Goal: Task Accomplishment & Management: Complete application form

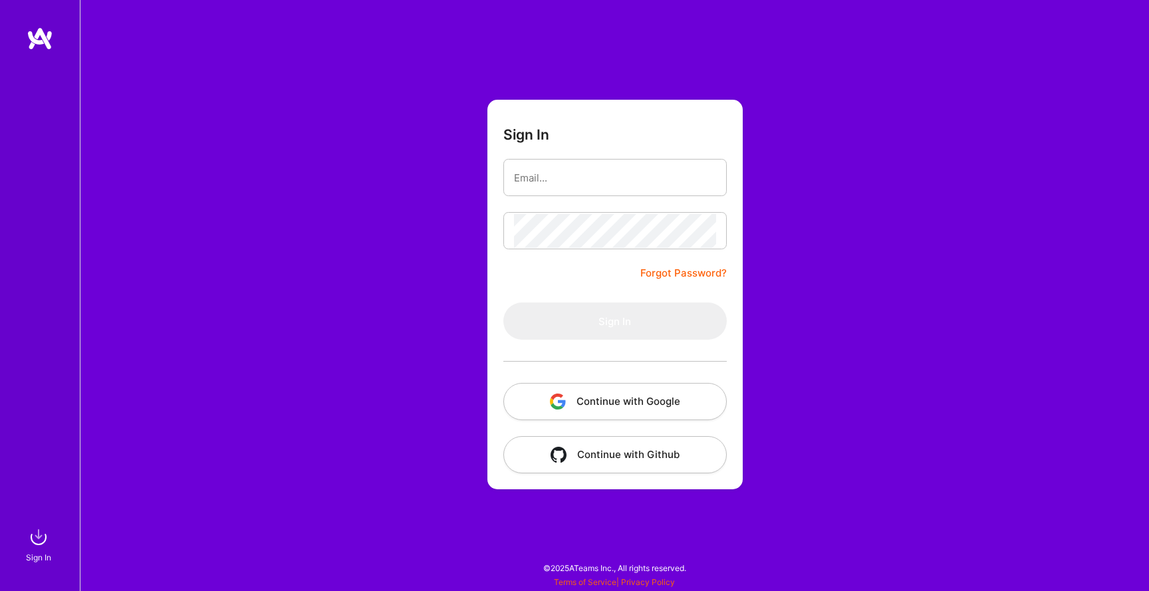
click at [541, 411] on button "Continue with Google" at bounding box center [614, 401] width 223 height 37
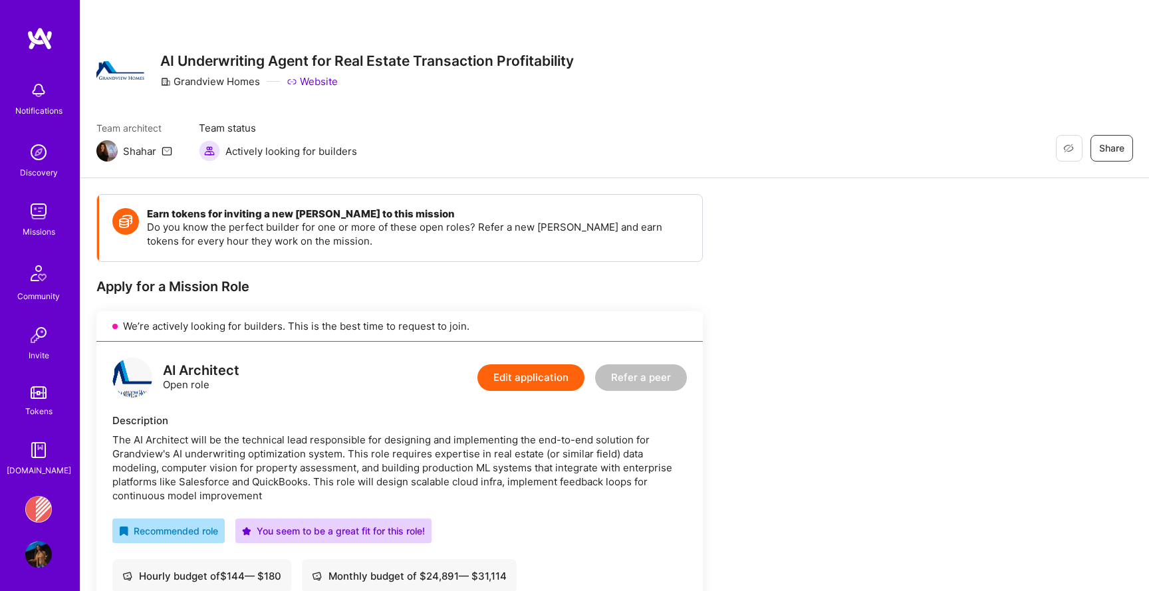
click at [36, 219] on img at bounding box center [38, 211] width 27 height 27
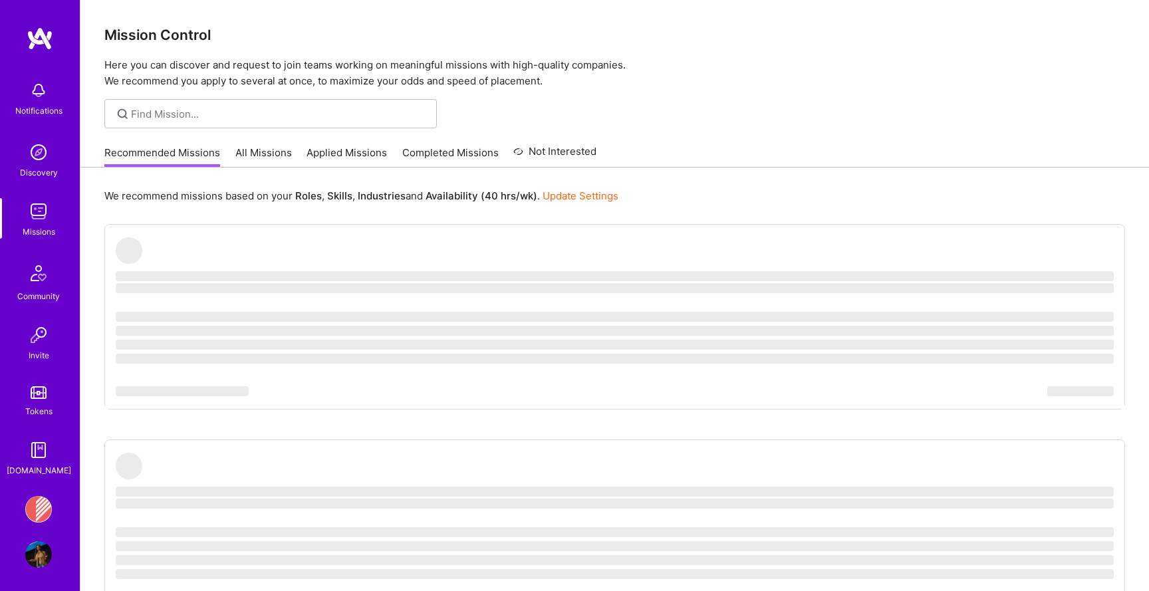
scroll to position [4, 0]
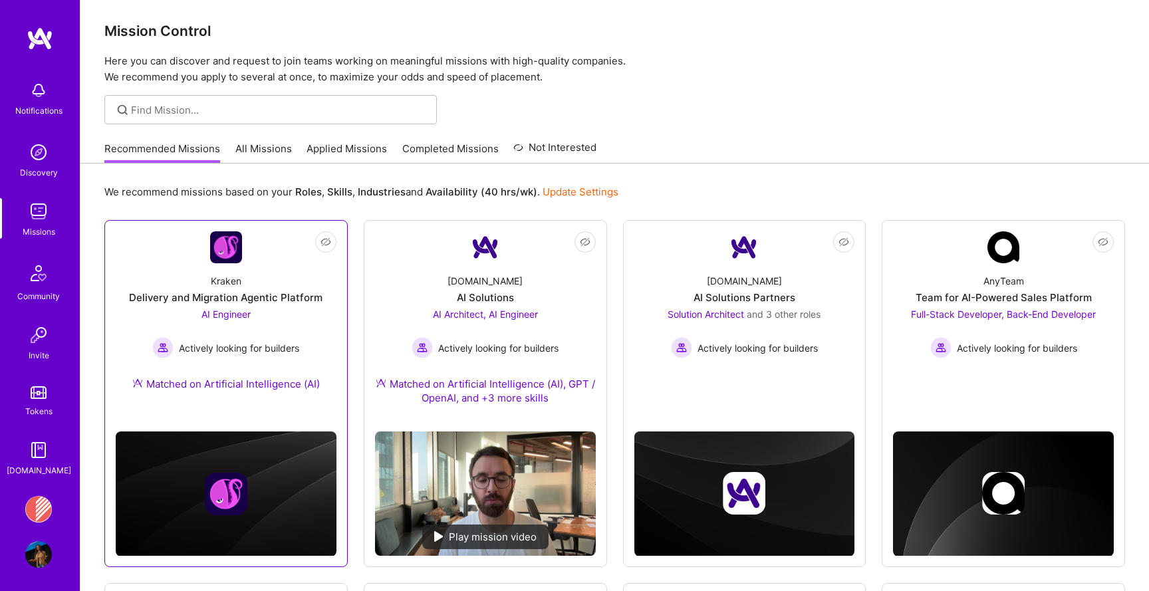
click at [269, 324] on div "AI Engineer Actively looking for builders" at bounding box center [225, 332] width 147 height 51
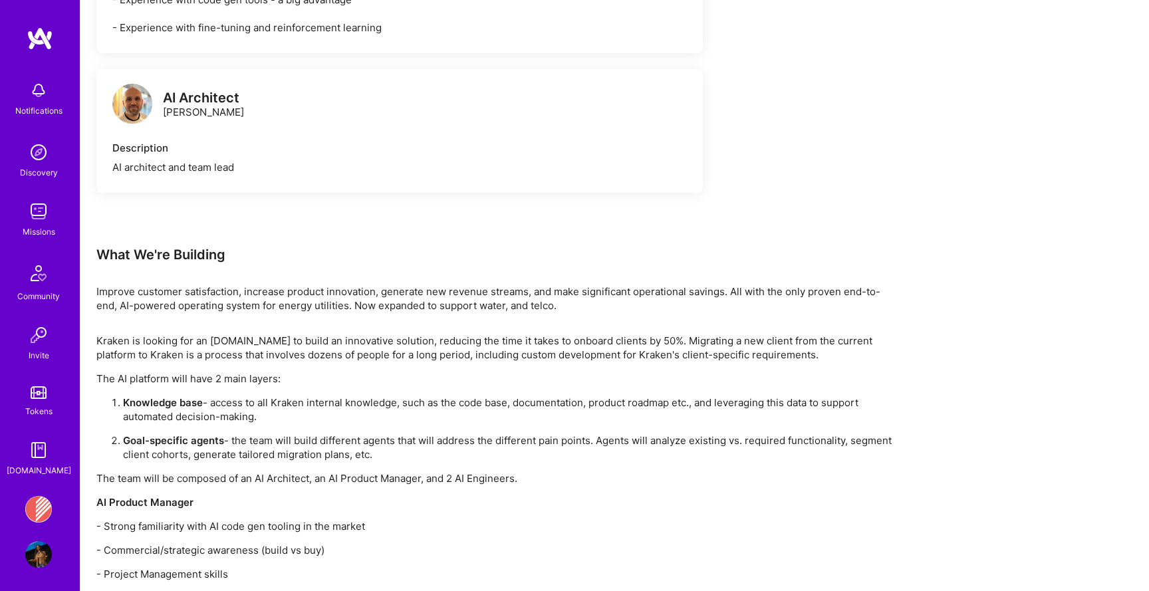
scroll to position [1235, 0]
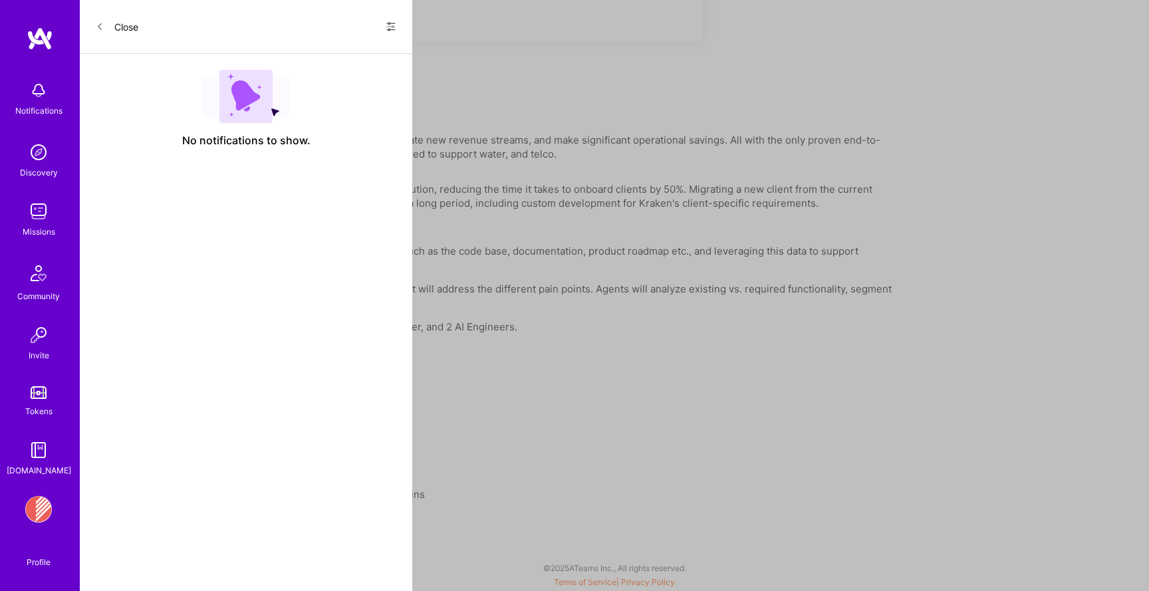
scroll to position [4, 0]
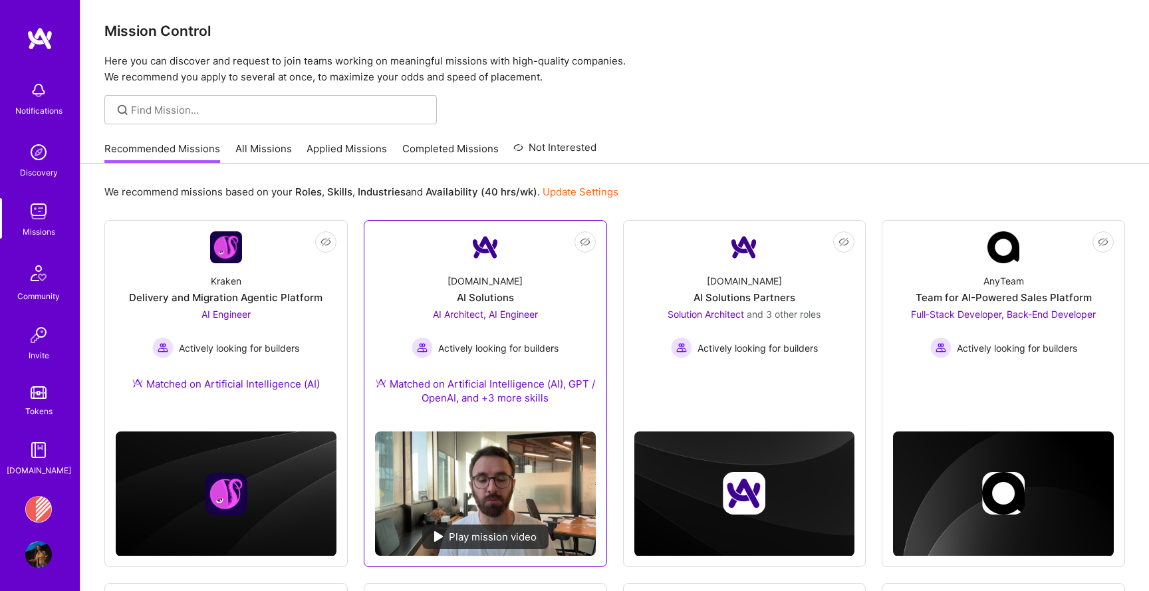
click at [416, 257] on link "Not Interested [DOMAIN_NAME] AI Solutions AI Architect, AI Engineer Actively lo…" at bounding box center [485, 326] width 221 height 190
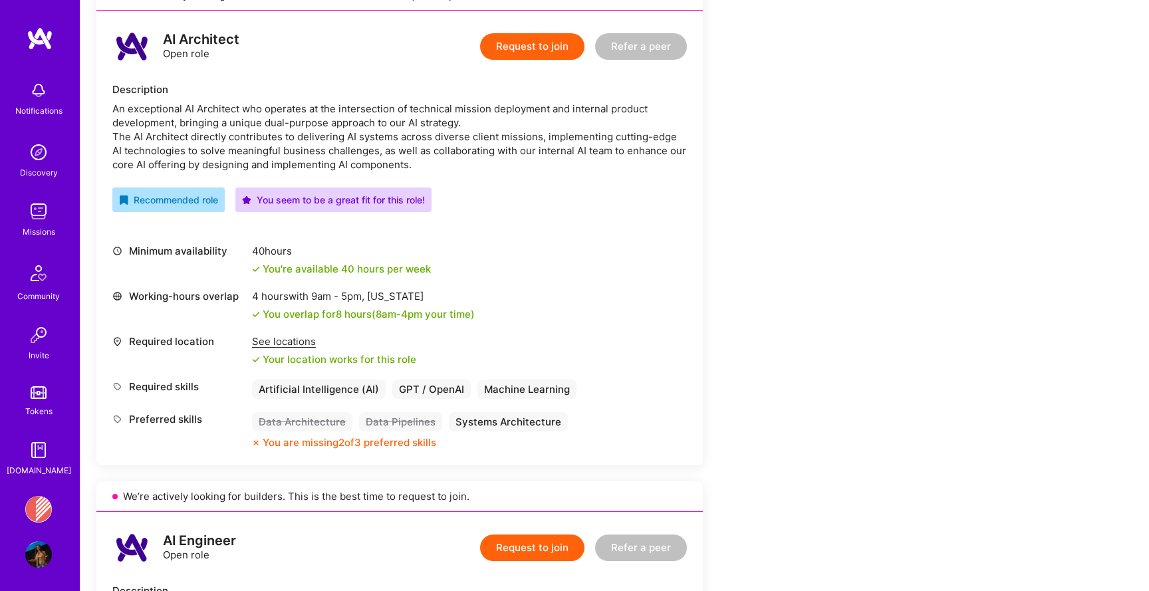
scroll to position [332, 0]
click at [362, 132] on div "An exceptional AI Architect who operates at the intersection of technical missi…" at bounding box center [399, 136] width 575 height 70
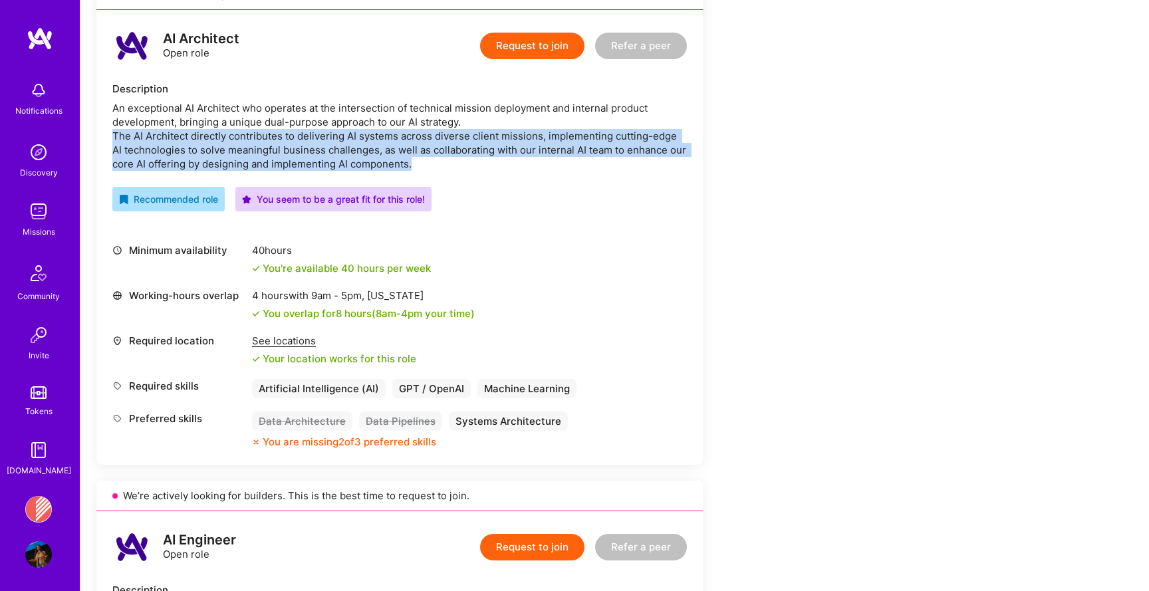
click at [362, 132] on div "An exceptional AI Architect who operates at the intersection of technical missi…" at bounding box center [399, 136] width 575 height 70
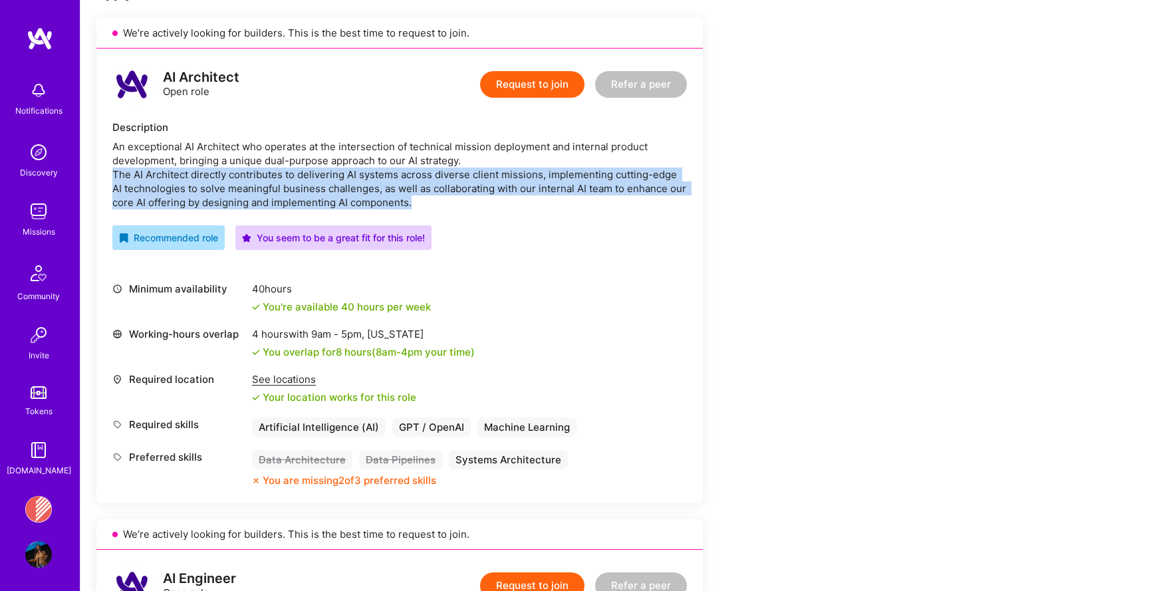
scroll to position [0, 0]
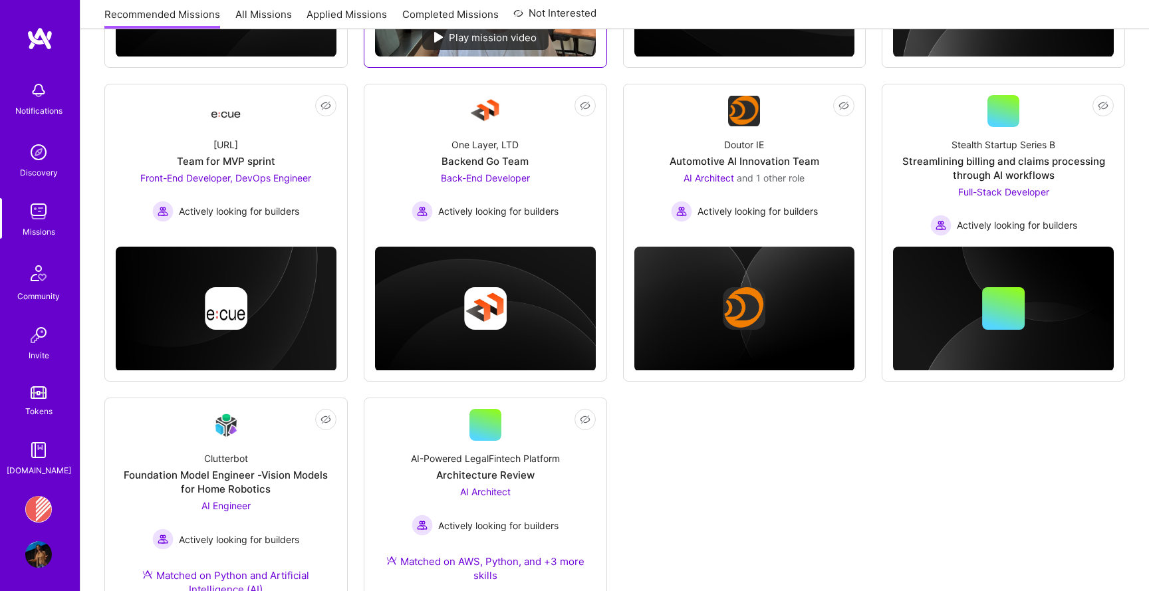
scroll to position [543, 0]
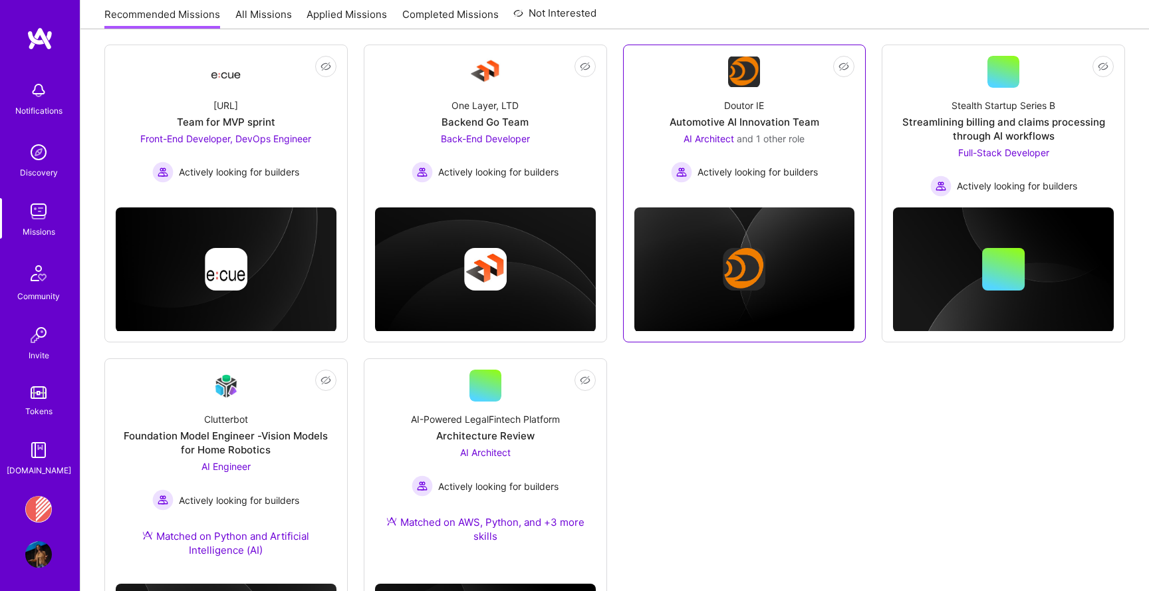
click at [643, 120] on div "Doutor IE Automotive AI Innovation Team AI Architect and 1 other role Actively …" at bounding box center [745, 135] width 221 height 95
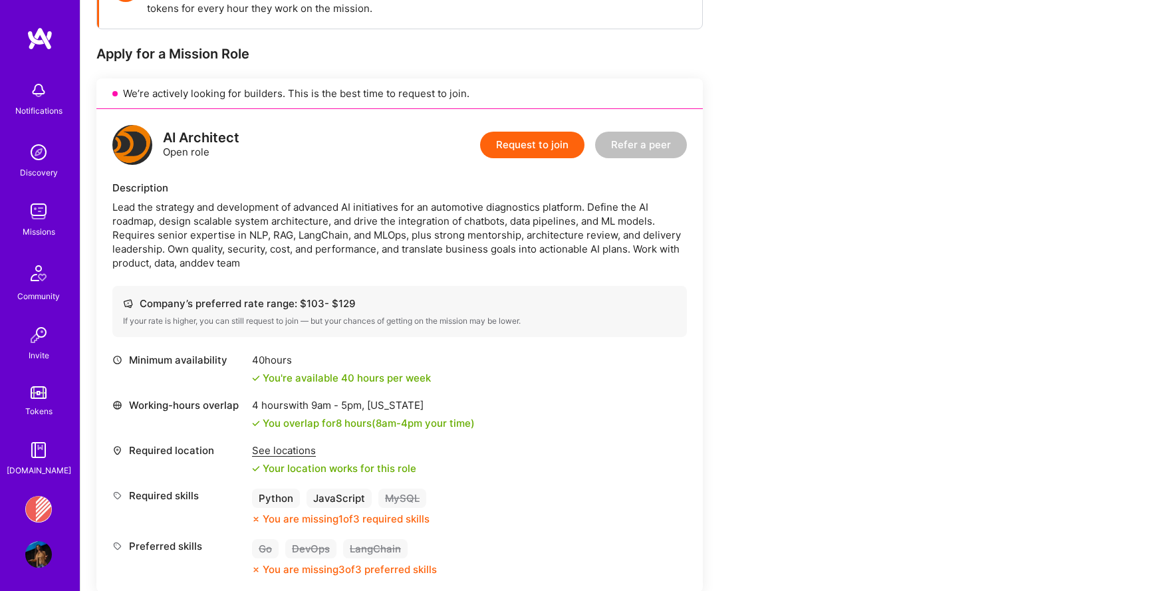
scroll to position [236, 0]
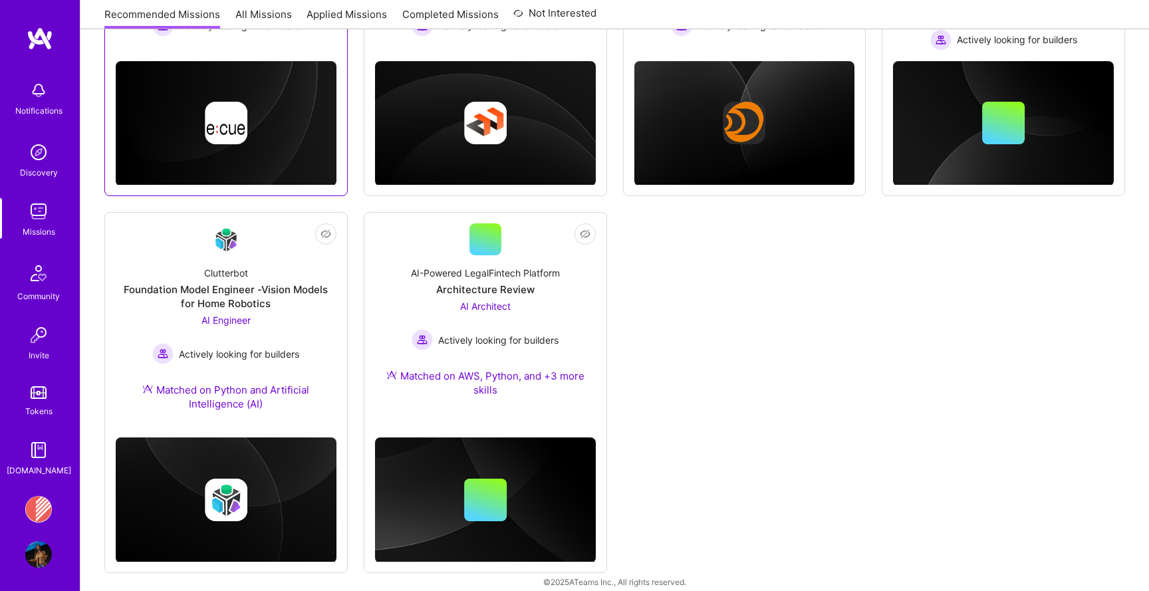
scroll to position [703, 0]
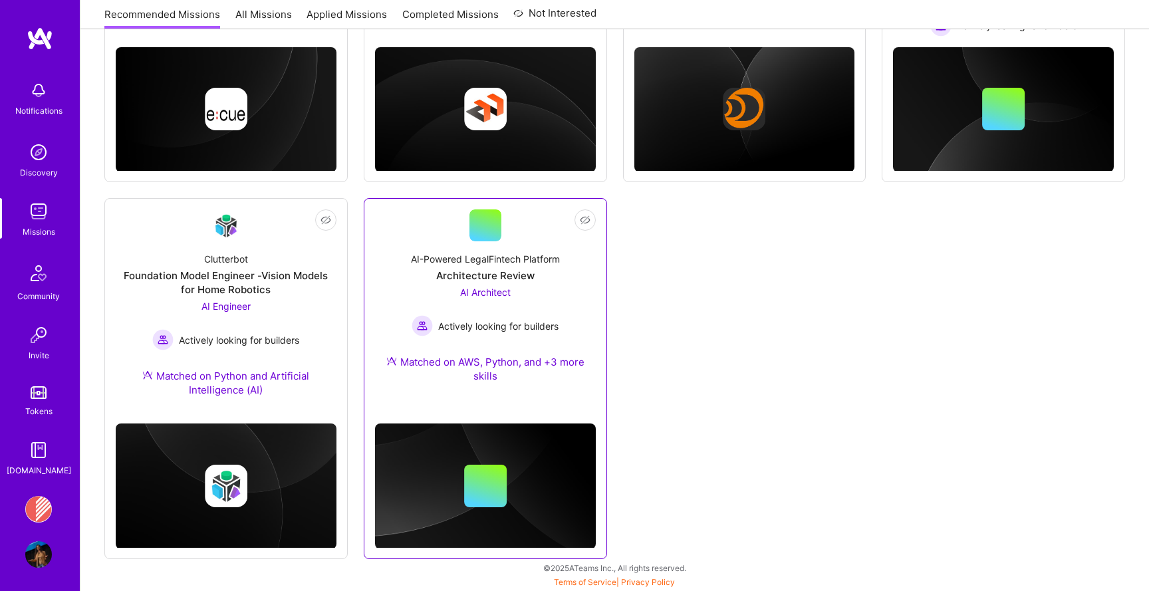
click at [420, 238] on link "Not Interested AI-Powered LegalFintech Platform Architecture Review AI Architec…" at bounding box center [485, 305] width 221 height 190
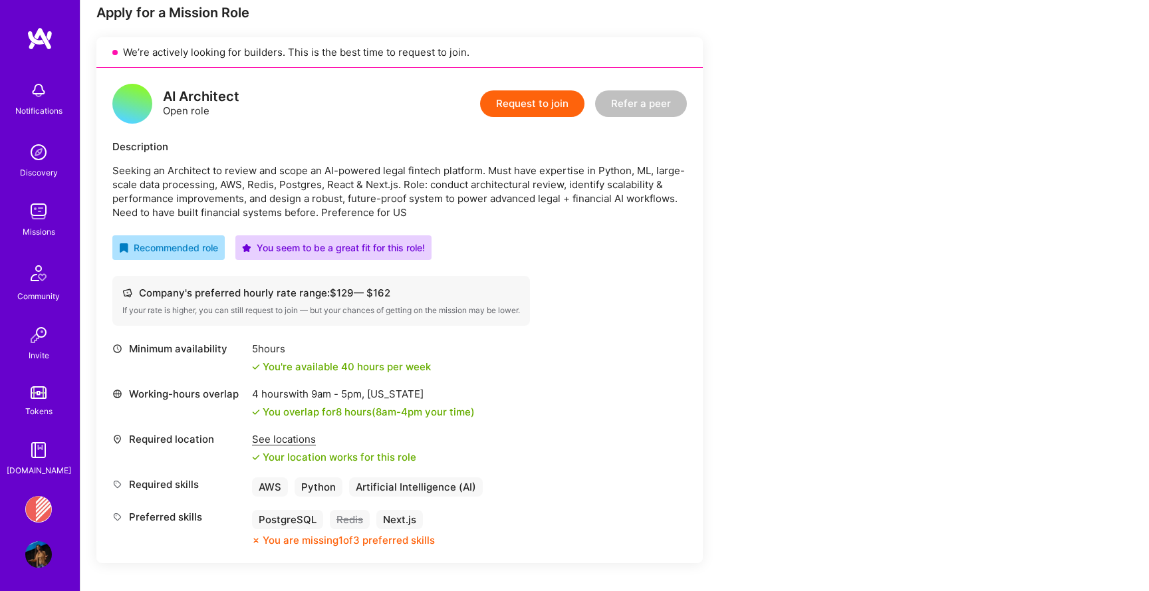
scroll to position [275, 0]
click at [461, 198] on p "Seeking an Architect to review and scope an AI-powered legal fintech platform. …" at bounding box center [399, 190] width 575 height 56
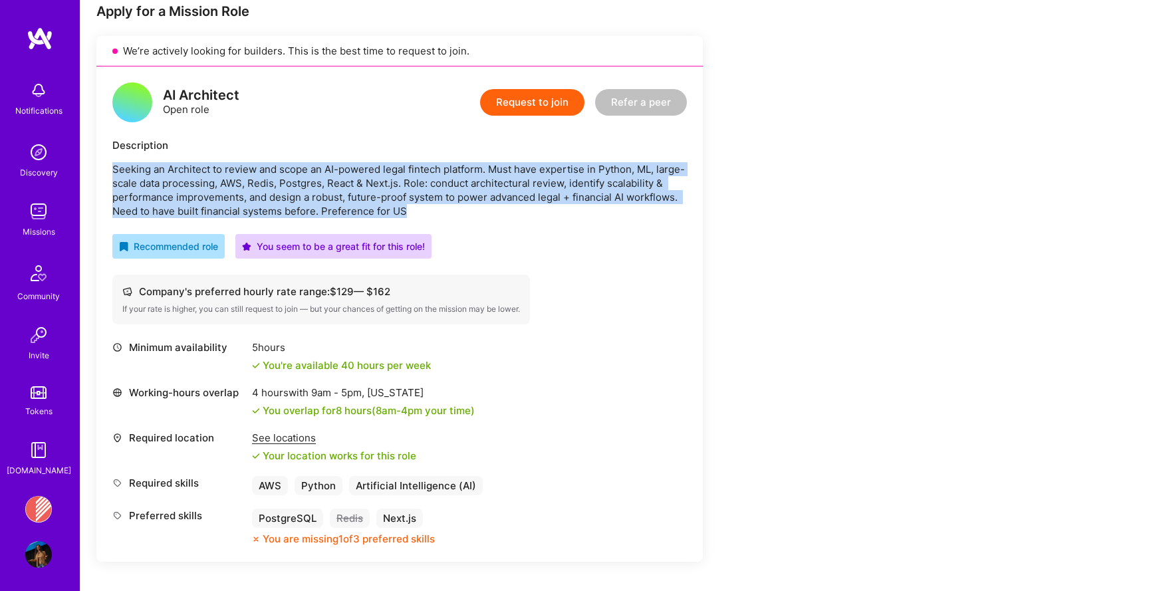
click at [461, 198] on p "Seeking an Architect to review and scope an AI-powered legal fintech platform. …" at bounding box center [399, 190] width 575 height 56
copy p "Seeking an Architect to review and scope an AI-powered legal fintech platform. …"
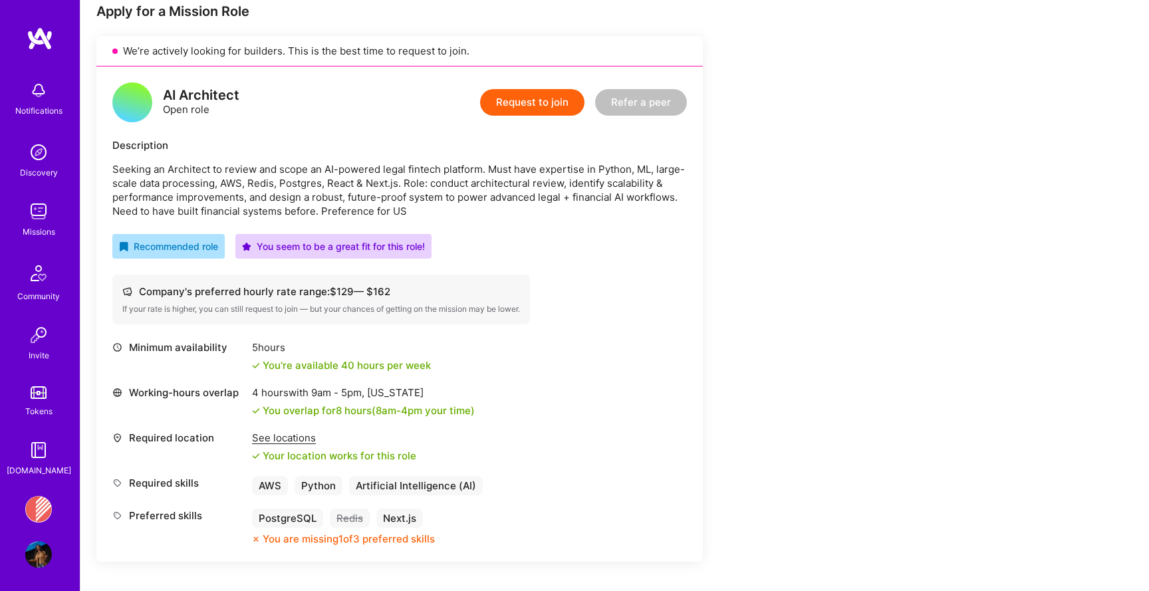
click at [156, 176] on p "Seeking an Architect to review and scope an AI-powered legal fintech platform. …" at bounding box center [399, 190] width 575 height 56
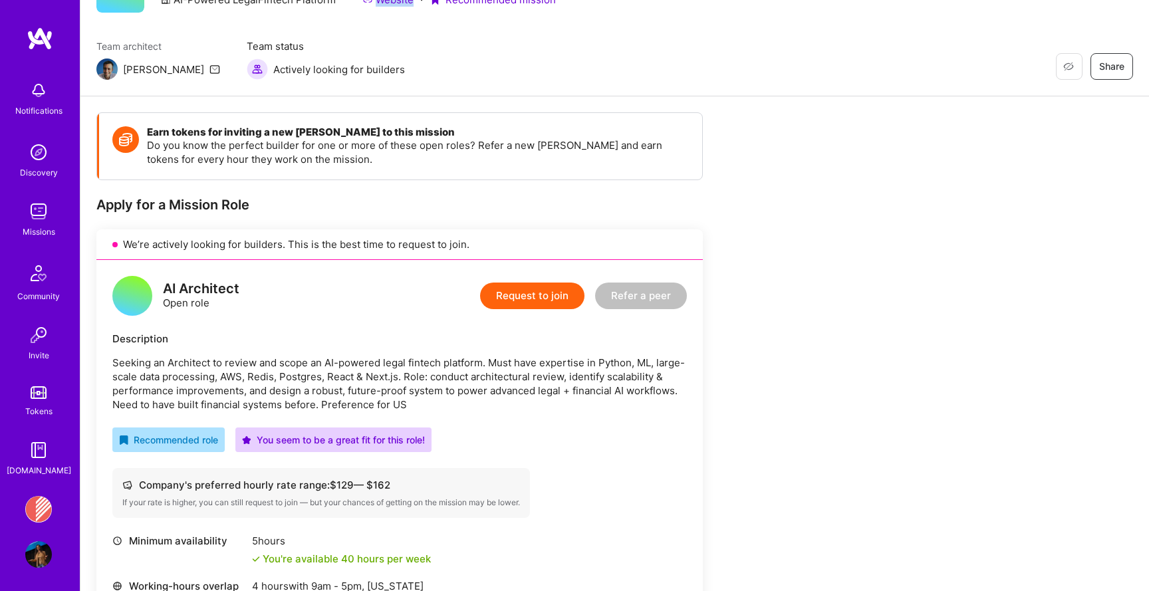
scroll to position [78, 0]
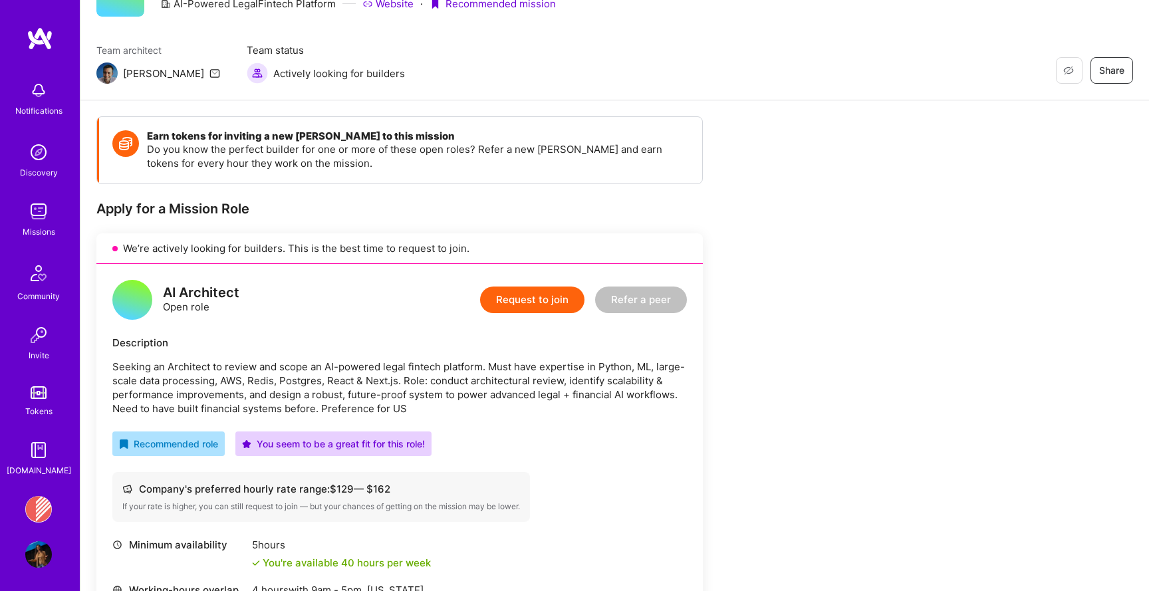
click at [359, 388] on p "Seeking an Architect to review and scope an AI-powered legal fintech platform. …" at bounding box center [399, 388] width 575 height 56
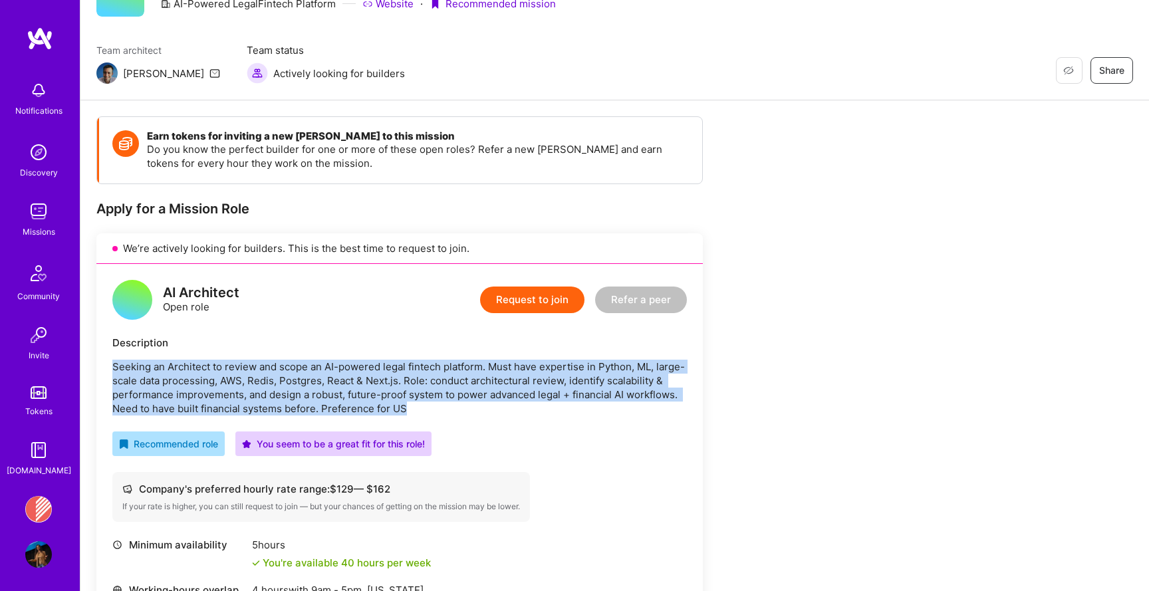
click at [359, 388] on p "Seeking an Architect to review and scope an AI-powered legal fintech platform. …" at bounding box center [399, 388] width 575 height 56
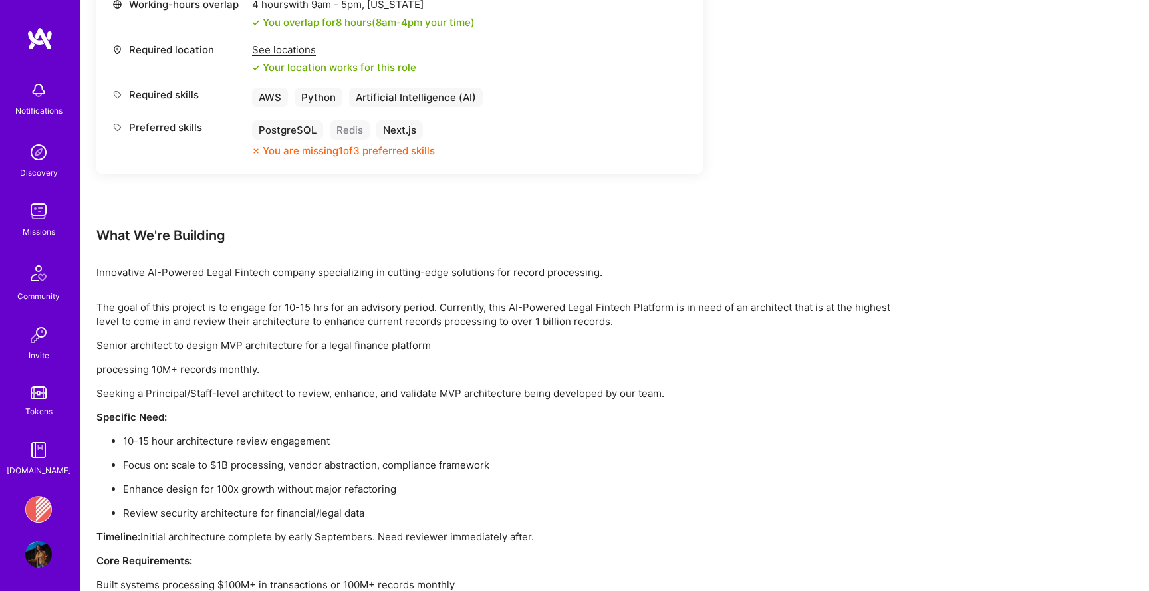
scroll to position [704, 0]
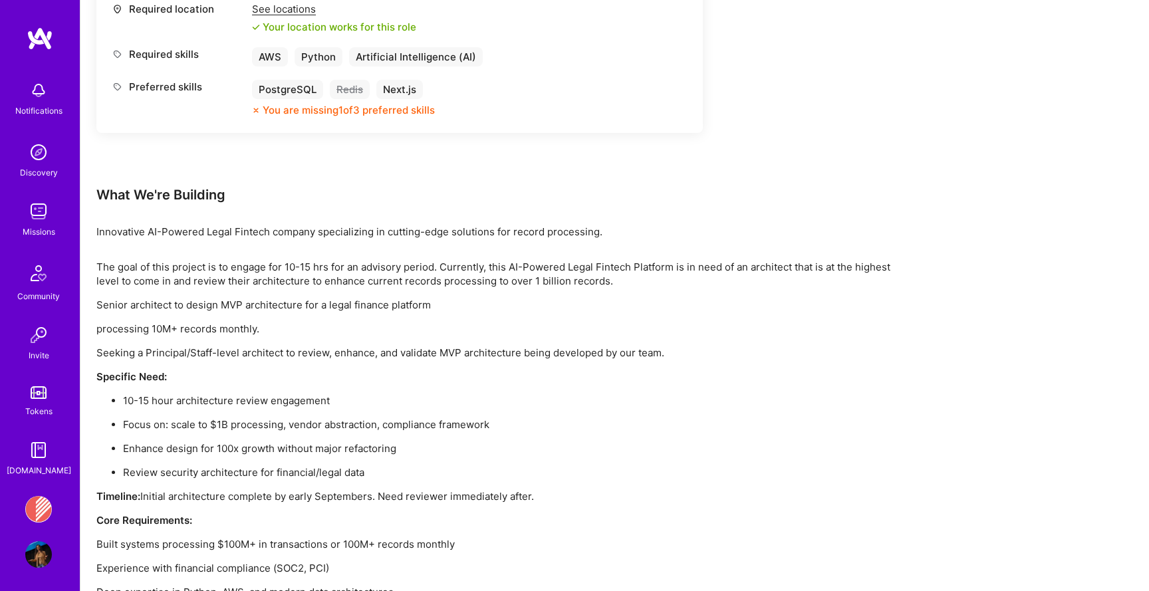
click at [372, 267] on p "The goal of this project is to engage for 10-15 hrs for an advisory period. Cur…" at bounding box center [495, 274] width 798 height 28
click at [342, 299] on p "Senior architect to design MVP architecture for a legal finance platform" at bounding box center [495, 305] width 798 height 14
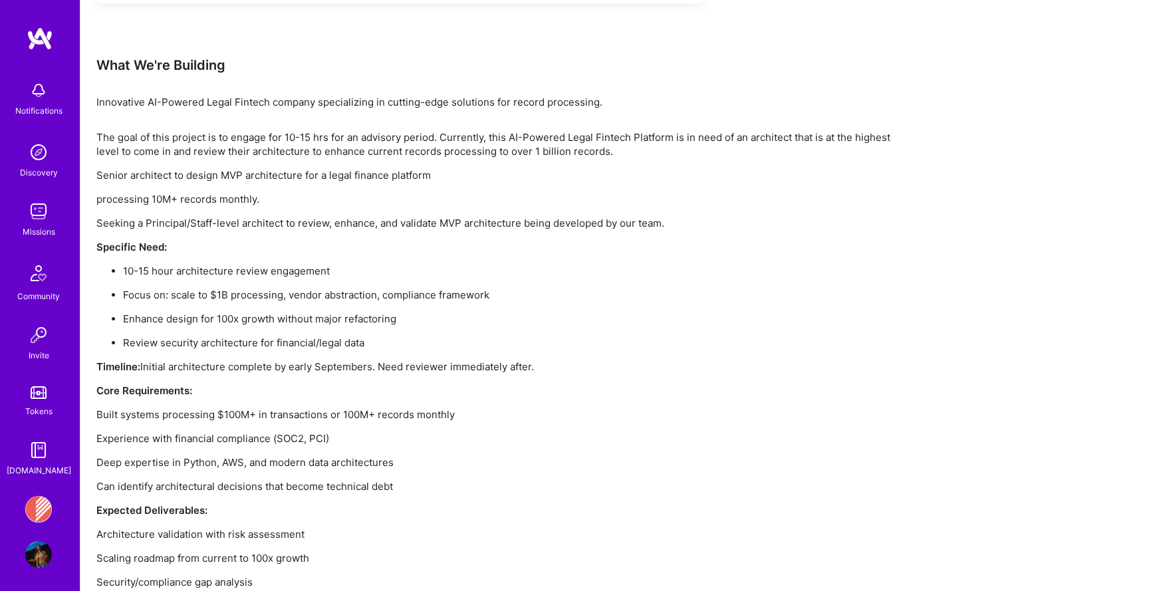
scroll to position [922, 0]
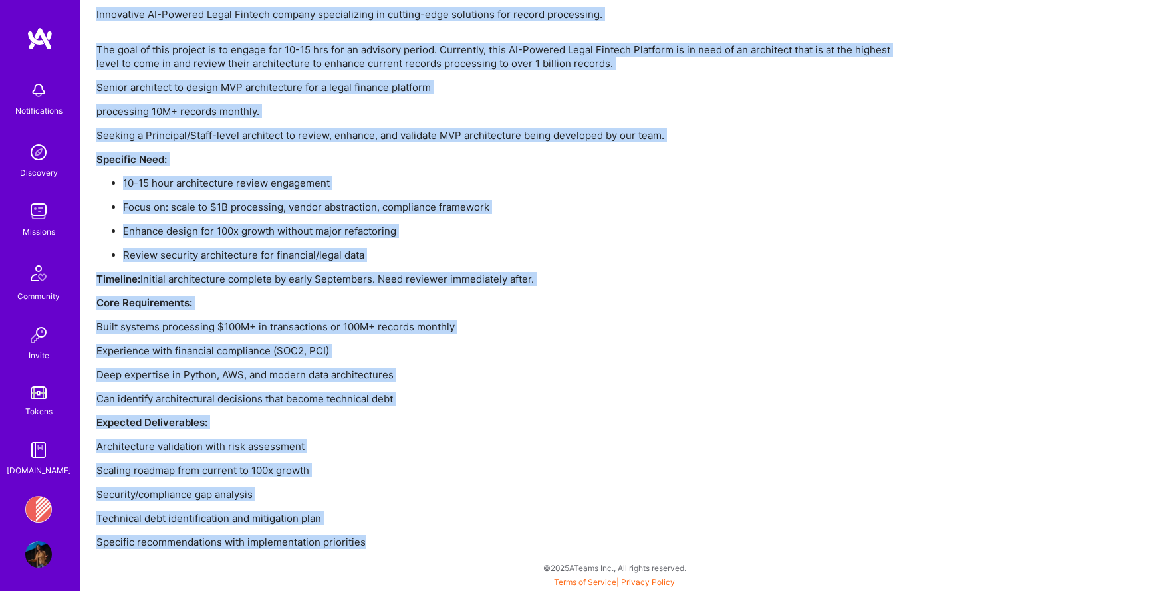
drag, startPoint x: 96, startPoint y: 14, endPoint x: 328, endPoint y: 571, distance: 603.1
copy div "Innovative AI-Powered Legal Fintech company specializing in cutting-edge soluti…"
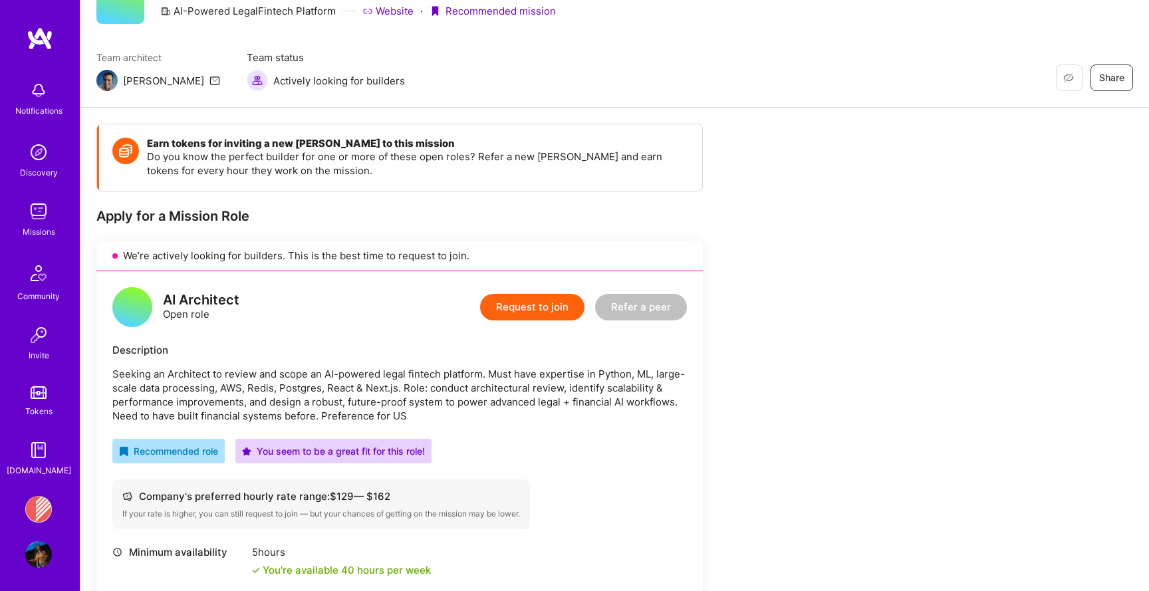
scroll to position [198, 0]
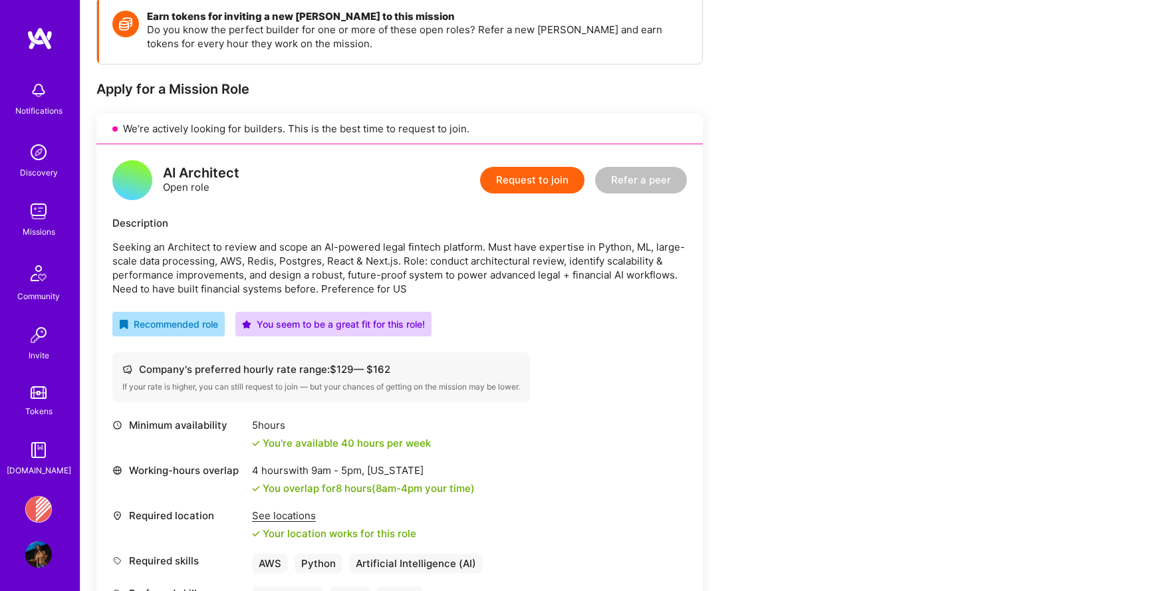
click at [207, 246] on p "Seeking an Architect to review and scope an AI-powered legal fintech platform. …" at bounding box center [399, 268] width 575 height 56
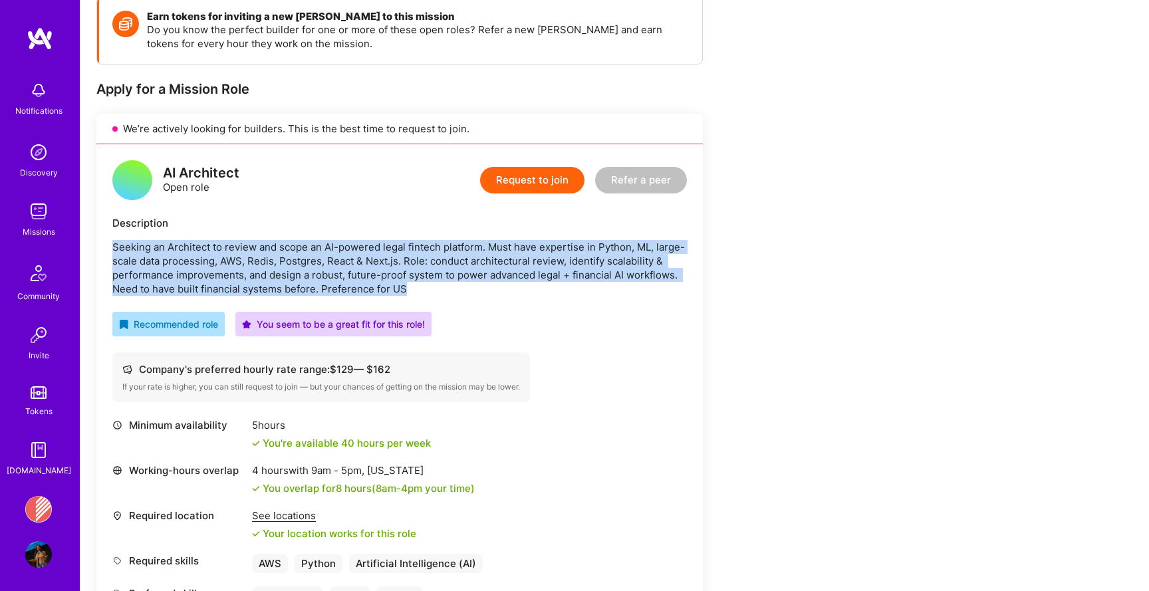
click at [207, 246] on p "Seeking an Architect to review and scope an AI-powered legal fintech platform. …" at bounding box center [399, 268] width 575 height 56
copy p "Seeking an Architect to review and scope an AI-powered legal fintech platform. …"
click at [525, 286] on p "Seeking an Architect to review and scope an AI-powered legal fintech platform. …" at bounding box center [399, 268] width 575 height 56
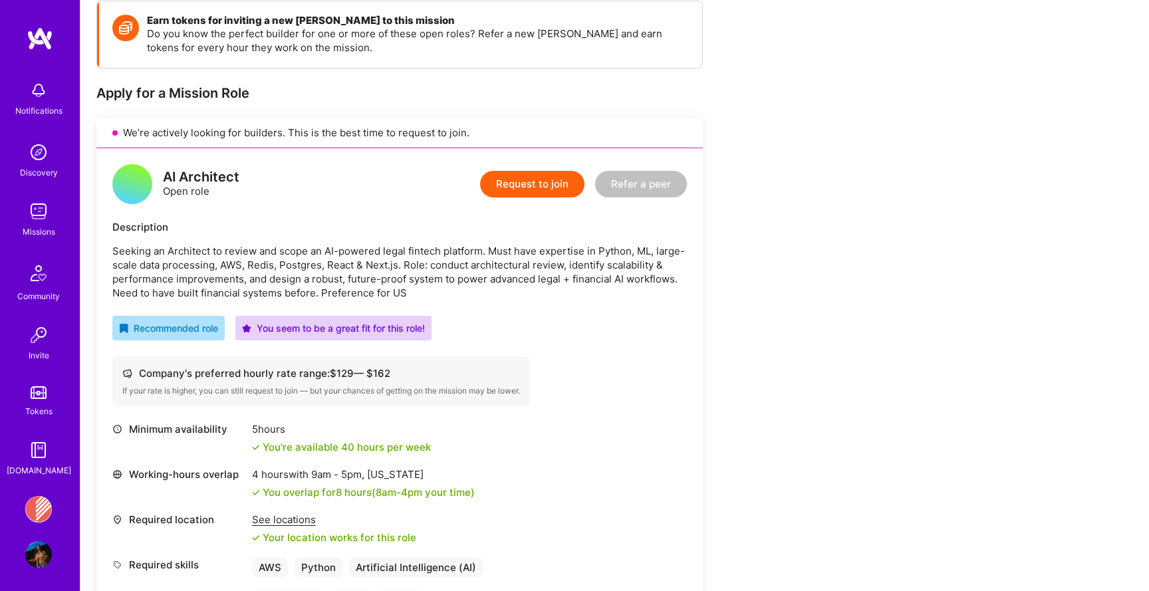
scroll to position [0, 0]
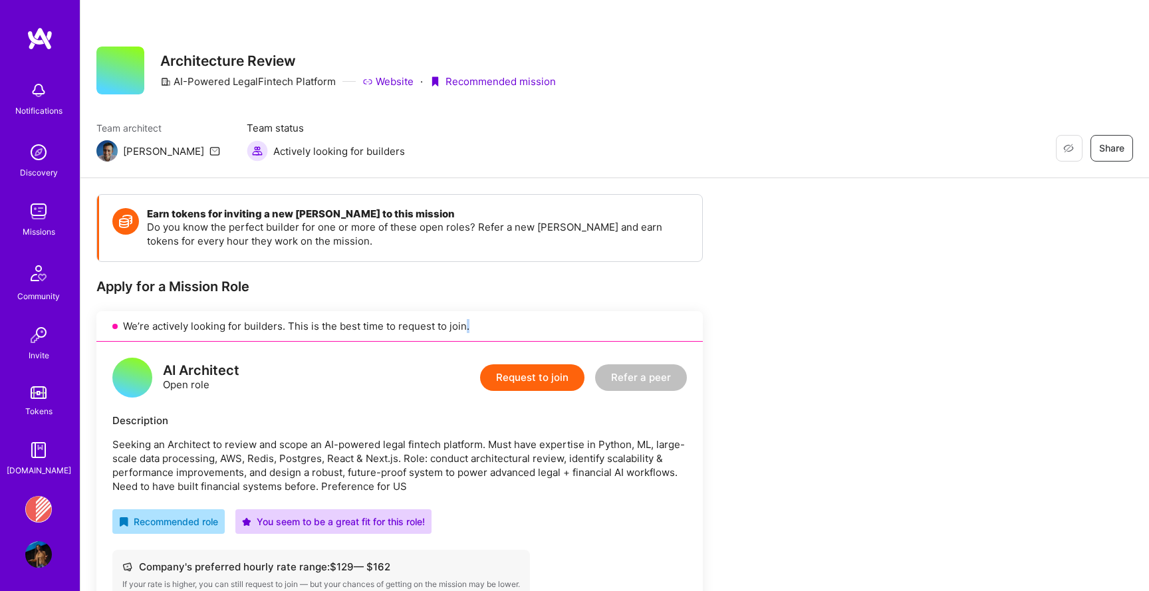
click at [463, 333] on div "We’re actively looking for builders. This is the best time to request to join." at bounding box center [399, 326] width 607 height 31
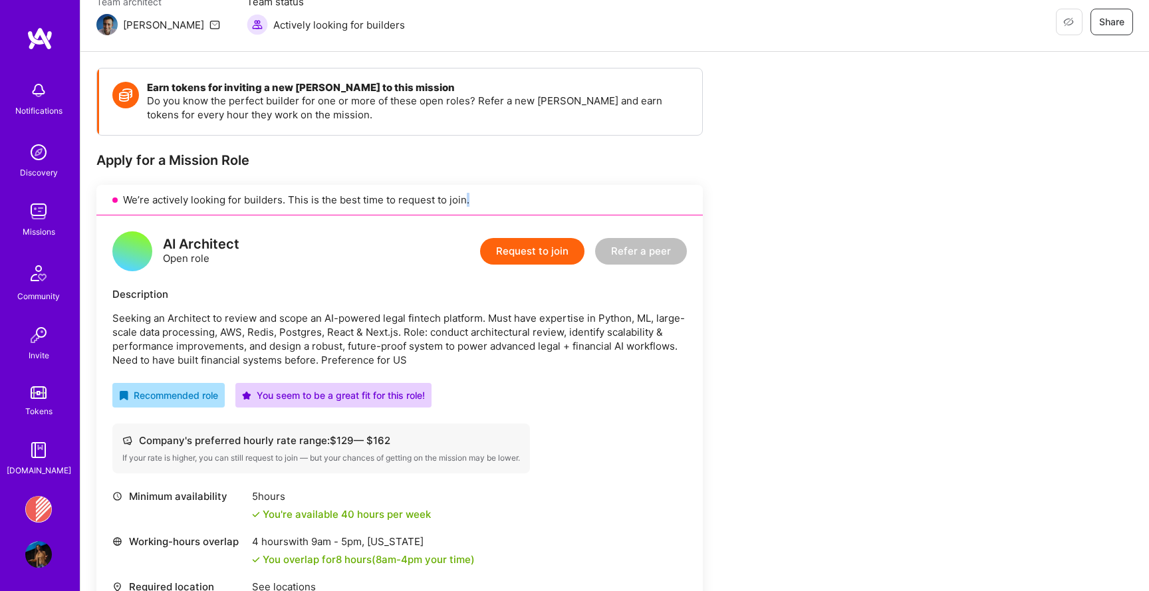
scroll to position [137, 0]
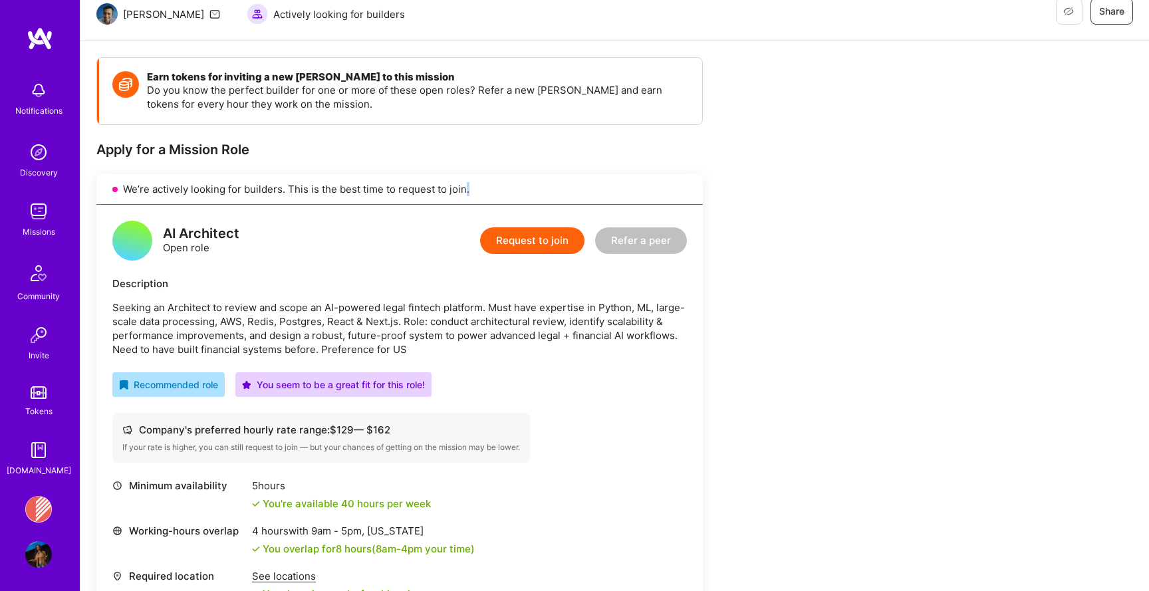
click at [527, 237] on button "Request to join" at bounding box center [532, 240] width 104 height 27
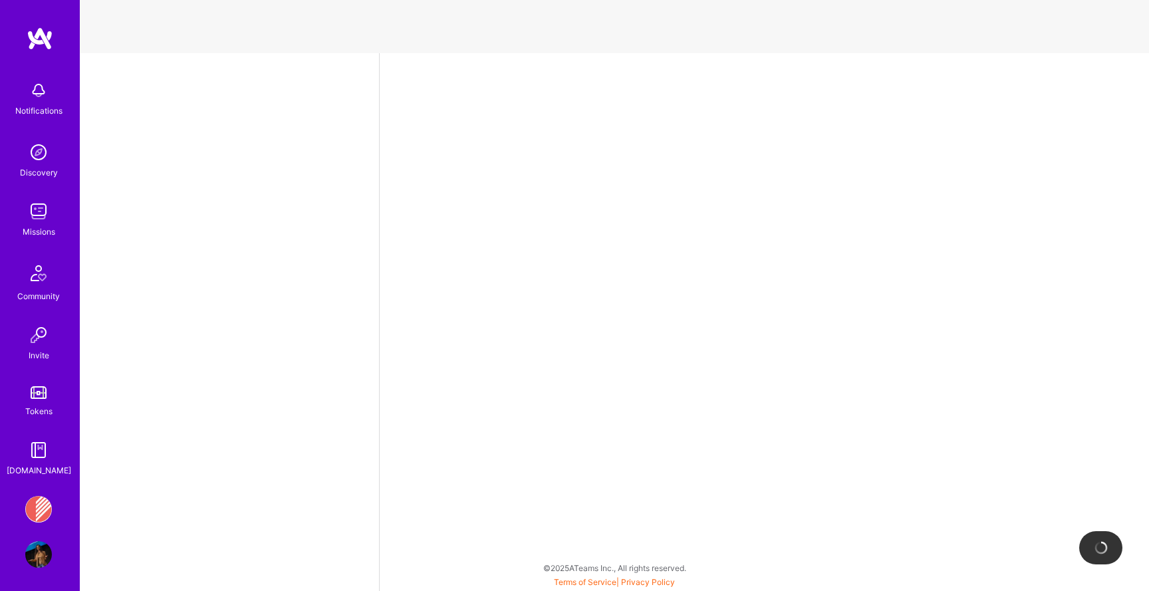
select select "US"
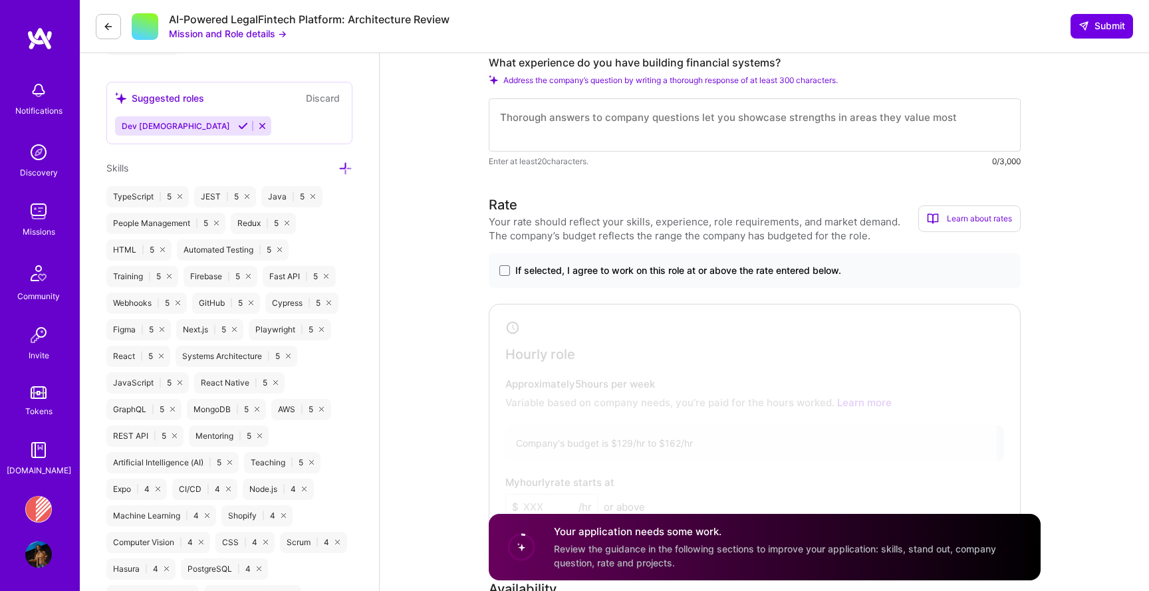
scroll to position [687, 0]
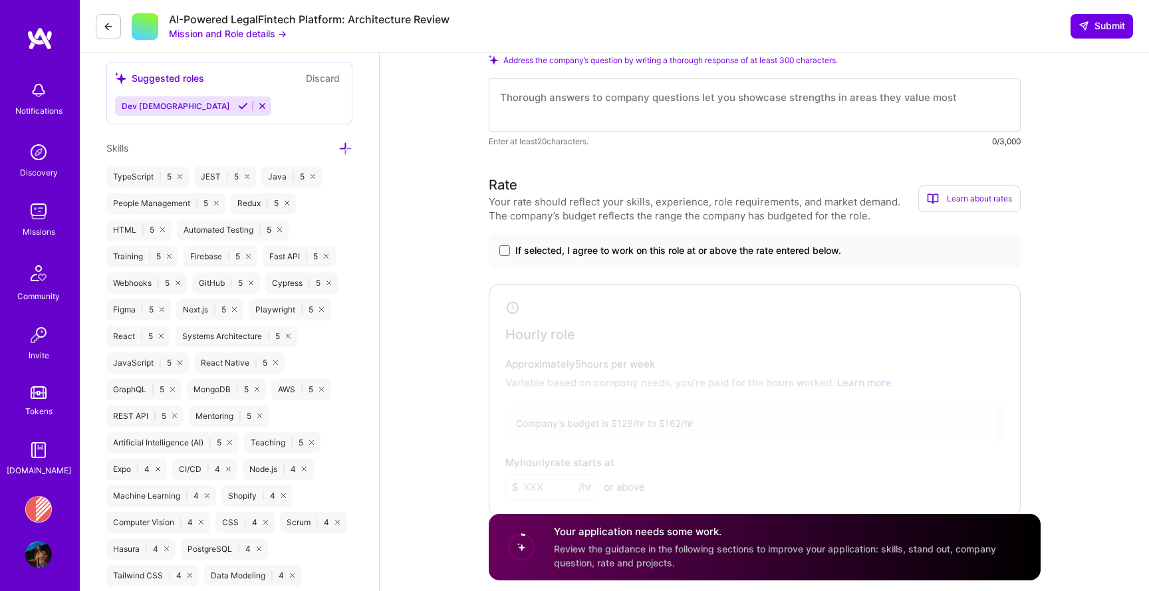
click at [583, 314] on div at bounding box center [745, 397] width 504 height 219
click at [565, 253] on span "If selected, I agree to work on this role at or above the rate entered below." at bounding box center [678, 250] width 326 height 13
click at [0, 0] on input "If selected, I agree to work on this role at or above the rate entered below." at bounding box center [0, 0] width 0 height 0
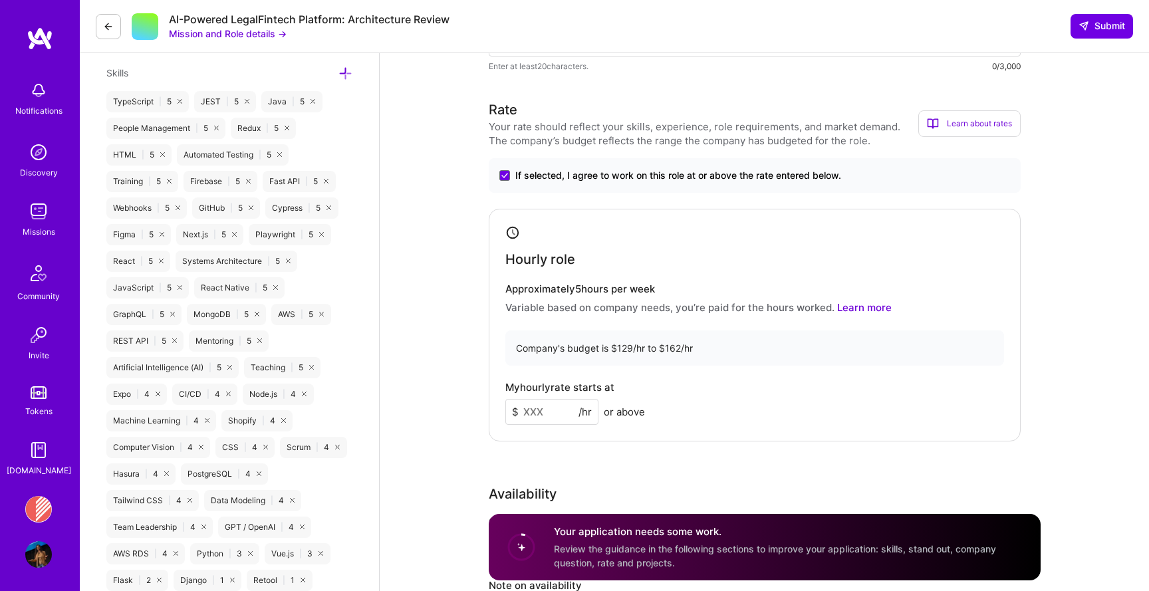
scroll to position [855, 0]
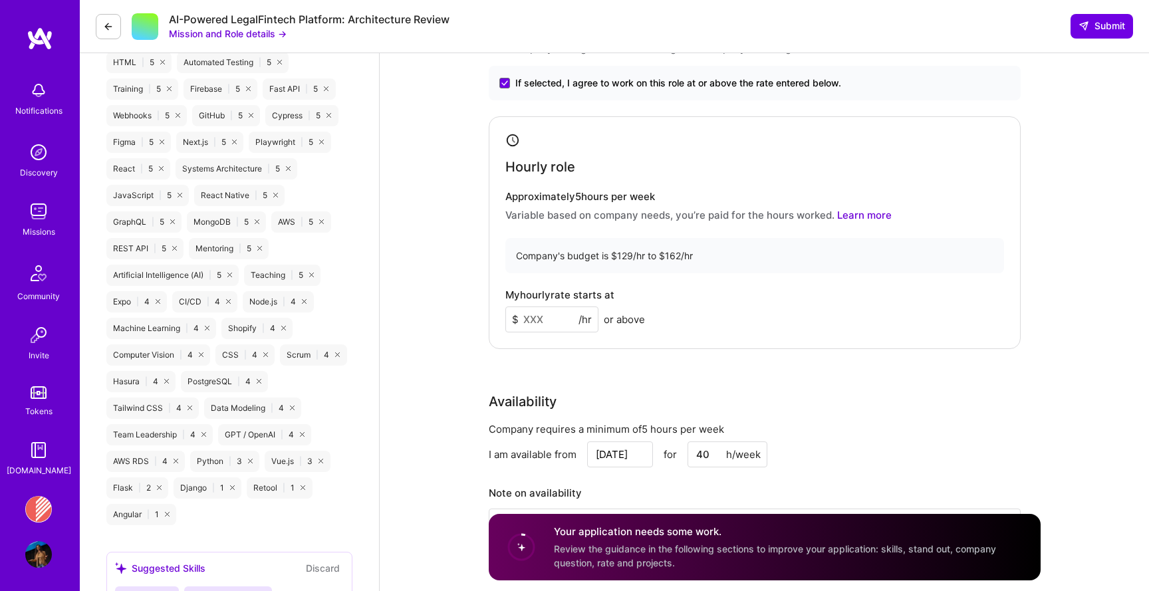
click at [551, 331] on input at bounding box center [551, 320] width 93 height 26
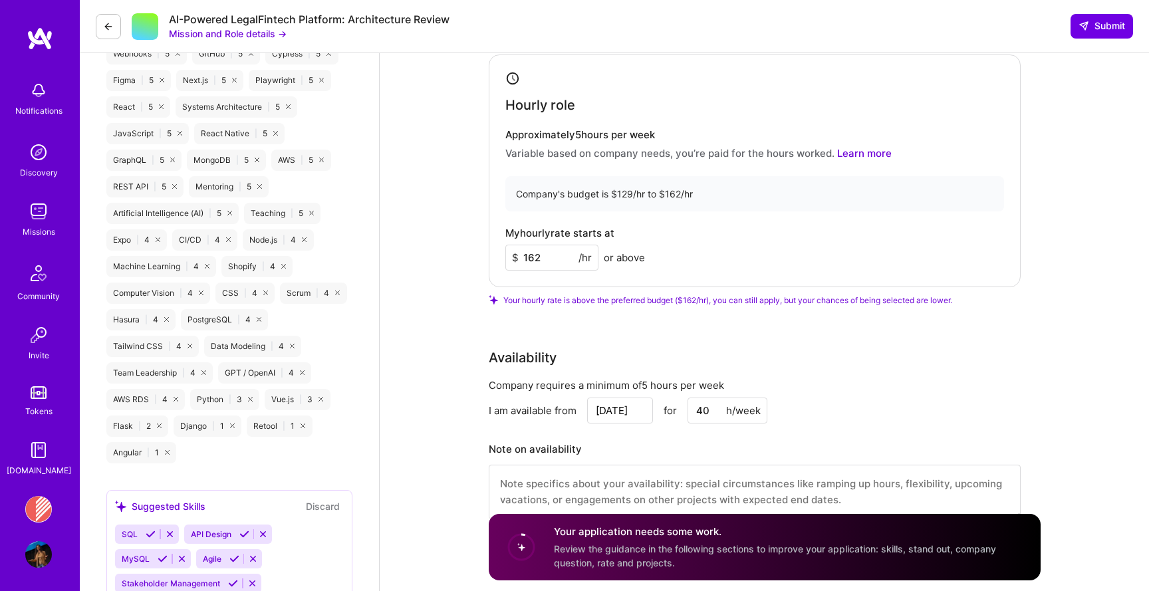
scroll to position [996, 0]
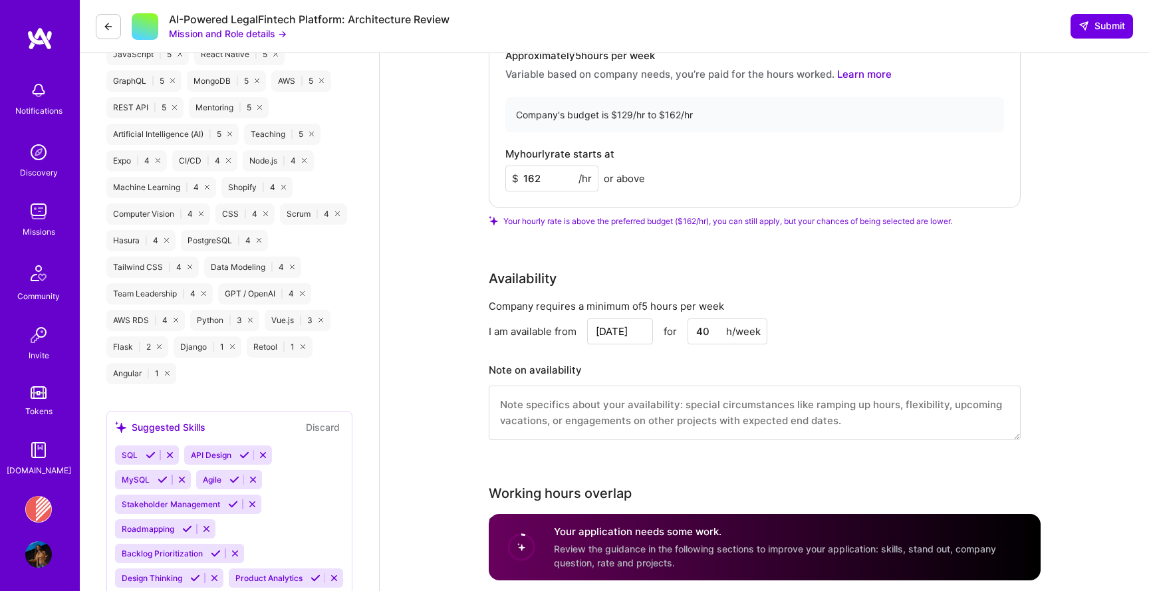
type input "162"
click at [698, 337] on input "40" at bounding box center [728, 332] width 80 height 26
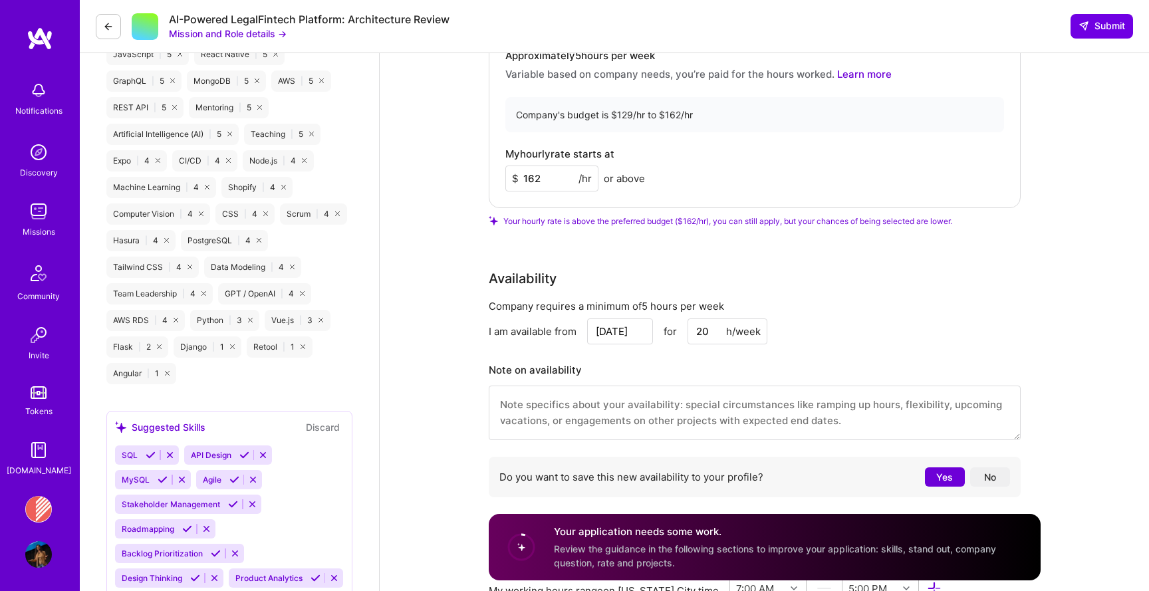
click at [1000, 300] on div "Company requires a minimum of 5 hours per week" at bounding box center [755, 306] width 532 height 14
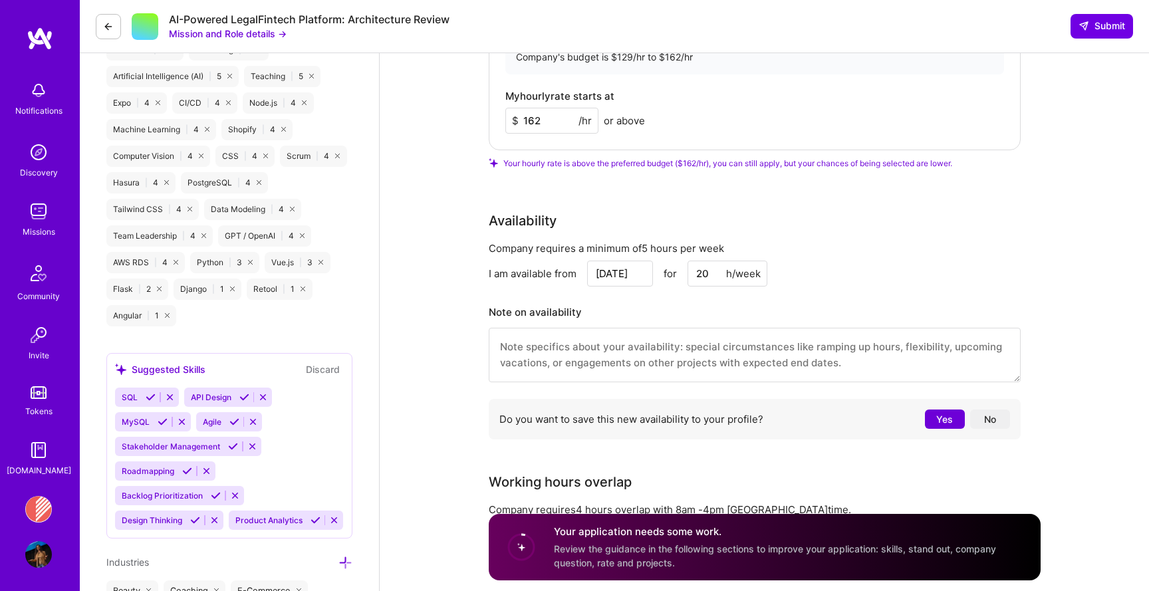
scroll to position [1105, 0]
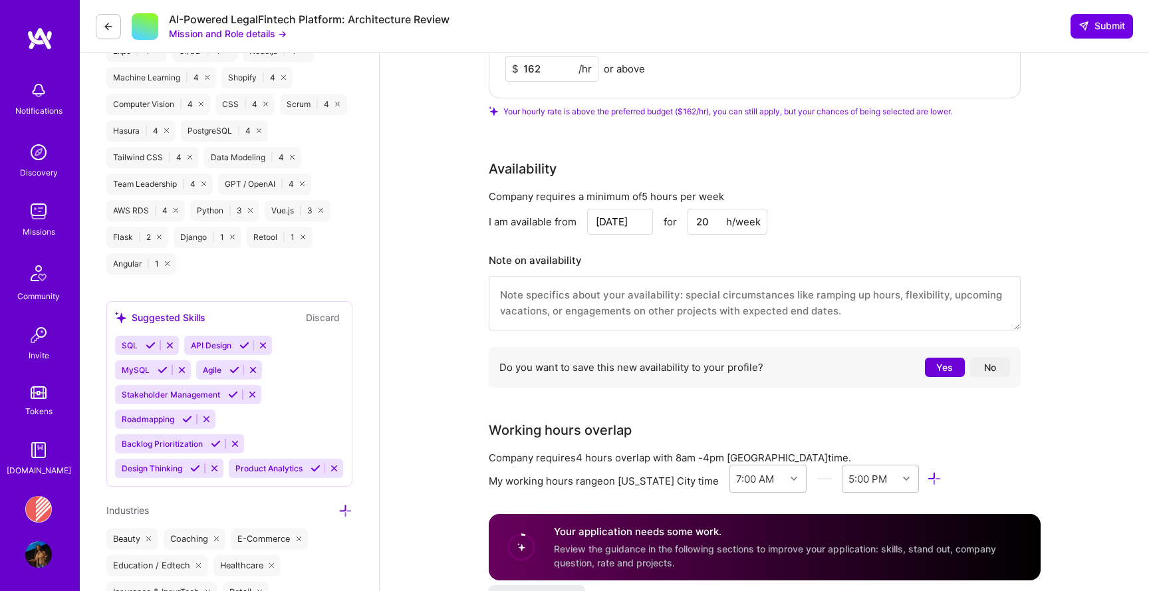
click at [711, 221] on input "20" at bounding box center [728, 222] width 80 height 26
type input "10"
click at [940, 150] on div "Rate Your rate should reflect your skills, experience, role requirements, and m…" at bounding box center [765, 75] width 552 height 637
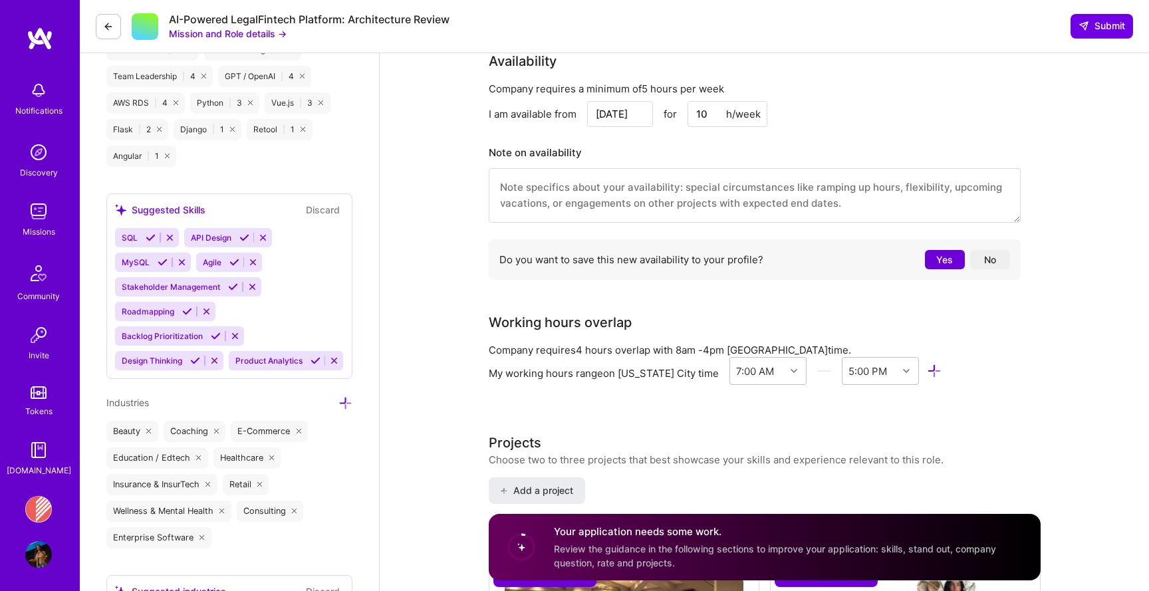
scroll to position [1286, 0]
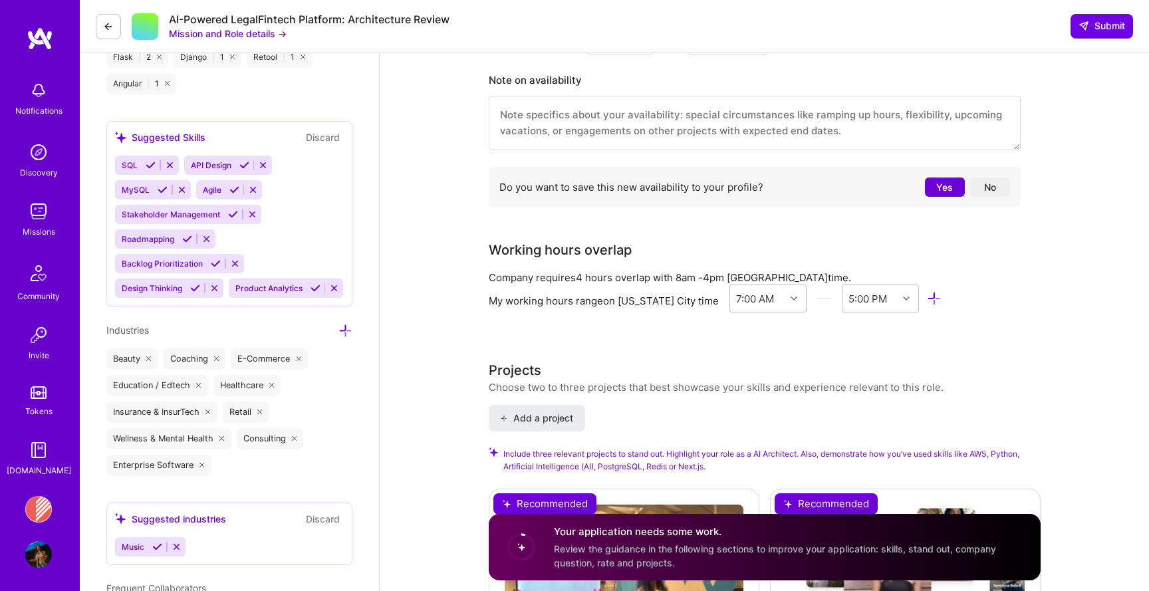
click at [993, 192] on button "No" at bounding box center [990, 187] width 40 height 19
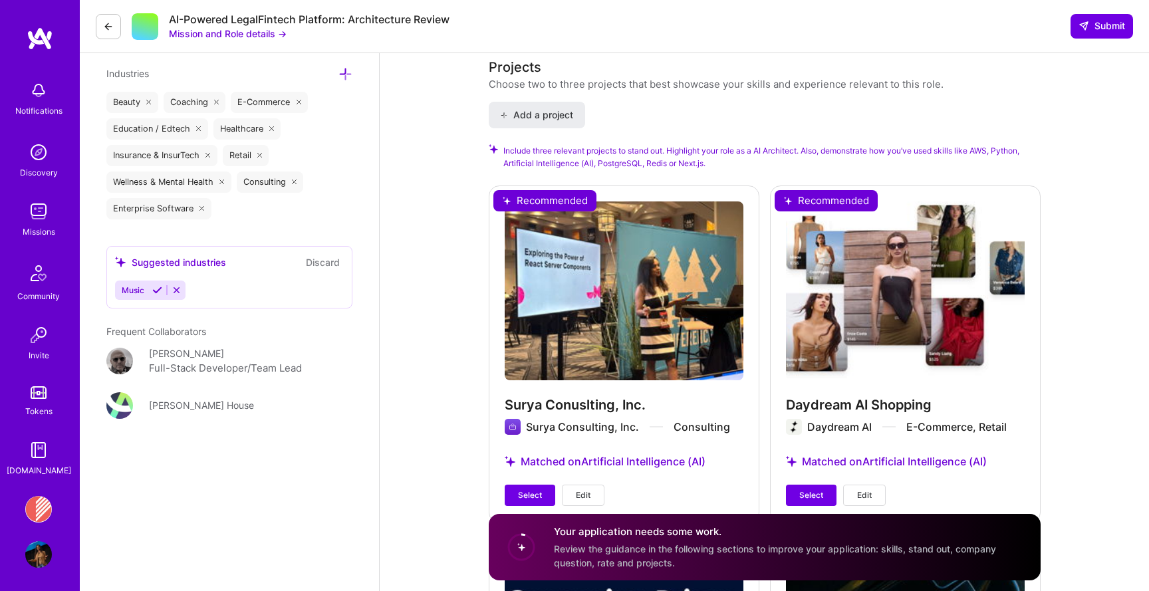
scroll to position [1590, 0]
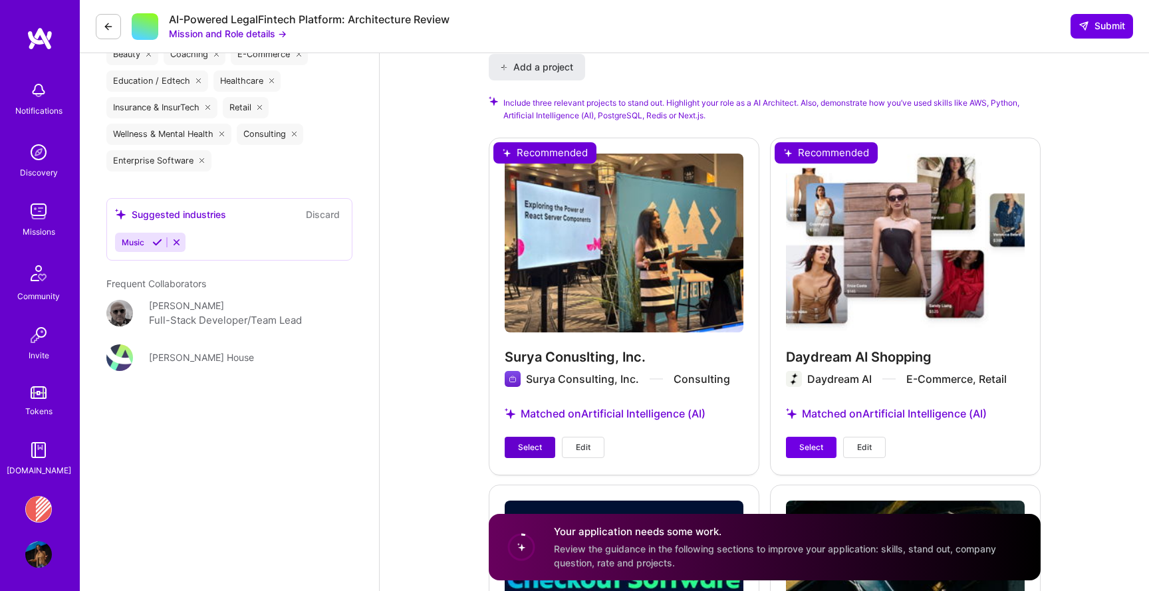
click at [544, 440] on button "Select" at bounding box center [530, 447] width 51 height 21
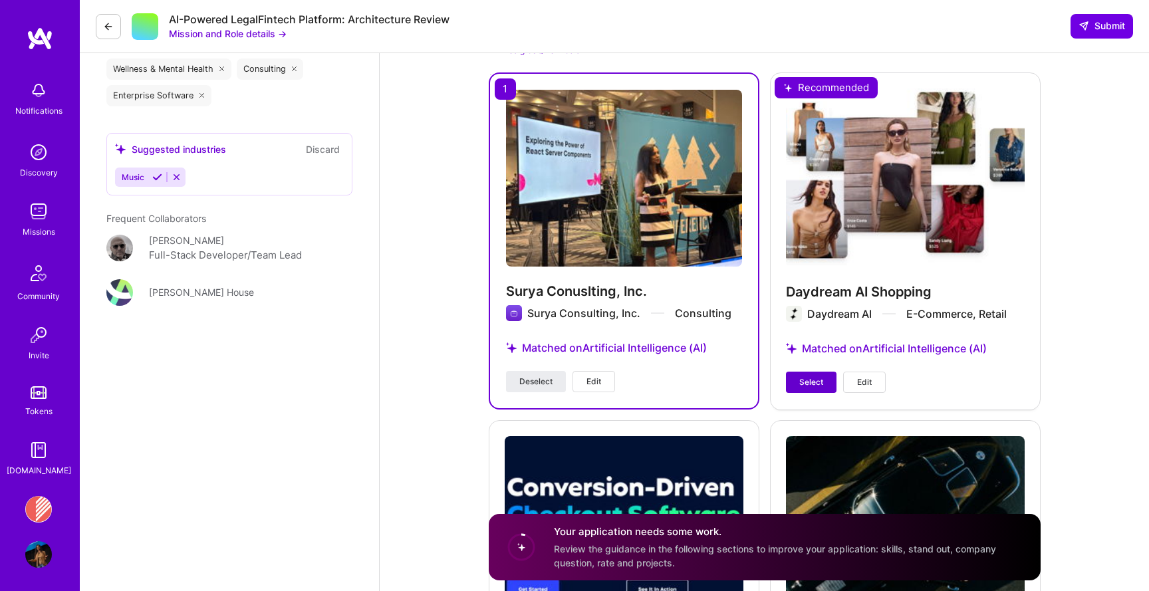
click at [813, 382] on span "Select" at bounding box center [811, 382] width 24 height 12
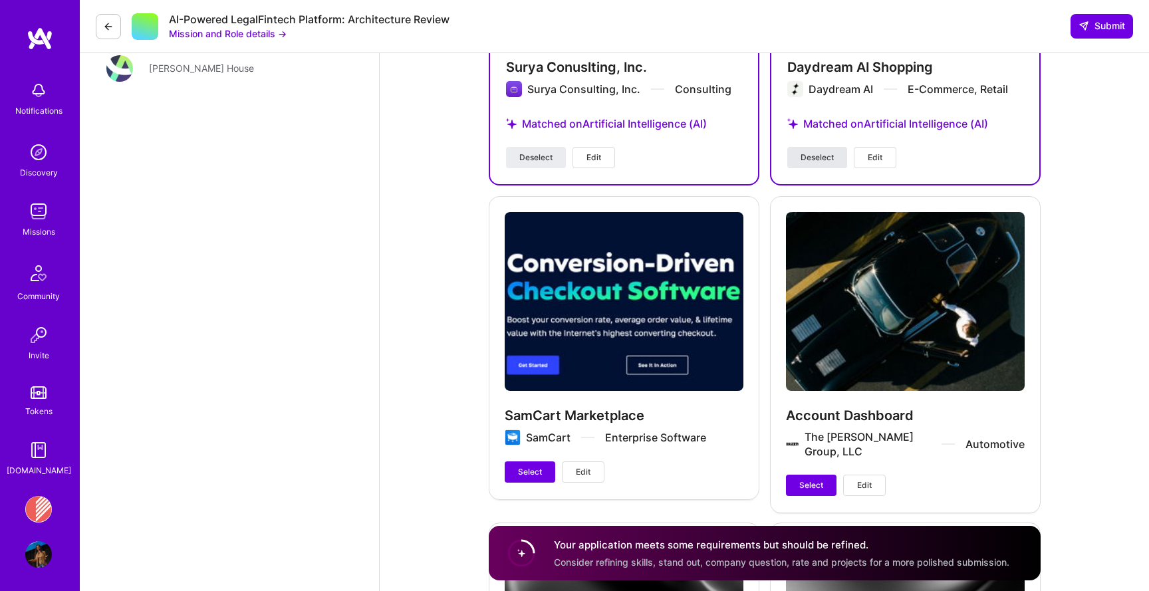
scroll to position [1911, 0]
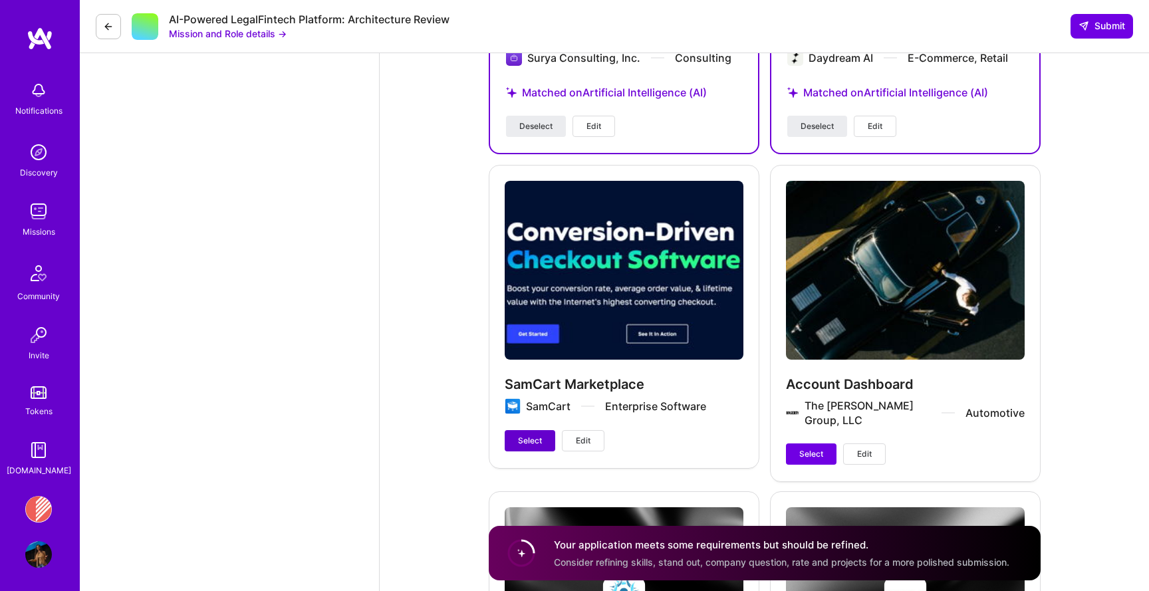
click at [530, 440] on span "Select" at bounding box center [530, 441] width 24 height 12
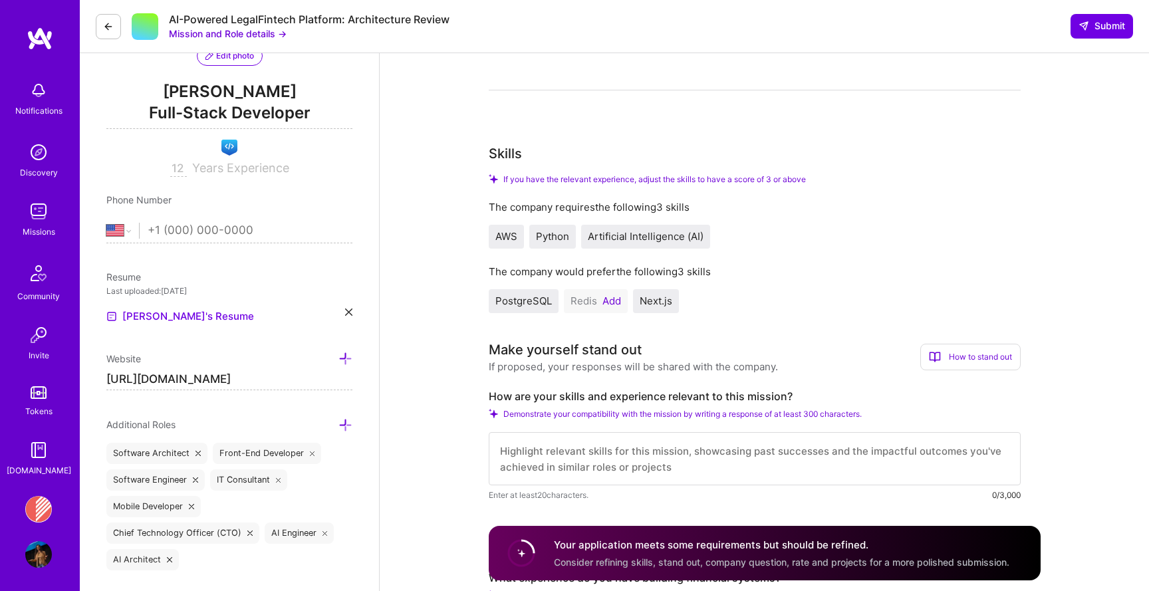
scroll to position [202, 0]
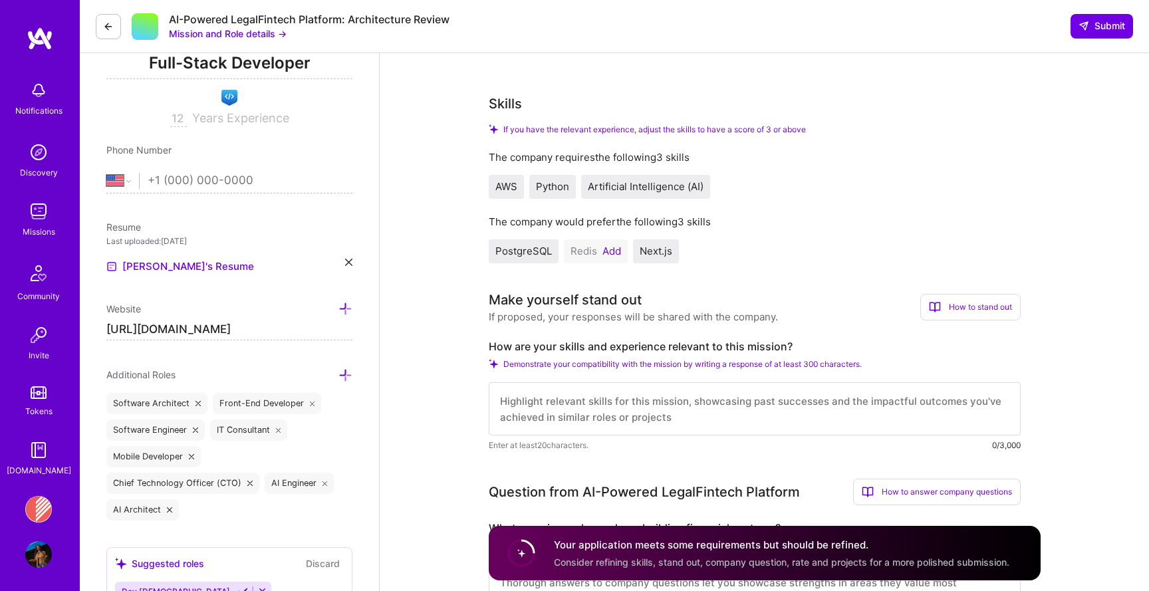
click at [619, 244] on div "Redis Add" at bounding box center [596, 251] width 64 height 24
click at [611, 246] on button "Add" at bounding box center [612, 251] width 19 height 11
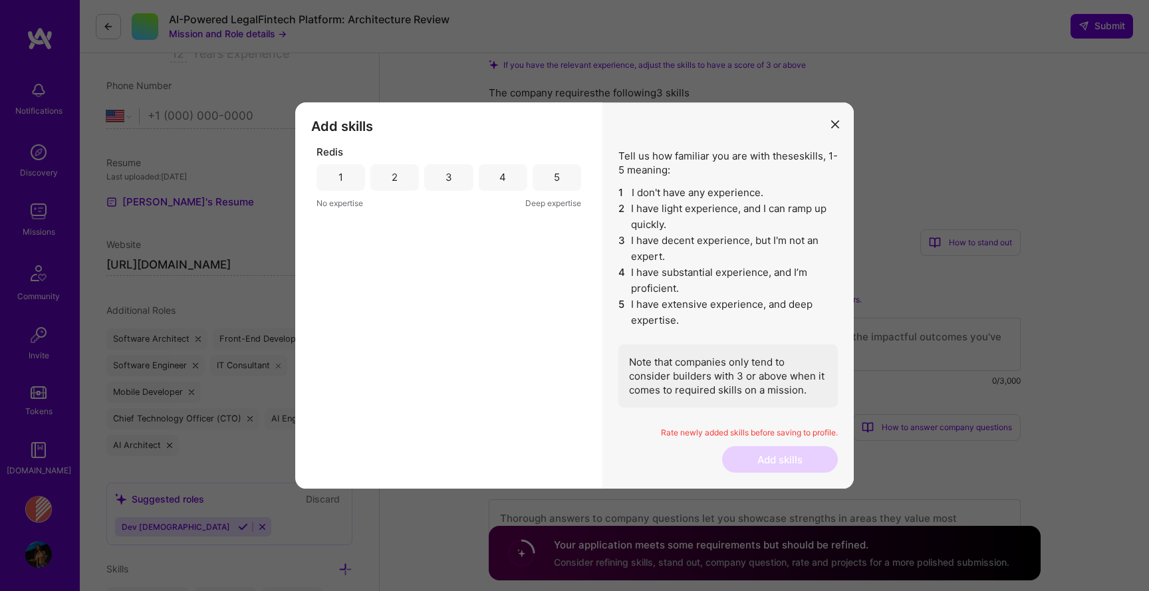
scroll to position [352, 0]
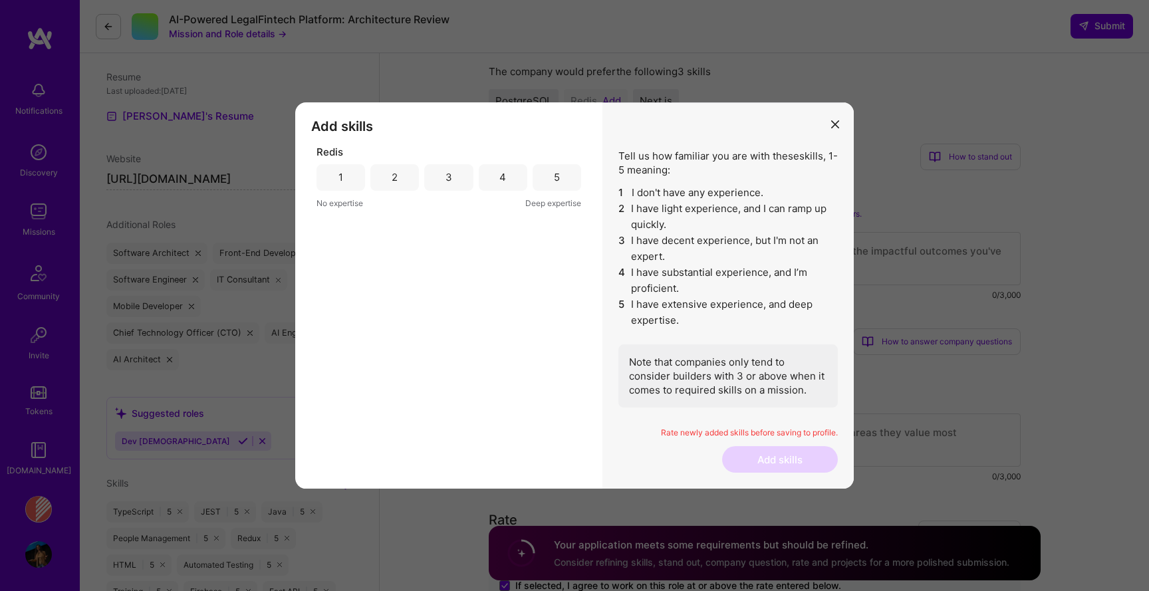
click at [519, 176] on div "4" at bounding box center [503, 177] width 49 height 27
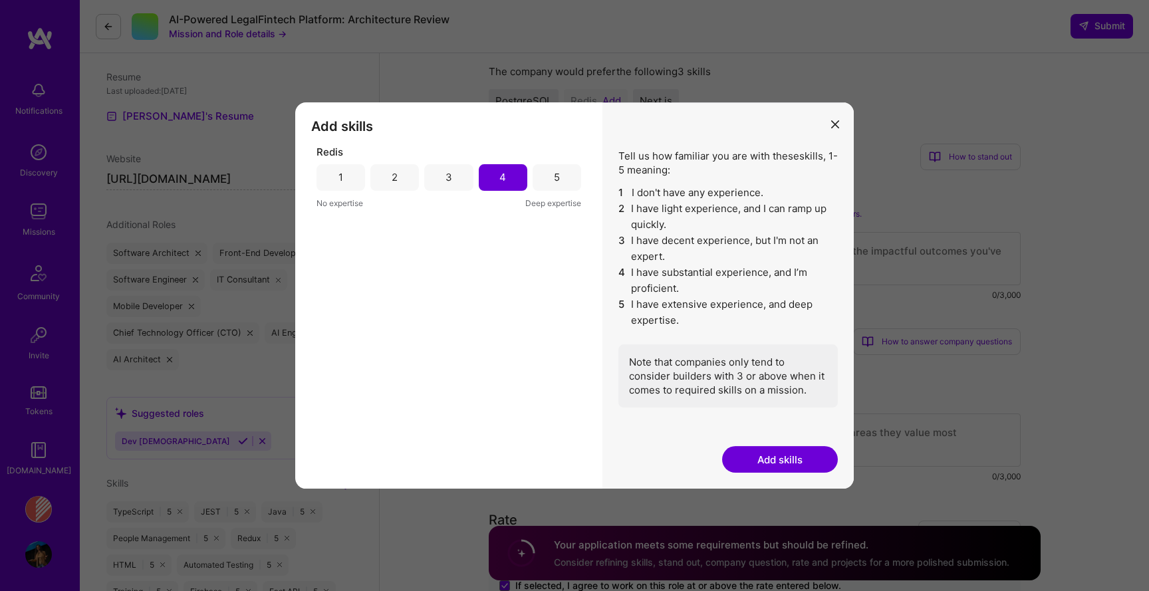
click at [764, 449] on button "Add skills" at bounding box center [780, 459] width 116 height 27
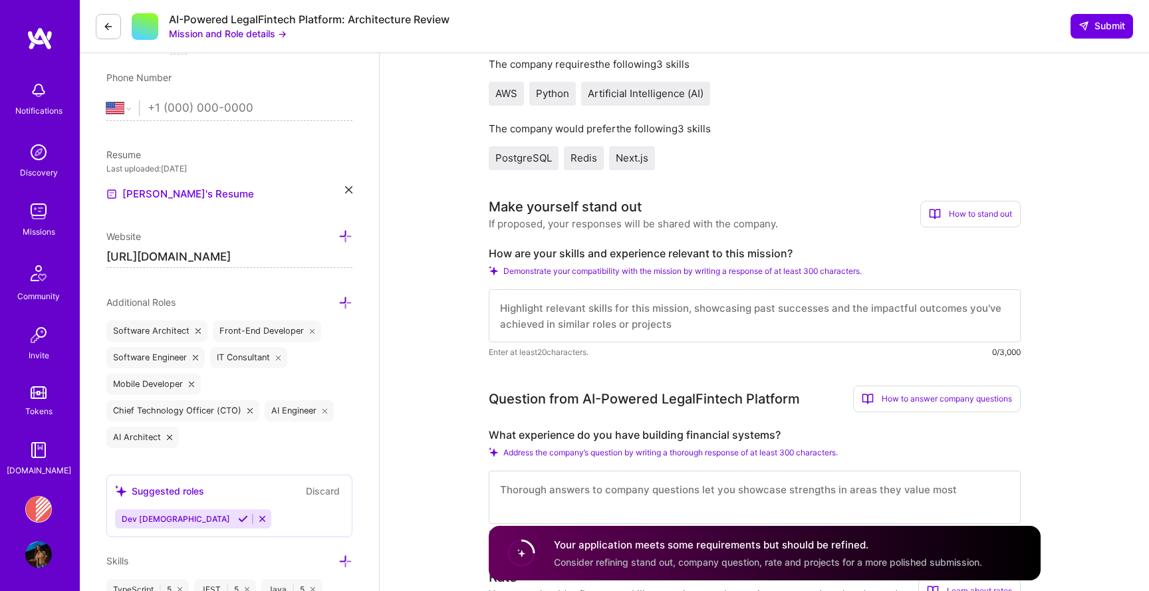
scroll to position [312, 0]
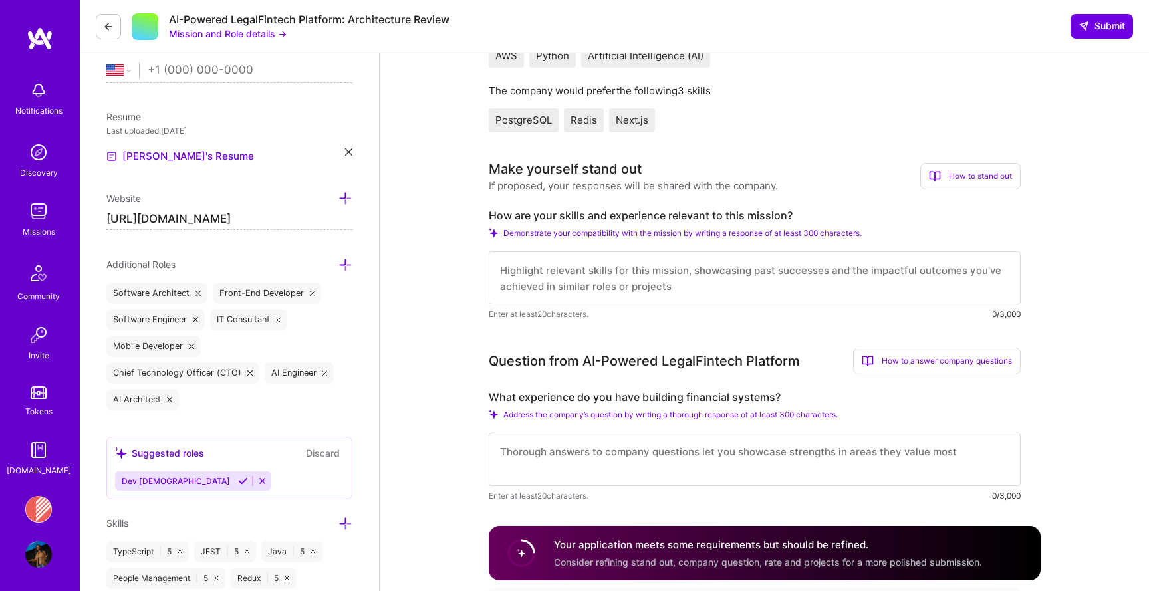
click at [698, 284] on textarea at bounding box center [755, 277] width 532 height 53
click at [601, 219] on label "How are your skills and experience relevant to this mission?" at bounding box center [755, 216] width 532 height 14
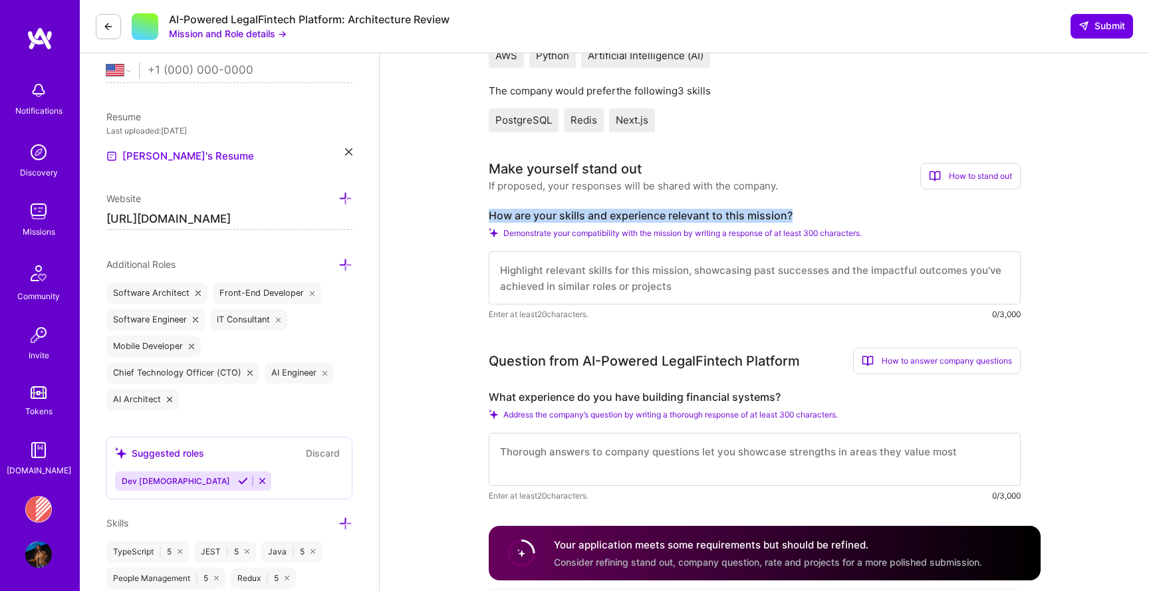
click at [601, 219] on label "How are your skills and experience relevant to this mission?" at bounding box center [755, 216] width 532 height 14
click at [629, 289] on textarea at bounding box center [755, 277] width 532 height 53
click at [551, 225] on div "How are your skills and experience relevant to this mission? Demonstrate your c…" at bounding box center [755, 265] width 532 height 112
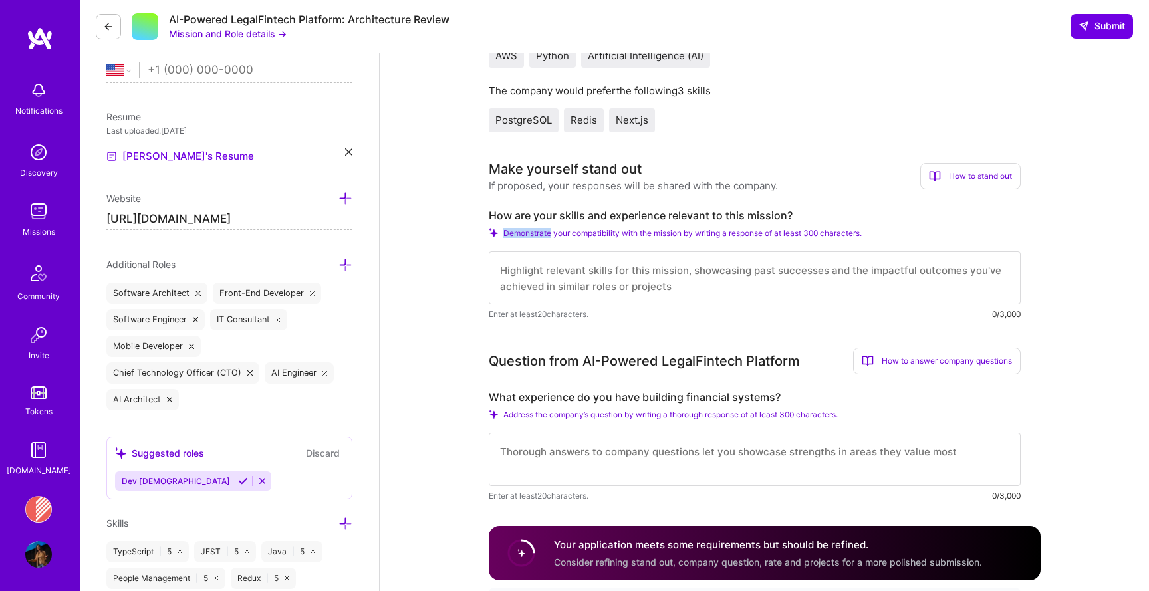
click at [551, 225] on div "How are your skills and experience relevant to this mission? Demonstrate your c…" at bounding box center [755, 265] width 532 height 112
click at [541, 215] on label "How are your skills and experience relevant to this mission?" at bounding box center [755, 216] width 532 height 14
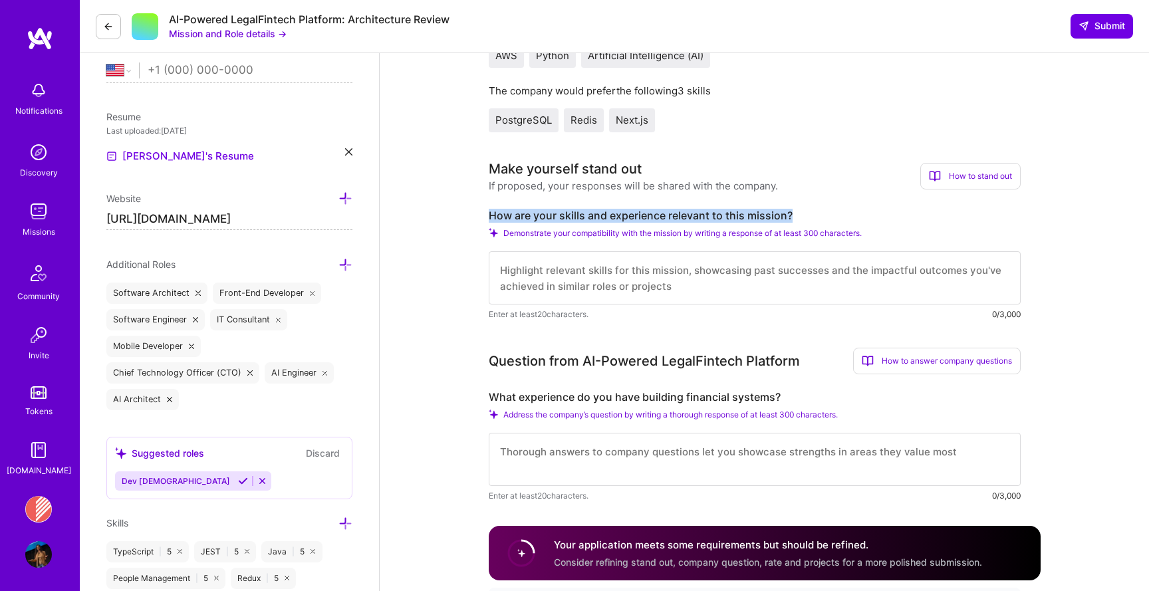
copy label "How are your skills and experience relevant to this mission?"
click at [615, 278] on textarea at bounding box center [755, 277] width 532 height 53
click at [538, 269] on textarea at bounding box center [755, 277] width 532 height 53
paste textarea "As Founder of Surya Consulting, Inc., I’ve partnered with teams to architect an…"
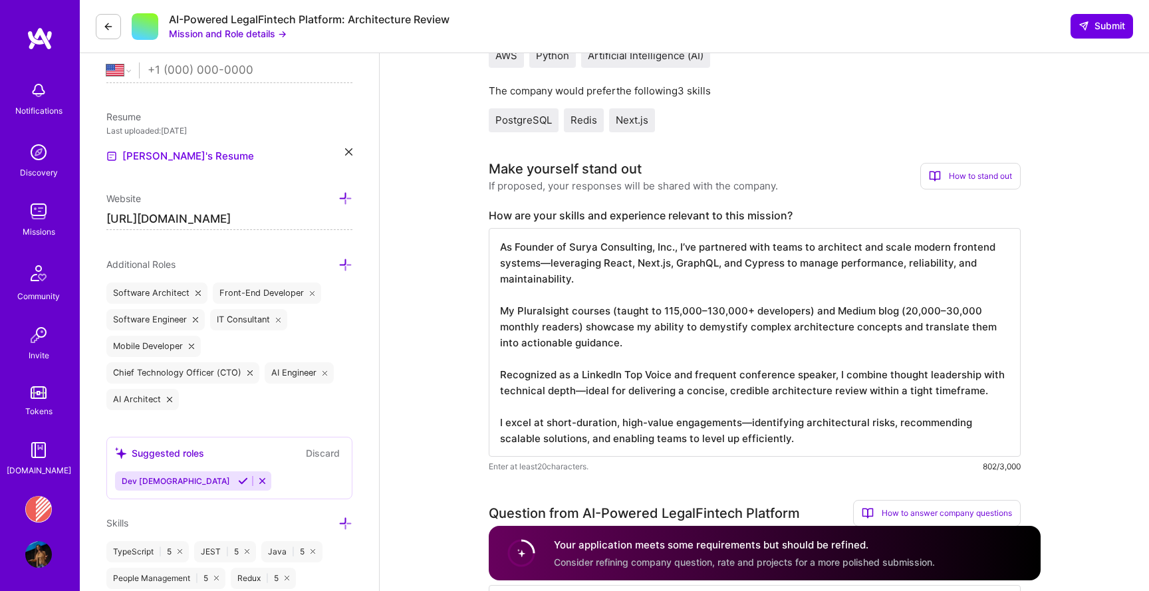
click at [691, 250] on textarea "As Founder of Surya Consulting, Inc., I’ve partnered with teams to architect an…" at bounding box center [755, 342] width 532 height 229
paste textarea "Lo ipsumdolor sitametc adipiscin el se doeiusm temporinc utlab et dolo magnaali…"
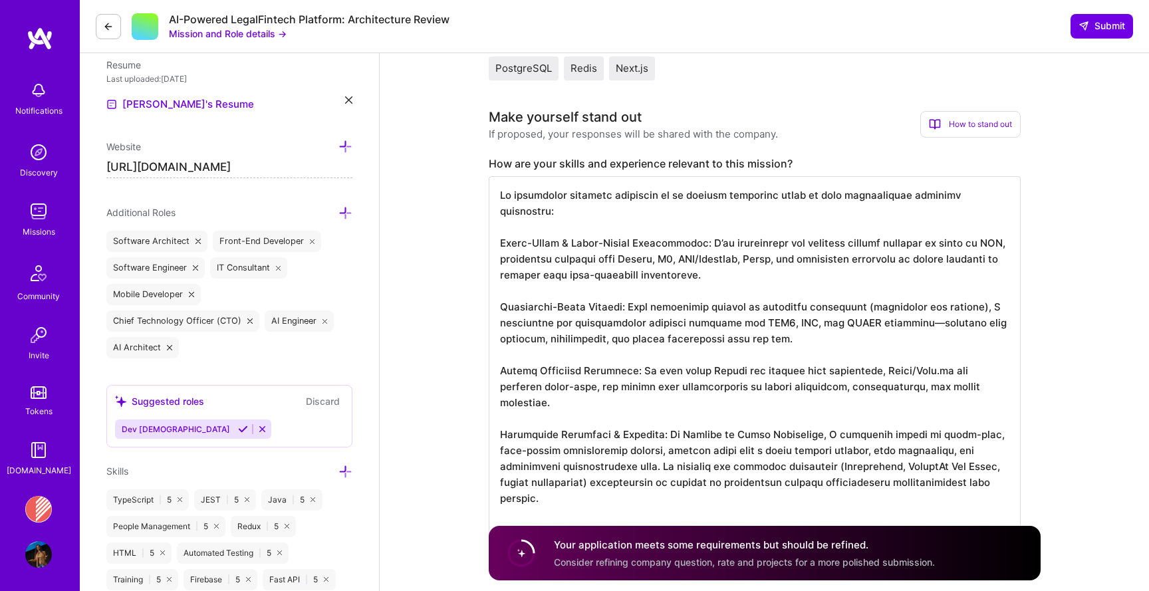
scroll to position [1, 0]
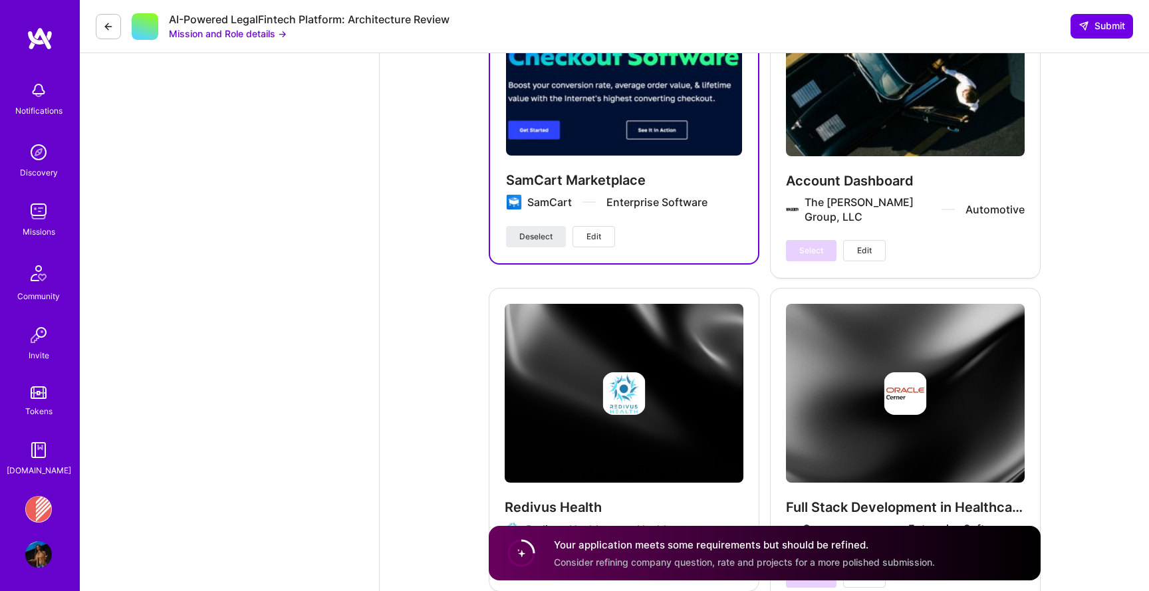
drag, startPoint x: 501, startPoint y: 229, endPoint x: 736, endPoint y: 638, distance: 471.4
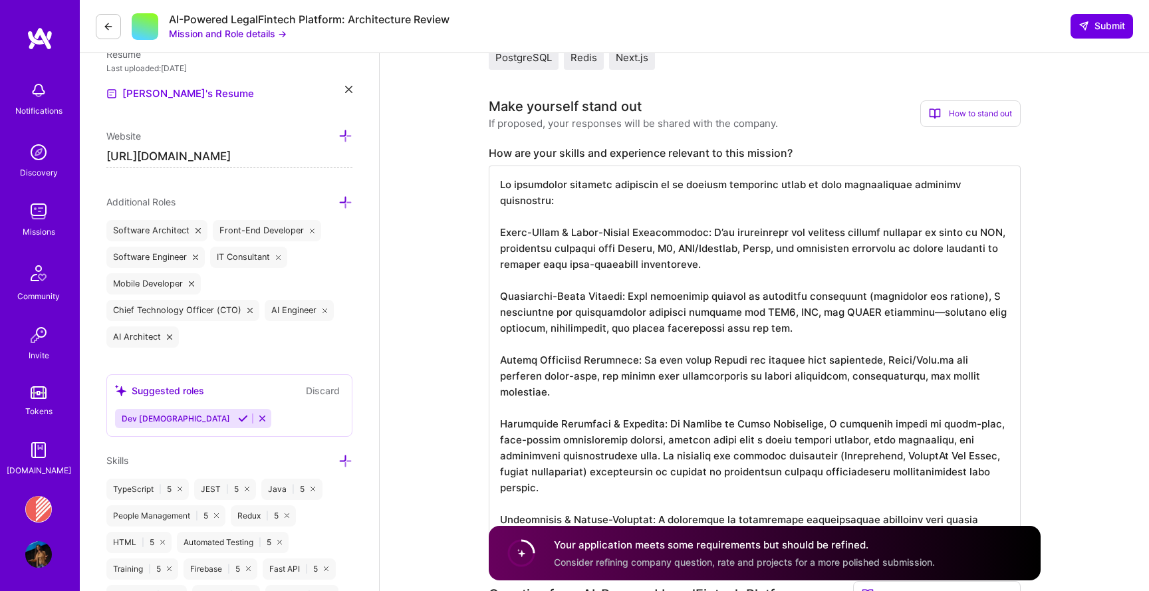
scroll to position [373, 0]
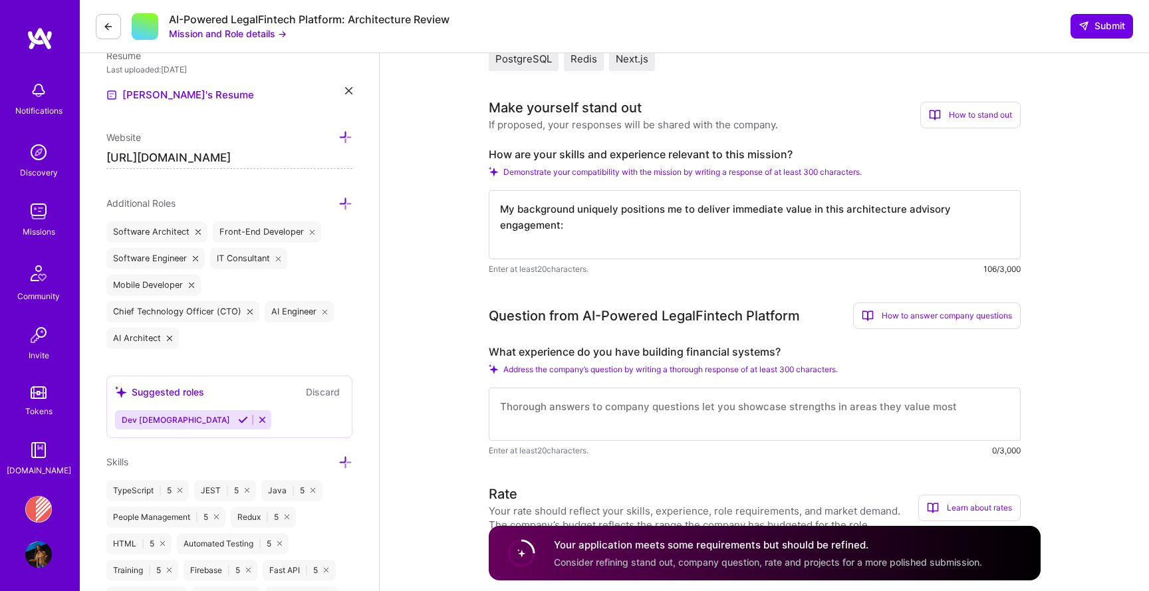
paste textarea "As Founder of Surya Consulting, Inc., I’ve partnered with teams to architect an…"
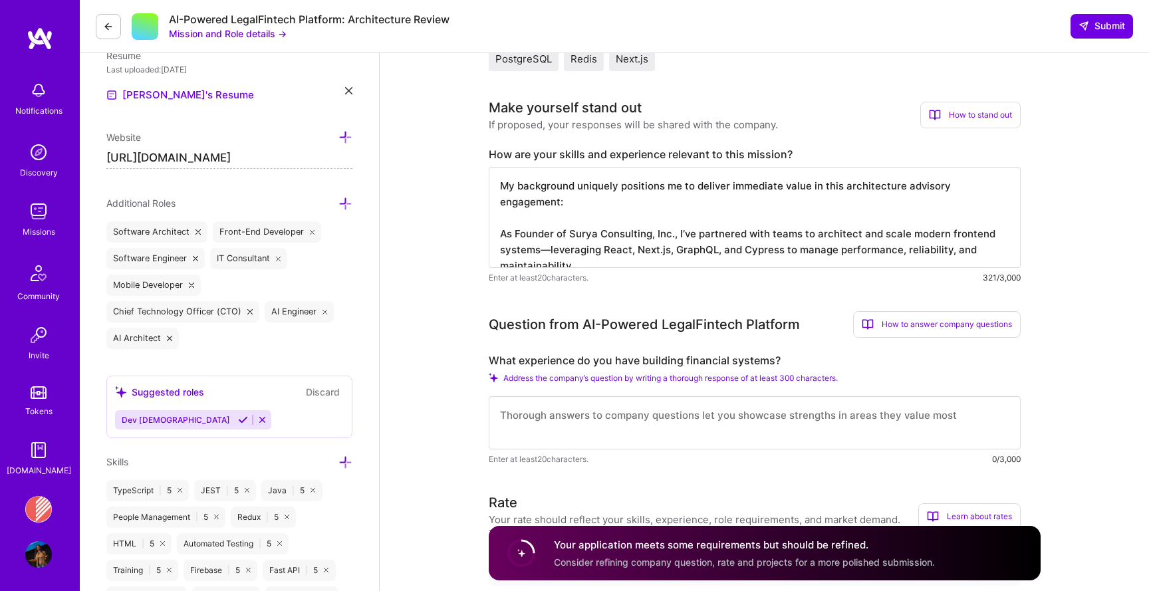
click at [689, 219] on textarea "My background uniquely positions me to deliver immediate value in this architec…" at bounding box center [755, 217] width 532 height 101
click at [527, 217] on textarea "My background uniquely positions me to deliver immediate value in this architec…" at bounding box center [755, 217] width 532 height 101
click at [784, 216] on textarea "My background uniquely positions me to deliver immediate value in this architec…" at bounding box center [755, 217] width 532 height 101
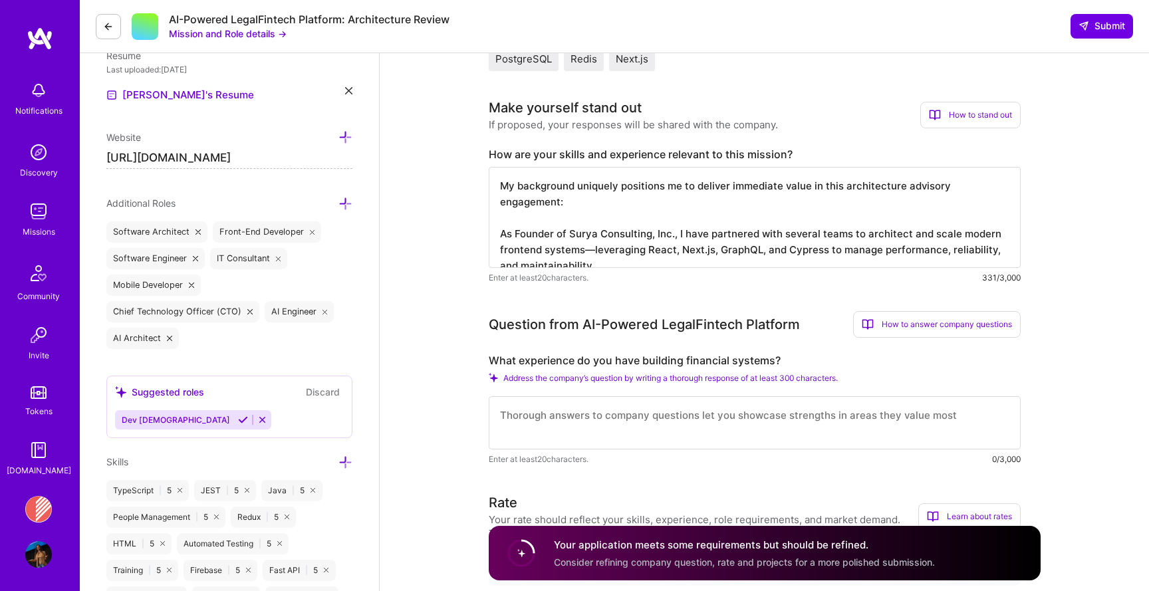
scroll to position [1, 0]
click at [515, 236] on textarea "My background uniquely positions me to deliver immediate value in this architec…" at bounding box center [755, 217] width 532 height 101
click at [594, 233] on textarea "My background uniquely positions me to deliver immediate value in this architec…" at bounding box center [755, 217] width 532 height 101
click at [691, 259] on textarea "My background uniquely positions me to deliver immediate value in this architec…" at bounding box center [755, 217] width 532 height 101
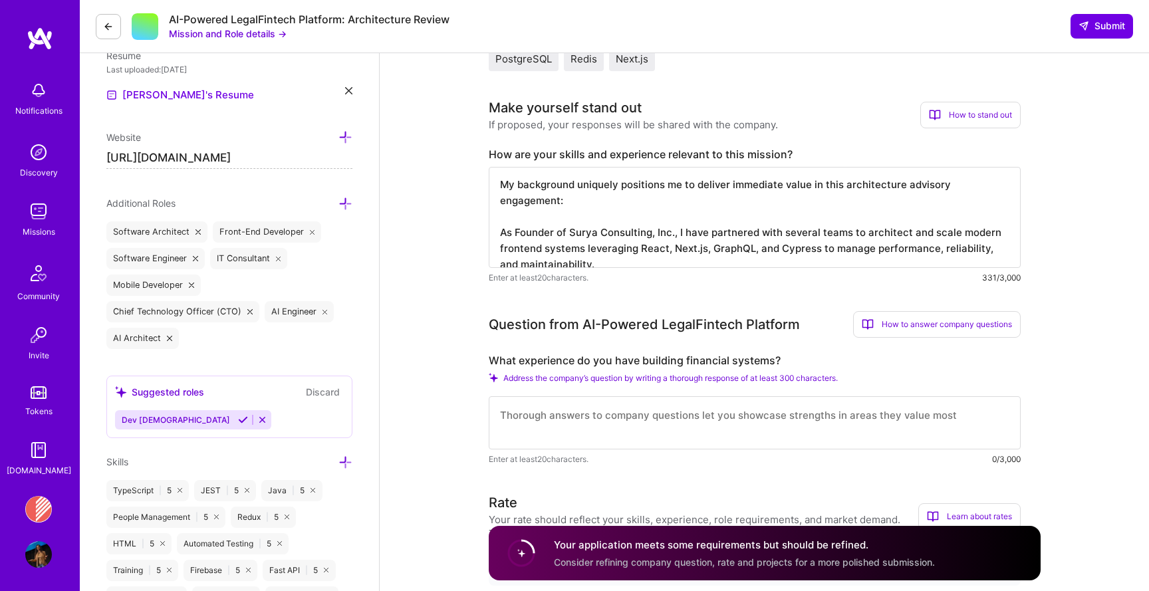
click at [774, 235] on textarea "My background uniquely positions me to deliver immediate value in this architec…" at bounding box center [755, 217] width 532 height 101
click at [730, 251] on textarea "My background uniquely positions me to deliver immediate value in this architec…" at bounding box center [755, 217] width 532 height 101
click at [730, 255] on textarea "My background uniquely positions me to deliver immediate value in this architec…" at bounding box center [755, 217] width 532 height 101
paste textarea "I regularly engage in short-term, high-impact architecture reviews, leaving tea…"
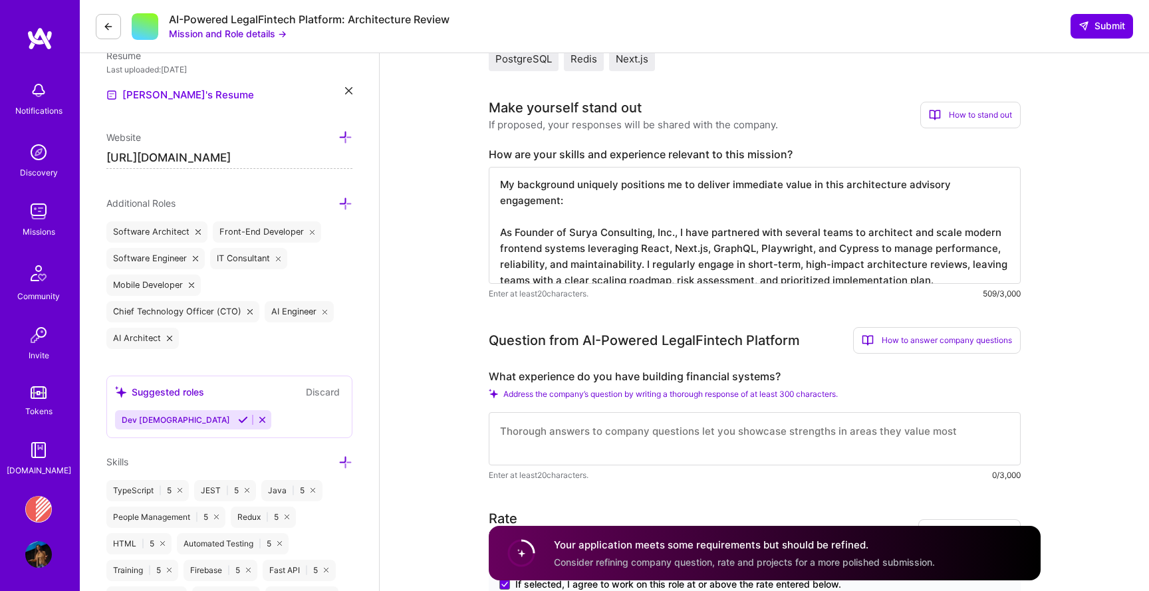
click at [896, 251] on textarea "My background uniquely positions me to deliver immediate value in this architec…" at bounding box center [755, 225] width 532 height 117
click at [647, 249] on textarea "My background uniquely positions me to deliver immediate value in this architec…" at bounding box center [755, 225] width 532 height 117
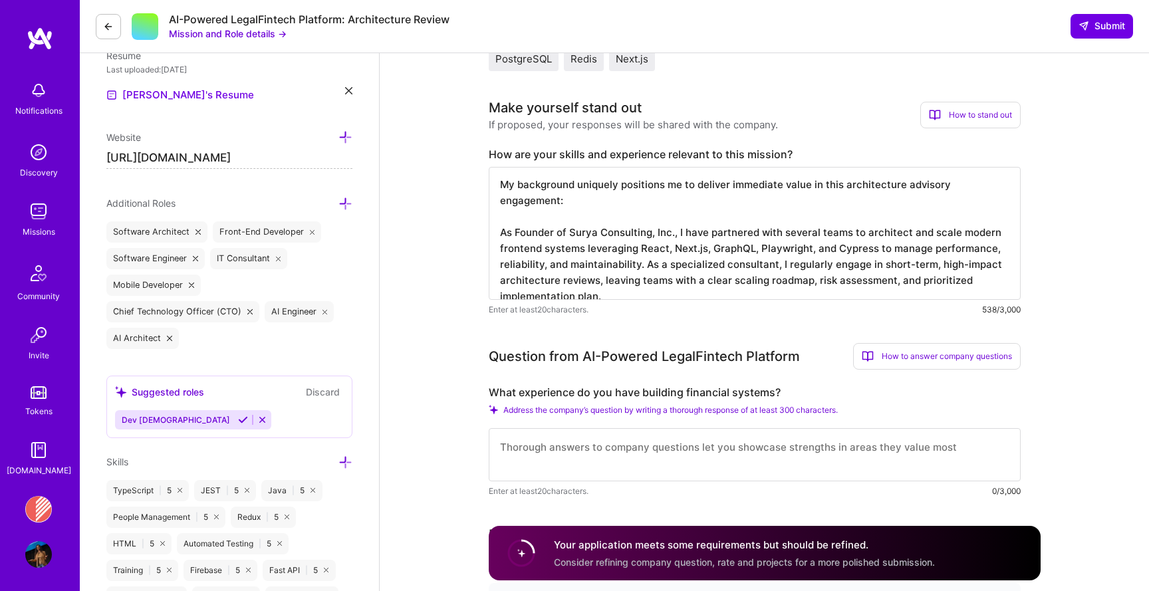
click at [556, 266] on textarea "My background uniquely positions me to deliver immediate value in this architec…" at bounding box center [755, 233] width 532 height 133
click at [601, 266] on textarea "My background uniquely positions me to deliver immediate value in this architec…" at bounding box center [755, 233] width 532 height 133
click at [633, 293] on textarea "My background uniquely positions me to deliver immediate value in this architec…" at bounding box center [755, 233] width 532 height 133
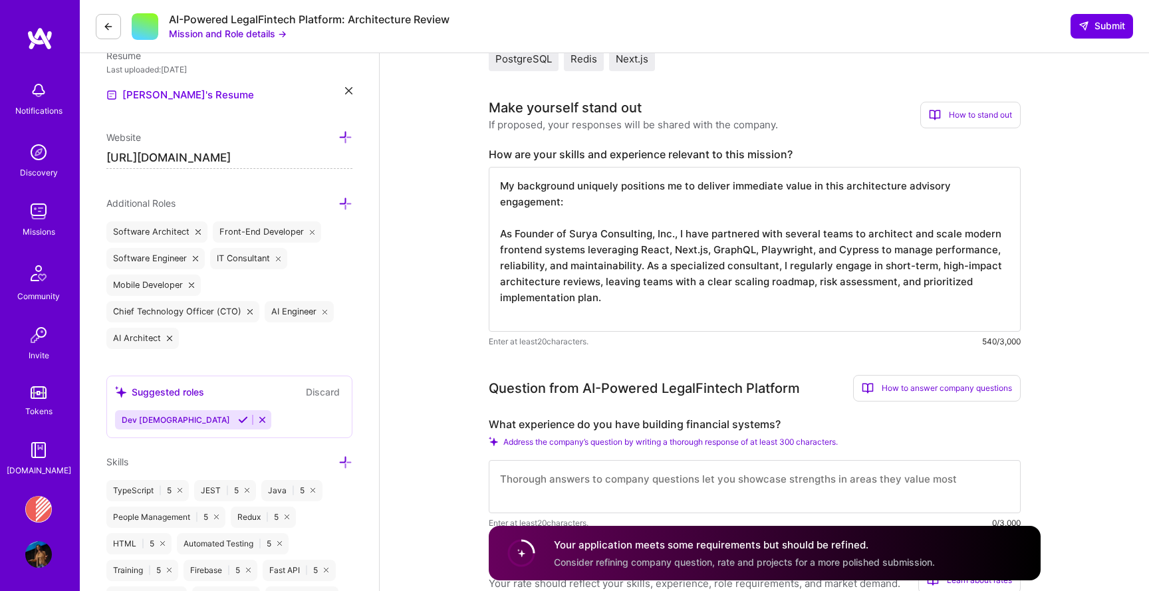
paste textarea "My Pluralsight courses (taught to 115,000–130,000+ developers) and Medium blog …"
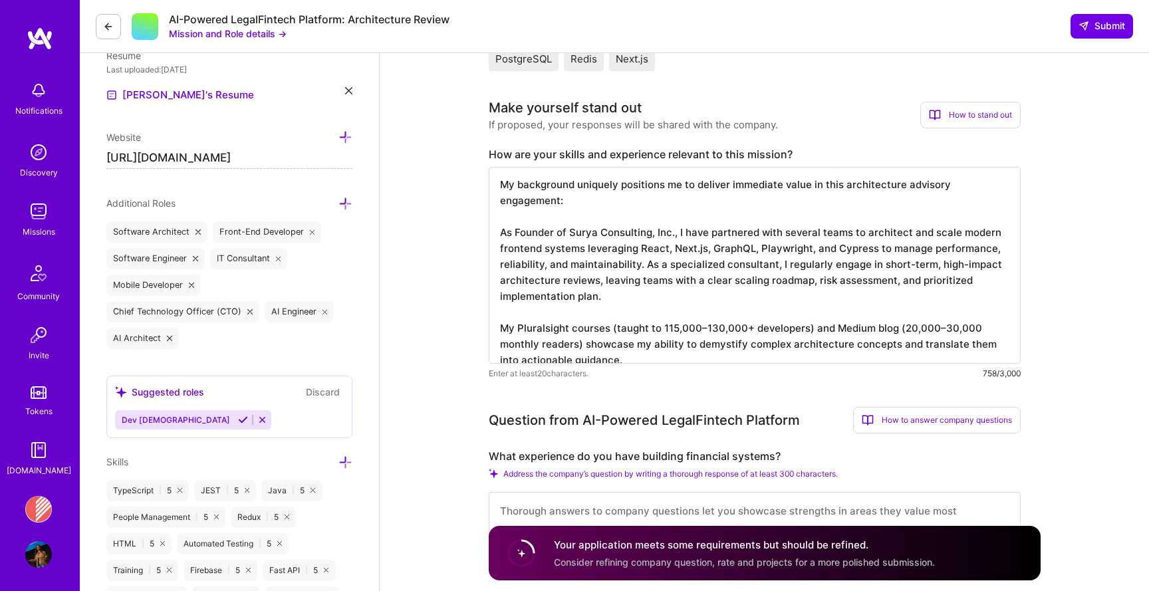
drag, startPoint x: 706, startPoint y: 309, endPoint x: 658, endPoint y: 311, distance: 47.2
click at [658, 311] on textarea "My background uniquely positions me to deliver immediate value in this architec…" at bounding box center [755, 265] width 532 height 197
drag, startPoint x: 543, startPoint y: 329, endPoint x: 607, endPoint y: 343, distance: 65.4
click at [607, 343] on textarea "My background uniquely positions me to deliver immediate value in this architec…" at bounding box center [755, 265] width 532 height 197
paste textarea "highlight my ability to break down complex architectural concepts into clear,"
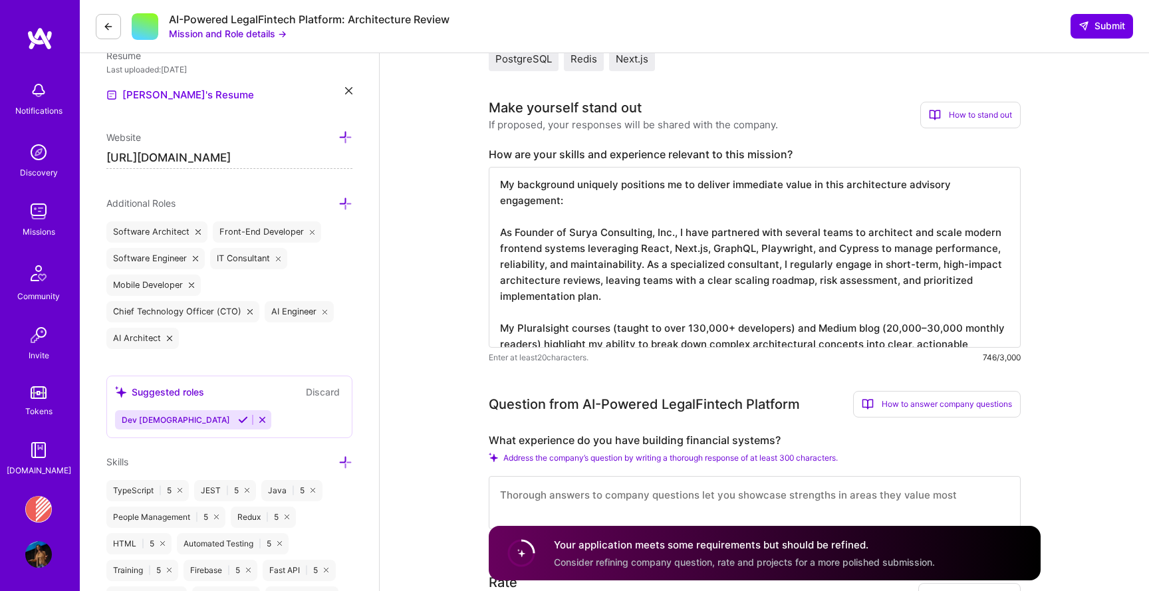
scroll to position [0, 0]
drag, startPoint x: 1004, startPoint y: 334, endPoint x: 411, endPoint y: 315, distance: 592.9
paste textarea "Through Pluralsight (115K+ students) and Medium (20K–30K monthly readers), I’ve…"
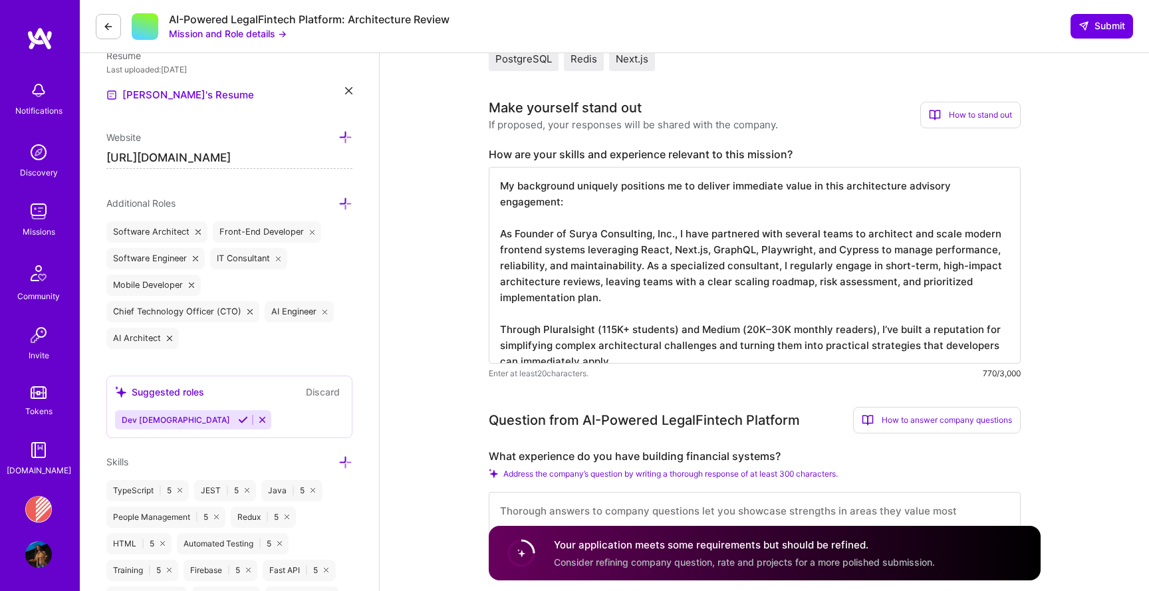
click at [544, 314] on textarea "My background uniquely positions me to deliver immediate value in this architec…" at bounding box center [755, 265] width 532 height 197
click at [665, 309] on textarea "My background uniquely positions me to deliver immediate value in this architec…" at bounding box center [755, 265] width 532 height 197
click at [836, 313] on textarea "My background uniquely positions me to deliver immediate value in this architec…" at bounding box center [755, 265] width 532 height 197
click at [791, 315] on textarea "My background uniquely positions me to deliver immediate value in this architec…" at bounding box center [755, 265] width 532 height 197
click at [778, 315] on textarea "My background uniquely positions me to deliver immediate value in this architec…" at bounding box center [755, 265] width 532 height 197
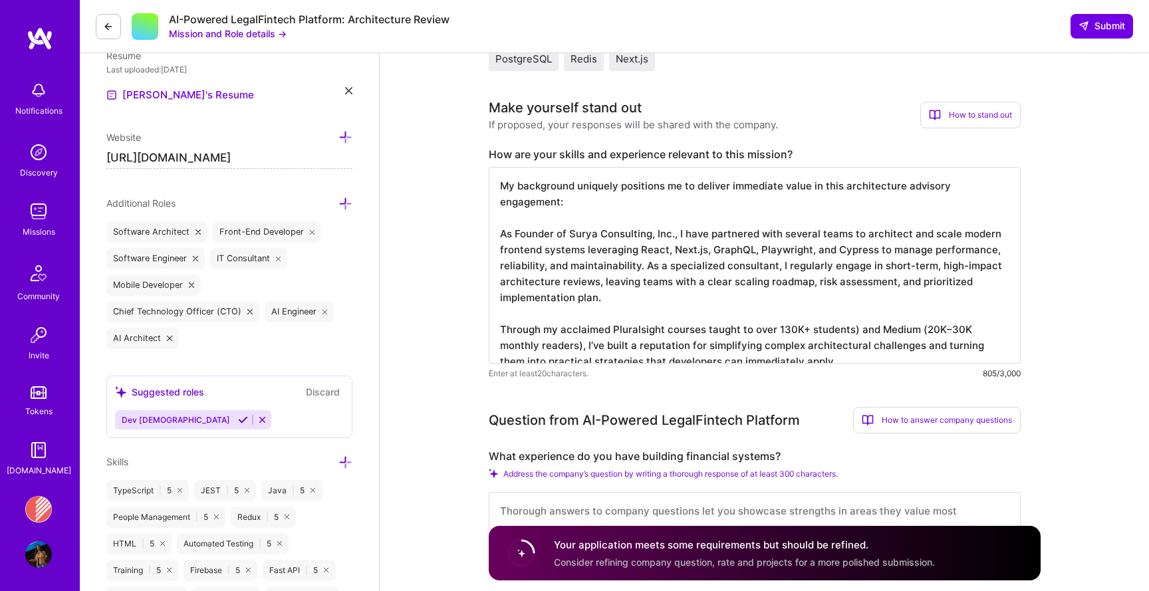
click at [855, 315] on textarea "My background uniquely positions me to deliver immediate value in this architec…" at bounding box center [755, 265] width 532 height 197
click at [918, 318] on textarea "My background uniquely positions me to deliver immediate value in this architec…" at bounding box center [755, 265] width 532 height 197
click at [583, 329] on textarea "My background uniquely positions me to deliver immediate value in this architec…" at bounding box center [755, 265] width 532 height 197
click at [582, 331] on textarea "My background uniquely positions me to deliver immediate value in this architec…" at bounding box center [755, 265] width 532 height 197
click at [992, 315] on textarea "My background uniquely positions me to deliver immediate value in this architec…" at bounding box center [755, 265] width 532 height 197
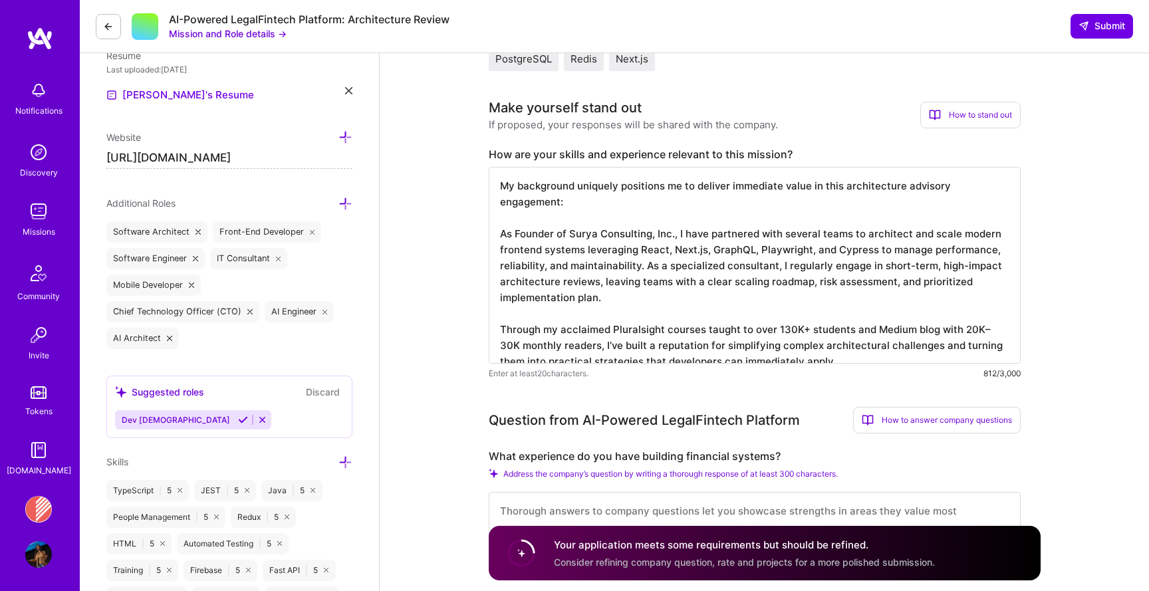
drag, startPoint x: 1001, startPoint y: 315, endPoint x: 976, endPoint y: 312, distance: 25.4
click at [976, 312] on textarea "My background uniquely positions me to deliver immediate value in this architec…" at bounding box center [755, 265] width 532 height 197
click at [934, 336] on textarea "My background uniquely positions me to deliver immediate value in this architec…" at bounding box center [755, 265] width 532 height 197
click at [598, 333] on textarea "My background uniquely positions me to deliver immediate value in this architec…" at bounding box center [755, 265] width 532 height 197
click at [911, 343] on textarea "My background uniquely positions me to deliver immediate value in this architec…" at bounding box center [755, 265] width 532 height 197
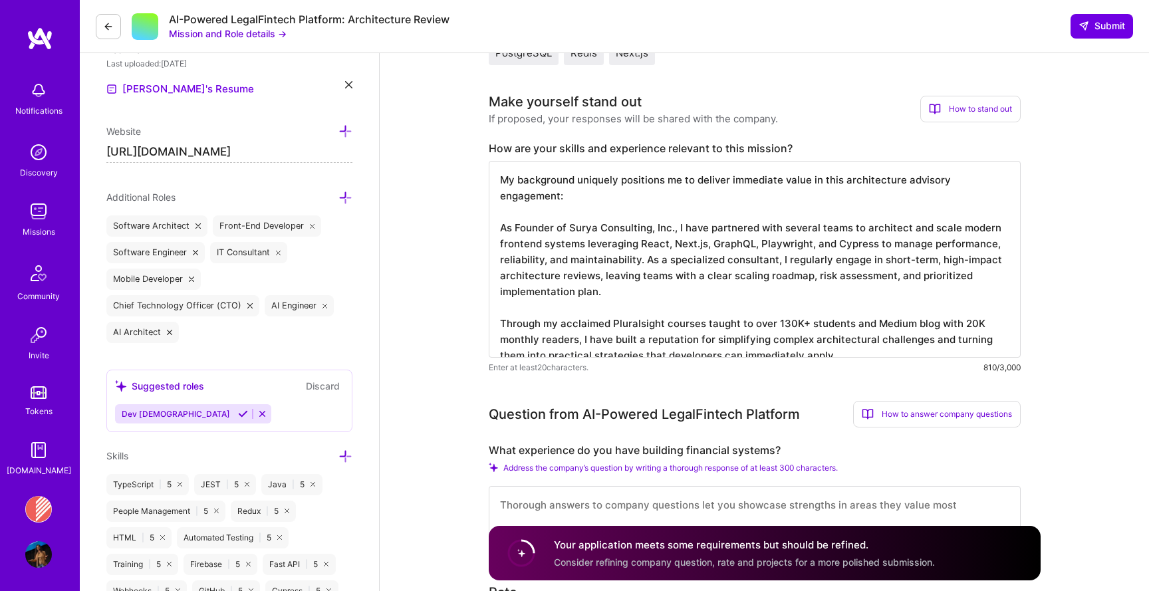
scroll to position [384, 0]
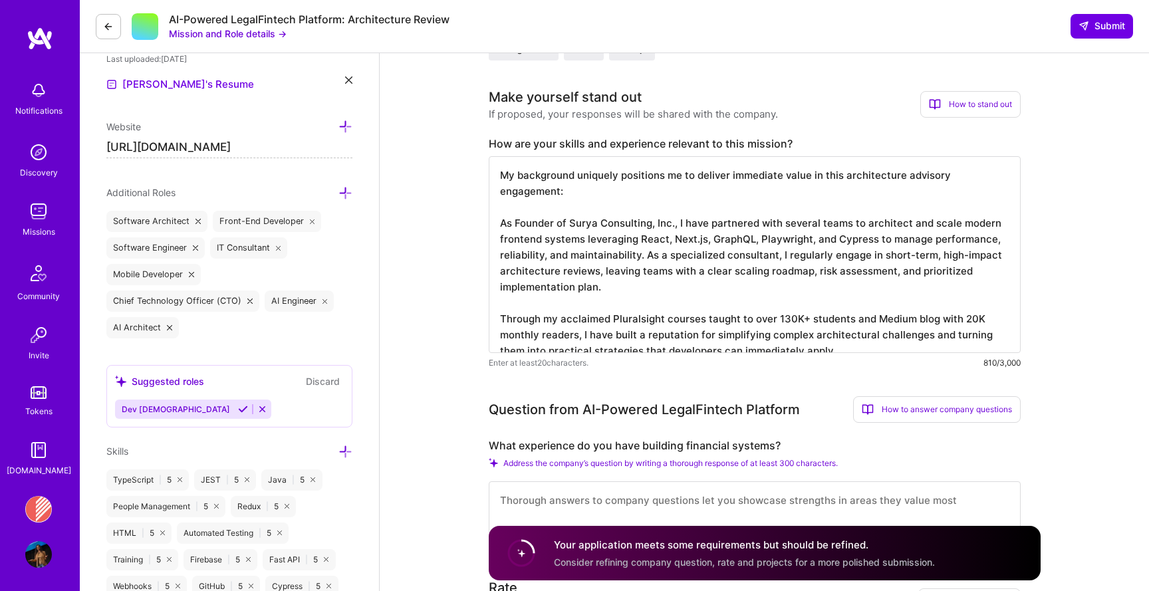
click at [529, 216] on textarea "My background uniquely positions me to deliver immediate value in this architec…" at bounding box center [755, 254] width 532 height 197
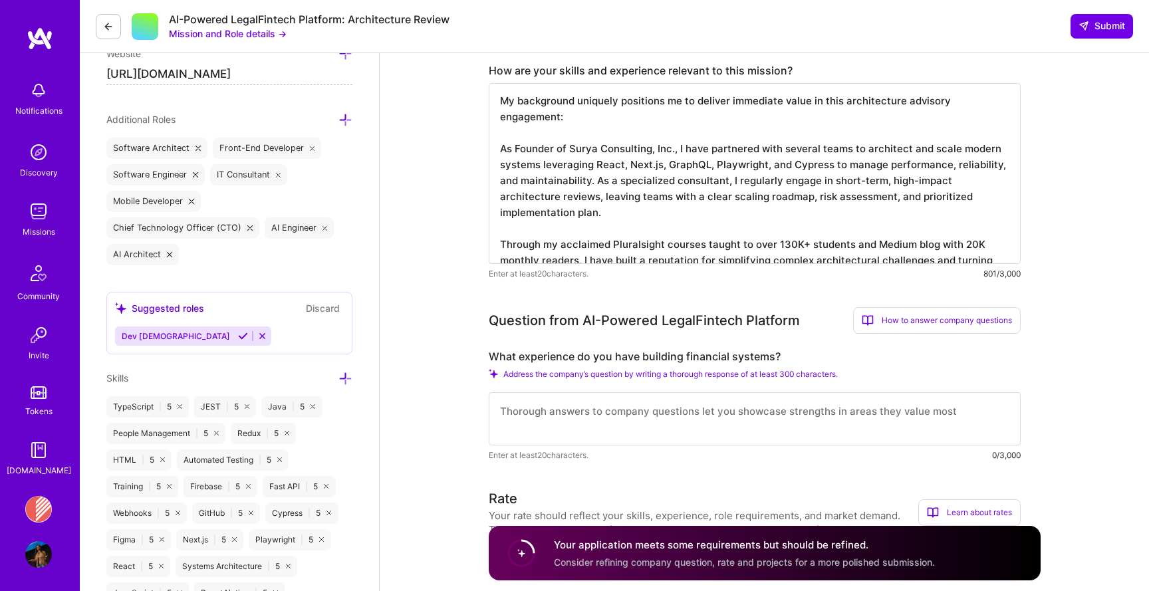
scroll to position [461, 0]
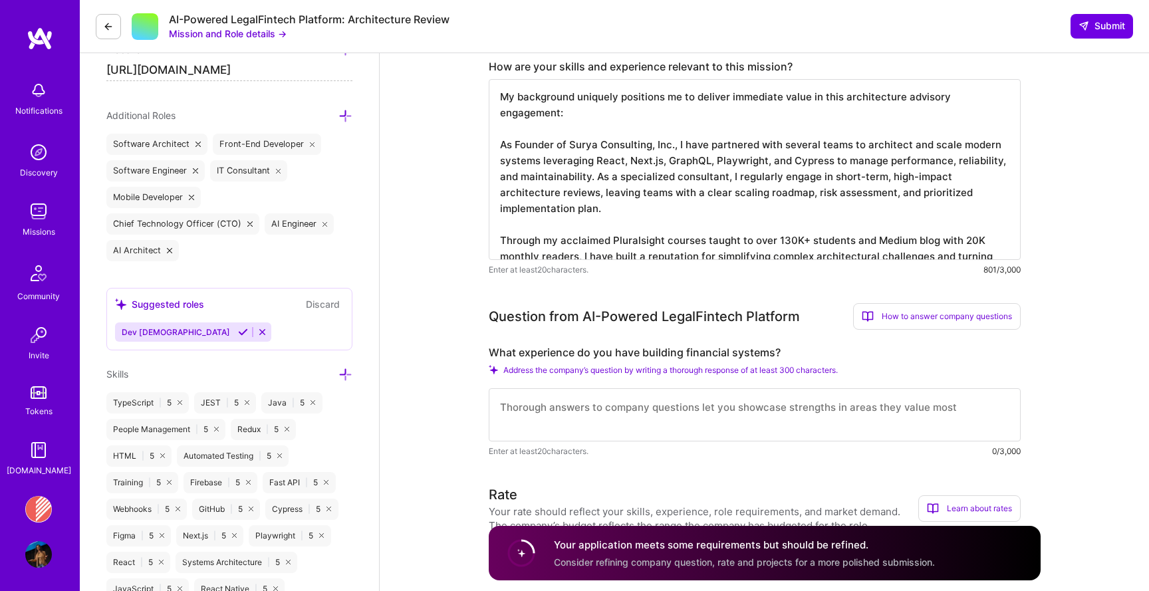
click at [845, 238] on textarea "My background uniquely positions me to deliver immediate value in this architec…" at bounding box center [755, 169] width 532 height 181
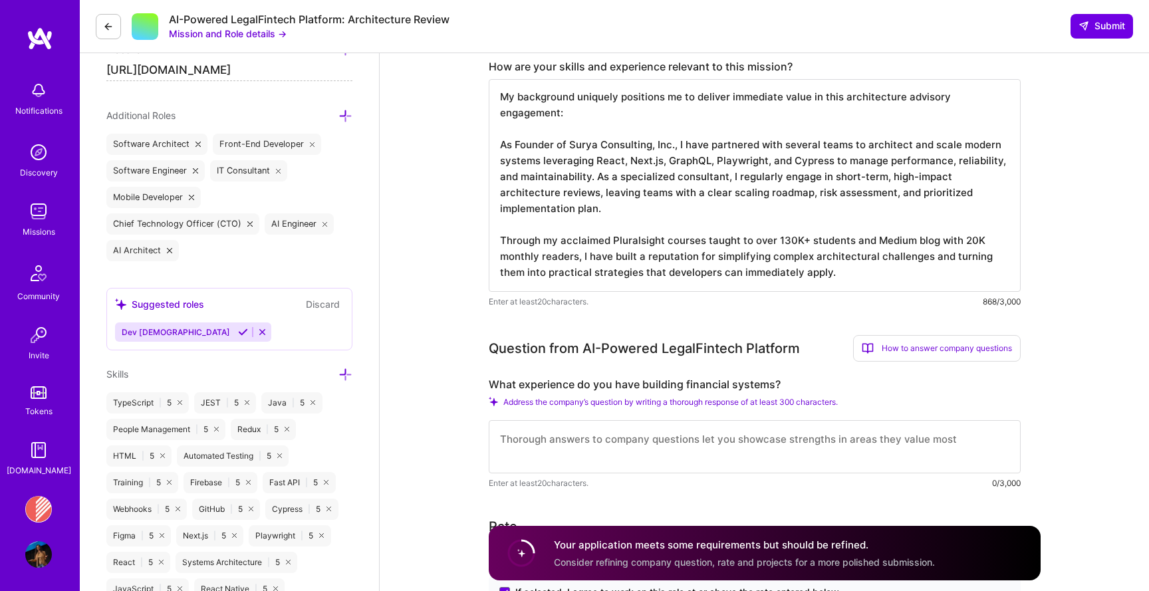
paste textarea "Inspiring and empowering audiences worldwide with engaging talks on modern web …"
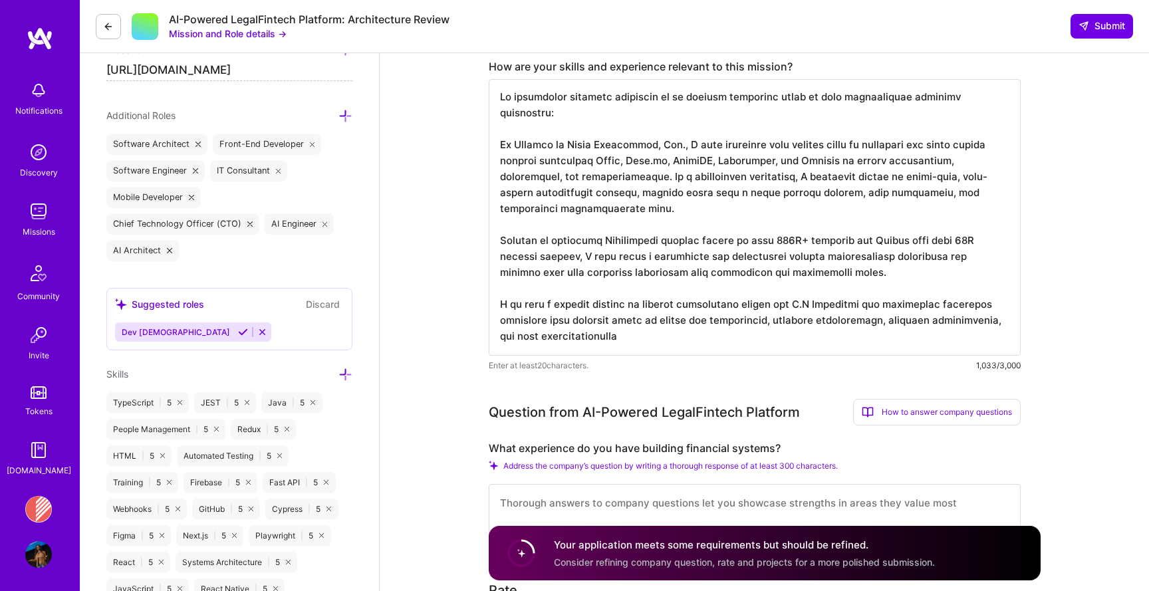
click at [843, 269] on textarea at bounding box center [755, 217] width 532 height 277
click at [843, 272] on textarea at bounding box center [755, 217] width 532 height 277
click at [816, 272] on textarea at bounding box center [755, 217] width 532 height 277
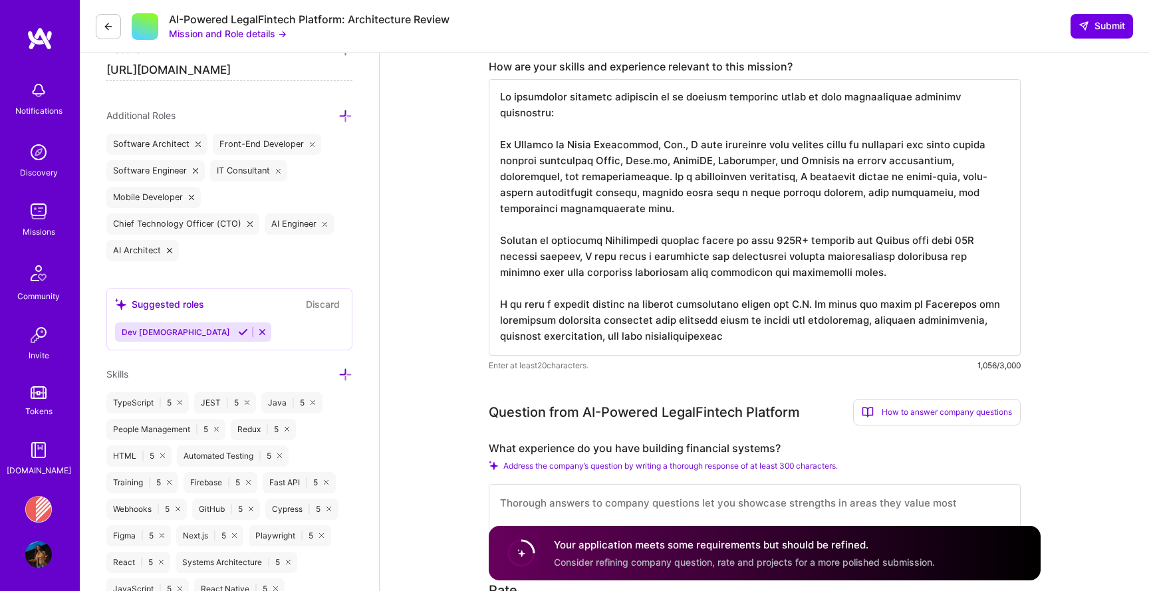
click at [945, 271] on textarea at bounding box center [755, 217] width 532 height 277
click at [546, 281] on textarea at bounding box center [755, 217] width 532 height 277
click at [619, 285] on textarea at bounding box center [755, 217] width 532 height 277
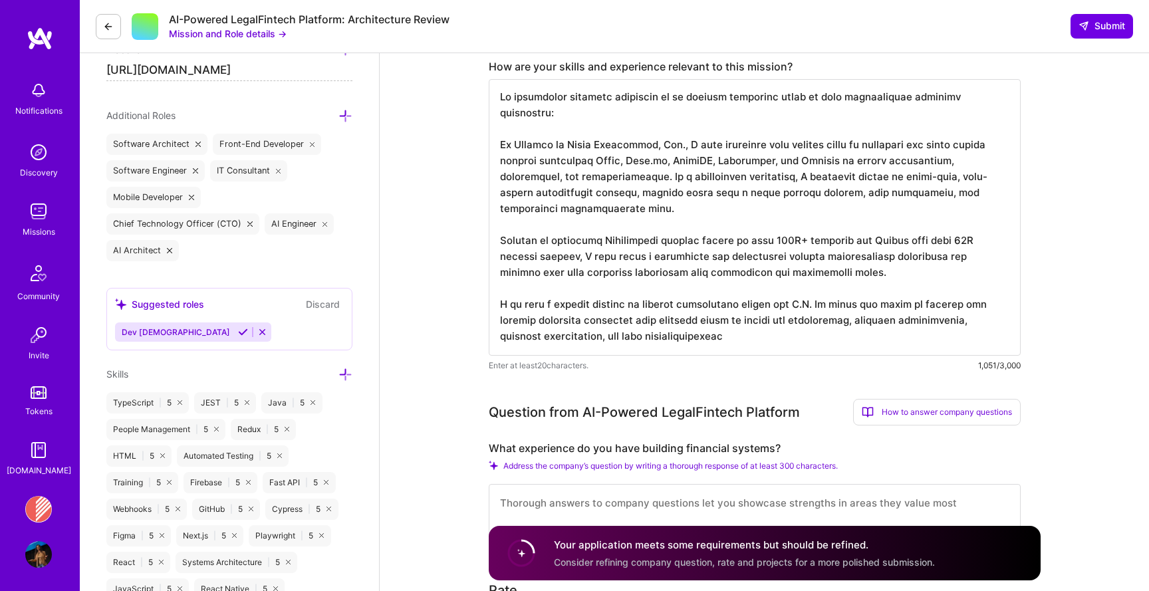
click at [619, 285] on textarea at bounding box center [755, 217] width 532 height 277
drag, startPoint x: 627, startPoint y: 293, endPoint x: 694, endPoint y: 292, distance: 67.2
click at [694, 292] on textarea at bounding box center [755, 217] width 532 height 277
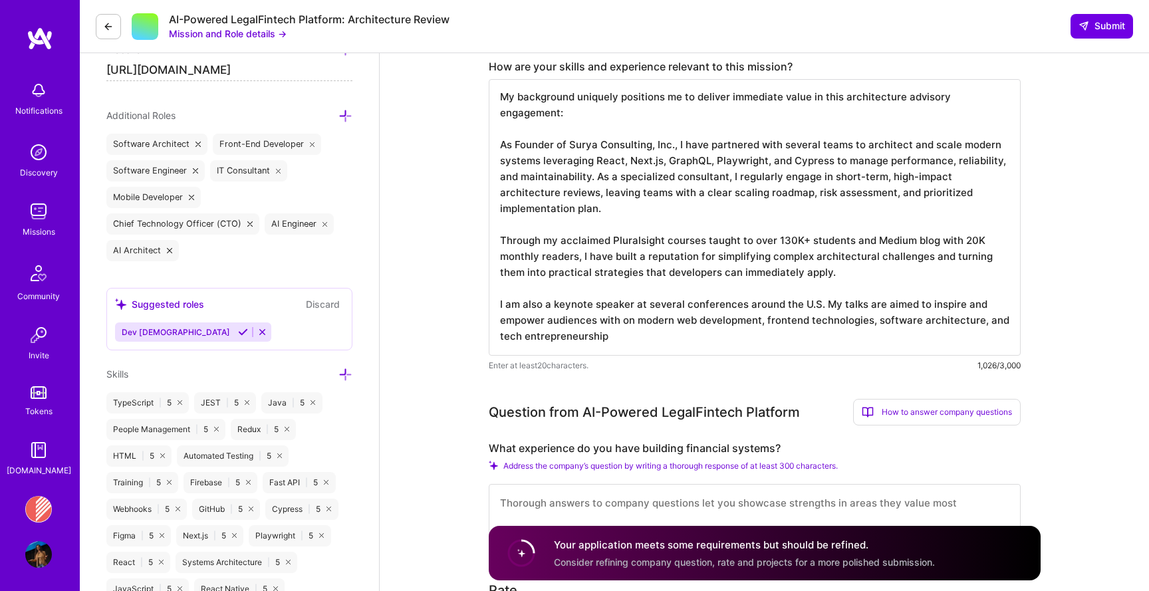
drag, startPoint x: 635, startPoint y: 292, endPoint x: 871, endPoint y: 289, distance: 236.1
click at [871, 289] on textarea at bounding box center [755, 217] width 532 height 277
click at [897, 292] on textarea "My background uniquely positions me to deliver immediate value in this architec…" at bounding box center [755, 217] width 532 height 277
click at [901, 293] on textarea "My background uniquely positions me to deliver immediate value in this architec…" at bounding box center [755, 217] width 532 height 277
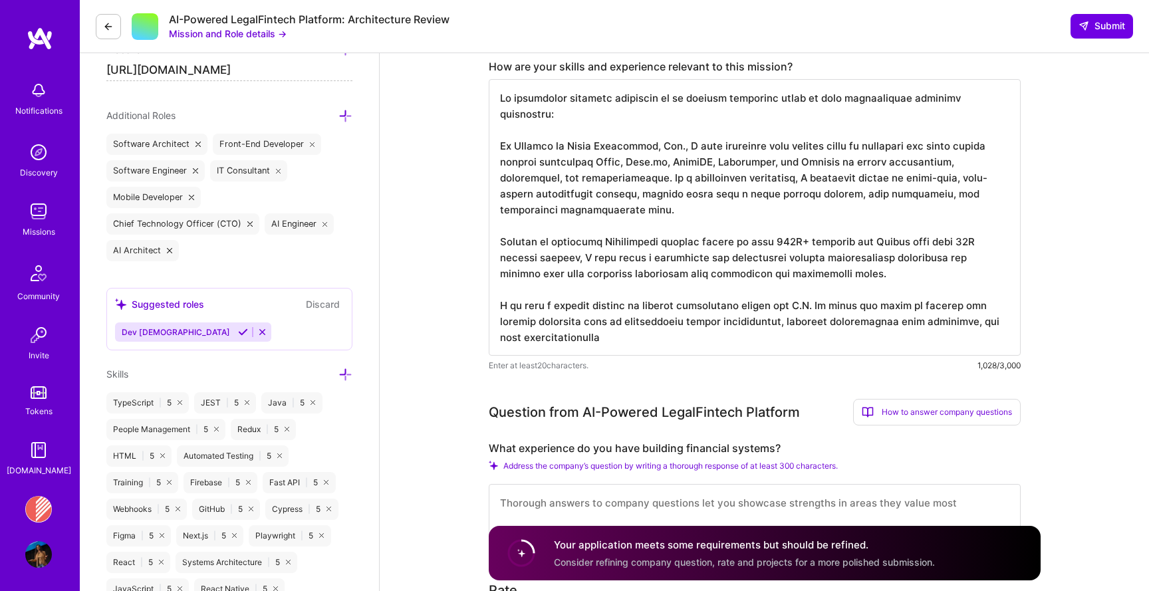
click at [720, 324] on textarea at bounding box center [755, 217] width 532 height 277
click at [719, 315] on textarea at bounding box center [755, 217] width 532 height 277
click at [732, 279] on textarea at bounding box center [755, 217] width 532 height 277
click at [722, 311] on textarea at bounding box center [755, 217] width 532 height 277
click at [973, 290] on textarea at bounding box center [755, 217] width 532 height 277
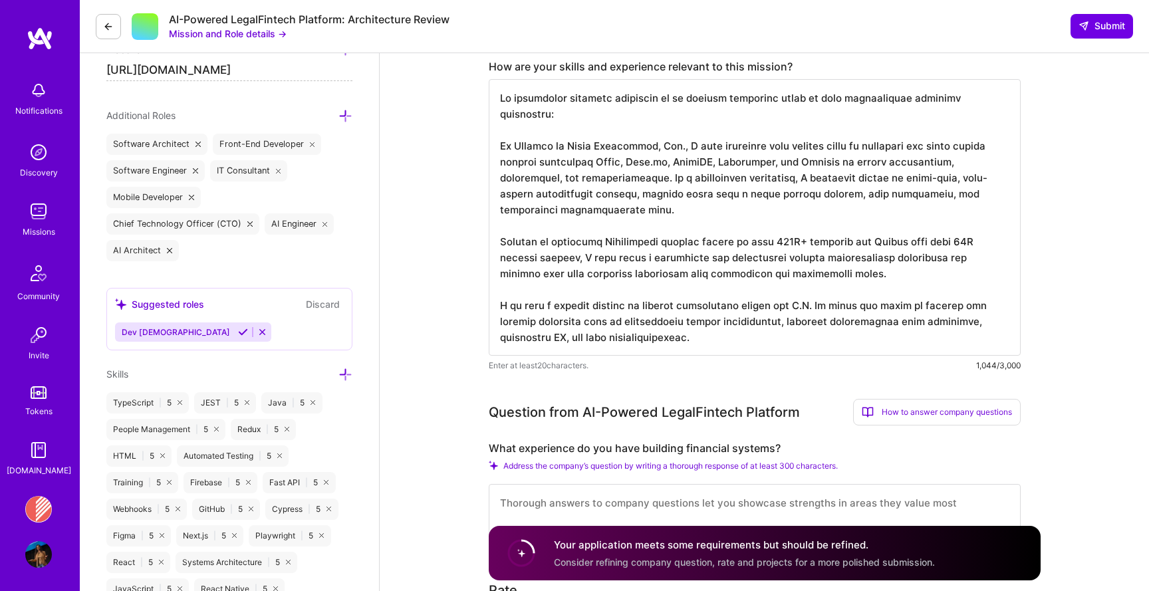
click at [626, 293] on textarea at bounding box center [755, 217] width 532 height 277
drag, startPoint x: 758, startPoint y: 305, endPoint x: 453, endPoint y: 270, distance: 306.6
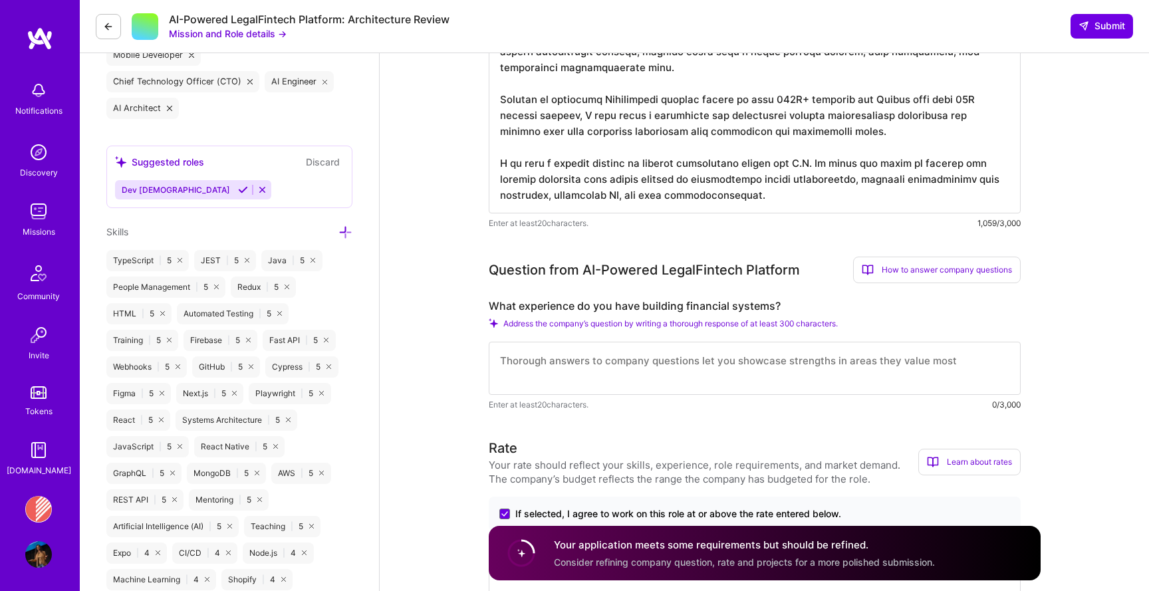
scroll to position [561, 0]
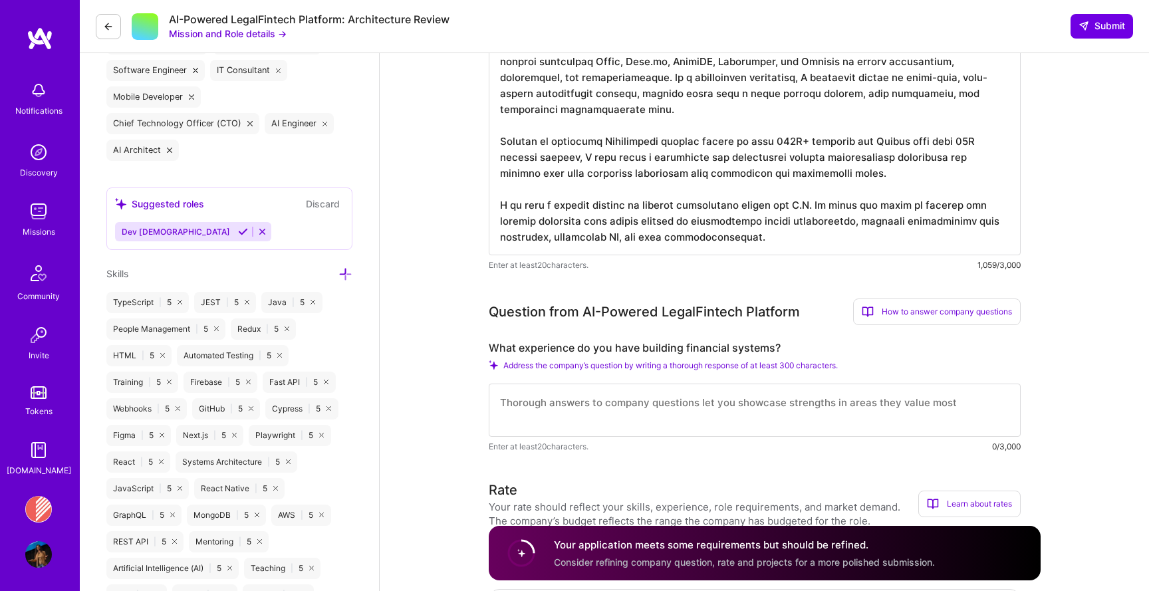
click at [771, 215] on textarea at bounding box center [755, 117] width 532 height 277
drag, startPoint x: 771, startPoint y: 215, endPoint x: 497, endPoint y: 176, distance: 276.9
click at [497, 176] on textarea at bounding box center [755, 117] width 532 height 277
paste textarea "As a keynote speaker at conferences nationwide, I deliver talks that inspire an…"
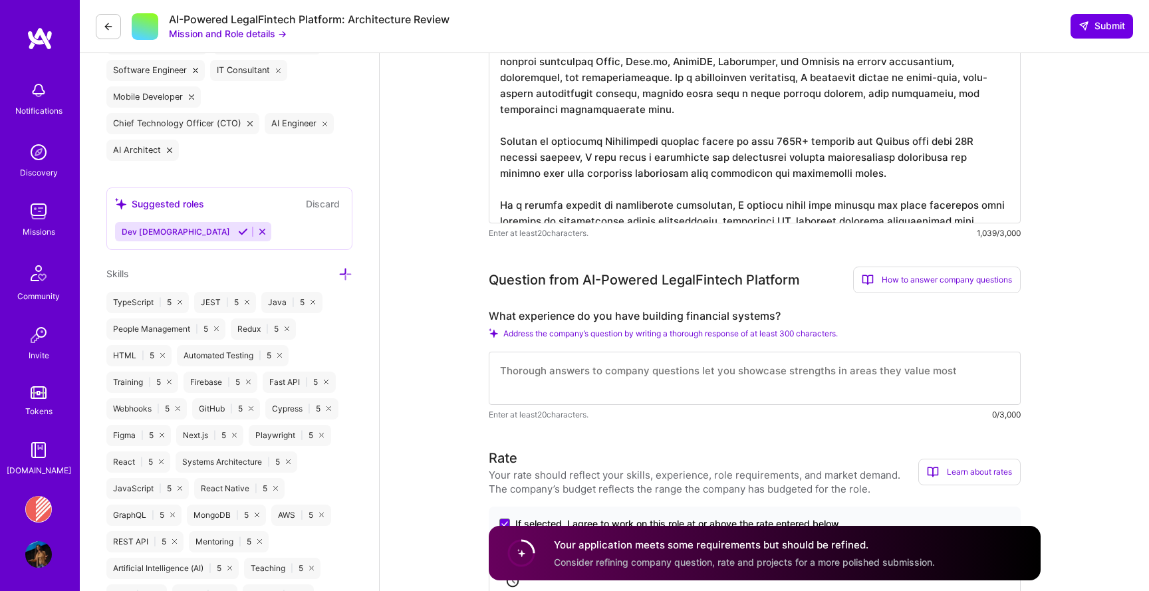
click at [541, 175] on textarea at bounding box center [755, 101] width 532 height 245
click at [579, 169] on textarea at bounding box center [755, 101] width 532 height 245
click at [799, 217] on textarea at bounding box center [755, 101] width 532 height 245
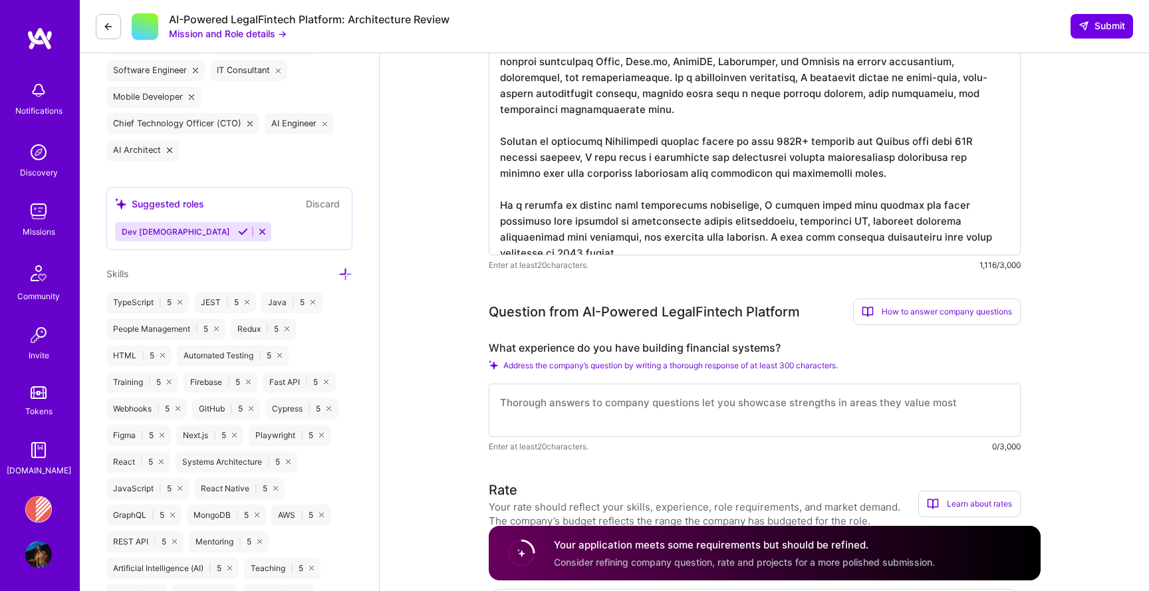
click at [593, 230] on textarea at bounding box center [755, 117] width 532 height 277
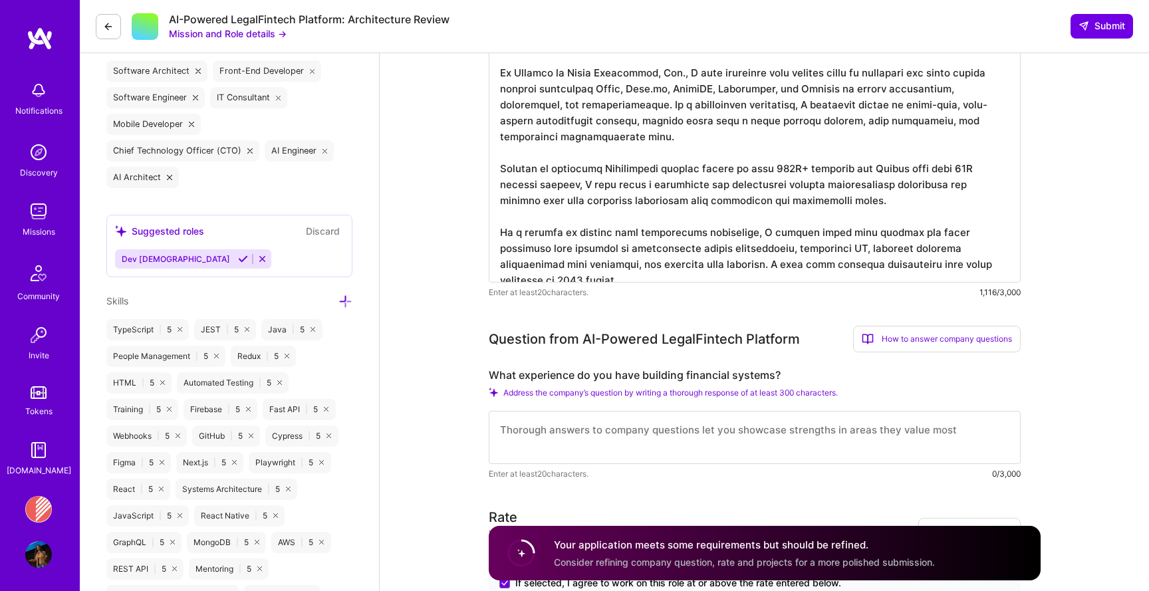
scroll to position [533, 0]
click at [597, 239] on textarea at bounding box center [755, 145] width 532 height 277
click at [679, 216] on textarea at bounding box center [755, 145] width 532 height 277
click at [568, 196] on textarea at bounding box center [755, 145] width 532 height 277
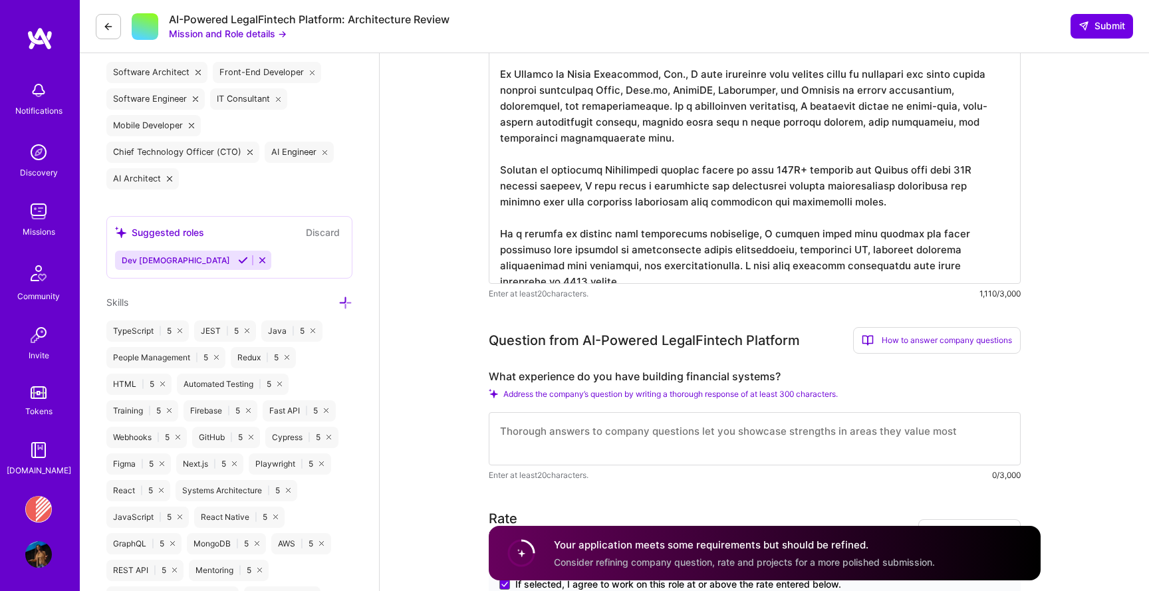
click at [569, 262] on textarea at bounding box center [755, 145] width 532 height 277
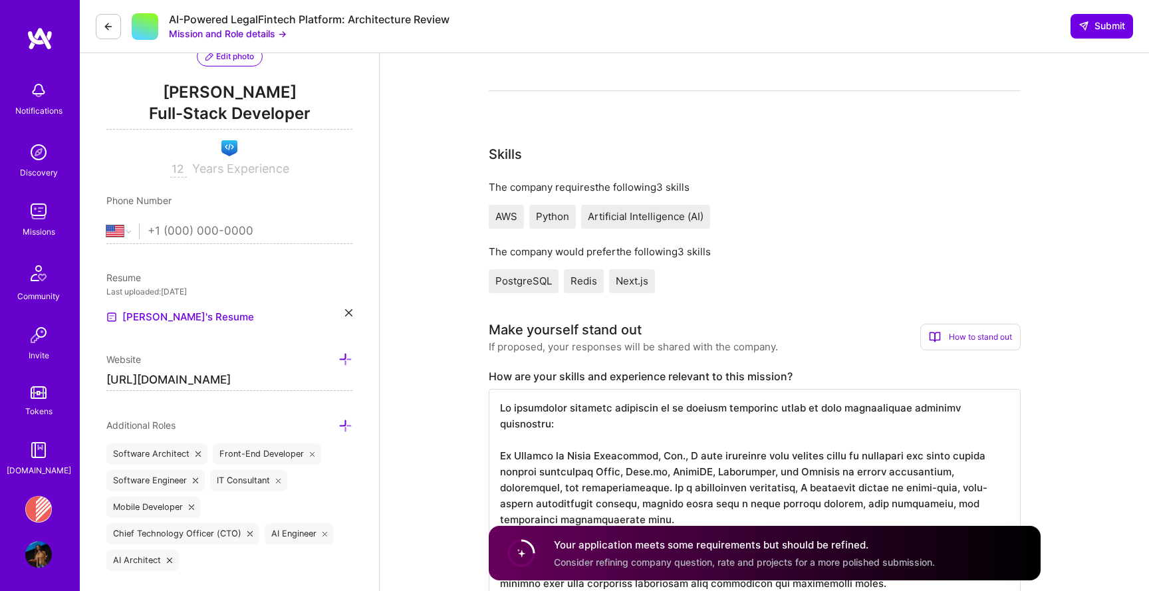
scroll to position [0, 0]
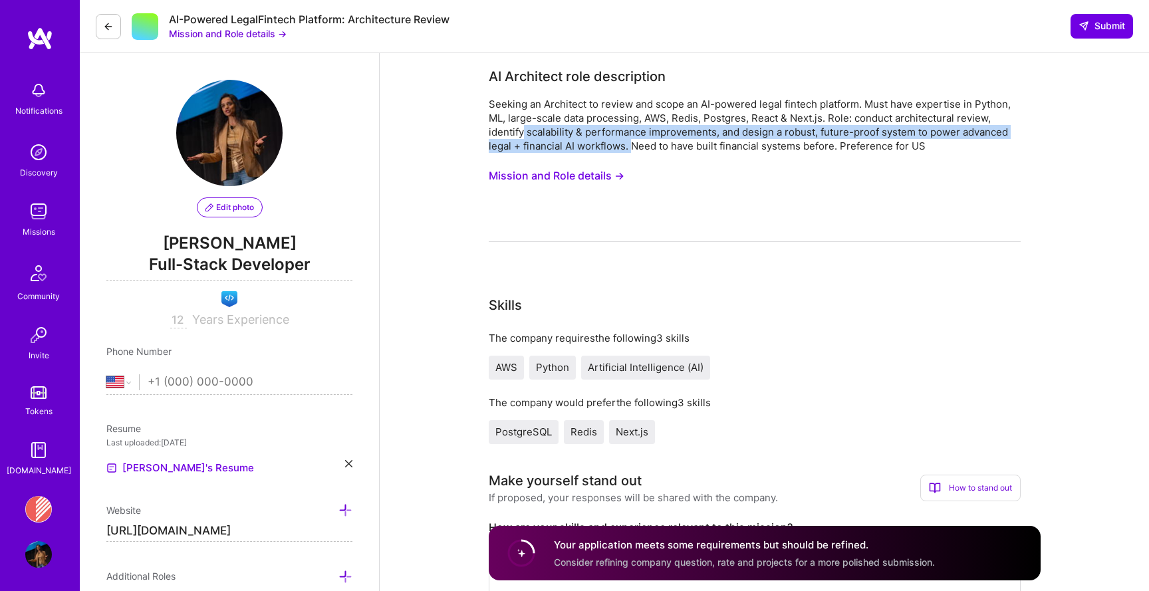
drag, startPoint x: 523, startPoint y: 132, endPoint x: 629, endPoint y: 150, distance: 107.3
click at [629, 150] on div "Seeking an Architect to review and scope an AI-powered legal fintech platform. …" at bounding box center [755, 125] width 532 height 56
copy div "scalability & performance improvements, and design a robust, future-proof syste…"
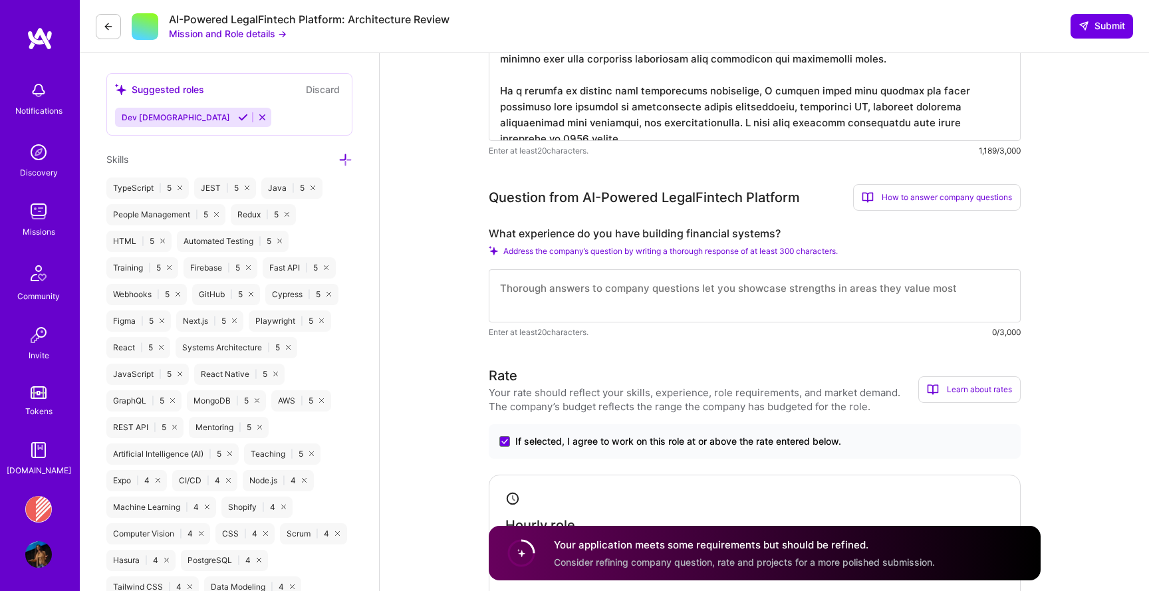
scroll to position [460, 0]
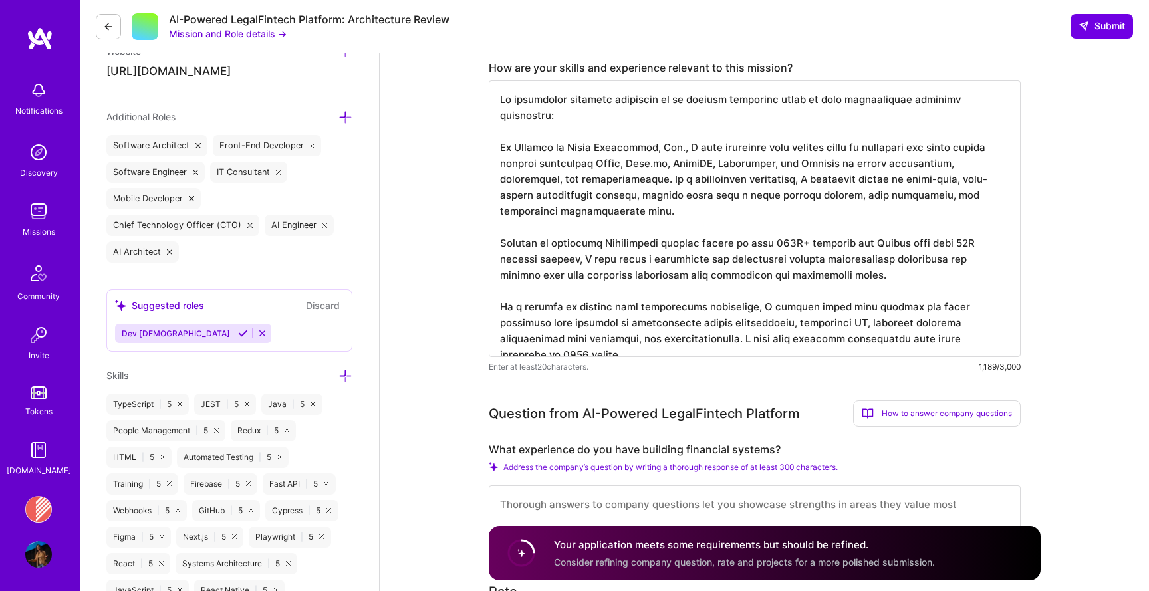
click at [907, 340] on textarea at bounding box center [755, 218] width 532 height 277
paste textarea "scalability & performance improvements, and design a robust, future-proof syste…"
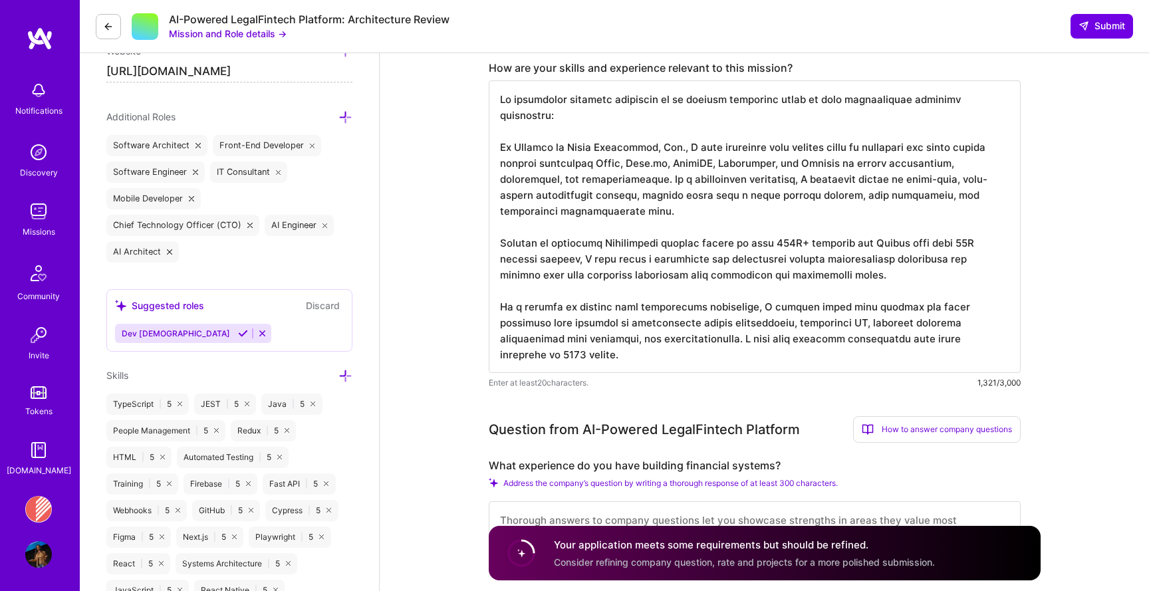
click at [843, 345] on textarea at bounding box center [755, 226] width 532 height 293
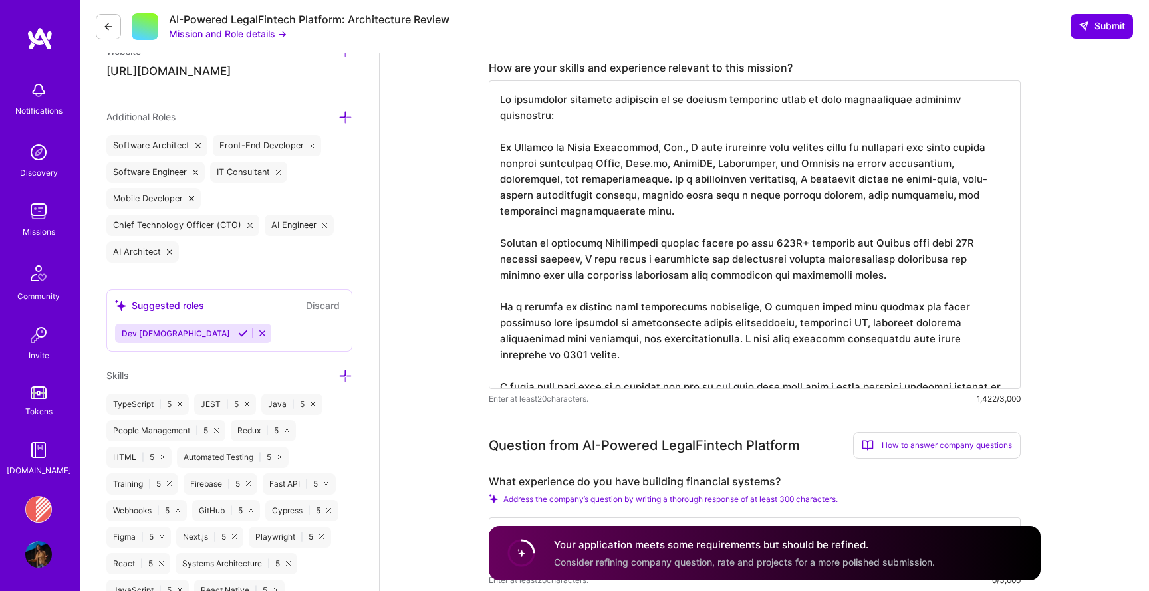
click at [664, 354] on textarea at bounding box center [755, 234] width 532 height 309
drag, startPoint x: 668, startPoint y: 374, endPoint x: 612, endPoint y: 376, distance: 55.9
click at [612, 376] on textarea at bounding box center [755, 234] width 532 height 309
drag, startPoint x: 575, startPoint y: 372, endPoint x: 1020, endPoint y: 380, distance: 445.0
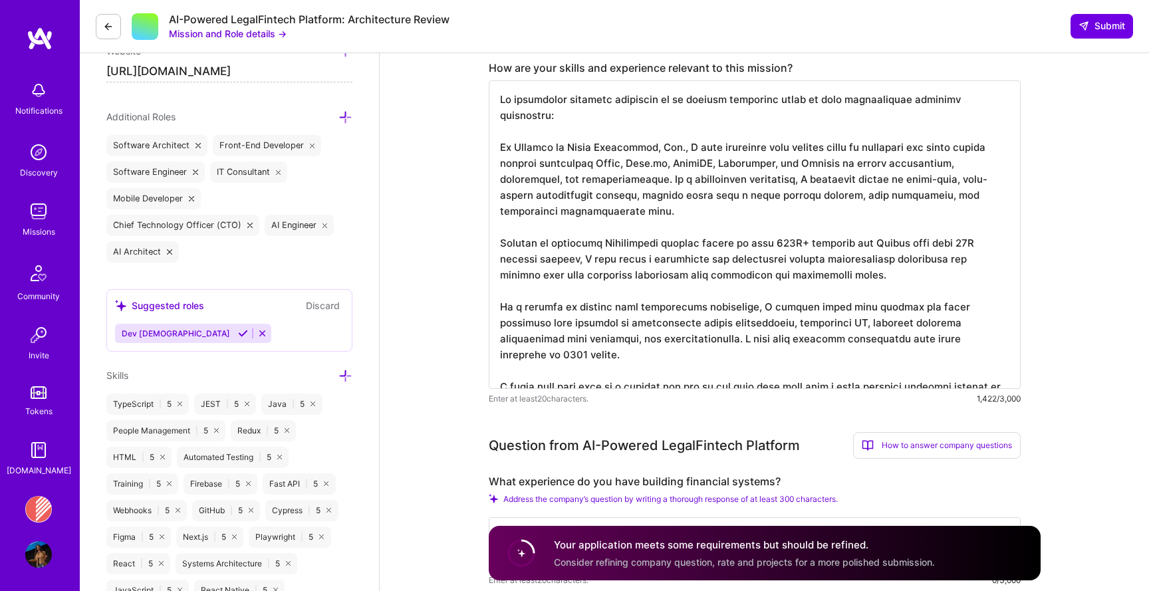
click at [1020, 380] on textarea at bounding box center [755, 234] width 532 height 309
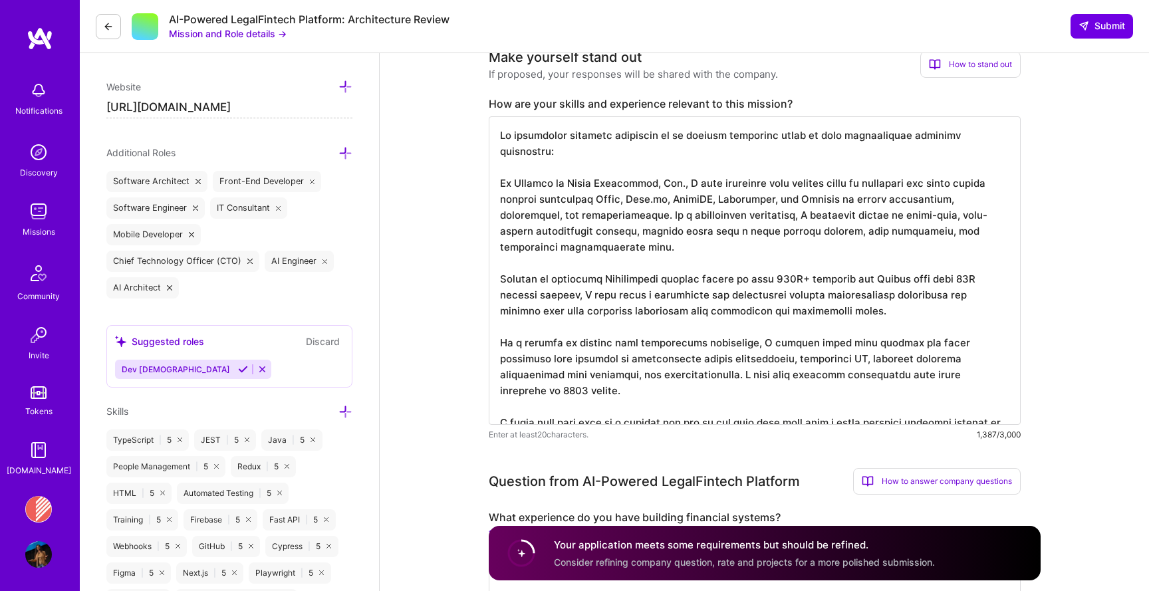
scroll to position [454, 0]
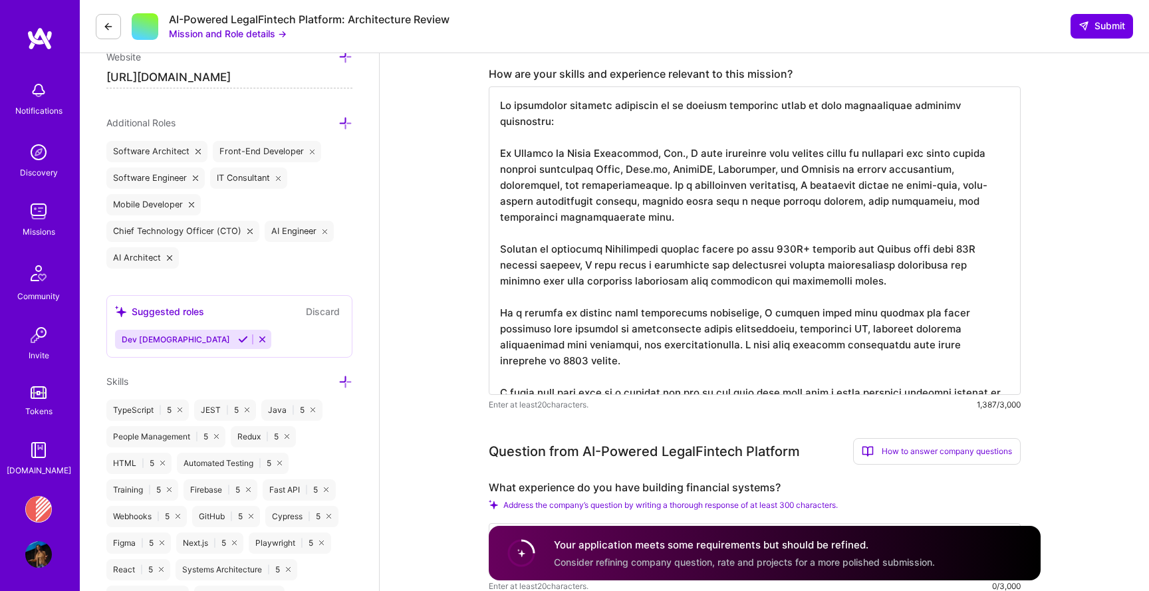
click at [824, 138] on textarea at bounding box center [755, 240] width 532 height 309
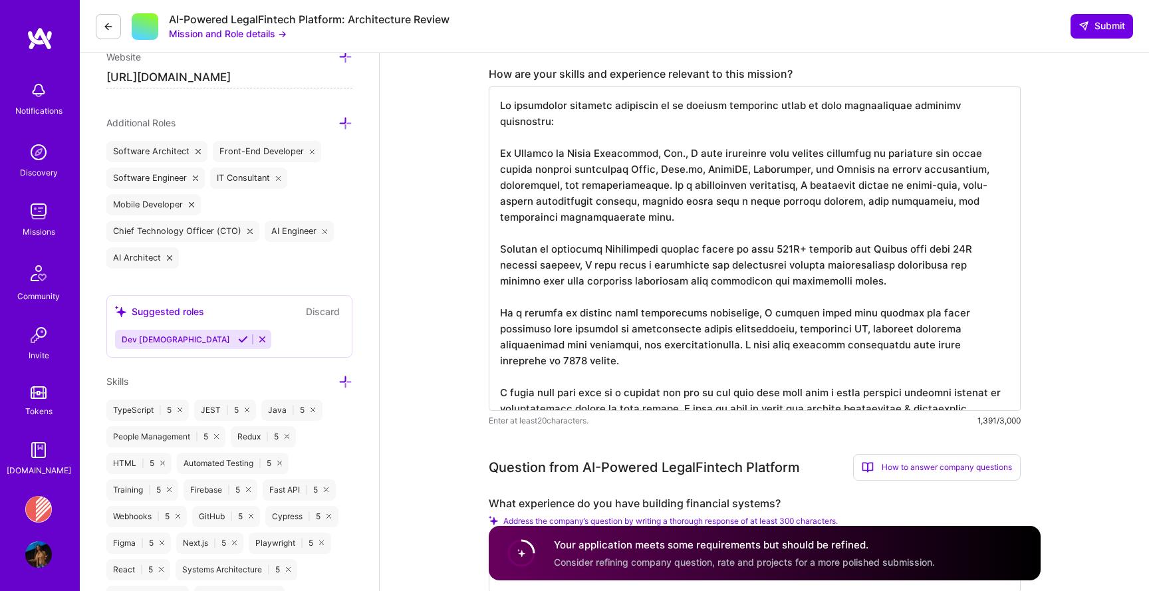
click at [990, 137] on textarea at bounding box center [755, 248] width 532 height 325
click at [512, 154] on textarea at bounding box center [755, 248] width 532 height 325
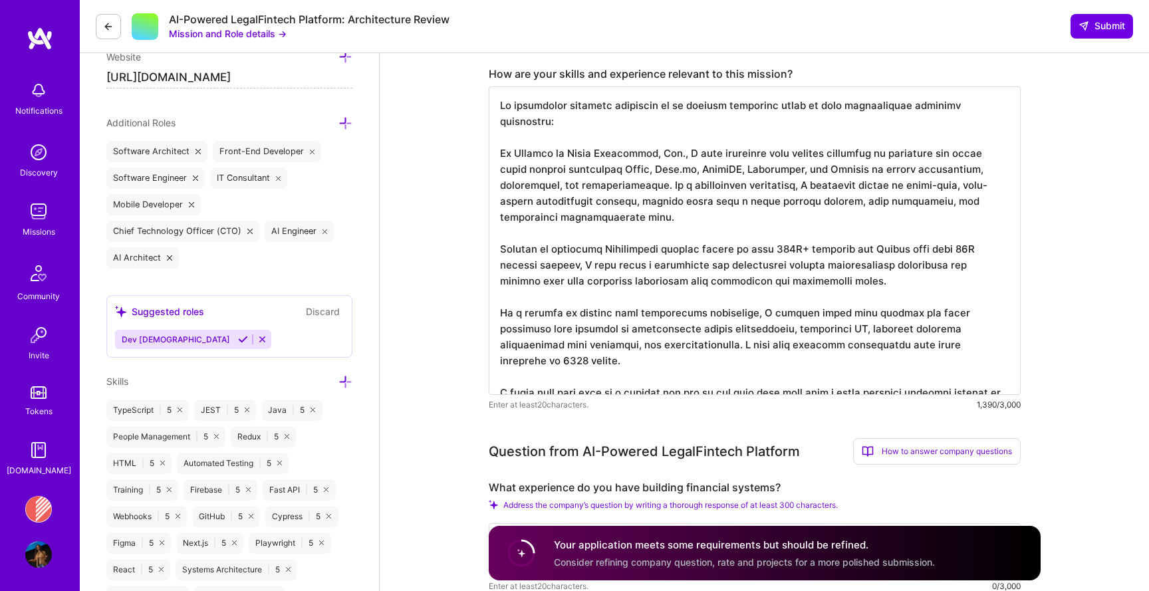
click at [536, 159] on textarea at bounding box center [755, 240] width 532 height 309
click at [537, 150] on textarea at bounding box center [755, 240] width 532 height 309
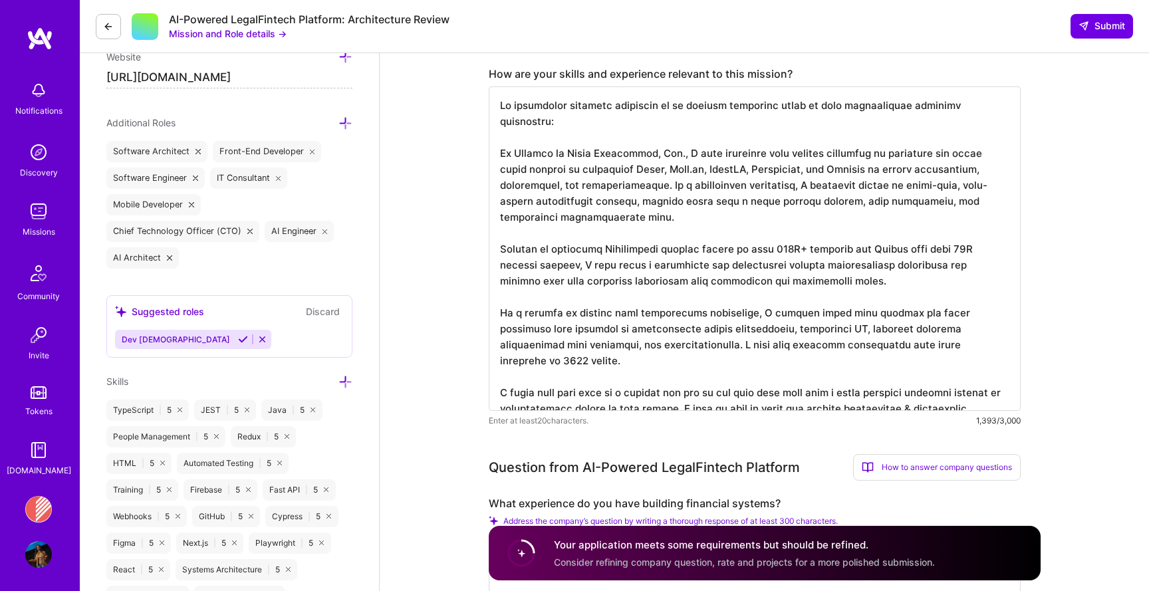
click at [653, 200] on textarea at bounding box center [755, 248] width 532 height 325
click at [704, 232] on textarea at bounding box center [755, 248] width 532 height 325
click at [786, 297] on textarea at bounding box center [755, 248] width 532 height 325
click at [700, 234] on textarea at bounding box center [755, 248] width 532 height 325
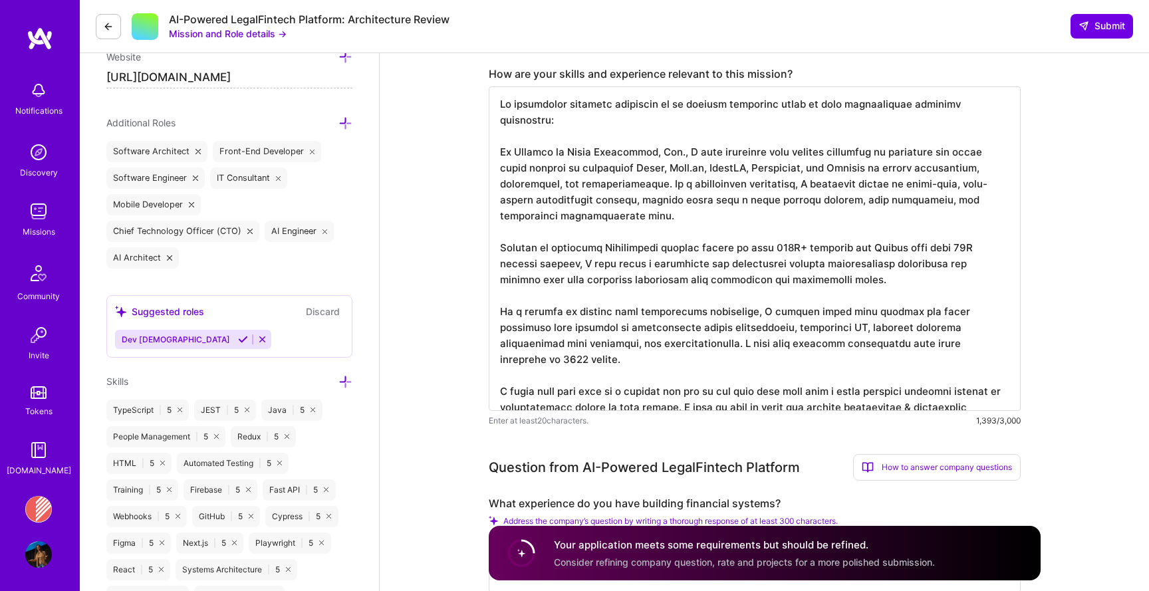
click at [703, 235] on textarea at bounding box center [755, 248] width 532 height 325
click at [805, 233] on textarea at bounding box center [755, 248] width 532 height 325
click at [851, 234] on textarea at bounding box center [755, 248] width 532 height 325
click at [705, 235] on textarea at bounding box center [755, 248] width 532 height 325
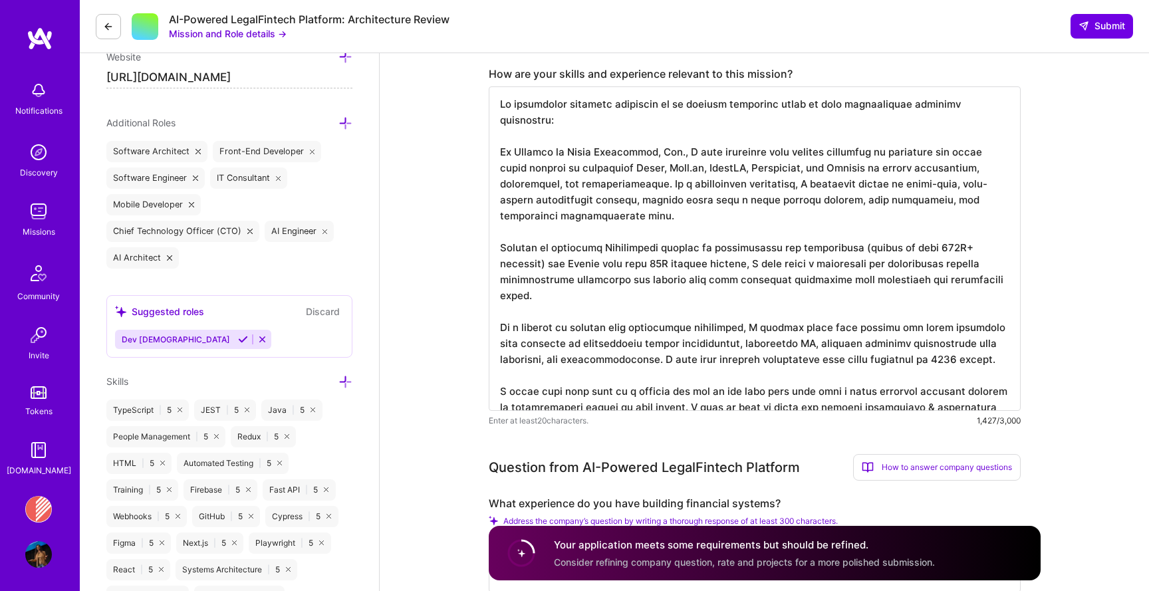
click at [658, 247] on textarea at bounding box center [755, 248] width 532 height 325
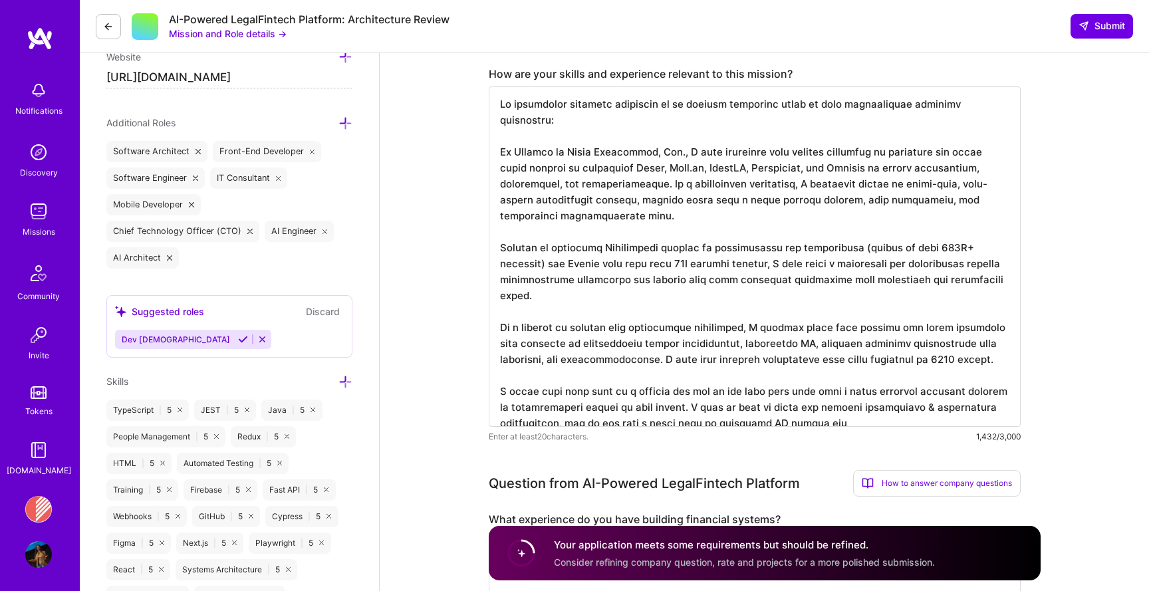
click at [635, 248] on textarea at bounding box center [755, 256] width 532 height 341
click at [785, 244] on textarea at bounding box center [755, 256] width 532 height 341
click at [956, 342] on textarea at bounding box center [755, 256] width 532 height 341
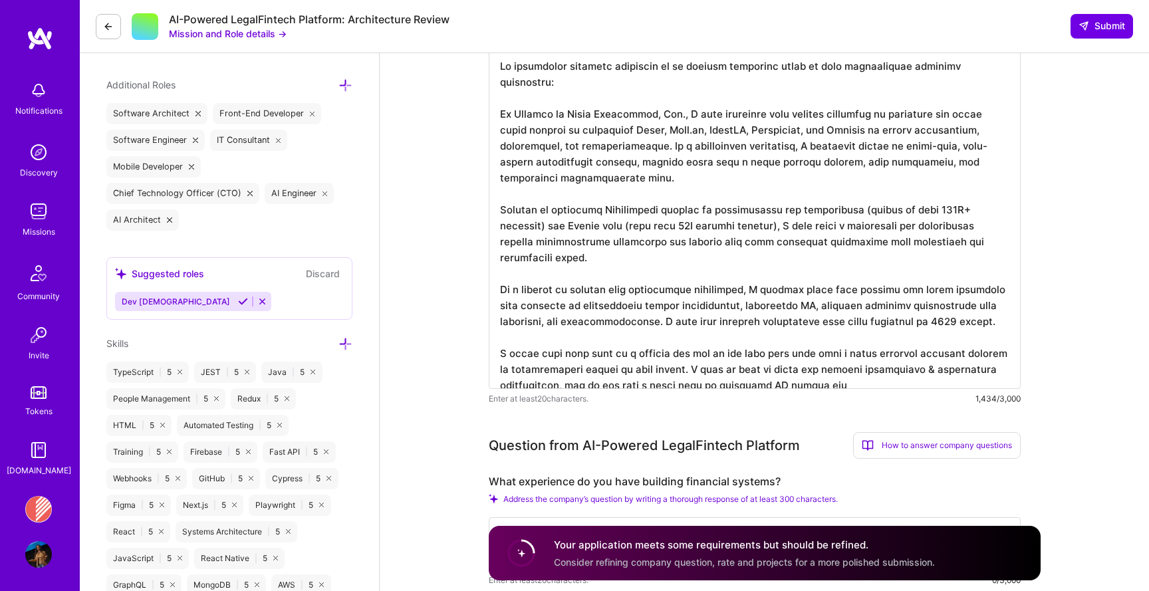
scroll to position [495, 0]
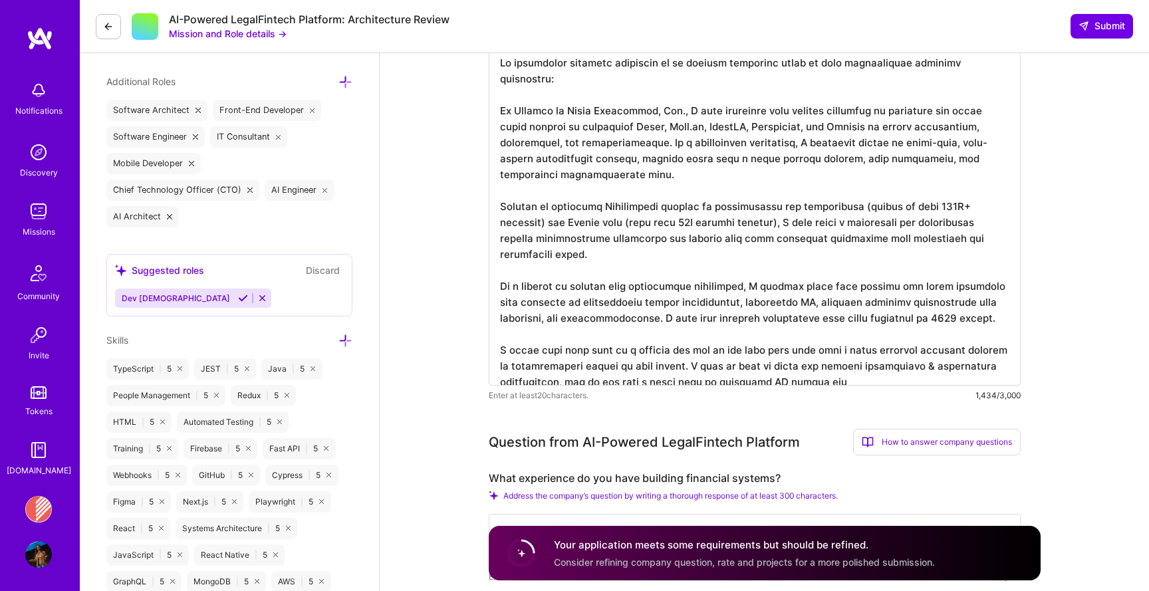
click at [815, 335] on textarea at bounding box center [755, 215] width 532 height 341
click at [898, 369] on textarea at bounding box center [755, 215] width 532 height 341
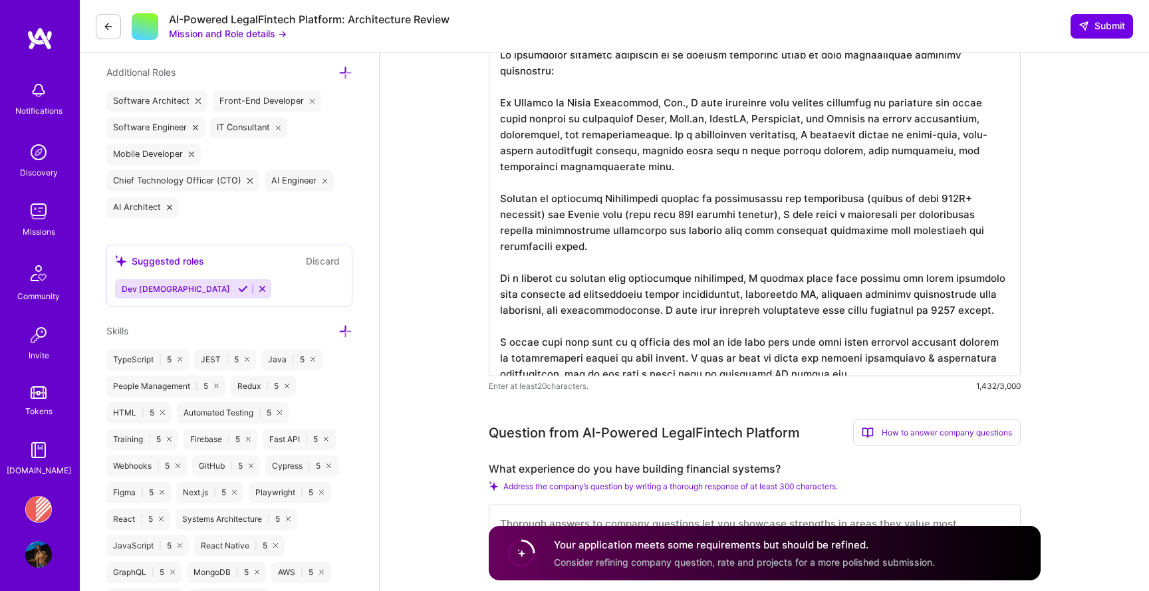
scroll to position [473, 0]
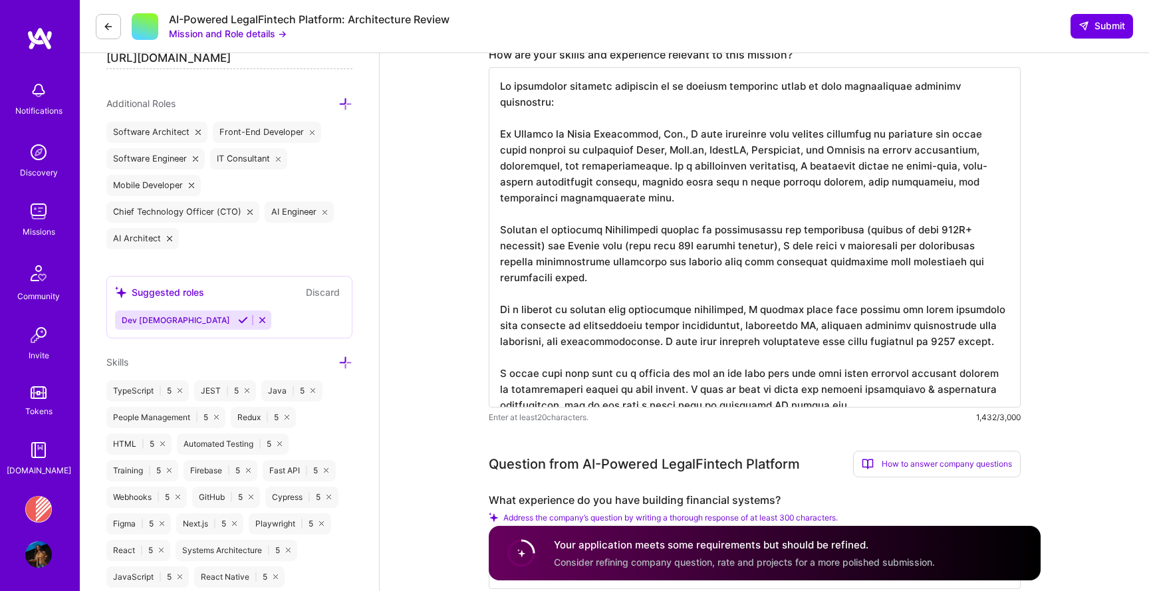
drag, startPoint x: 858, startPoint y: 394, endPoint x: 789, endPoint y: 394, distance: 68.5
click at [789, 394] on textarea at bounding box center [755, 237] width 532 height 341
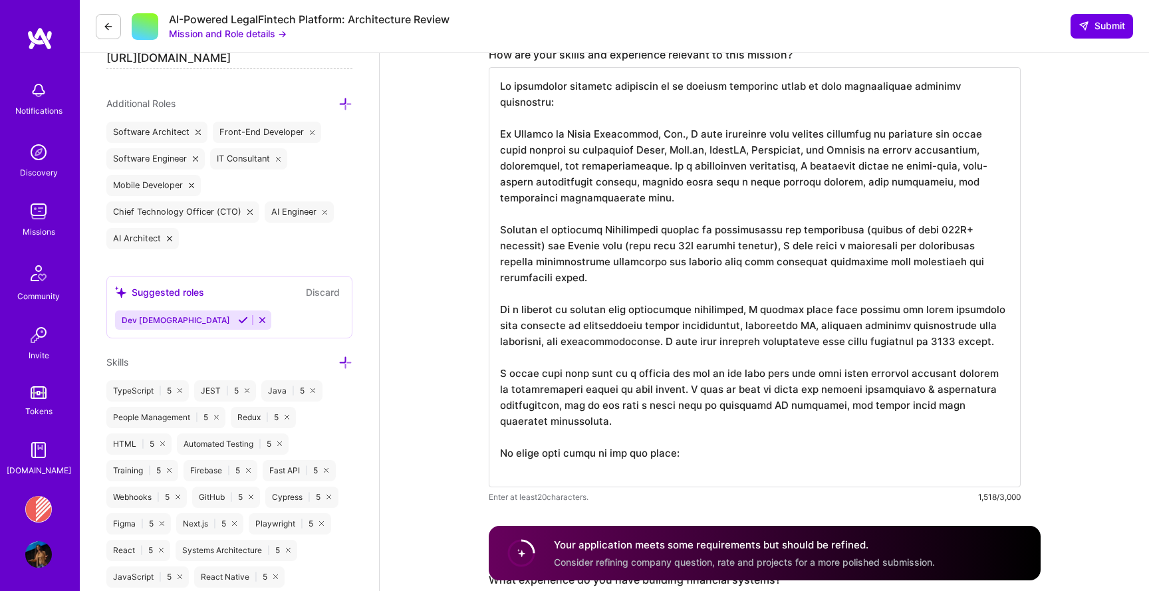
paste textarea "scalability & performance improvements, and design a robust, future-proof syste…"
paste textarea "[URL][DOMAIN_NAME]"
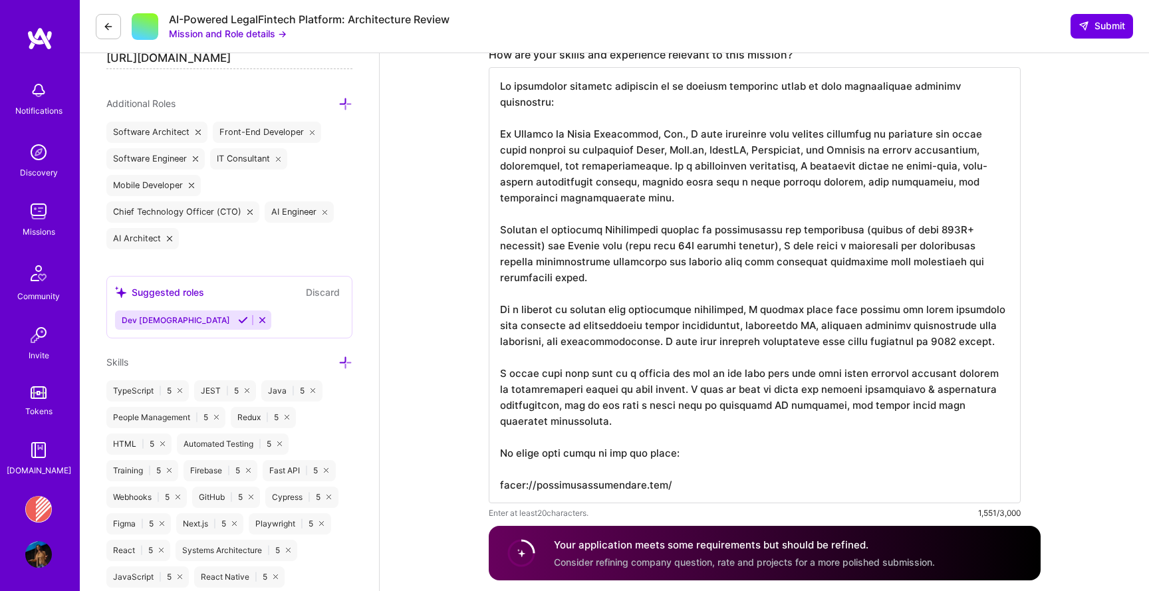
paste textarea "[URL][DOMAIN_NAME]"
type textarea "My background uniquely positions me to deliver immediate value in this architec…"
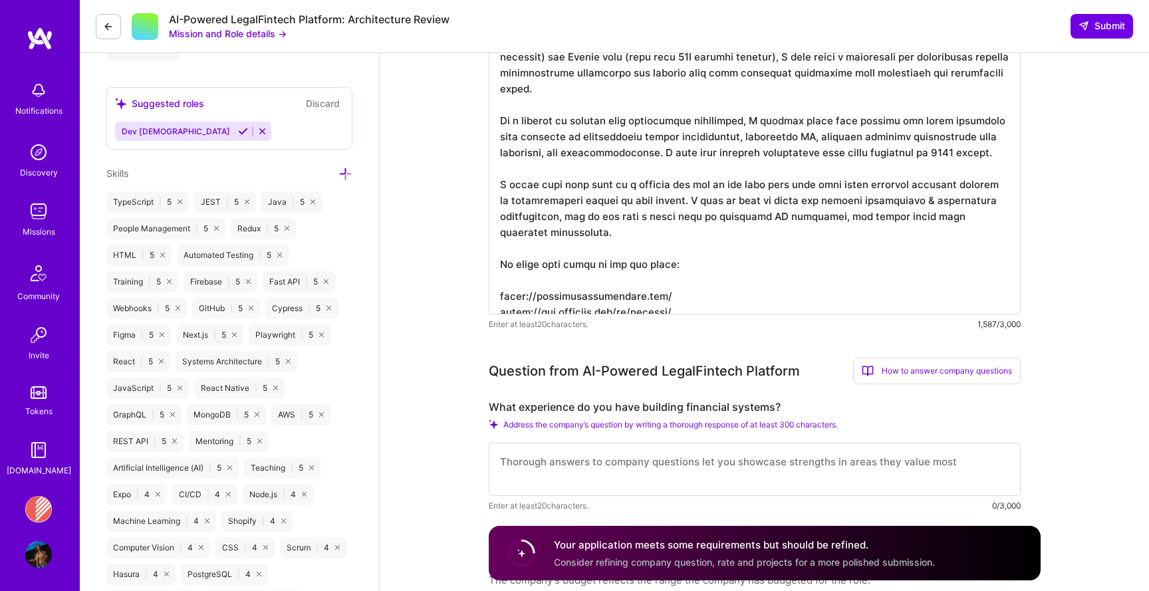
scroll to position [853, 0]
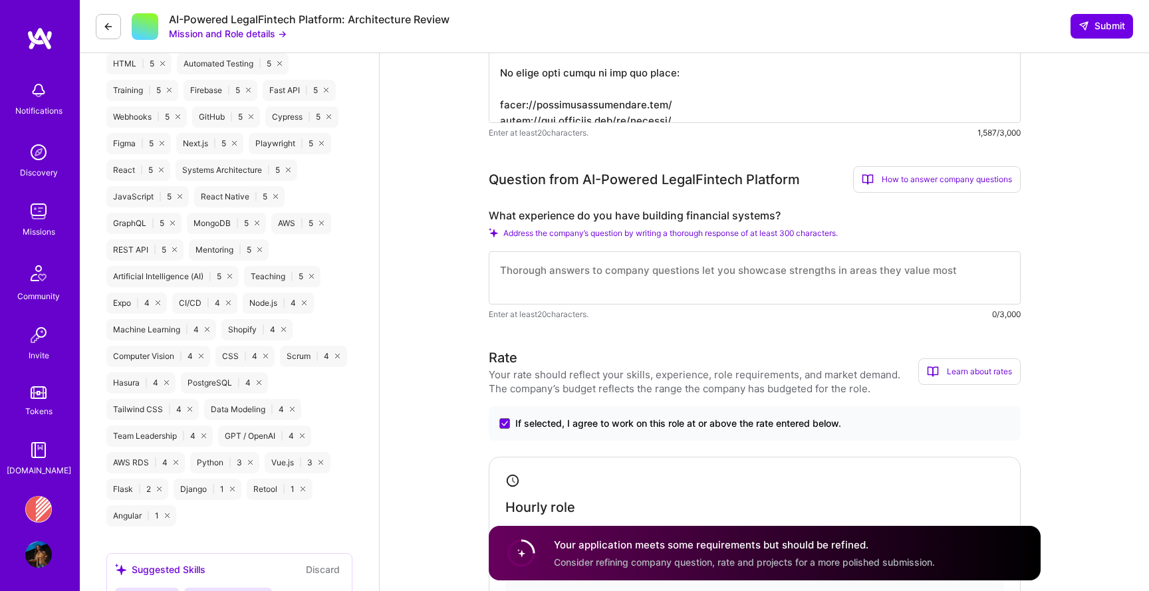
click at [684, 279] on textarea at bounding box center [755, 277] width 532 height 53
click at [606, 213] on label "What experience do you have building financial systems?" at bounding box center [755, 216] width 532 height 14
copy label "What experience do you have building financial systems?"
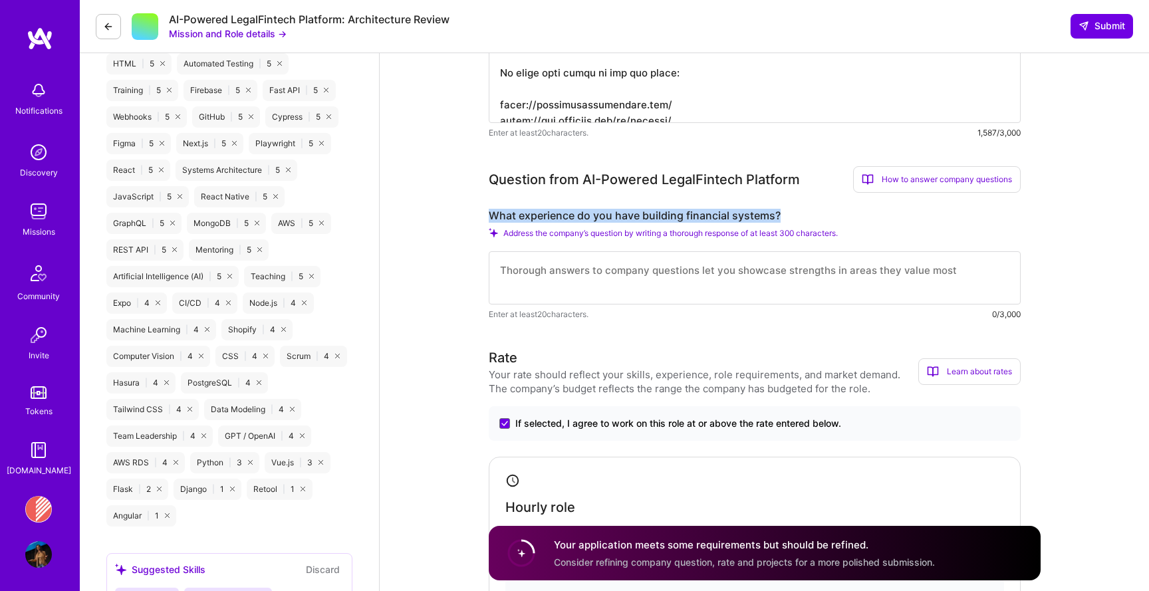
click at [608, 283] on textarea at bounding box center [755, 277] width 532 height 53
paste textarea "Lorem I dolor’s ametcons adipi elitseddo eiusmod, T incid utlaboree doloremagn …"
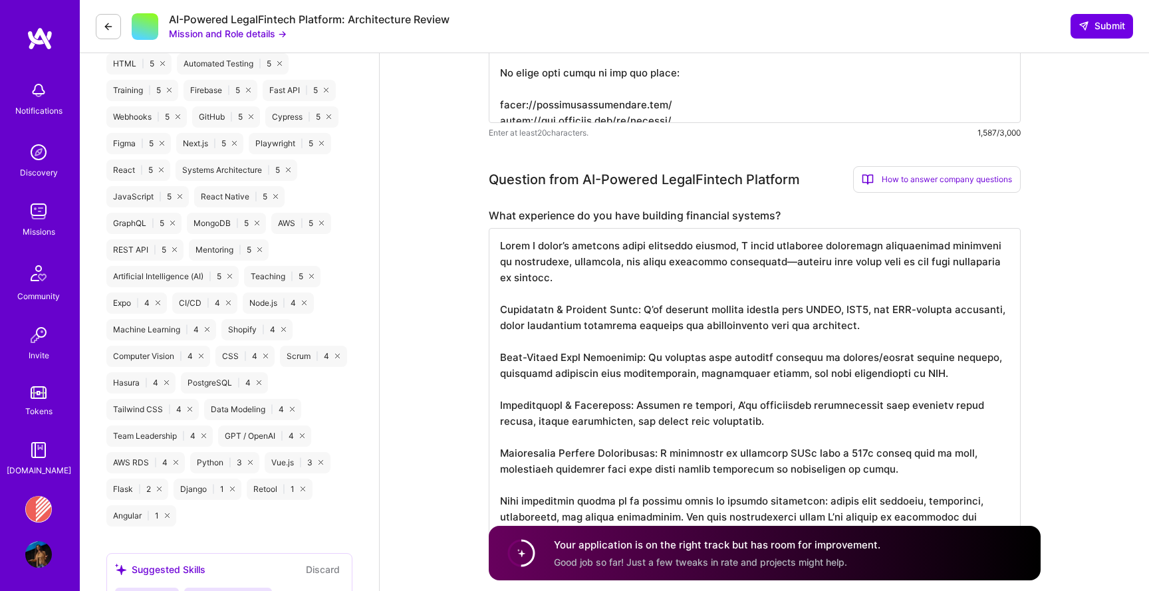
scroll to position [0, 0]
click at [760, 263] on textarea at bounding box center [755, 390] width 532 height 325
click at [648, 312] on textarea at bounding box center [755, 390] width 532 height 325
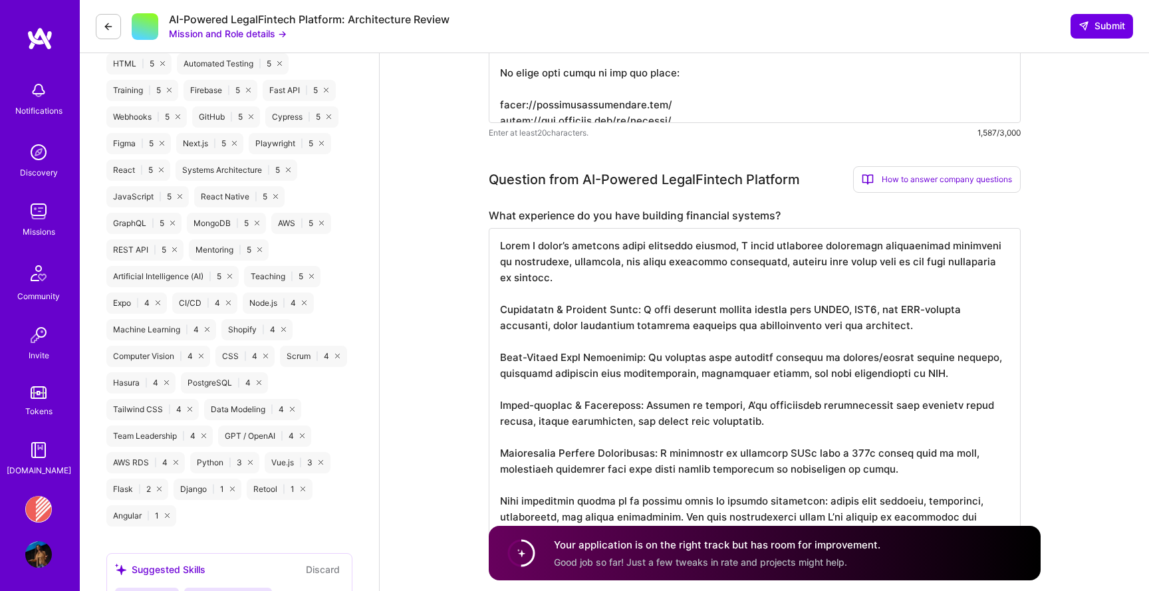
click at [535, 411] on textarea at bounding box center [755, 390] width 532 height 325
click at [720, 419] on textarea at bounding box center [755, 390] width 532 height 325
click at [694, 408] on textarea at bounding box center [755, 390] width 532 height 325
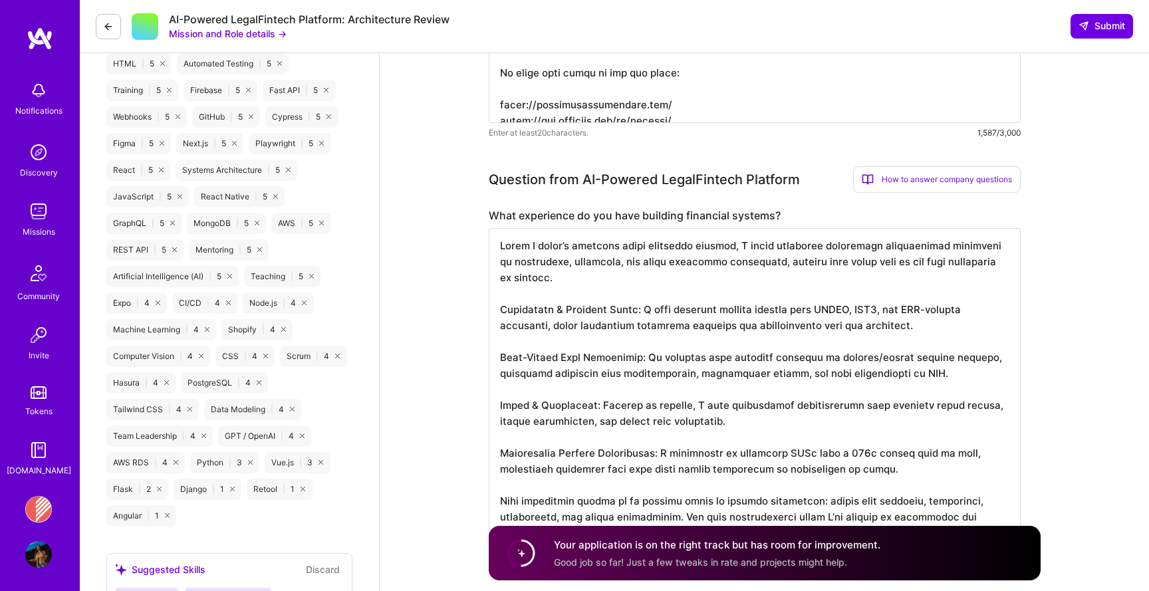
click at [926, 443] on textarea at bounding box center [755, 390] width 532 height 325
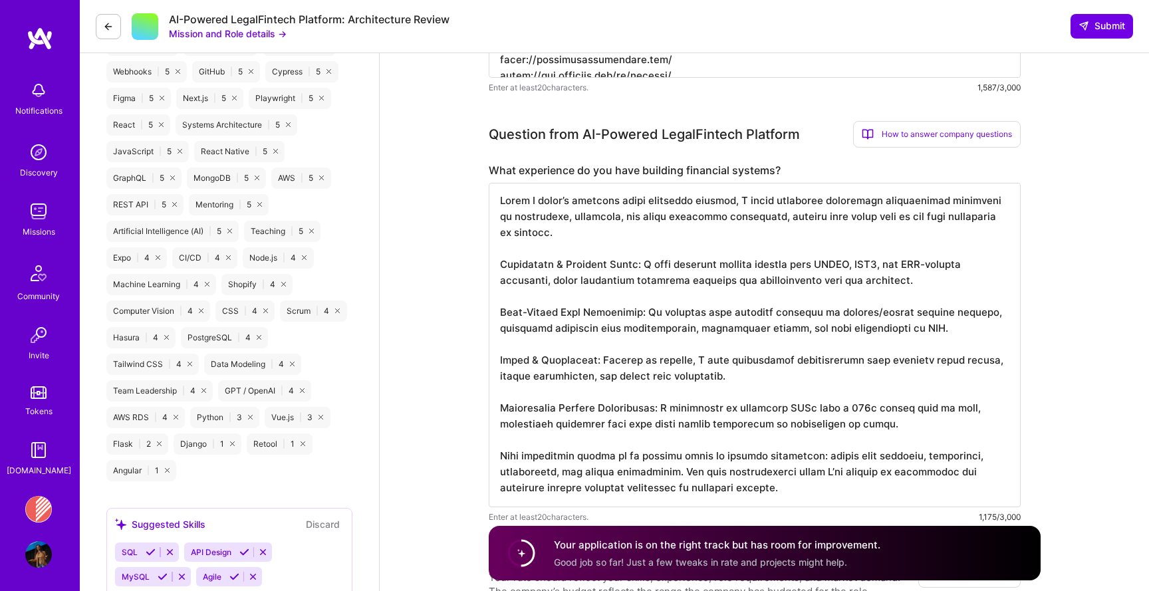
scroll to position [899, 0]
drag, startPoint x: 688, startPoint y: 368, endPoint x: 491, endPoint y: 360, distance: 197.7
click at [491, 360] on textarea at bounding box center [755, 344] width 532 height 325
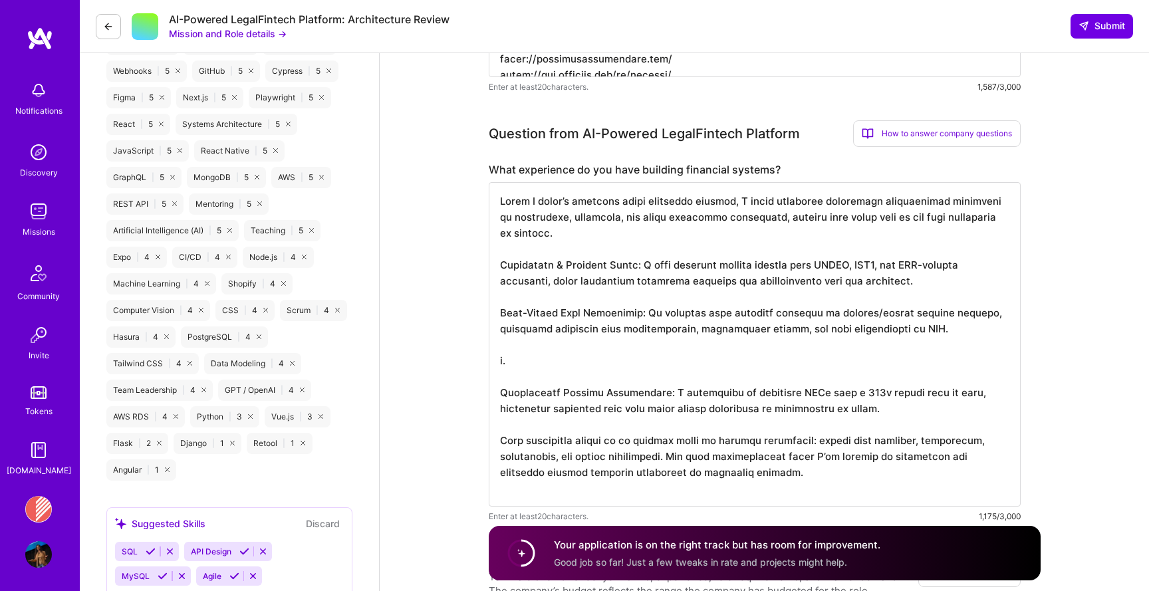
scroll to position [0, 0]
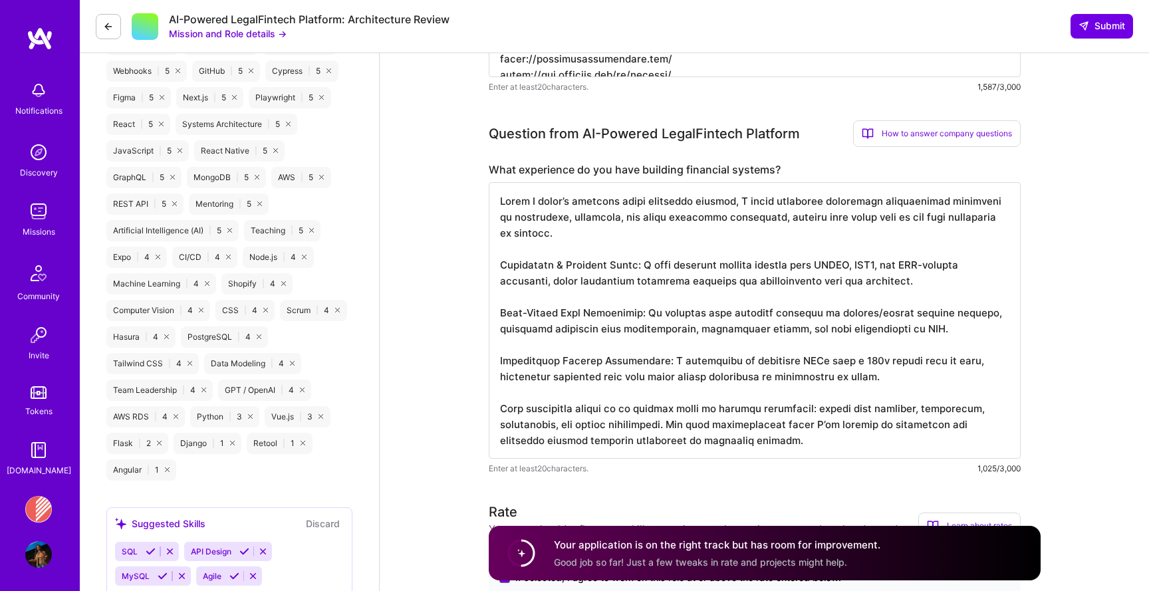
click at [780, 390] on textarea at bounding box center [755, 320] width 532 height 277
click at [904, 436] on textarea at bounding box center [755, 320] width 532 height 277
click at [801, 423] on textarea at bounding box center [755, 320] width 532 height 277
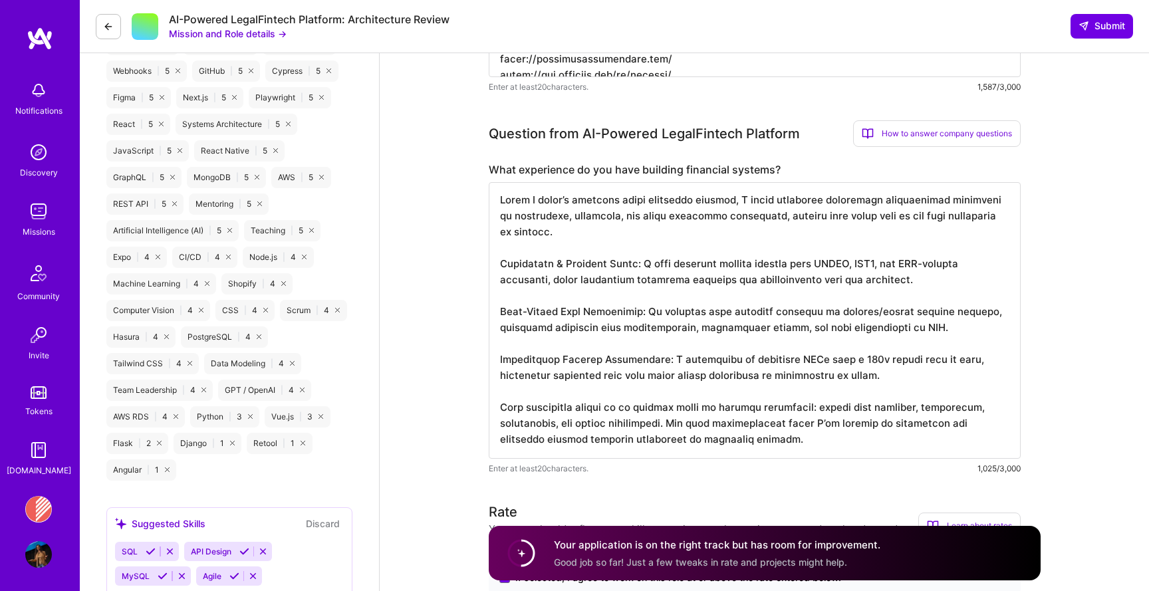
click at [813, 426] on textarea at bounding box center [755, 320] width 532 height 277
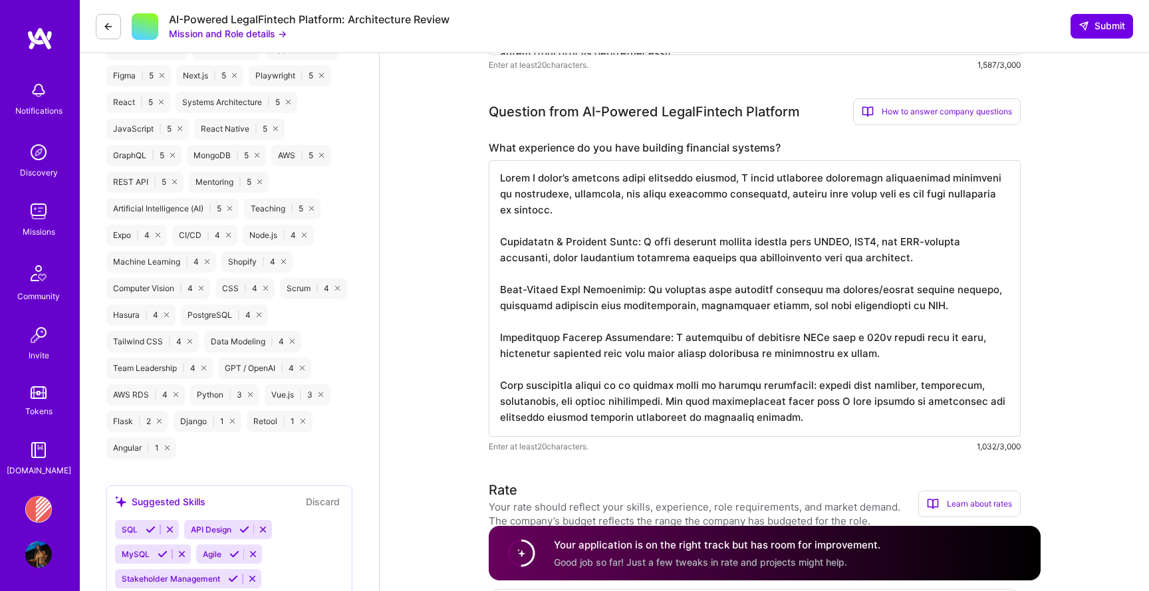
click at [809, 425] on textarea at bounding box center [755, 298] width 532 height 277
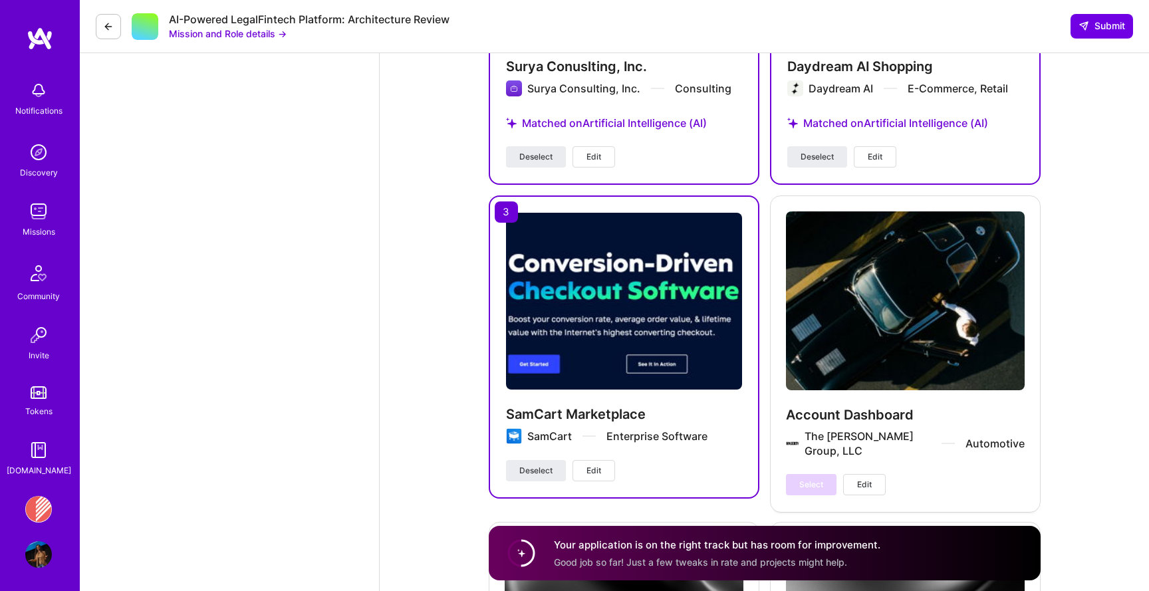
scroll to position [2748, 0]
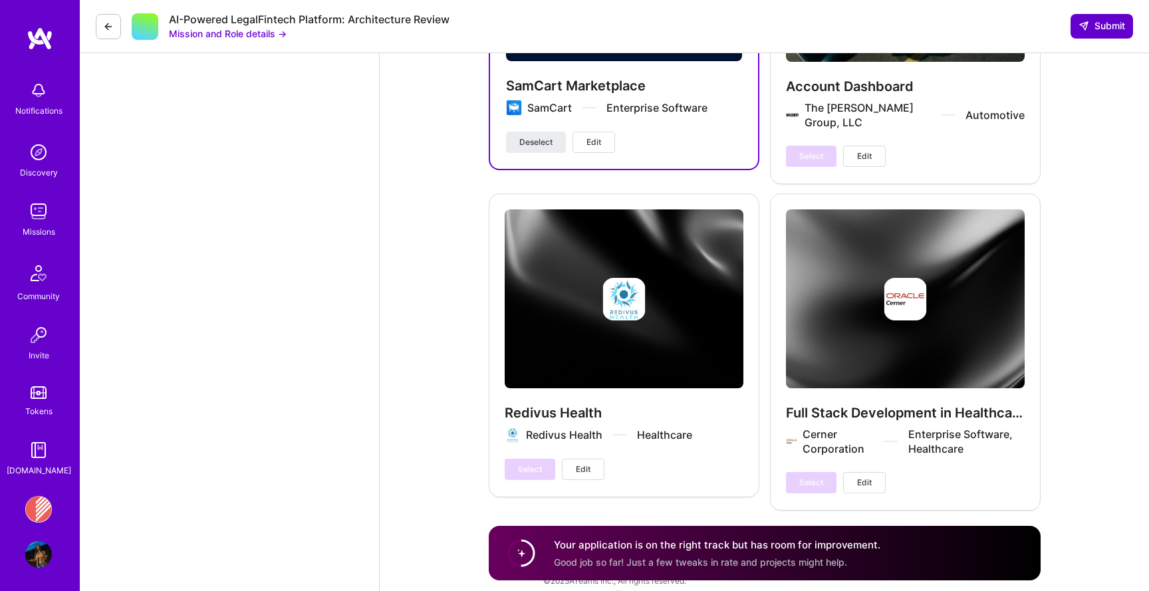
type textarea "Lorem I dolor’s ametcons adipi elitseddo eiusmod, T incid utlaboree doloremagn …"
click at [1095, 15] on button "Submit" at bounding box center [1102, 26] width 63 height 24
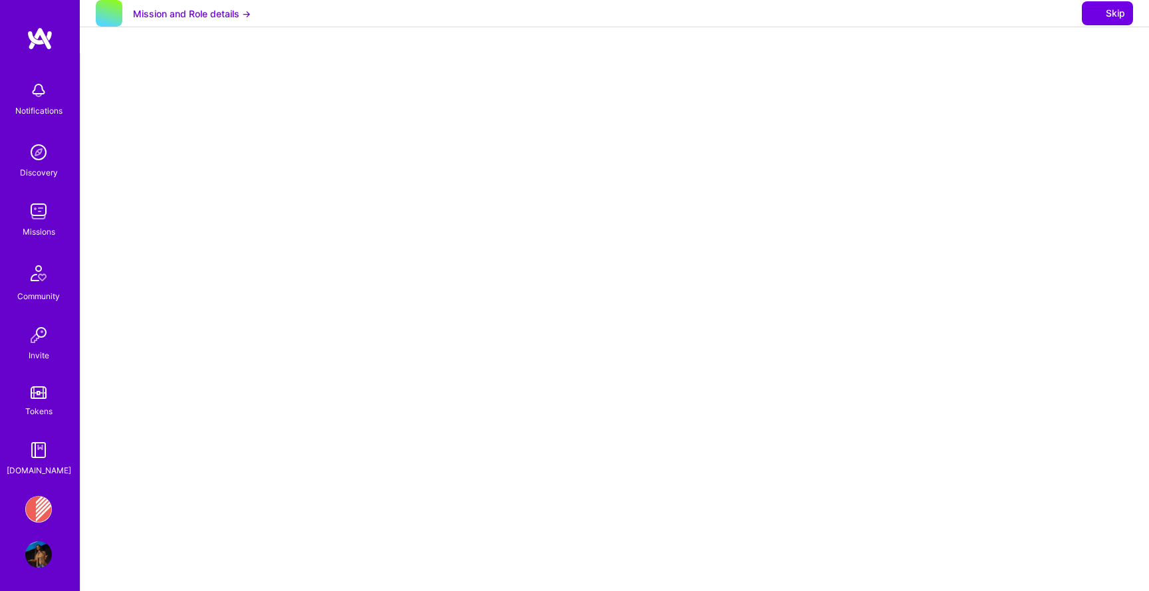
select select "US"
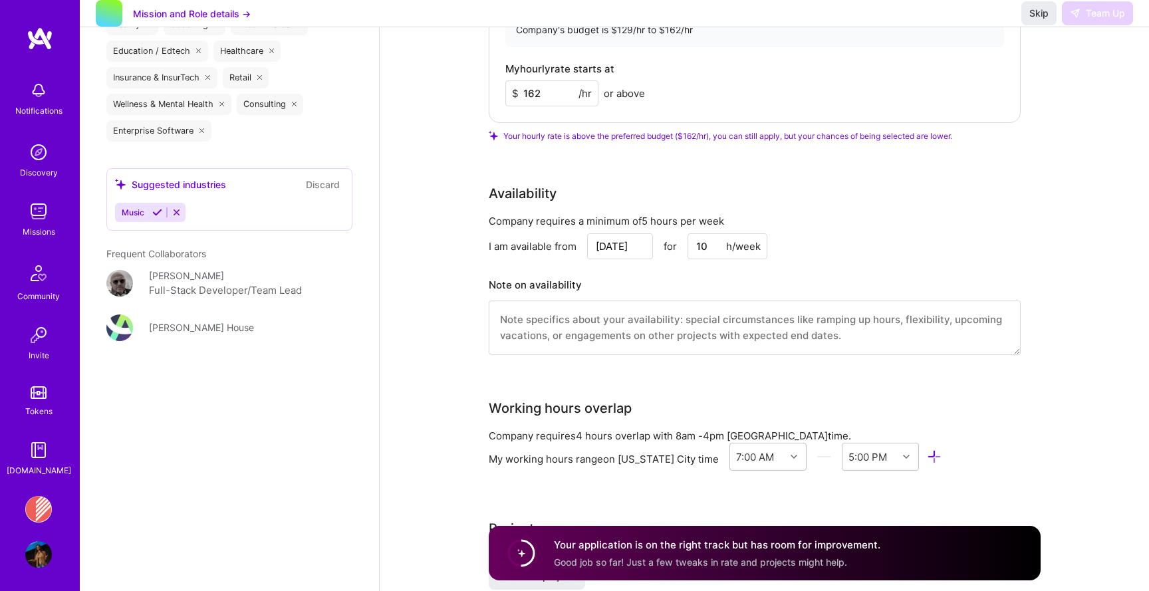
scroll to position [1668, 0]
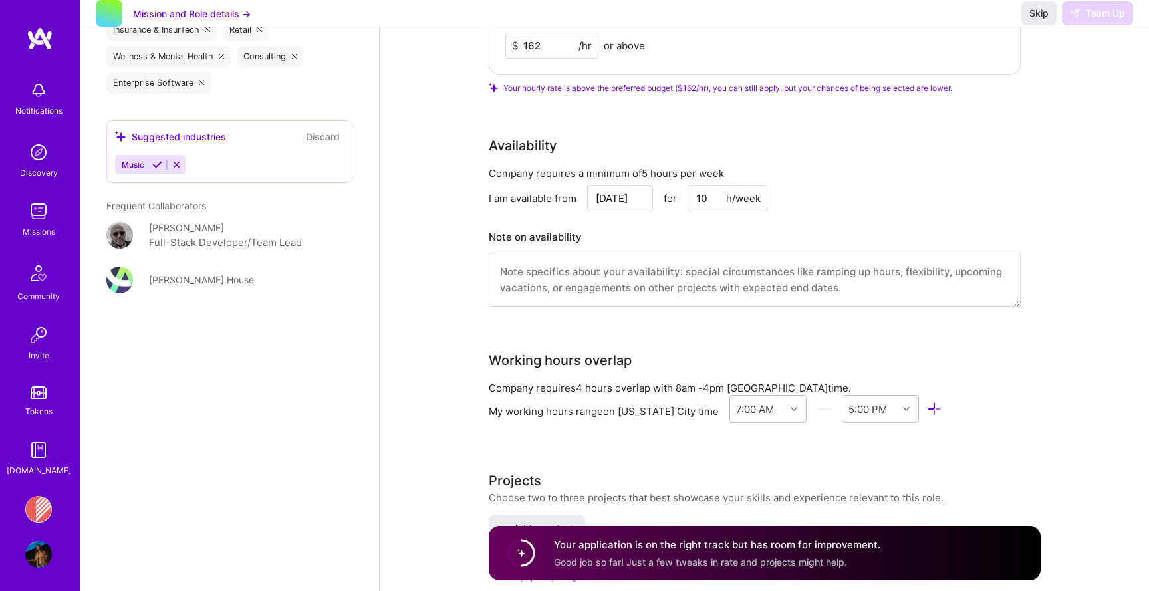
click at [696, 200] on input "10" at bounding box center [728, 199] width 80 height 26
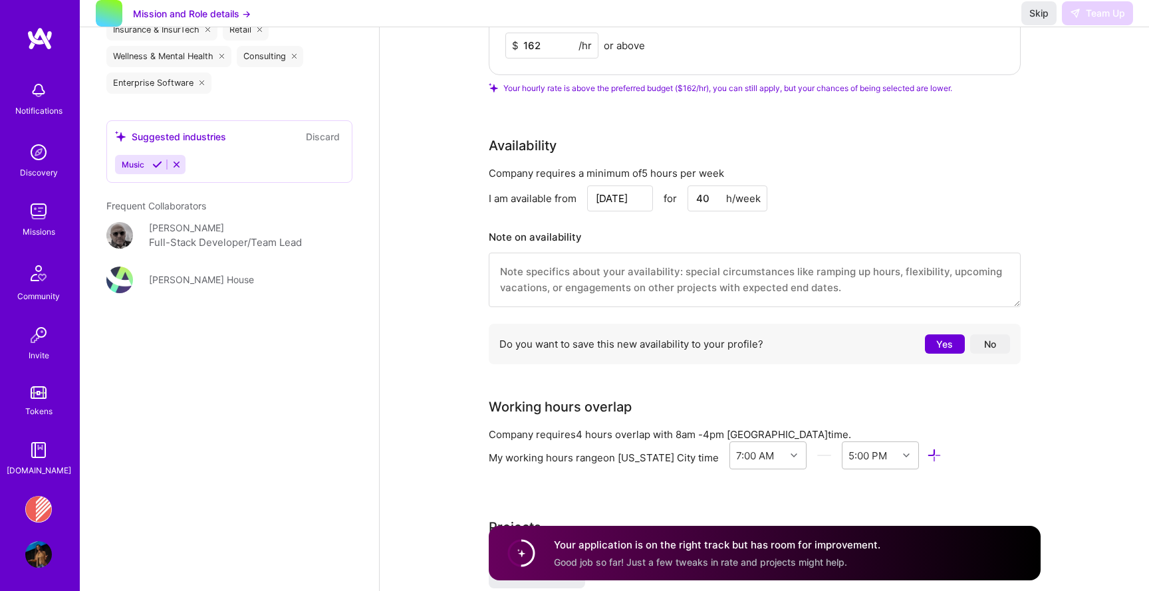
type input "40"
click at [992, 349] on button "No" at bounding box center [990, 344] width 40 height 19
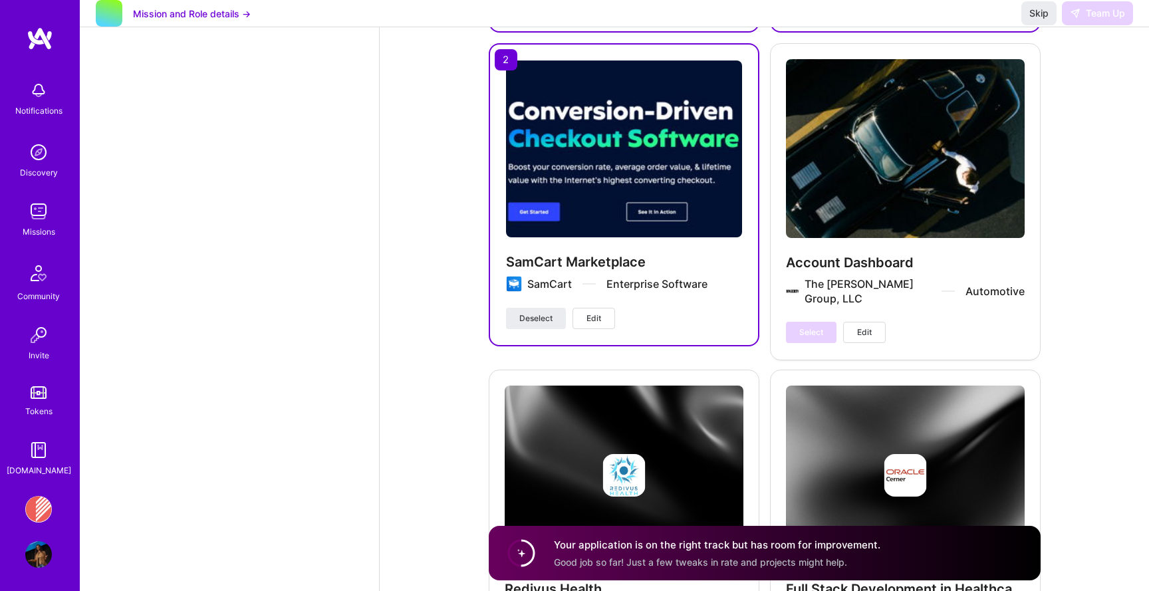
scroll to position [2714, 0]
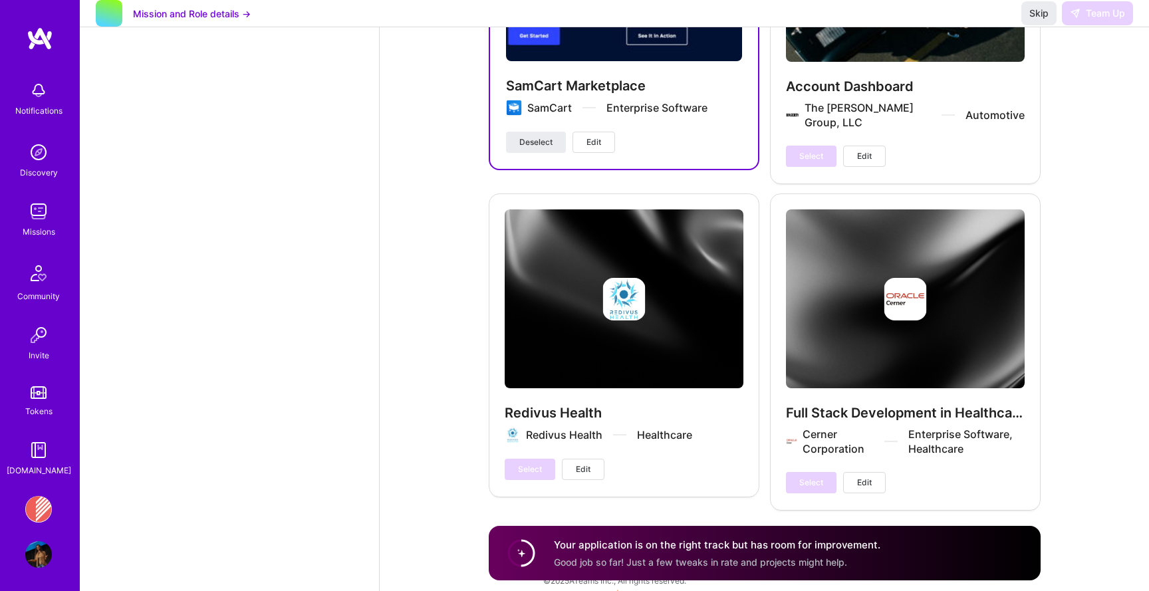
click at [1000, 441] on div "Full Stack Development in Healthcare IT Cerner Corporation Enterprise Software,…" at bounding box center [905, 352] width 271 height 316
click at [1041, 19] on span "Skip" at bounding box center [1039, 13] width 19 height 13
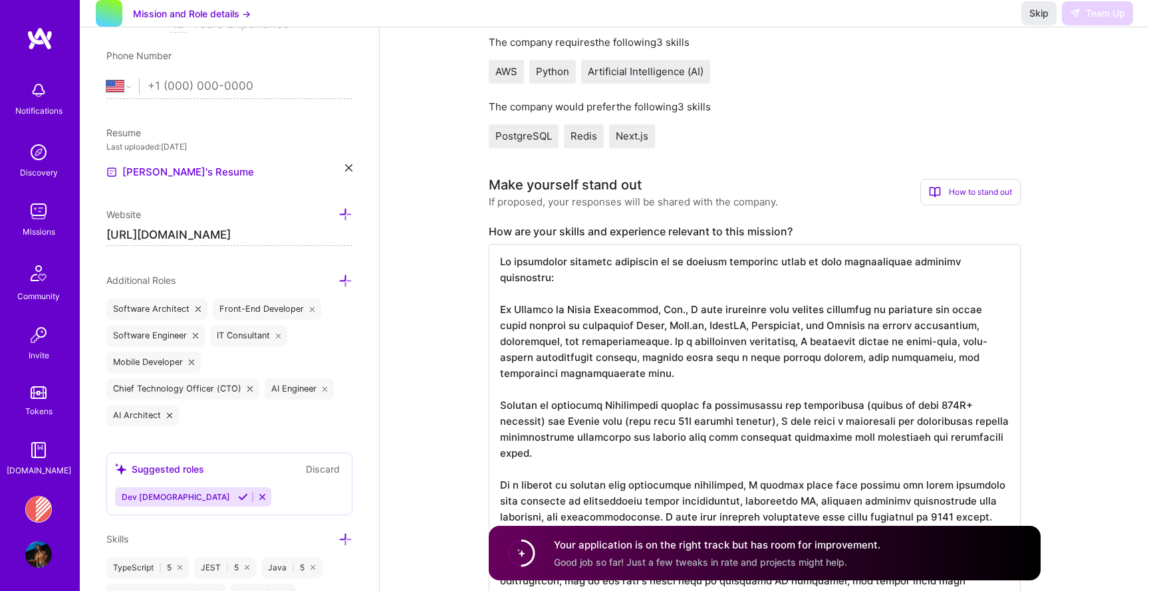
scroll to position [529, 0]
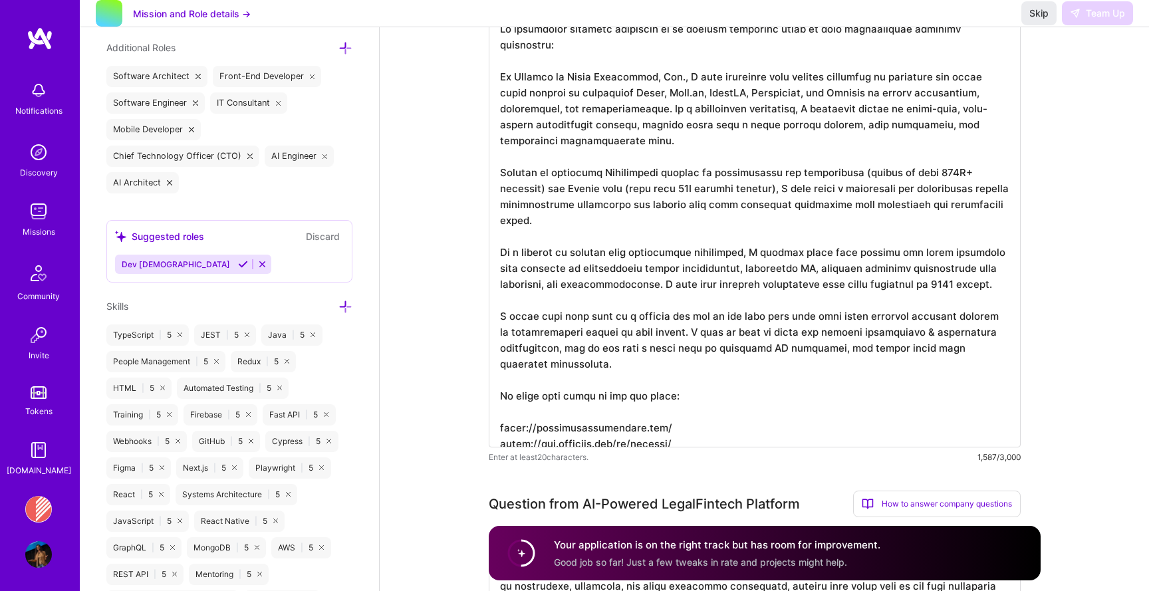
click at [857, 280] on textarea at bounding box center [755, 229] width 532 height 436
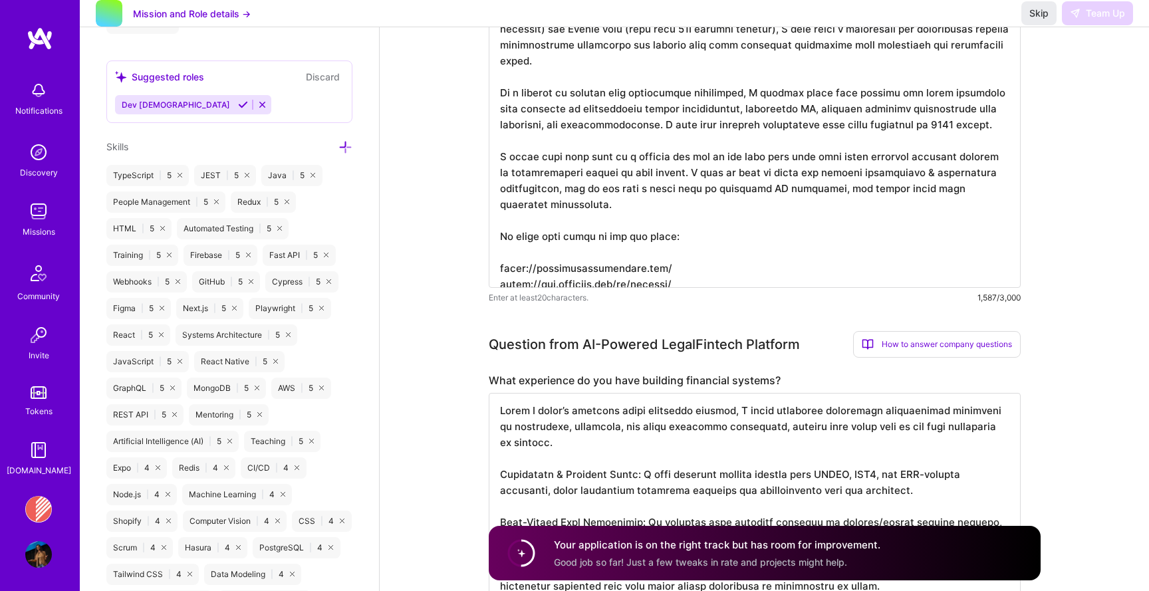
scroll to position [994, 0]
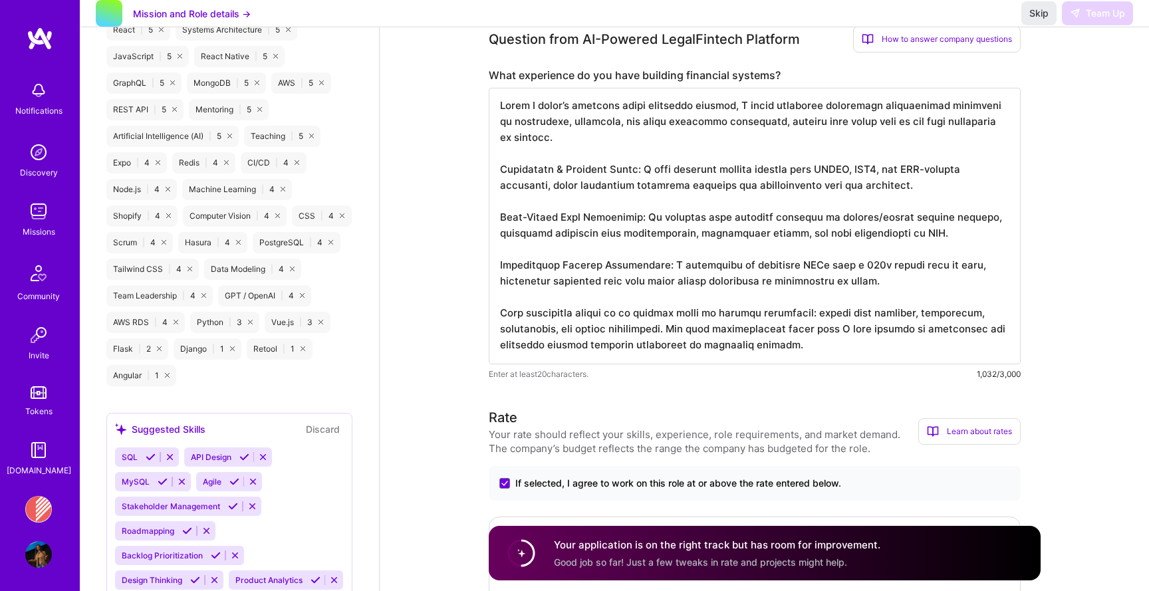
click at [636, 307] on textarea at bounding box center [755, 226] width 532 height 277
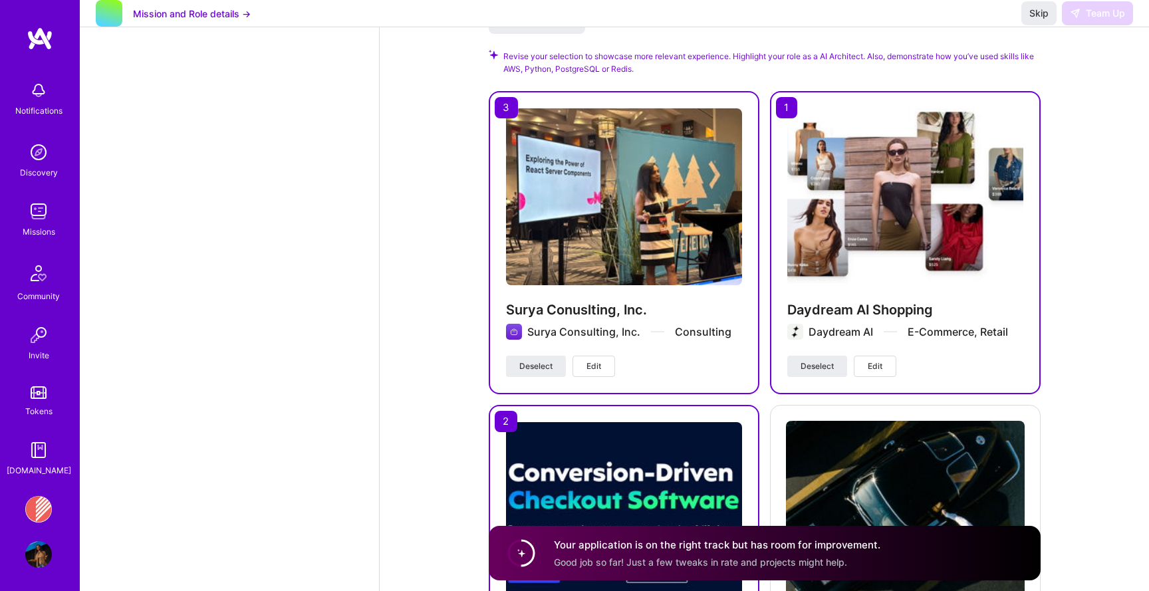
scroll to position [2714, 0]
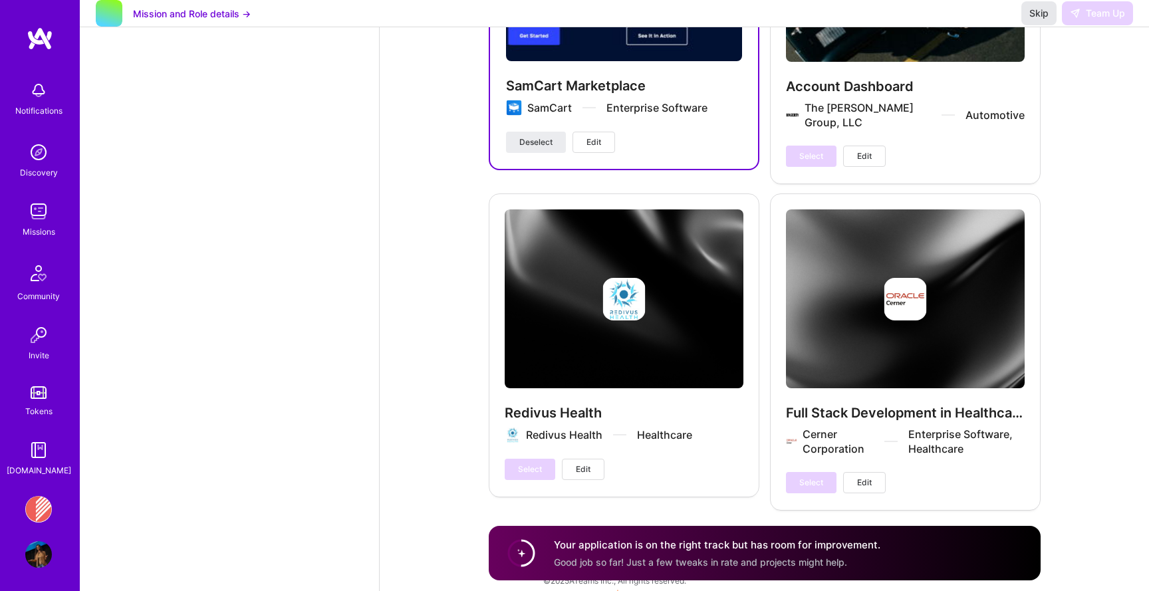
click at [1034, 25] on button "Skip" at bounding box center [1039, 13] width 35 height 24
click at [1038, 20] on span "Skip" at bounding box center [1039, 13] width 19 height 13
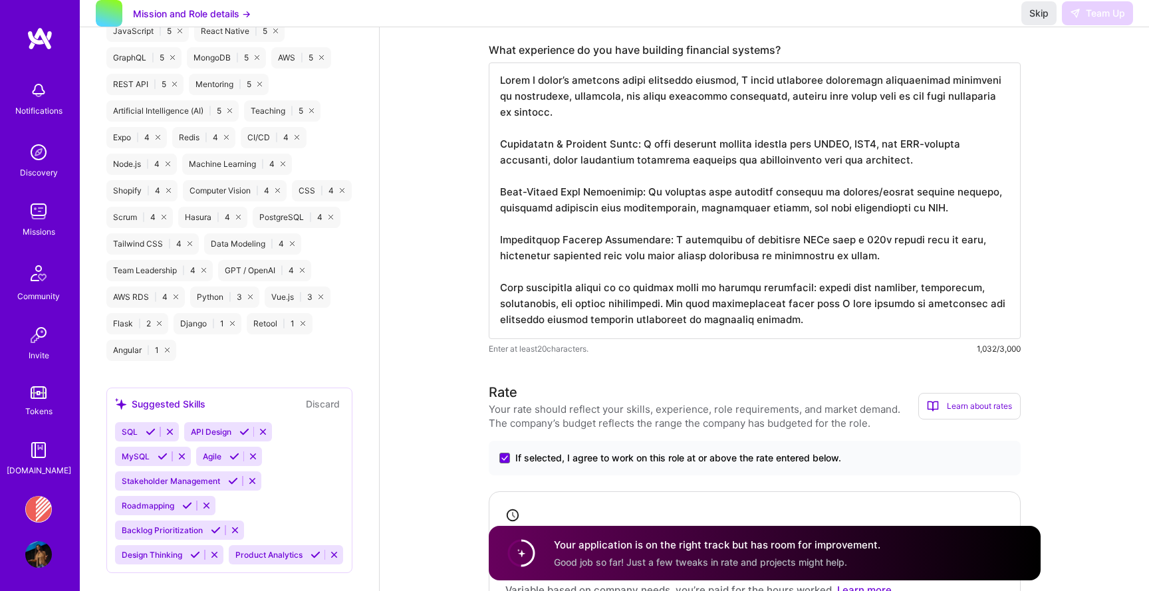
scroll to position [0, 0]
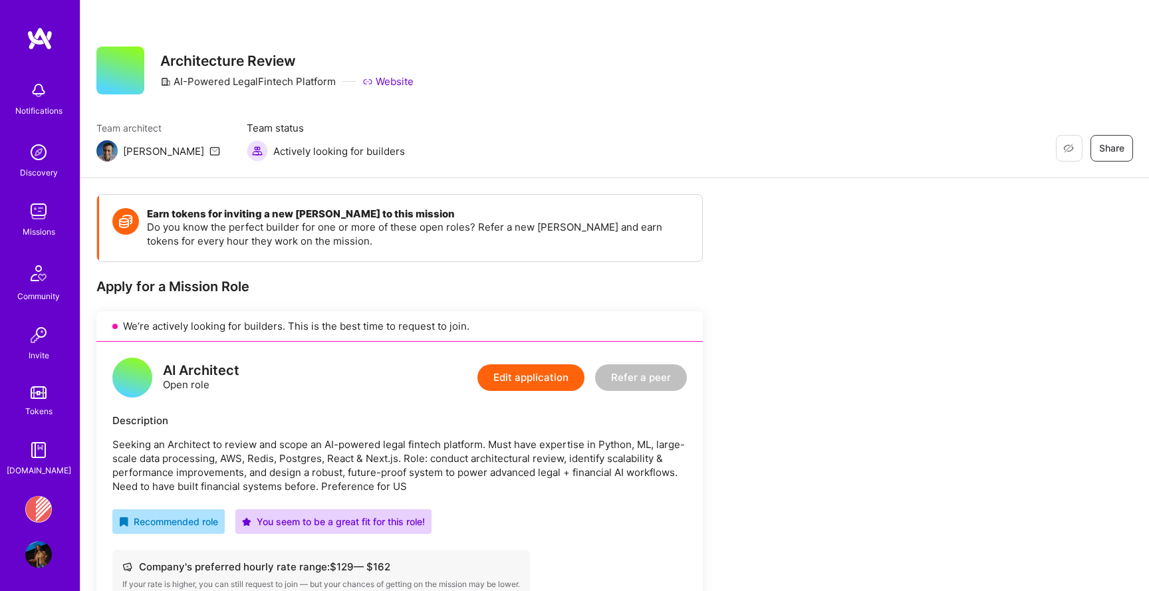
click at [517, 380] on button "Edit application" at bounding box center [531, 377] width 107 height 27
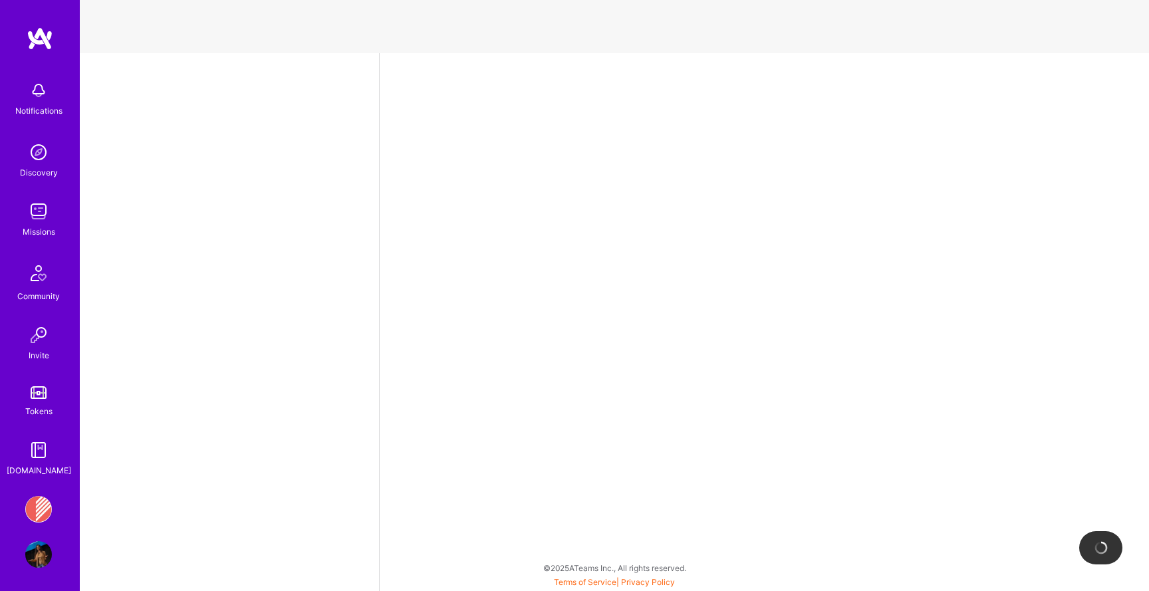
select select "US"
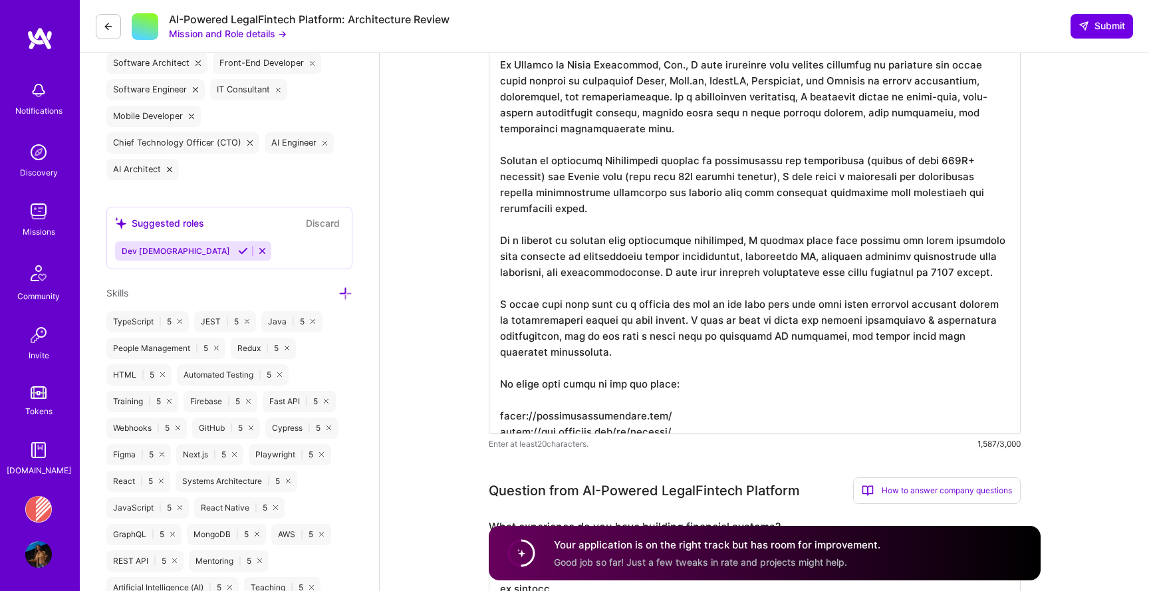
scroll to position [386, 0]
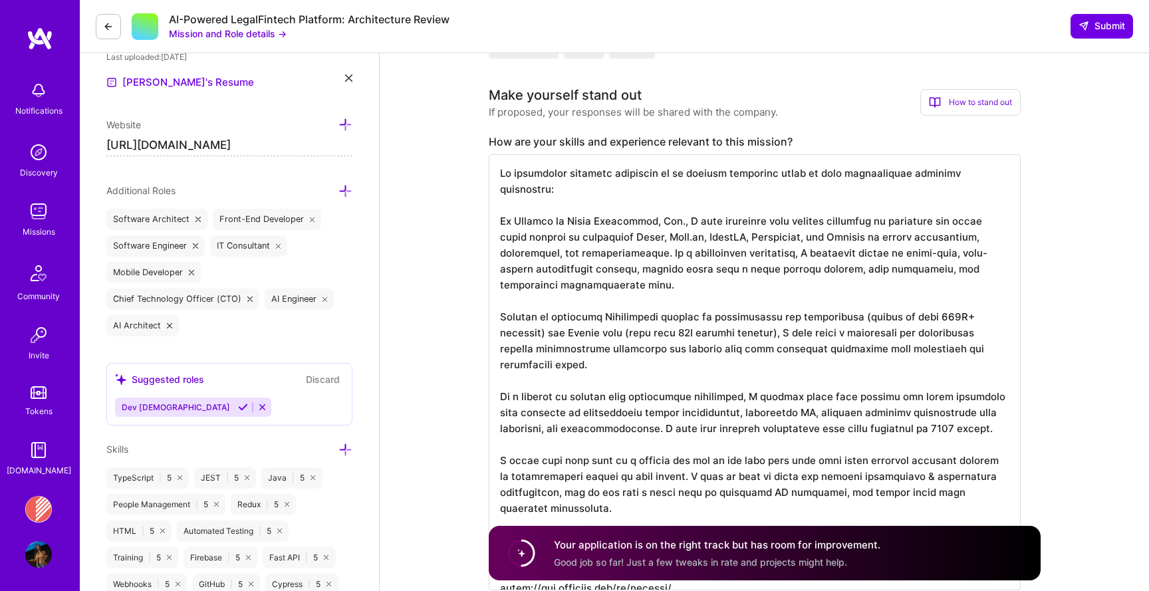
click at [31, 204] on img at bounding box center [38, 211] width 27 height 27
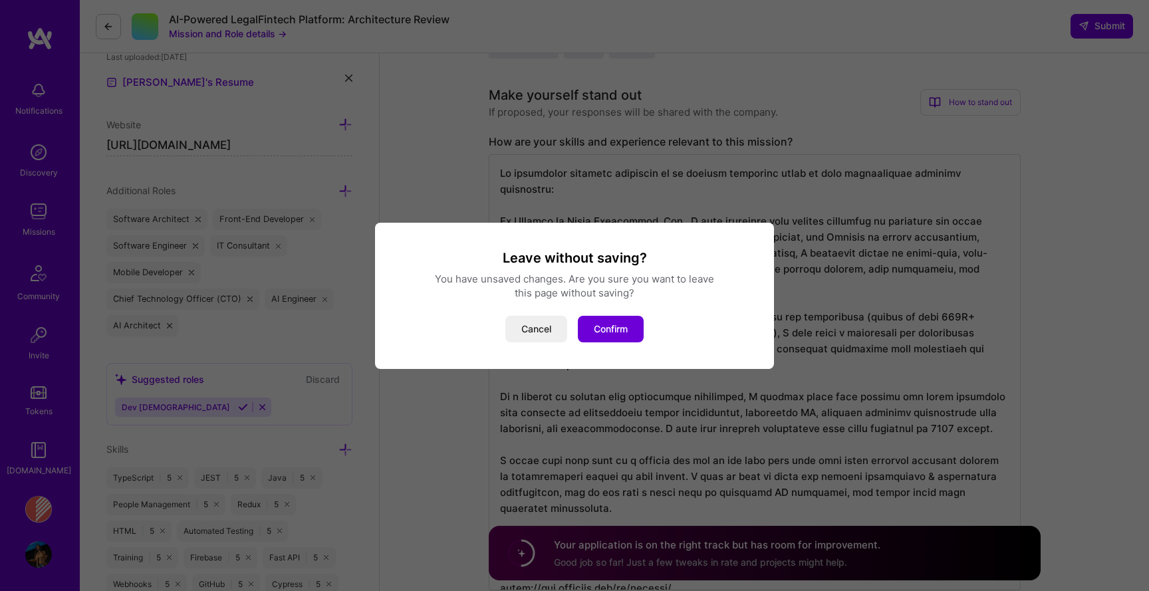
click at [31, 208] on div "Leave without saving? You have unsaved changes. Are you sure you want to leave …" at bounding box center [574, 295] width 1149 height 591
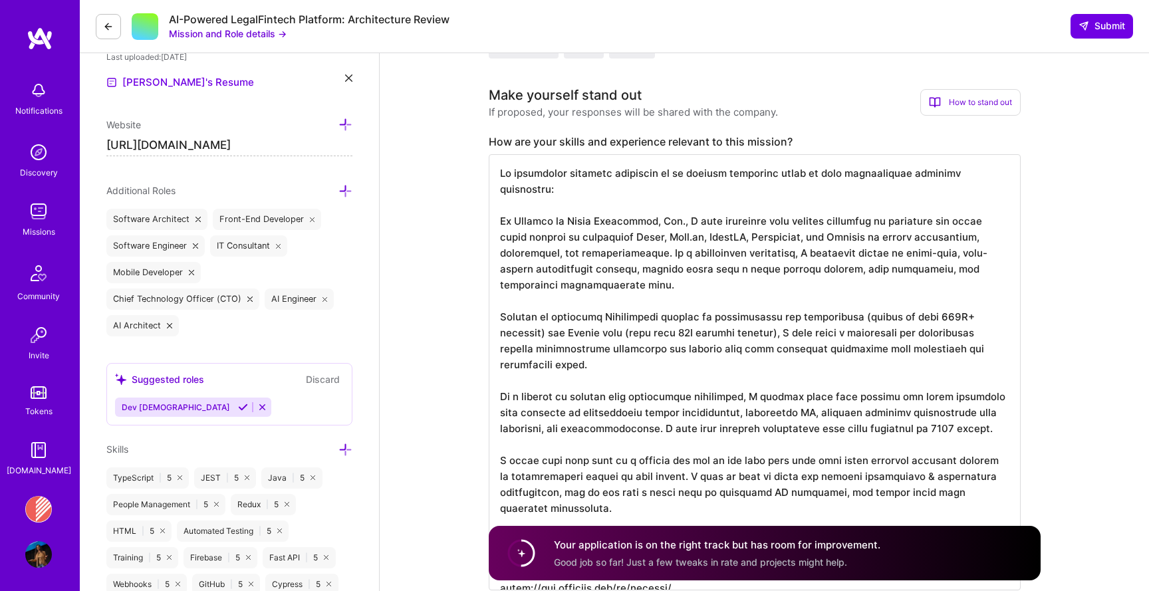
click at [31, 208] on img at bounding box center [38, 211] width 27 height 27
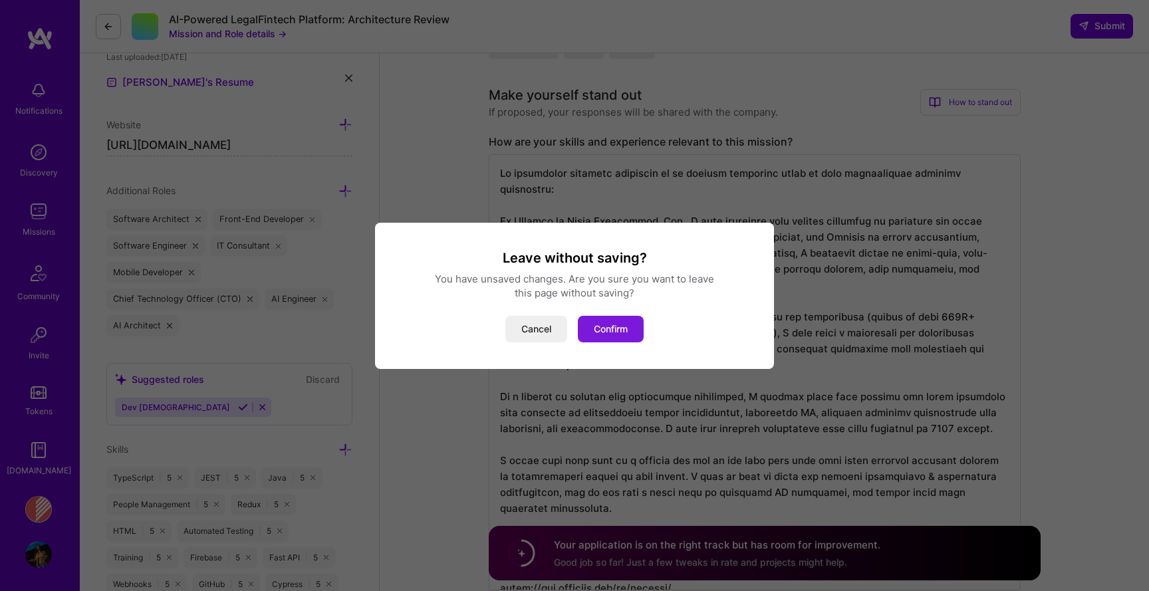
click at [594, 329] on button "Confirm" at bounding box center [611, 329] width 66 height 27
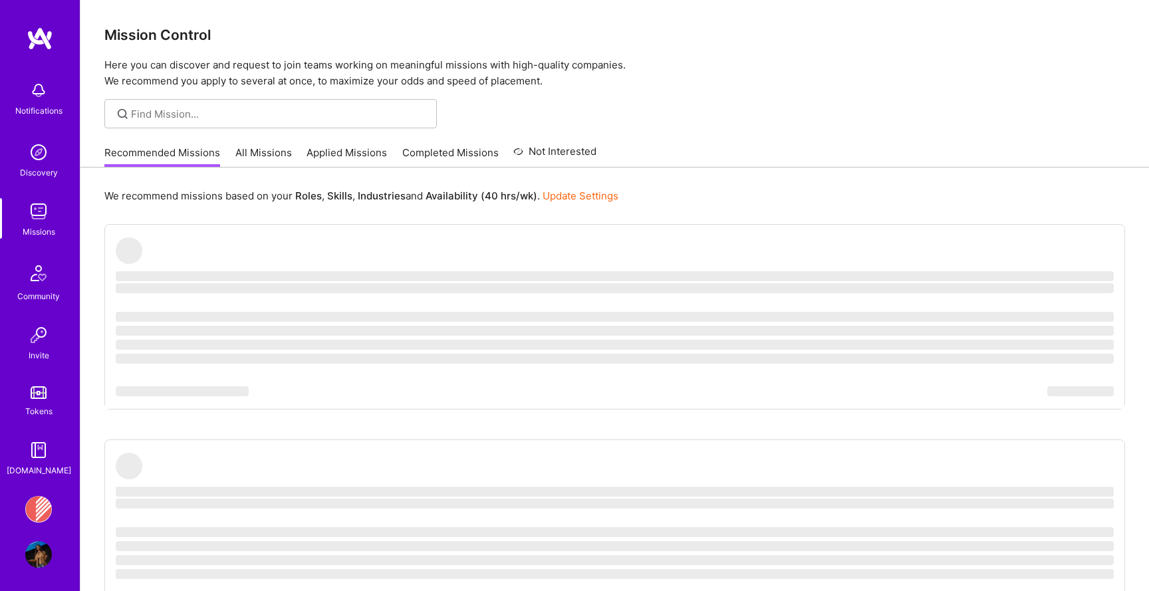
click at [40, 489] on div "Notifications Discovery Missions Community Invite Tokens A.Guide Banjo Health: …" at bounding box center [40, 295] width 80 height 591
click at [40, 514] on img at bounding box center [38, 509] width 27 height 27
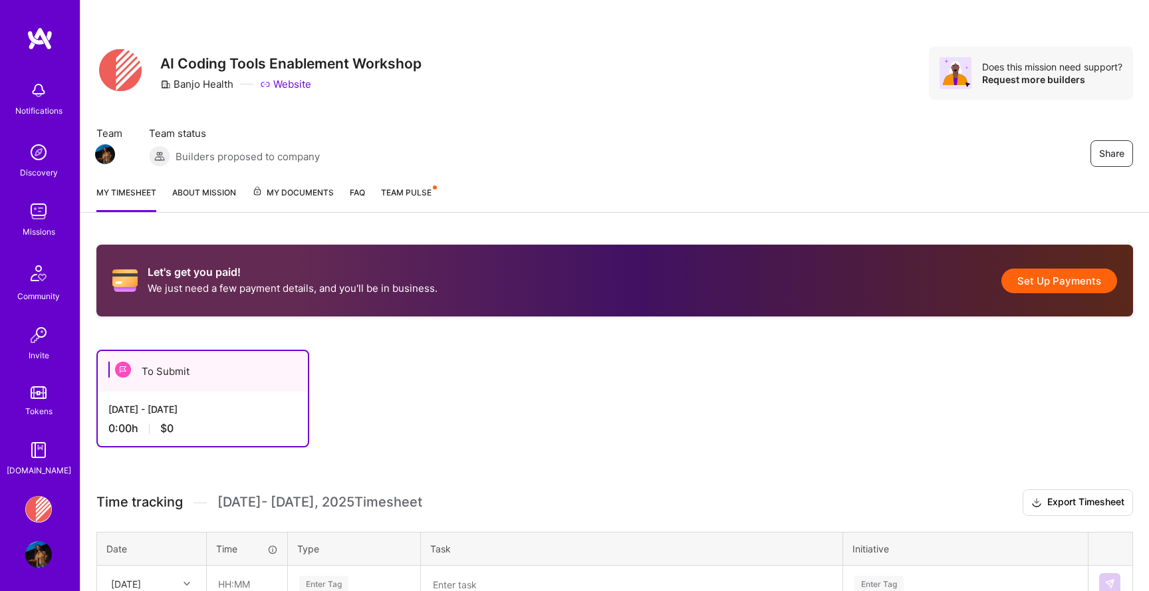
scroll to position [129, 0]
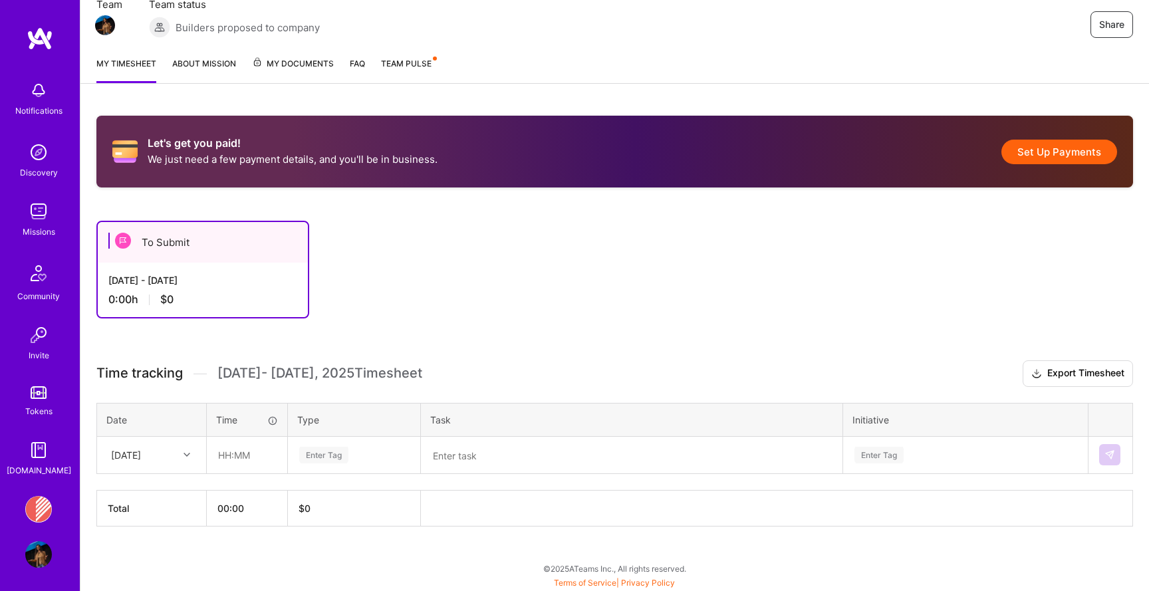
click at [412, 58] on link "Team Pulse" at bounding box center [408, 70] width 55 height 27
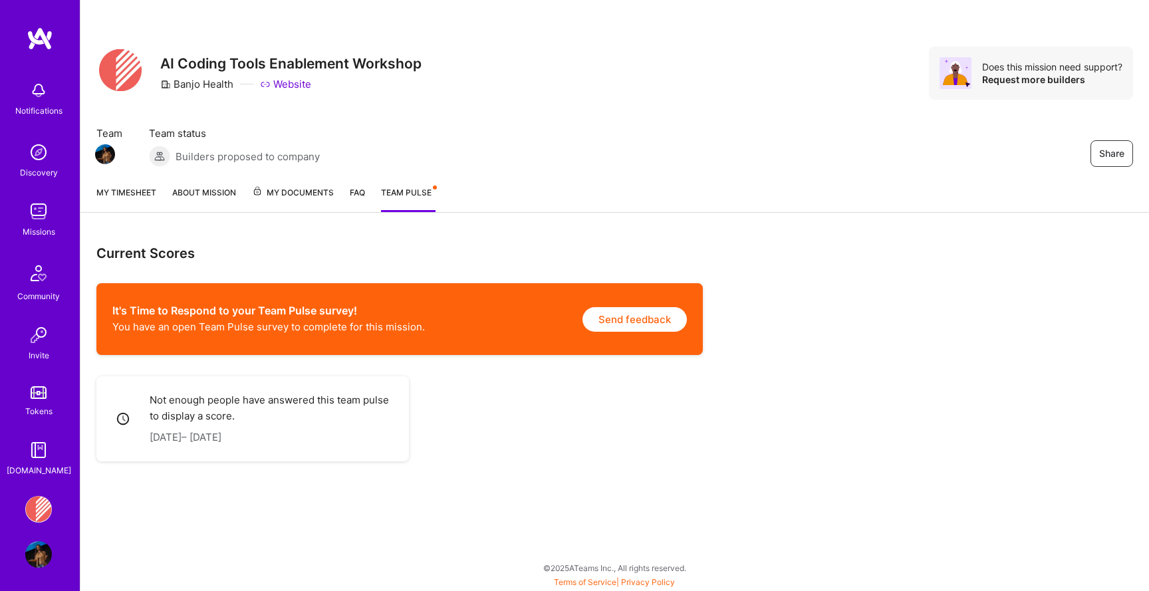
click at [212, 190] on link "About Mission" at bounding box center [204, 199] width 64 height 27
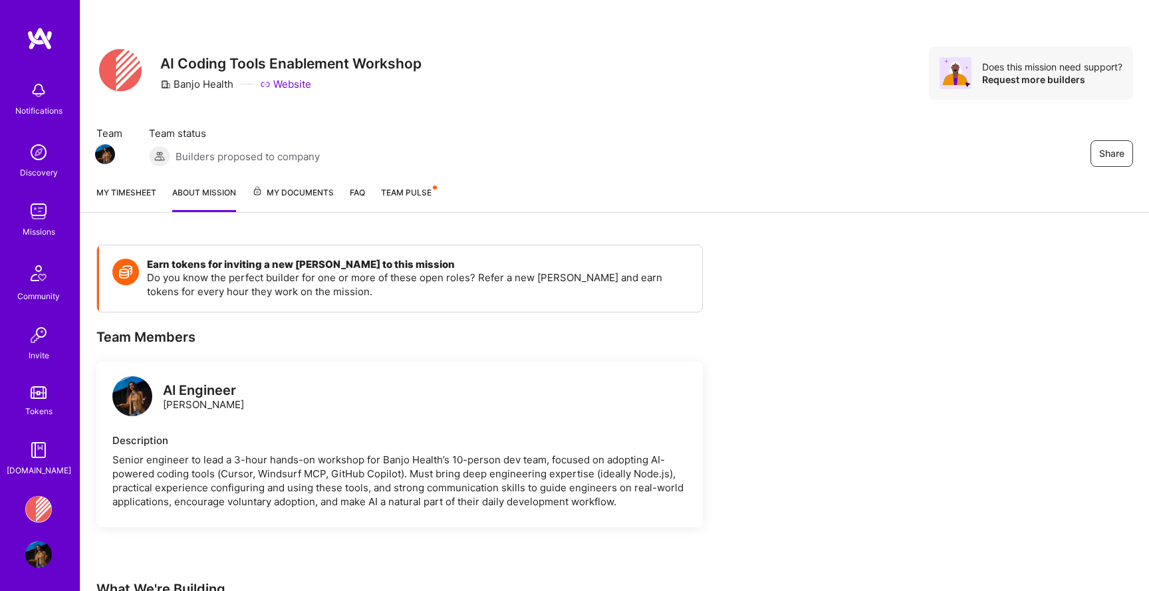
click at [294, 196] on span "My Documents" at bounding box center [293, 193] width 82 height 15
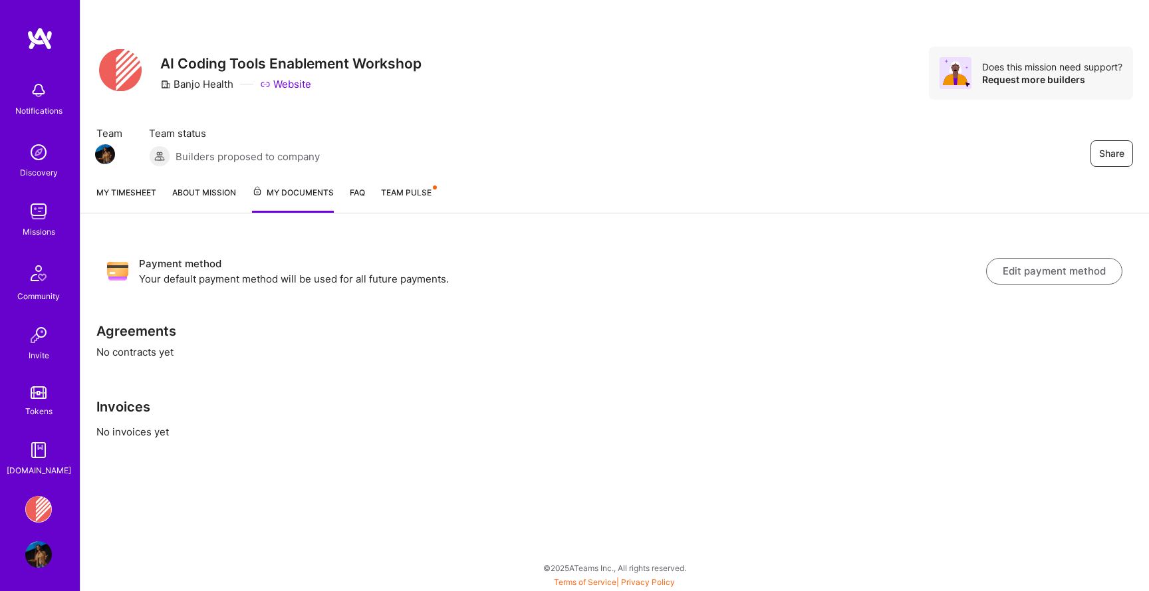
click at [363, 194] on link "FAQ" at bounding box center [357, 199] width 15 height 27
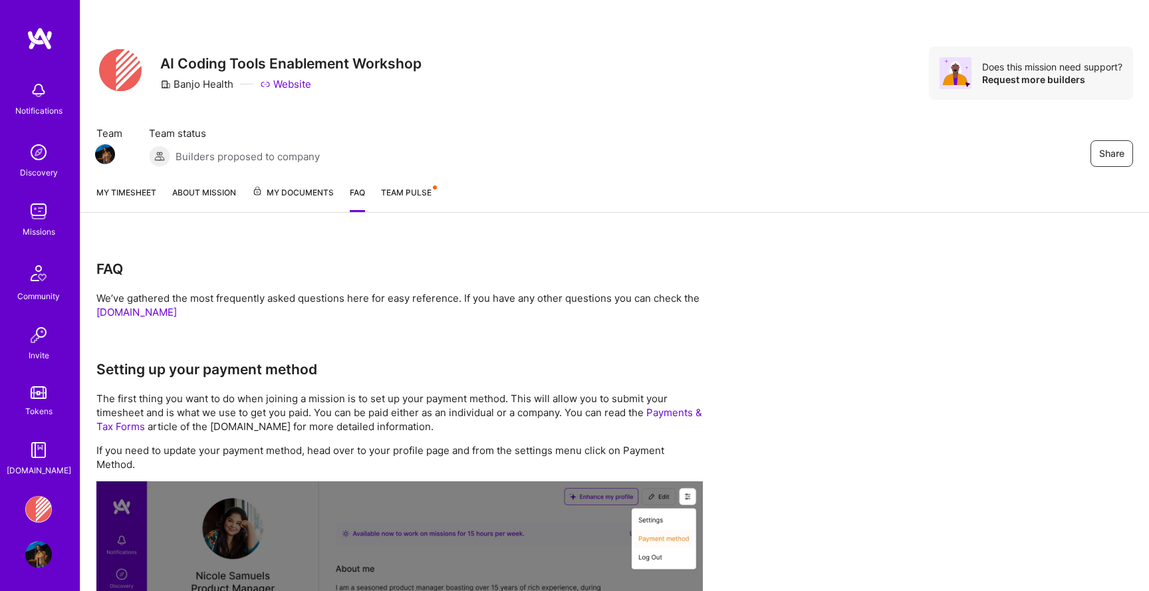
click at [393, 190] on span "Team Pulse" at bounding box center [406, 193] width 51 height 10
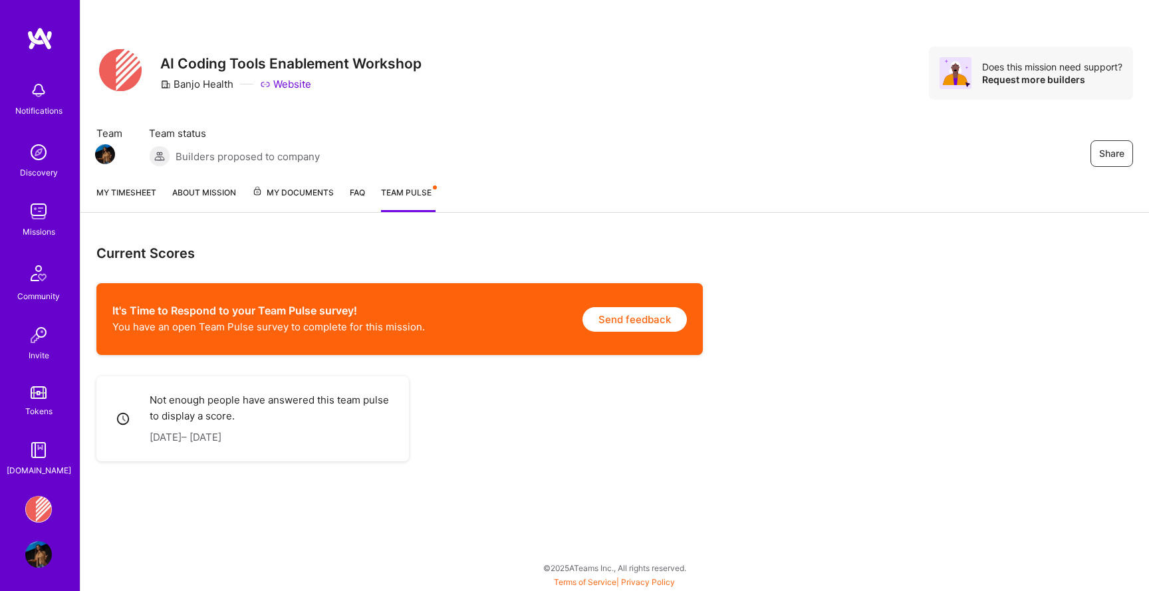
click at [164, 186] on div "My timesheet About Mission My Documents FAQ Team Pulse" at bounding box center [614, 194] width 1069 height 38
click at [121, 192] on link "My timesheet" at bounding box center [126, 199] width 60 height 27
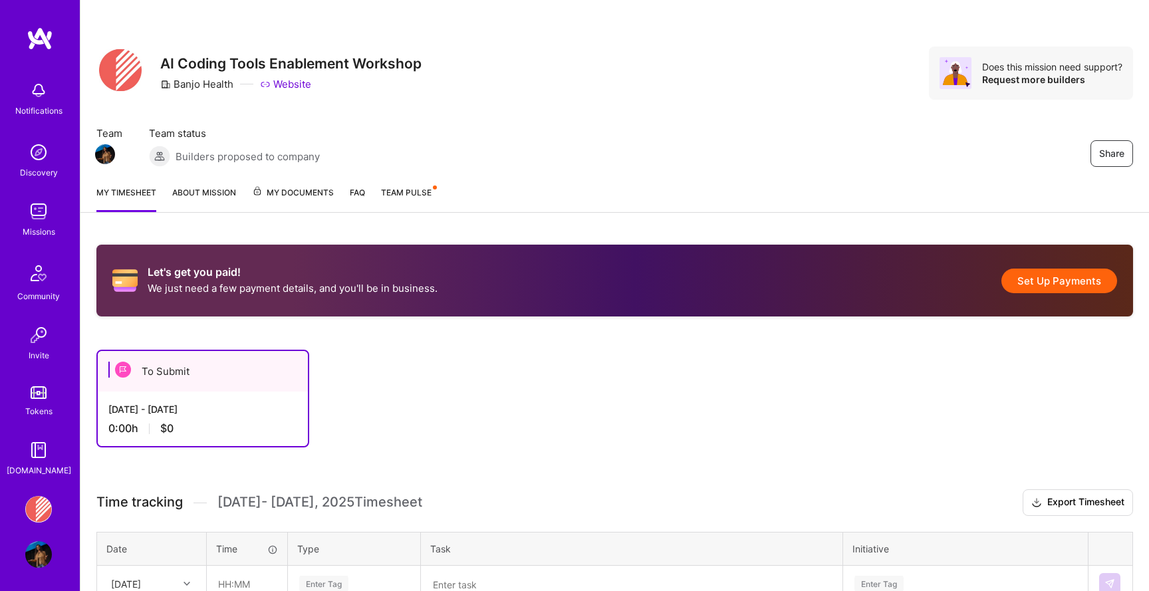
click at [227, 407] on div "Aug 16 - Aug 31, 2025" at bounding box center [202, 409] width 189 height 14
click at [215, 264] on div "Let's get you paid! We just need a few payment details, and you'll be in busine…" at bounding box center [614, 281] width 1037 height 72
click at [263, 291] on p "We just need a few payment details, and you'll be in business." at bounding box center [293, 288] width 290 height 14
click at [1040, 277] on button "Set Up Payments" at bounding box center [1060, 281] width 116 height 25
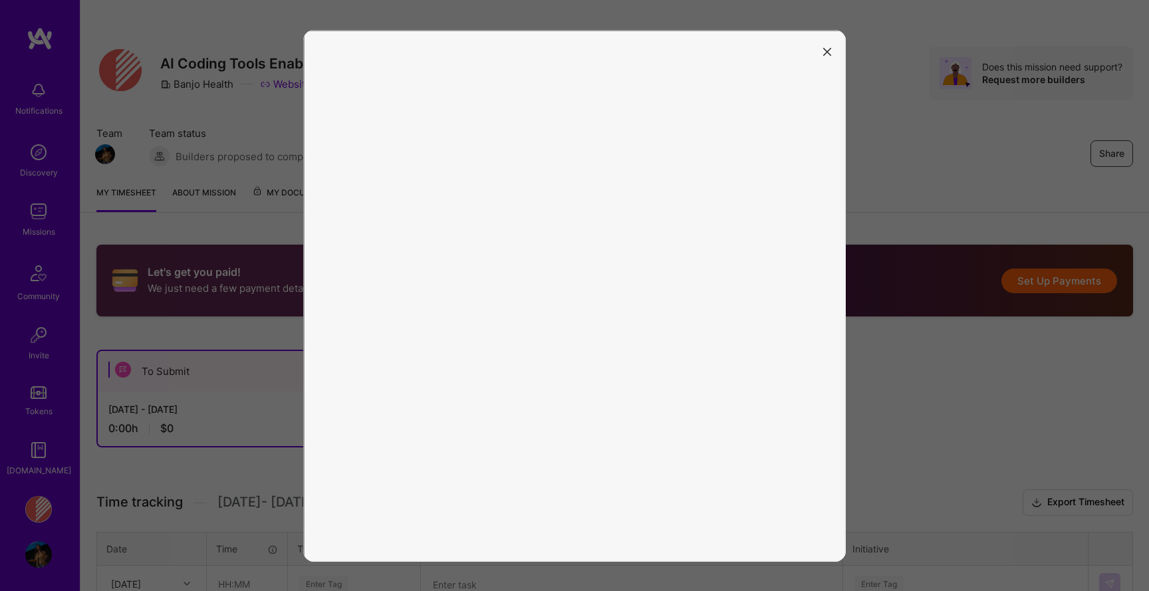
click at [832, 53] on button "modal" at bounding box center [827, 51] width 16 height 22
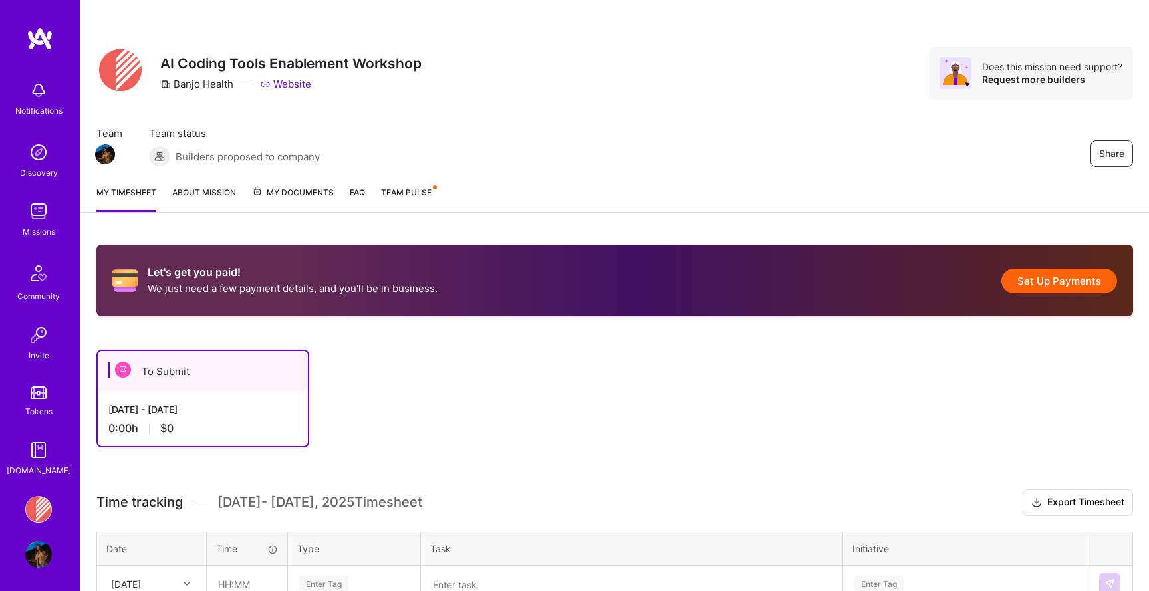
scroll to position [129, 0]
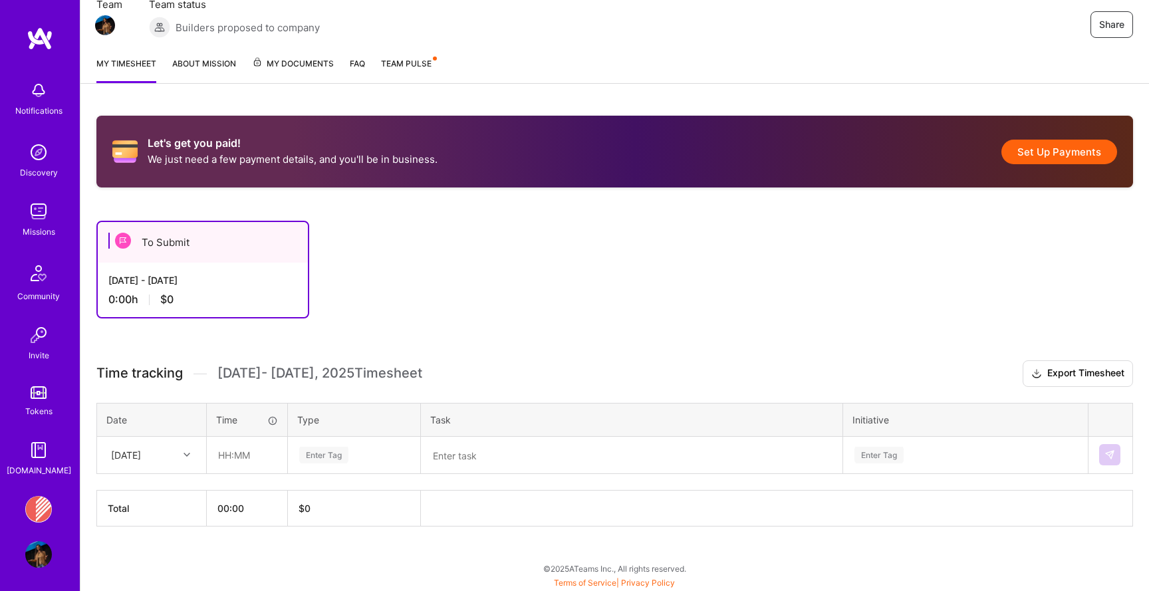
click at [209, 58] on link "About Mission" at bounding box center [204, 70] width 64 height 27
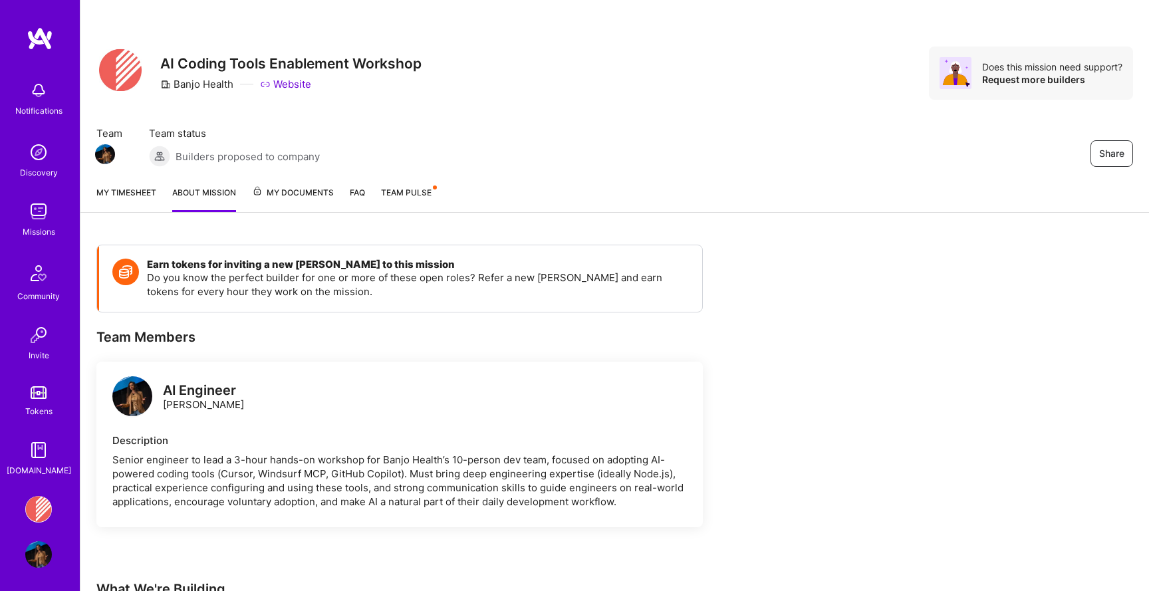
click at [297, 192] on span "My Documents" at bounding box center [293, 193] width 82 height 15
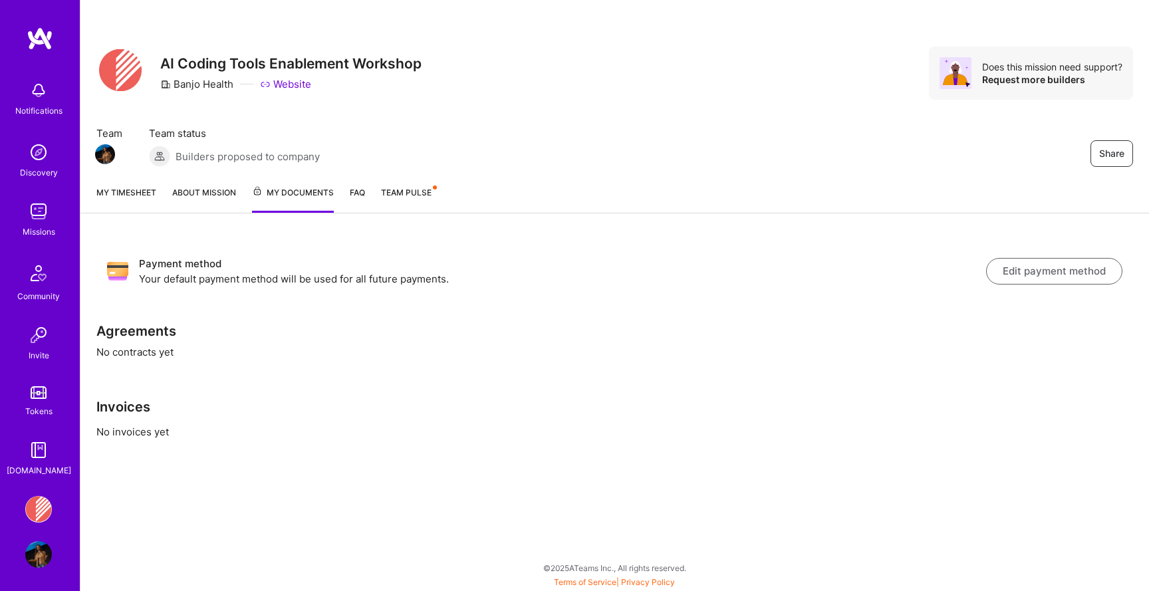
click at [359, 184] on div "My timesheet About Mission My Documents FAQ Team Pulse" at bounding box center [614, 194] width 1069 height 39
click at [401, 186] on link "Team Pulse" at bounding box center [408, 199] width 55 height 27
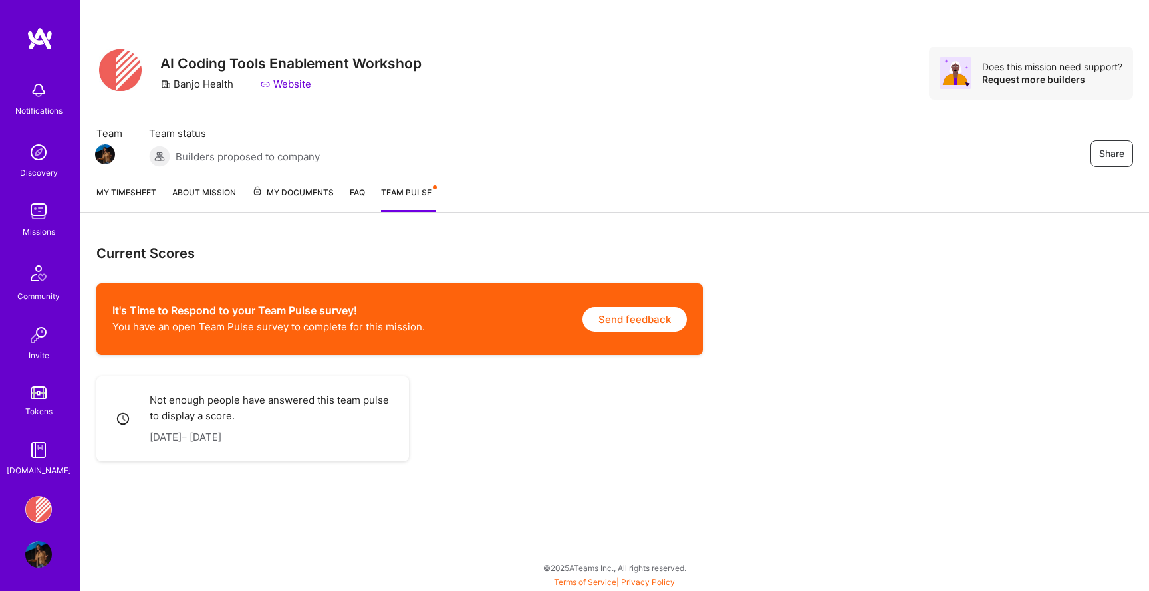
click at [307, 190] on span "My Documents" at bounding box center [293, 193] width 82 height 15
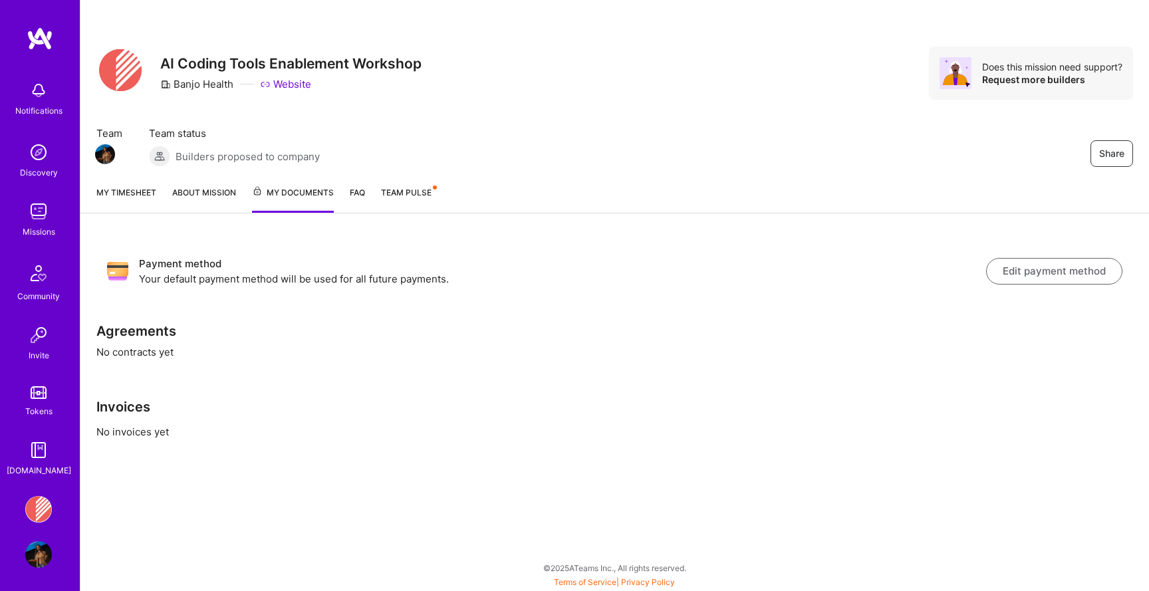
click at [319, 195] on span "My Documents" at bounding box center [293, 193] width 82 height 15
click at [360, 191] on link "FAQ" at bounding box center [357, 199] width 15 height 27
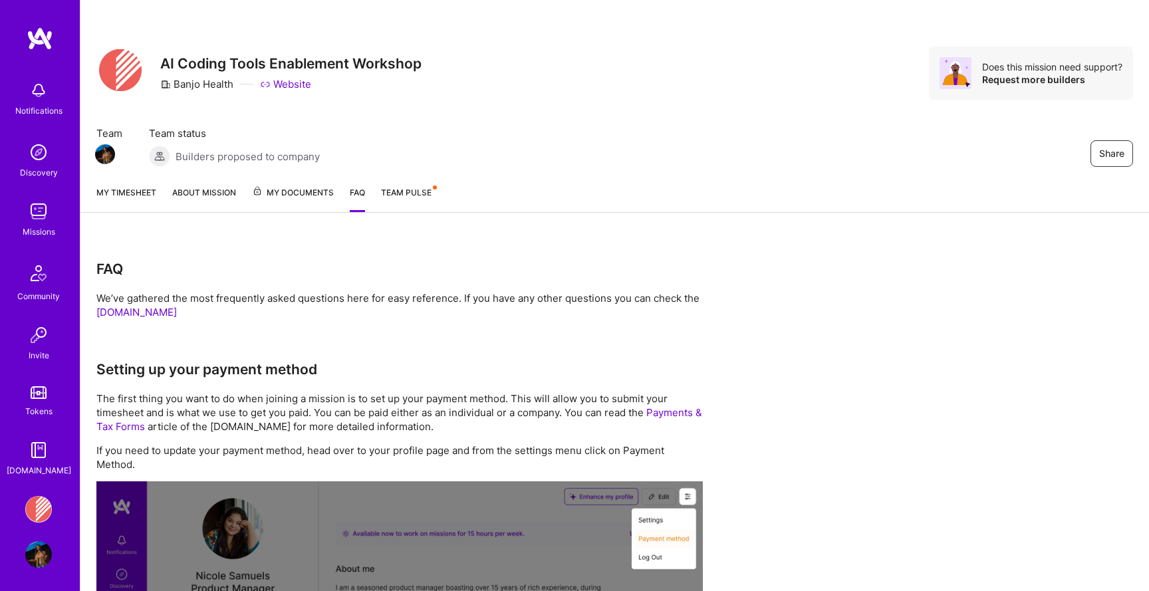
click at [123, 196] on link "My timesheet" at bounding box center [126, 199] width 60 height 27
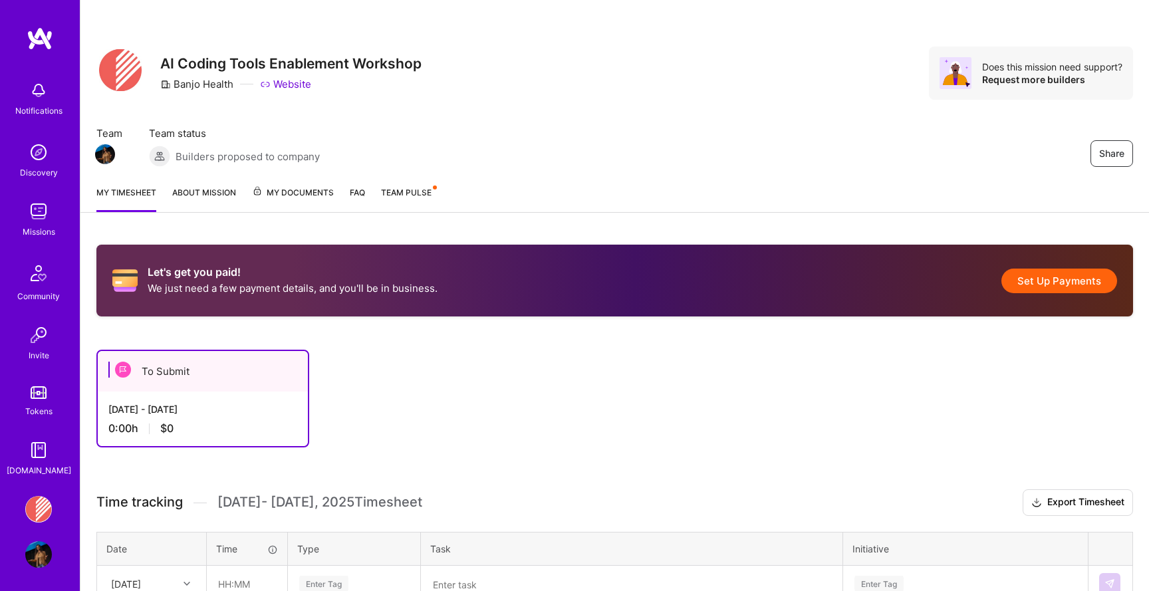
scroll to position [129, 0]
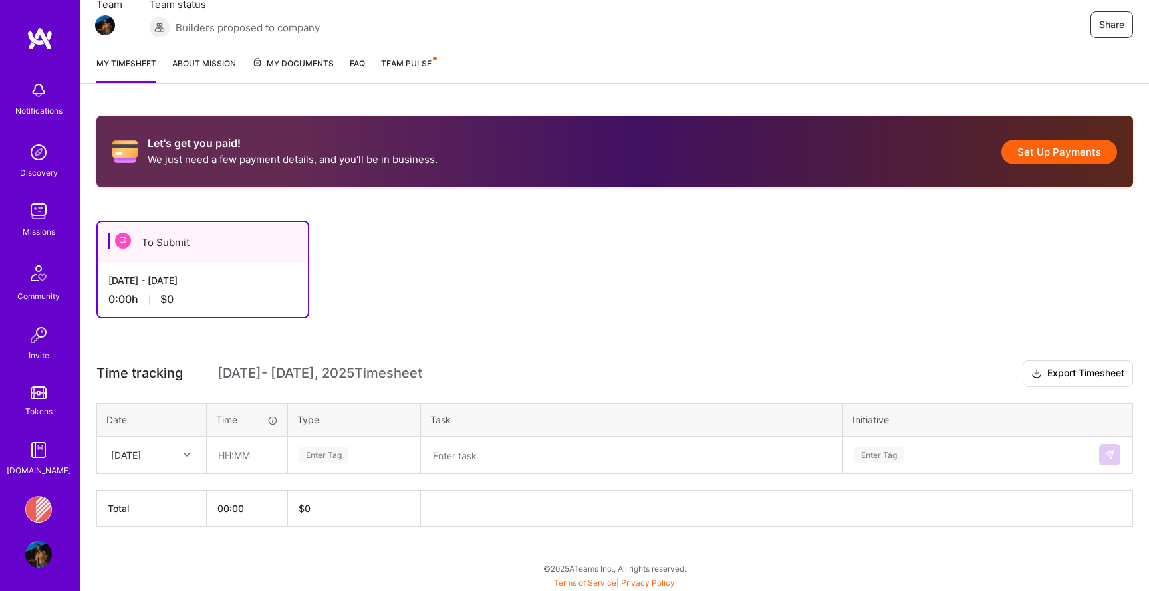
click at [178, 450] on div "Sun, Aug 31" at bounding box center [141, 455] width 74 height 22
click at [181, 451] on div at bounding box center [188, 454] width 21 height 17
click at [148, 505] on div "Thu, Aug 28" at bounding box center [152, 515] width 108 height 25
click at [245, 448] on input "text" at bounding box center [247, 455] width 79 height 35
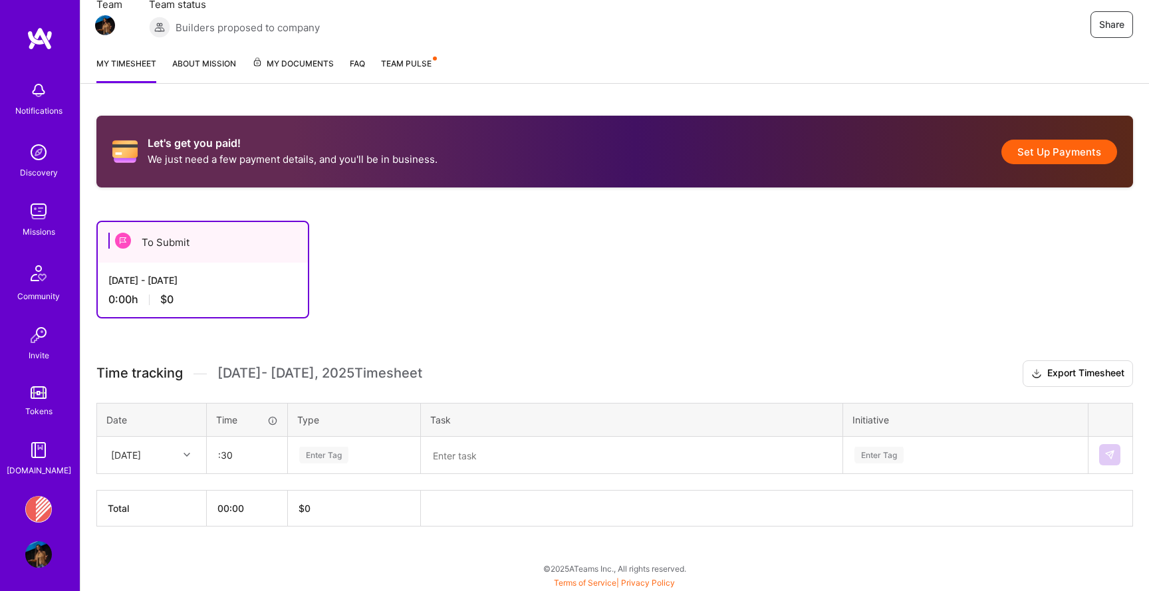
type input "00:30"
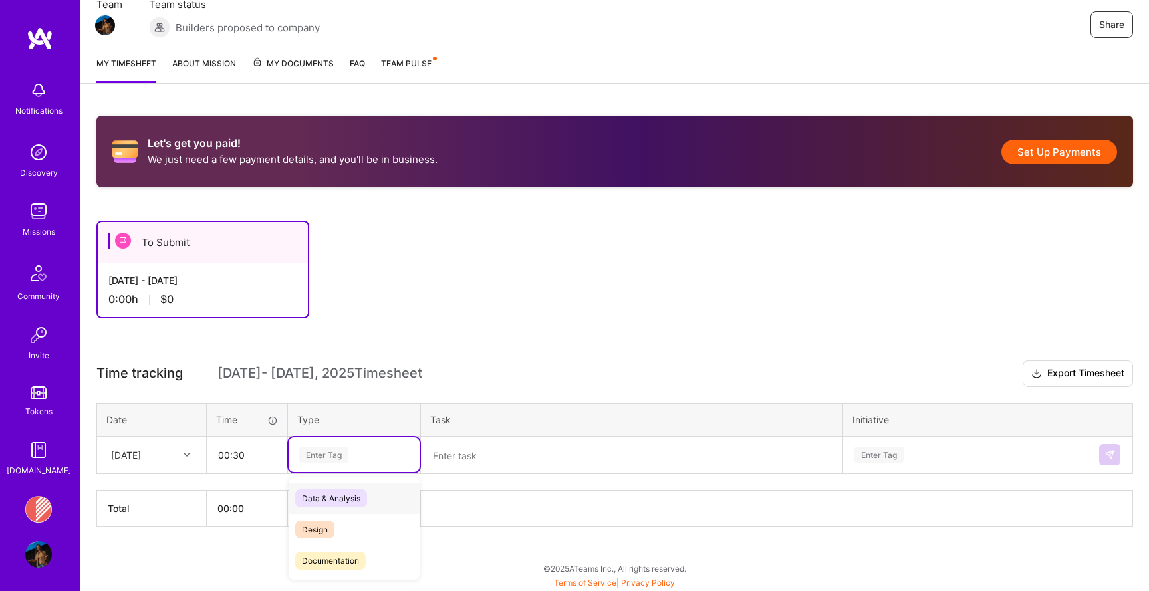
click at [321, 454] on div "Enter Tag" at bounding box center [323, 455] width 49 height 21
click at [322, 520] on span "Meetings" at bounding box center [319, 524] width 48 height 18
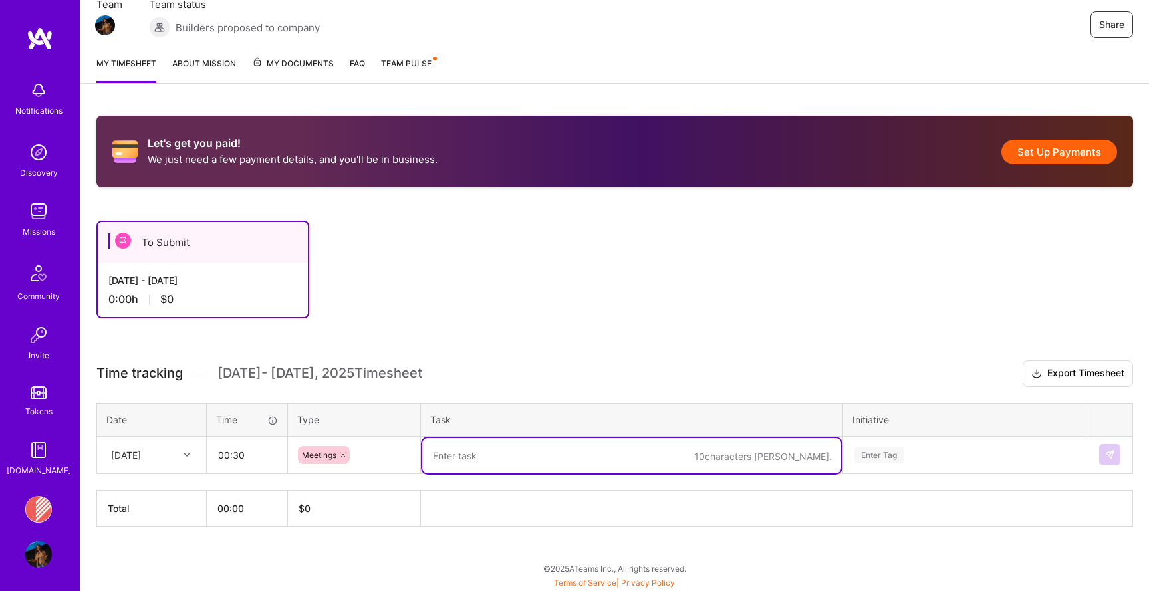
click at [469, 463] on textarea at bounding box center [631, 455] width 419 height 35
paste textarea "Randy"
type textarea "Meet with Tyler and Randy"
click at [870, 456] on div "Enter Tag" at bounding box center [965, 455] width 243 height 35
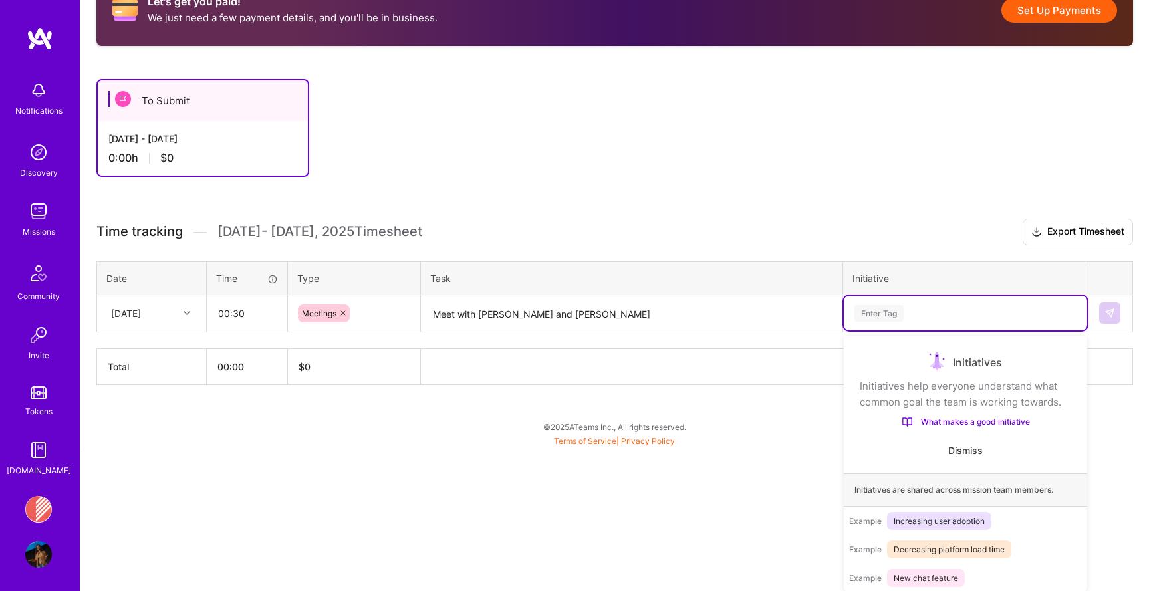
scroll to position [272, 0]
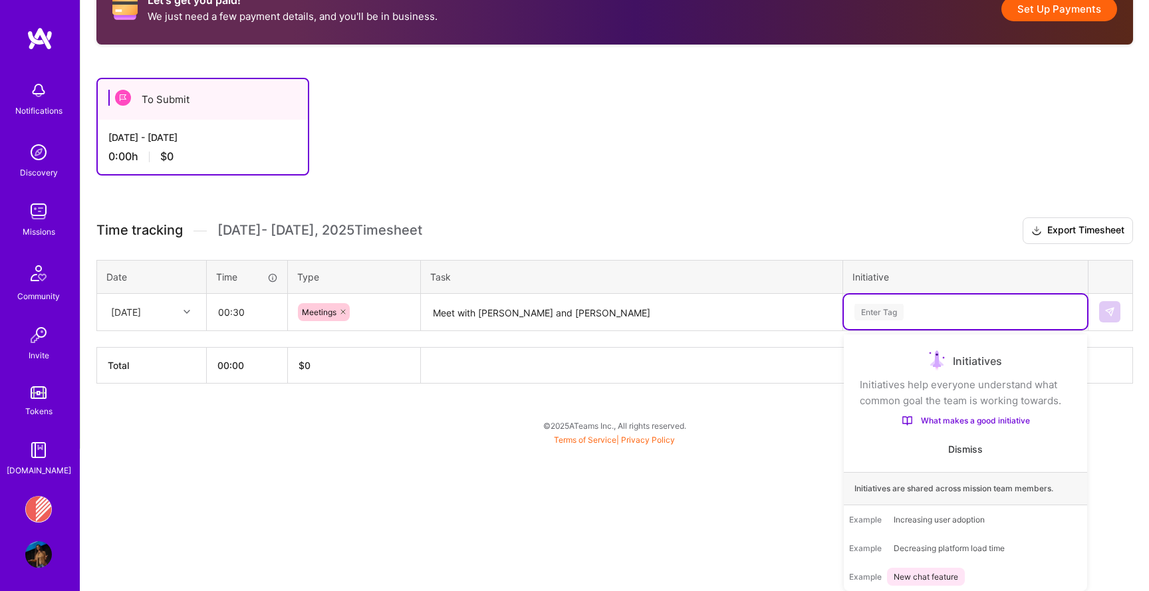
click at [779, 442] on html "Notifications Discovery Missions Community Invite Tokens A.Guide Banjo Health: …" at bounding box center [574, 85] width 1149 height 714
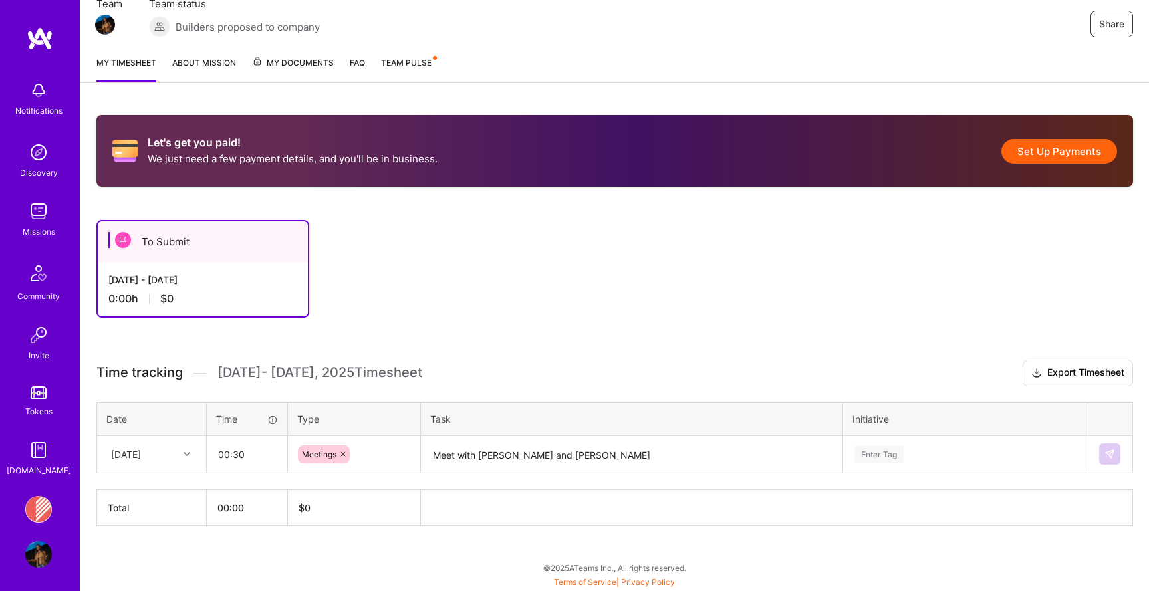
scroll to position [129, 0]
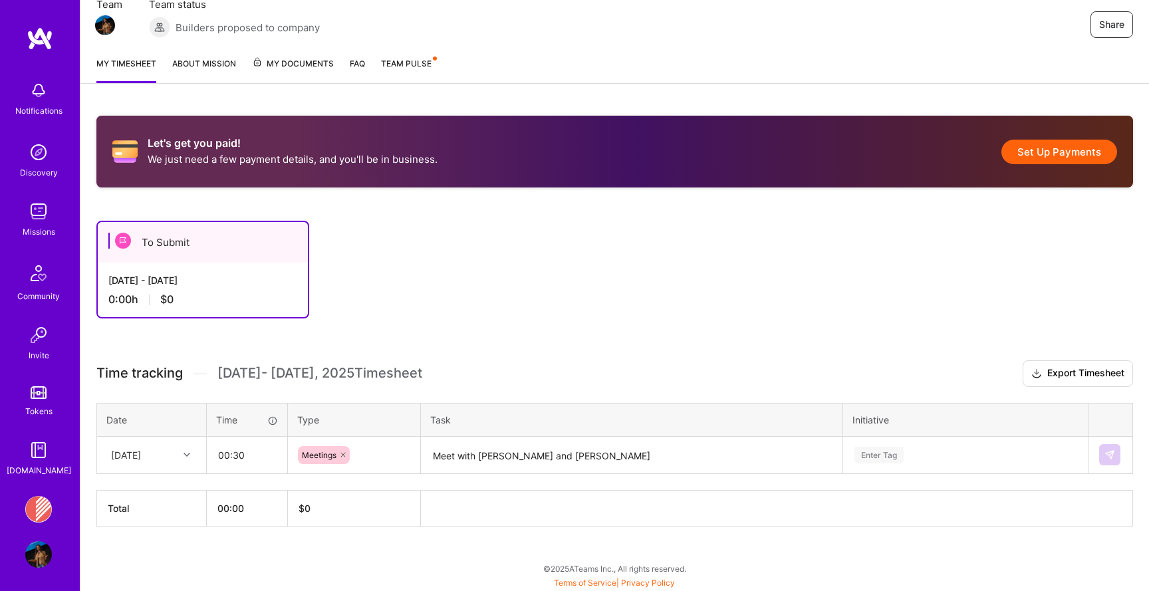
click at [535, 336] on div "Let's get you paid! We just need a few payment details, and you'll be in busine…" at bounding box center [614, 346] width 1069 height 492
click at [330, 518] on th "$ 0" at bounding box center [354, 508] width 133 height 36
click at [333, 501] on th "$ 0" at bounding box center [354, 508] width 133 height 36
click at [887, 460] on div "Enter Tag" at bounding box center [965, 455] width 243 height 35
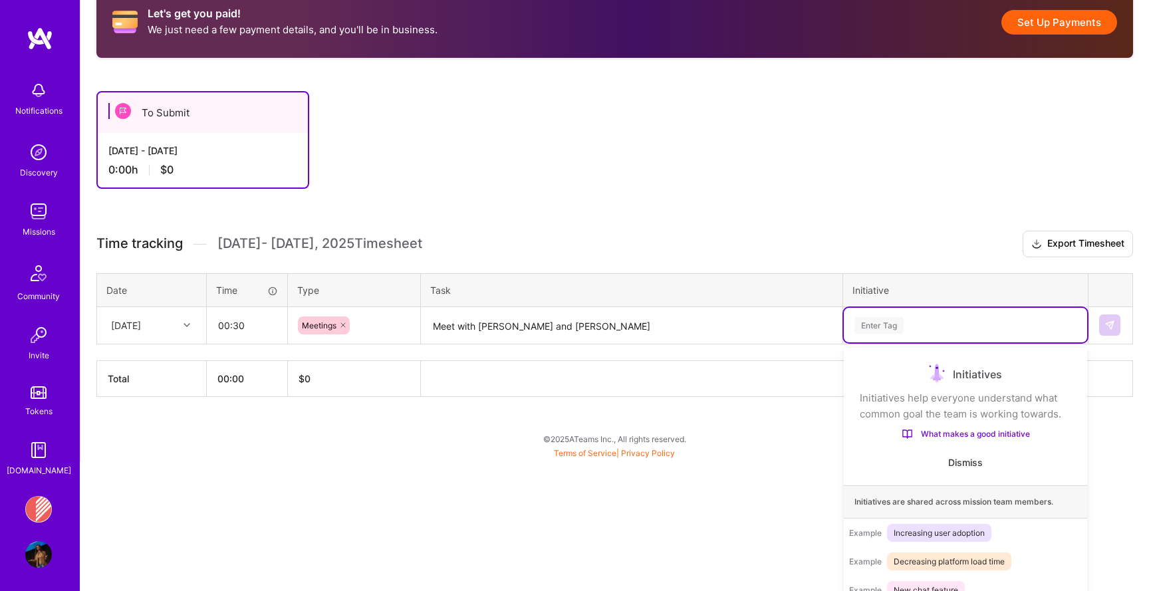
scroll to position [272, 0]
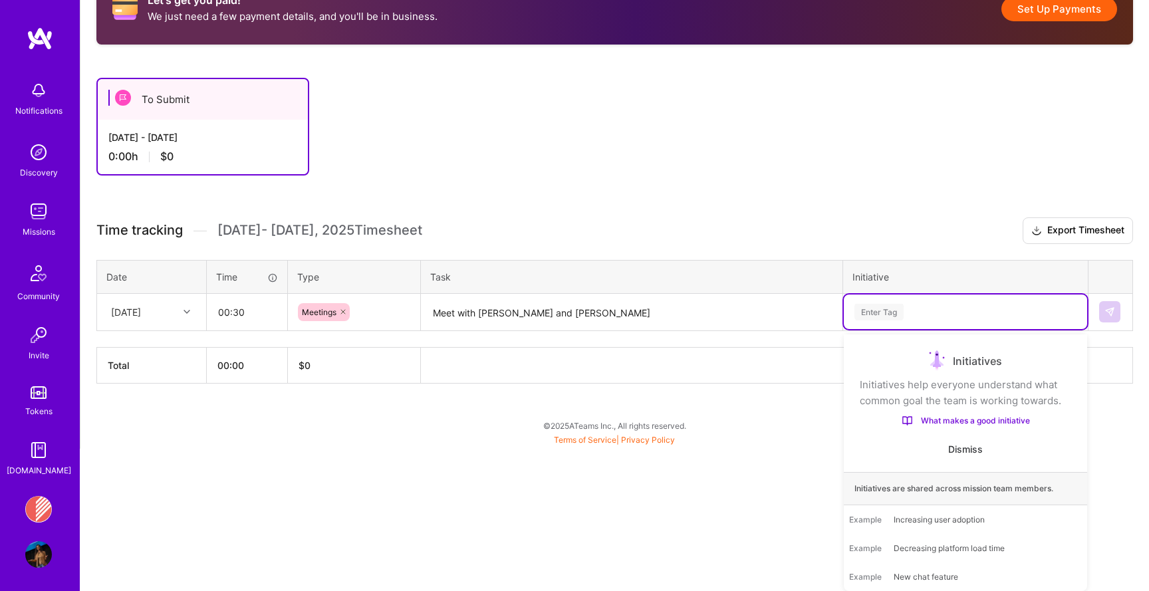
type input "I"
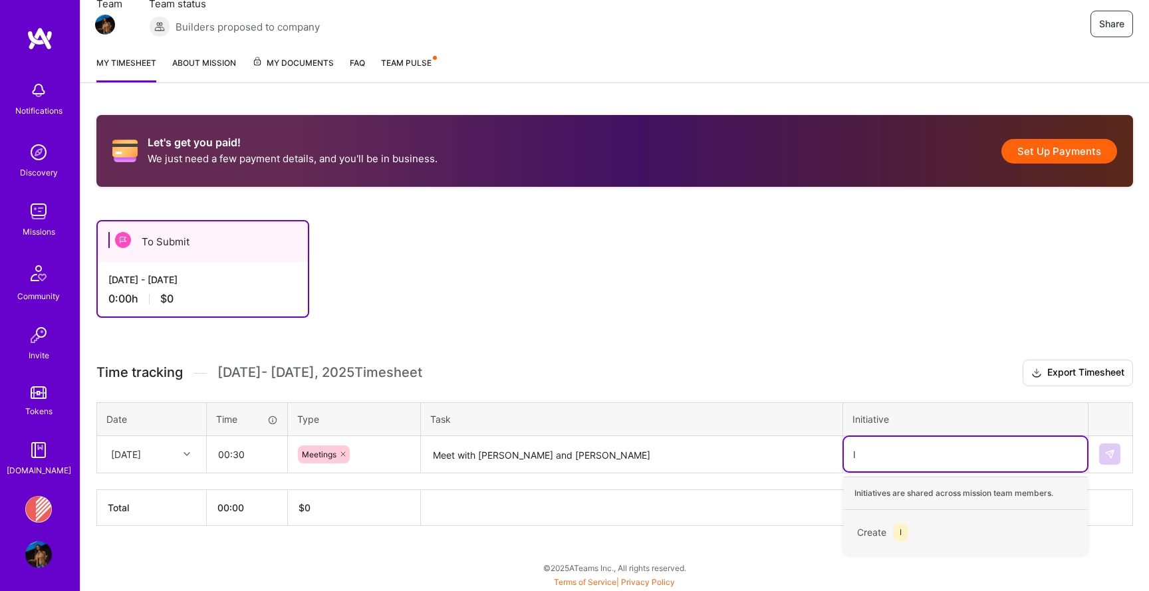
scroll to position [129, 0]
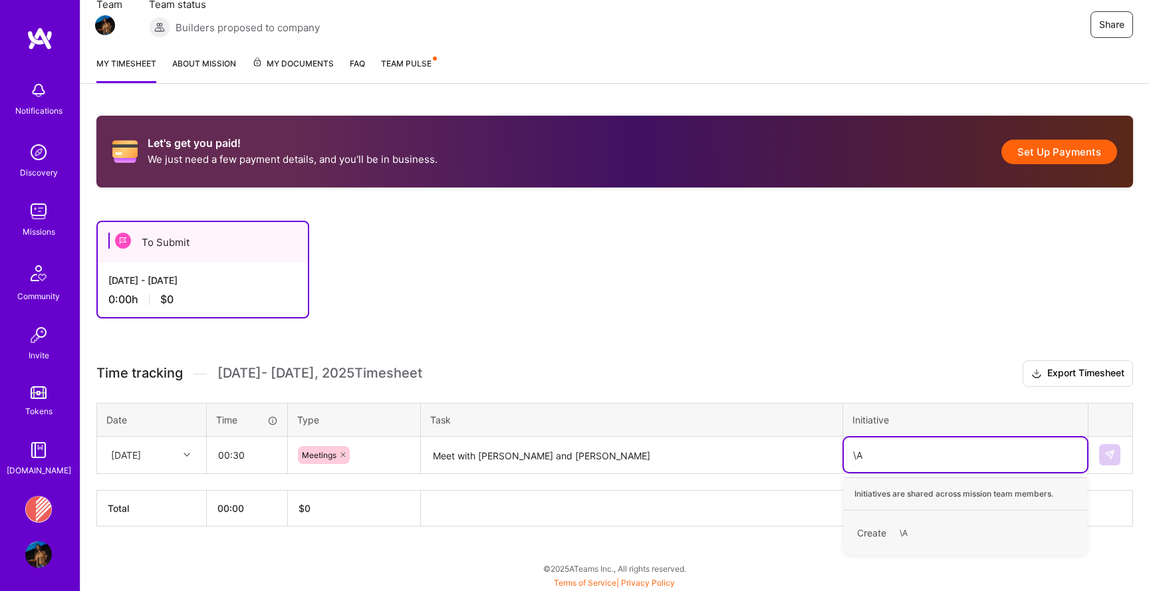
type input "\"
type input "AI Workshop"
click at [913, 533] on span "AI Workshop" at bounding box center [922, 533] width 59 height 18
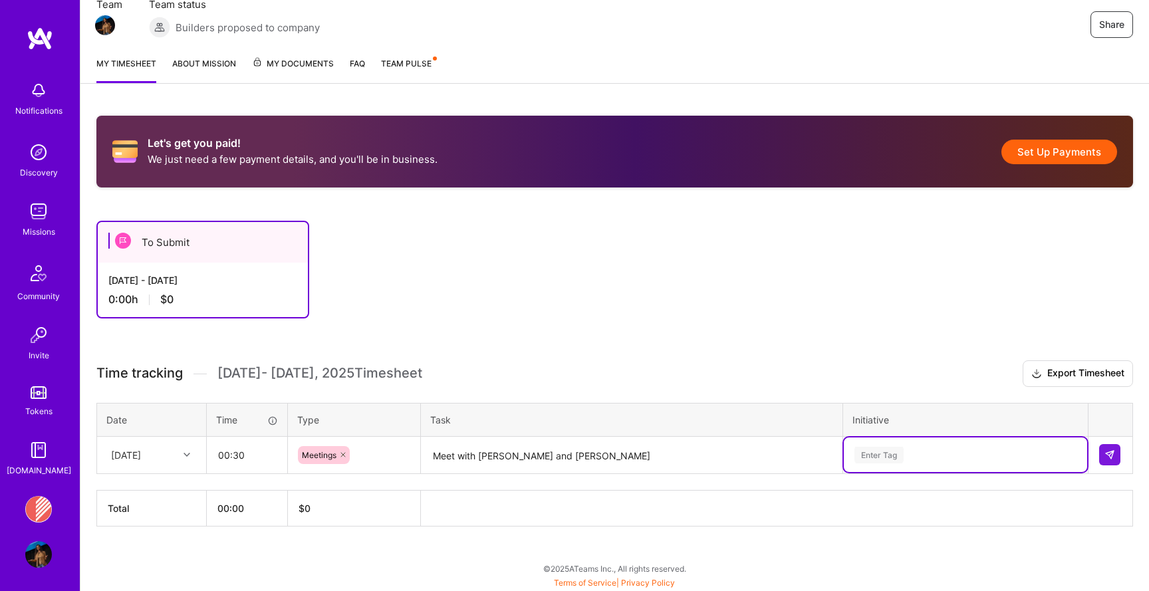
scroll to position [130, 0]
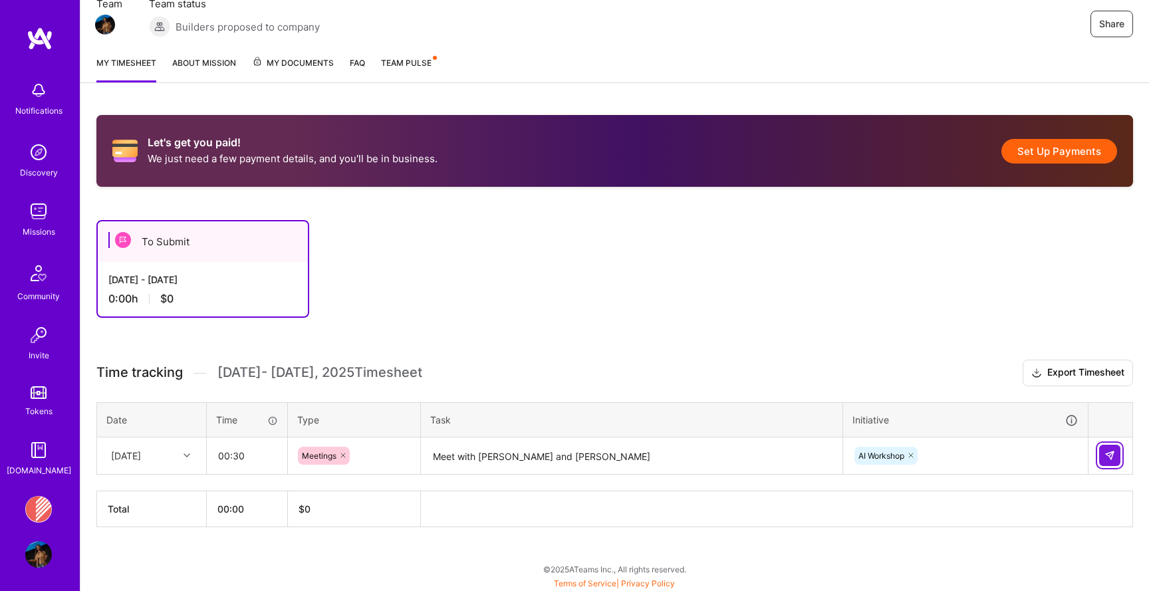
click at [1109, 454] on img at bounding box center [1110, 455] width 11 height 11
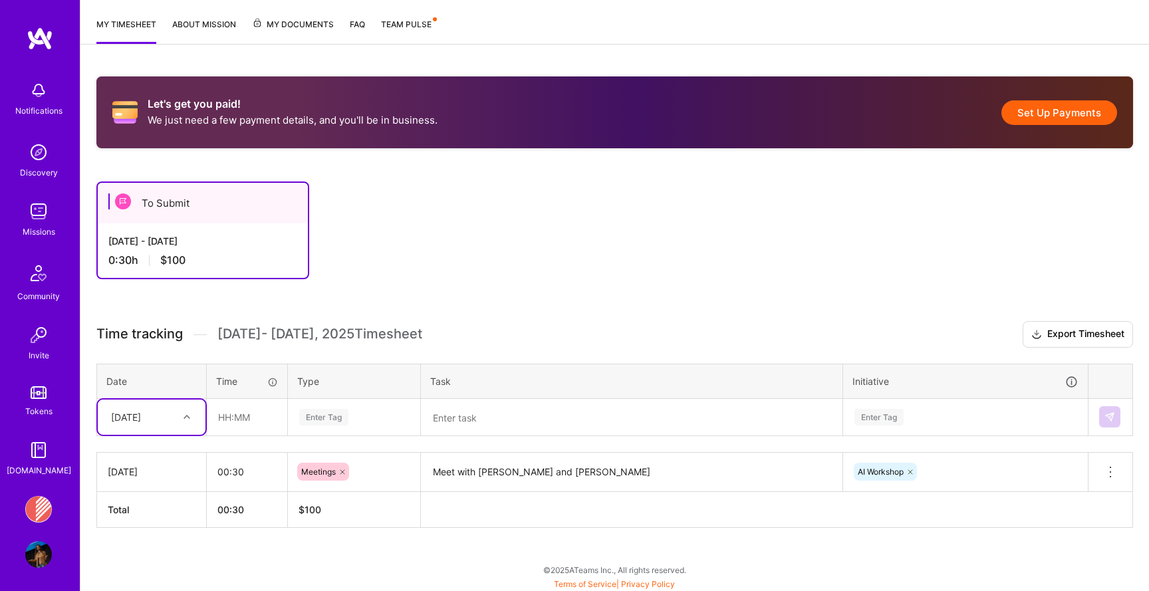
scroll to position [169, 0]
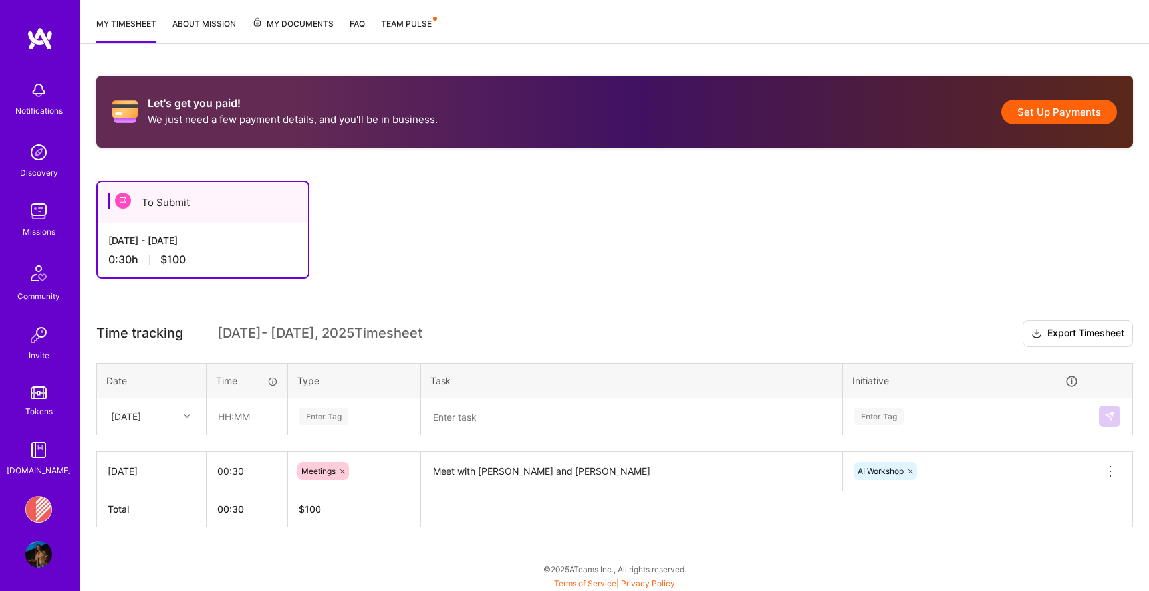
click at [274, 212] on div "To Submit" at bounding box center [203, 202] width 210 height 41
click at [233, 261] on div "0:30 h $100" at bounding box center [202, 260] width 189 height 14
click at [159, 259] on div "0:30 h $100" at bounding box center [202, 260] width 189 height 14
click at [156, 204] on div "To Submit" at bounding box center [203, 202] width 210 height 41
click at [115, 204] on img at bounding box center [123, 201] width 16 height 16
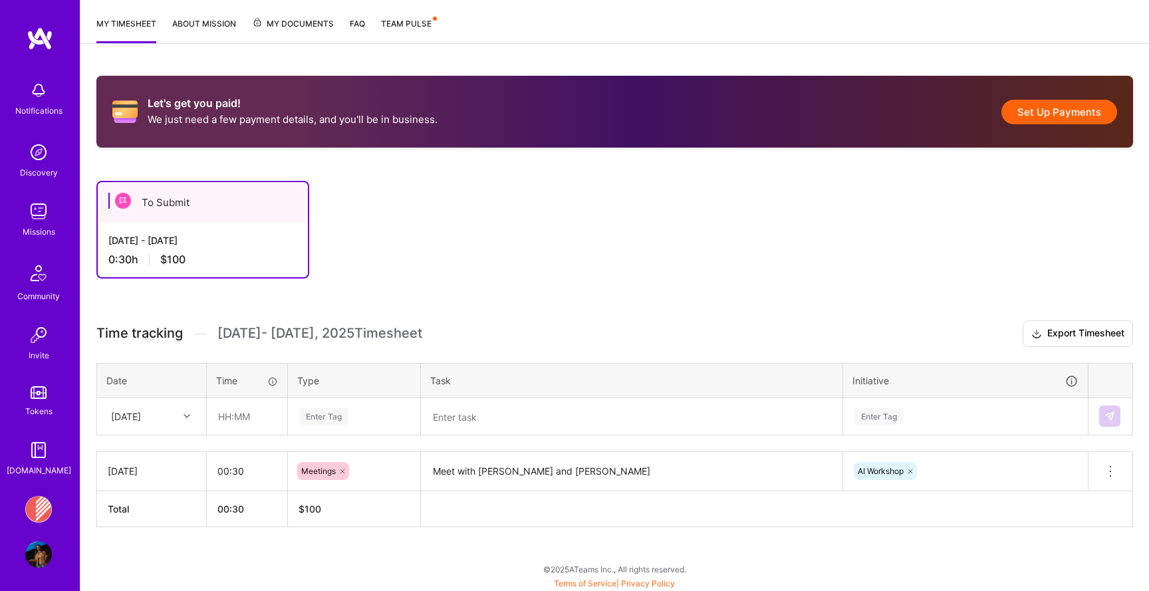
click at [124, 204] on img at bounding box center [123, 201] width 16 height 16
click at [30, 216] on img at bounding box center [38, 211] width 27 height 27
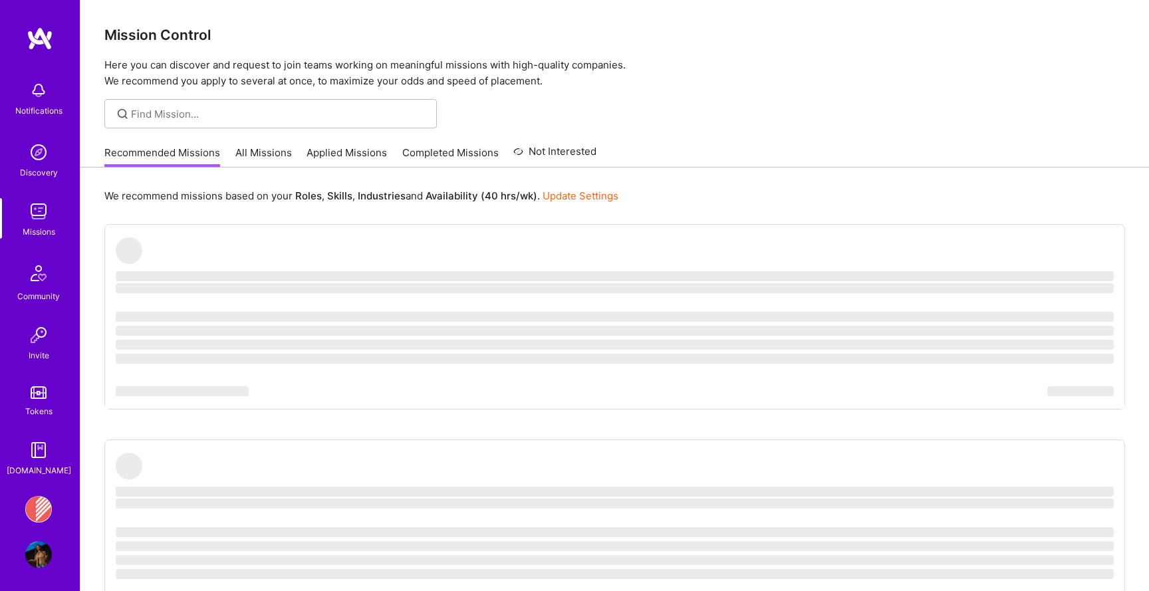
click at [302, 166] on div "Recommended Missions All Missions Applied Missions Completed Missions Not Inter…" at bounding box center [350, 152] width 492 height 29
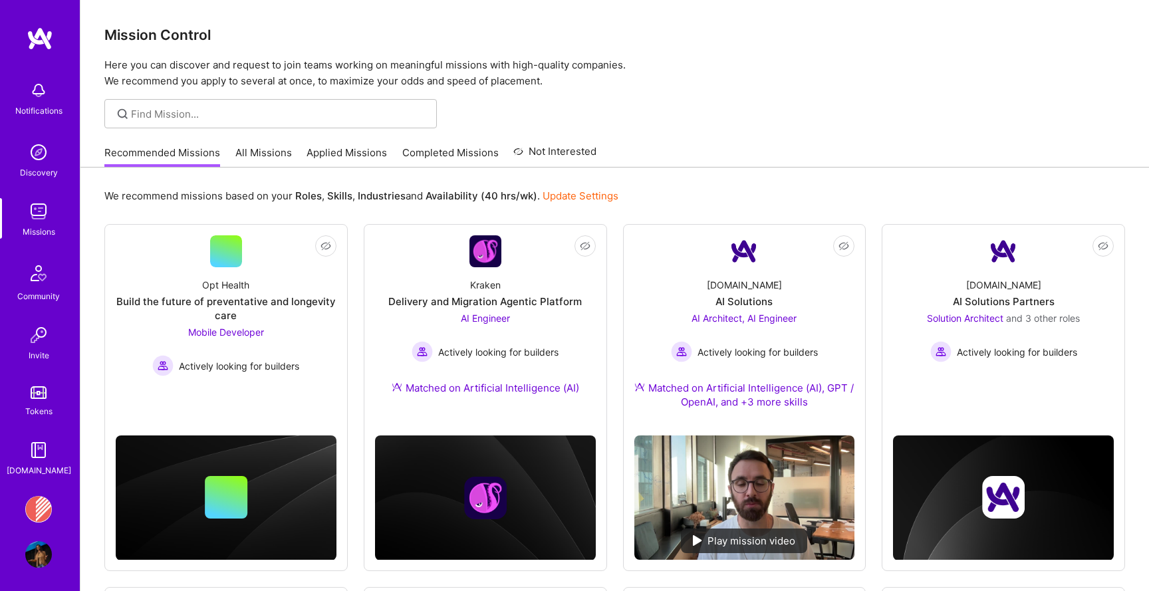
click at [321, 159] on link "Applied Missions" at bounding box center [347, 157] width 80 height 22
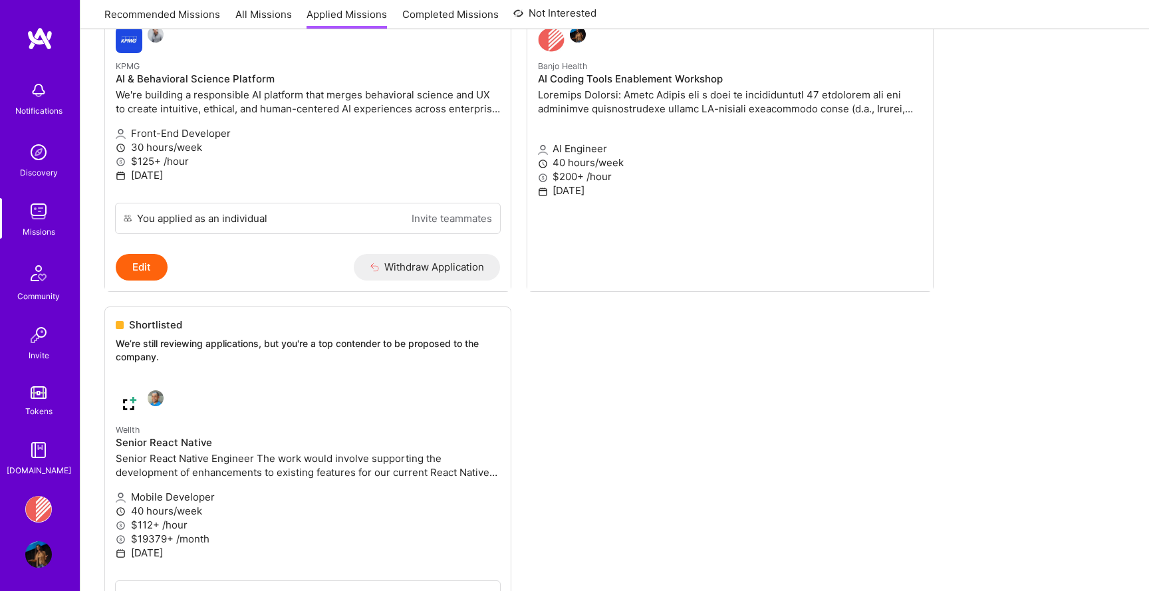
scroll to position [630, 0]
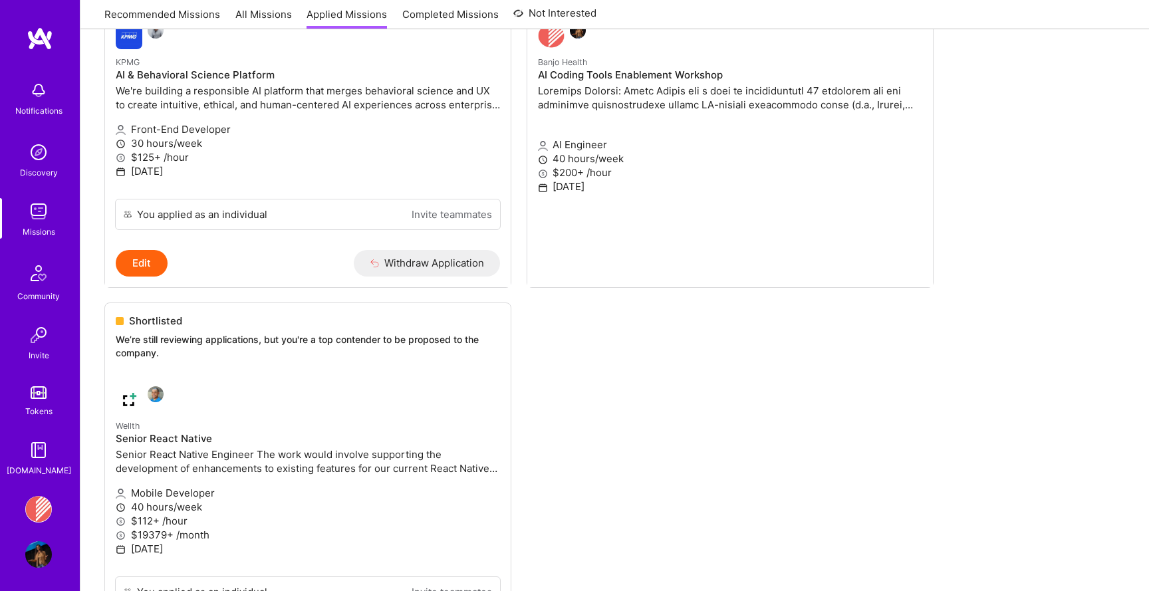
click at [42, 505] on img at bounding box center [38, 509] width 27 height 27
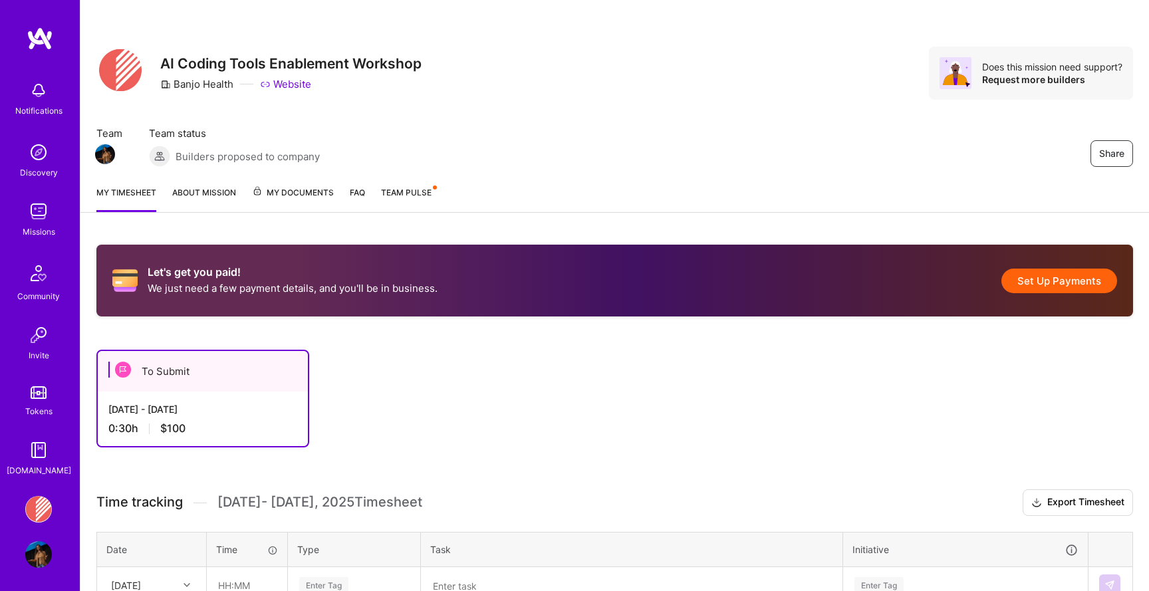
click at [39, 563] on img at bounding box center [38, 554] width 27 height 27
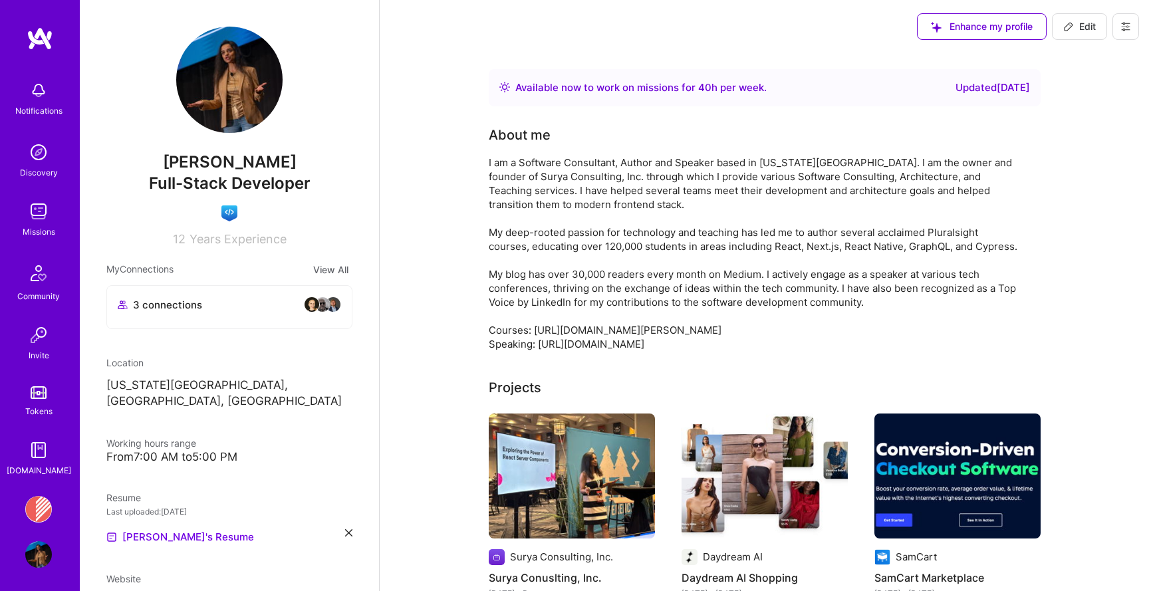
click at [45, 535] on div "Banjo Health: AI Coding Tools Enablement Workshop Profile" at bounding box center [40, 532] width 31 height 72
click at [47, 536] on div "Banjo Health: AI Coding Tools Enablement Workshop Profile" at bounding box center [40, 532] width 31 height 72
click at [40, 552] on img at bounding box center [38, 554] width 27 height 27
click at [39, 552] on img at bounding box center [38, 554] width 27 height 27
click at [37, 233] on div "Missions" at bounding box center [39, 232] width 33 height 14
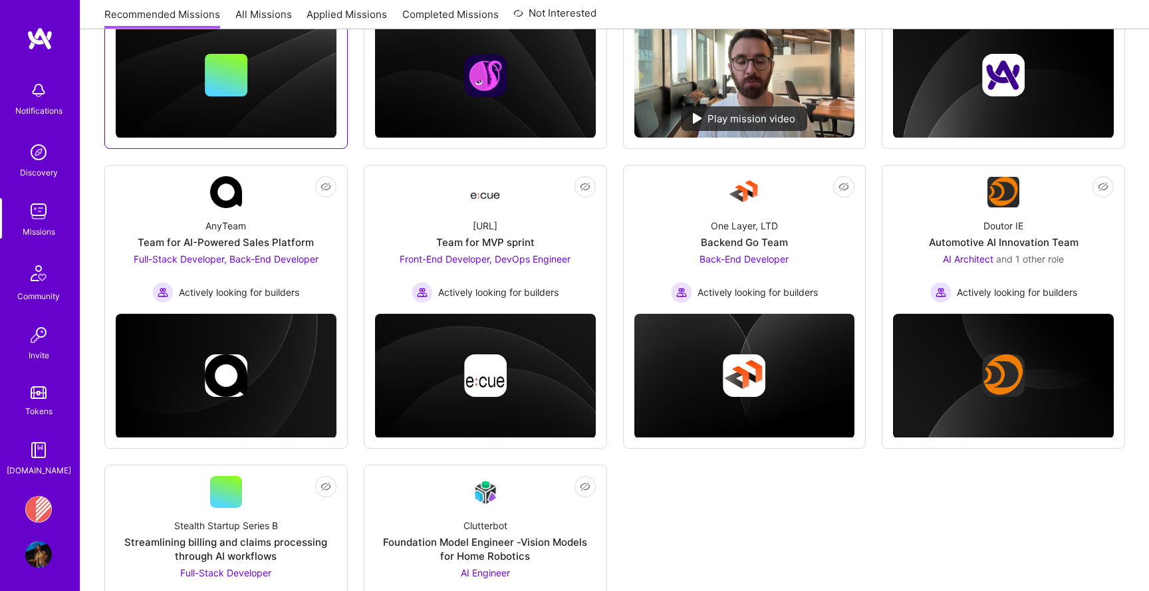
scroll to position [689, 0]
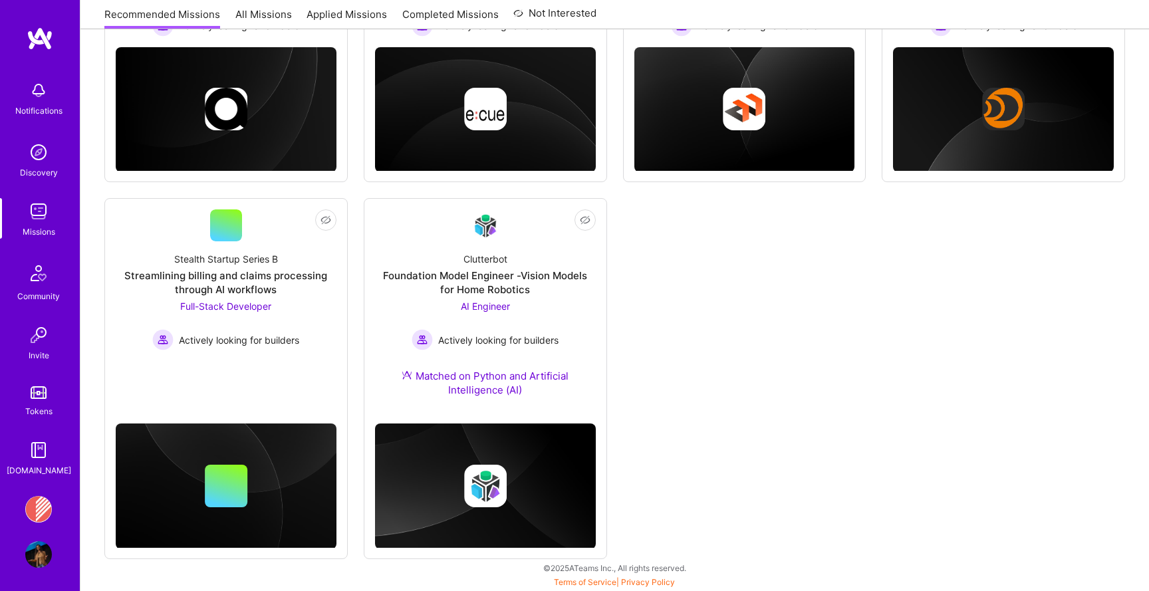
click at [580, 288] on div "Foundation Model Engineer -Vision Models for Home Robotics" at bounding box center [485, 283] width 221 height 28
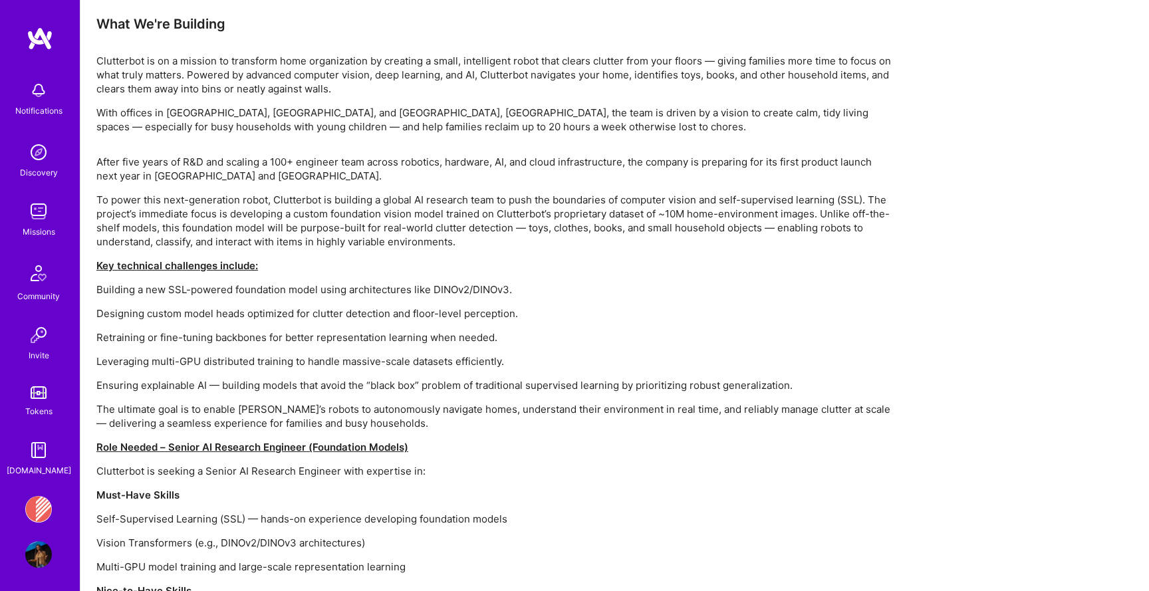
scroll to position [782, 0]
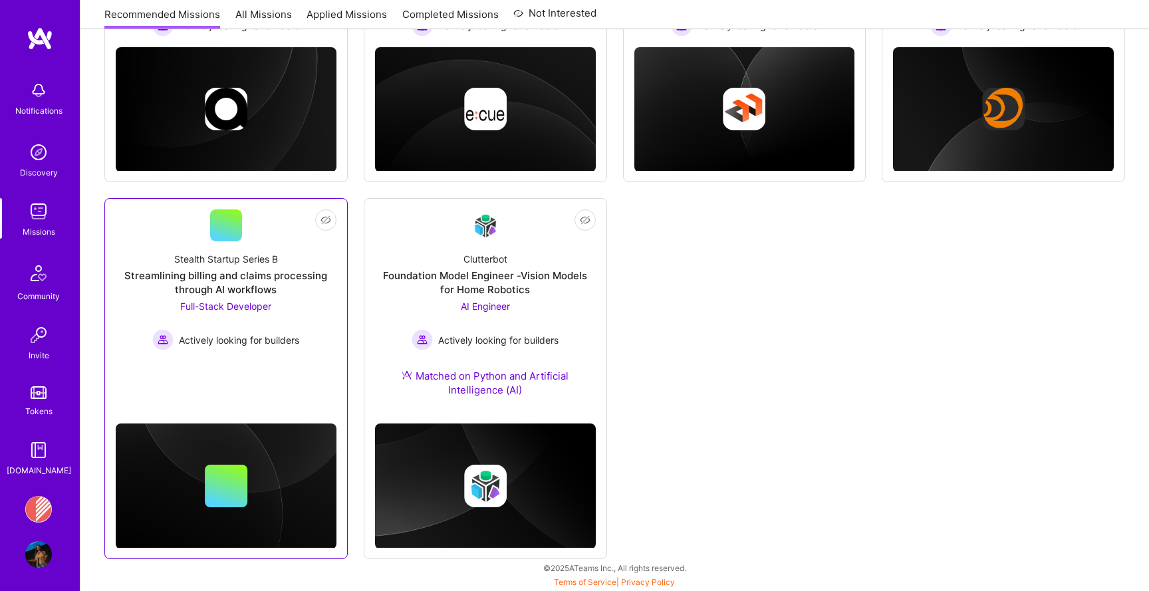
scroll to position [478, 0]
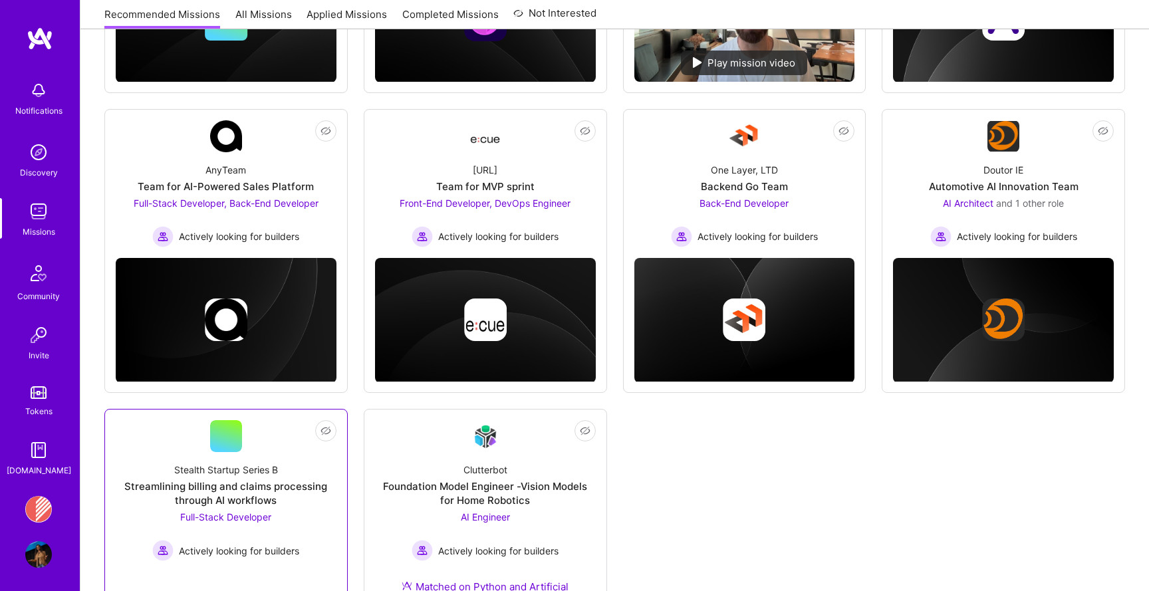
click at [281, 420] on link "Not Interested Stealth Startup Series B Streamlining billing and claims process…" at bounding box center [226, 502] width 221 height 164
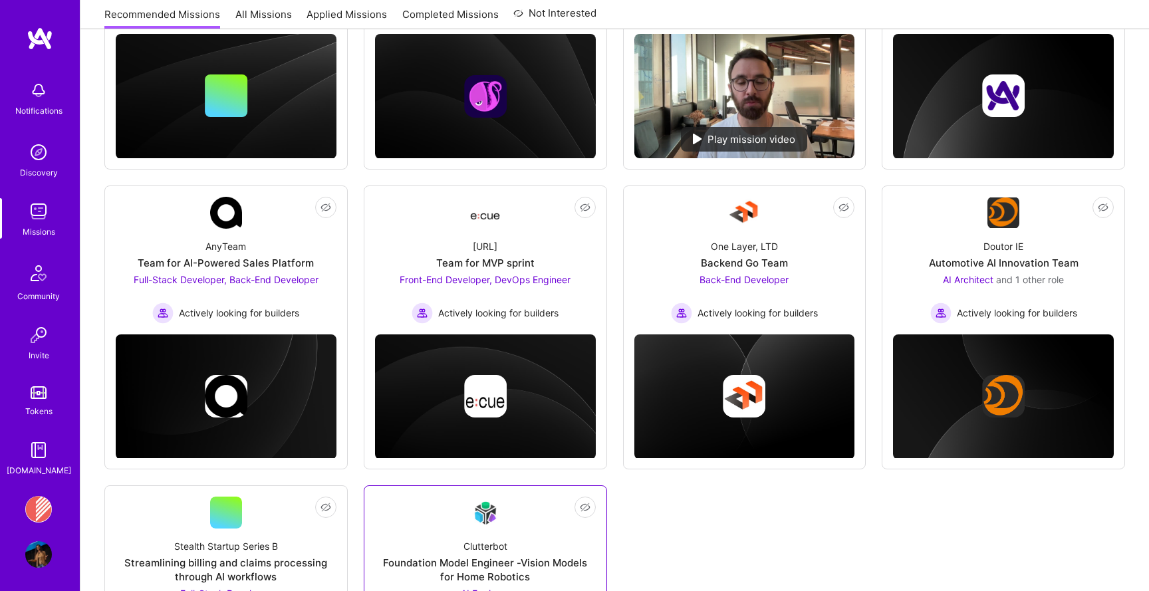
scroll to position [333, 0]
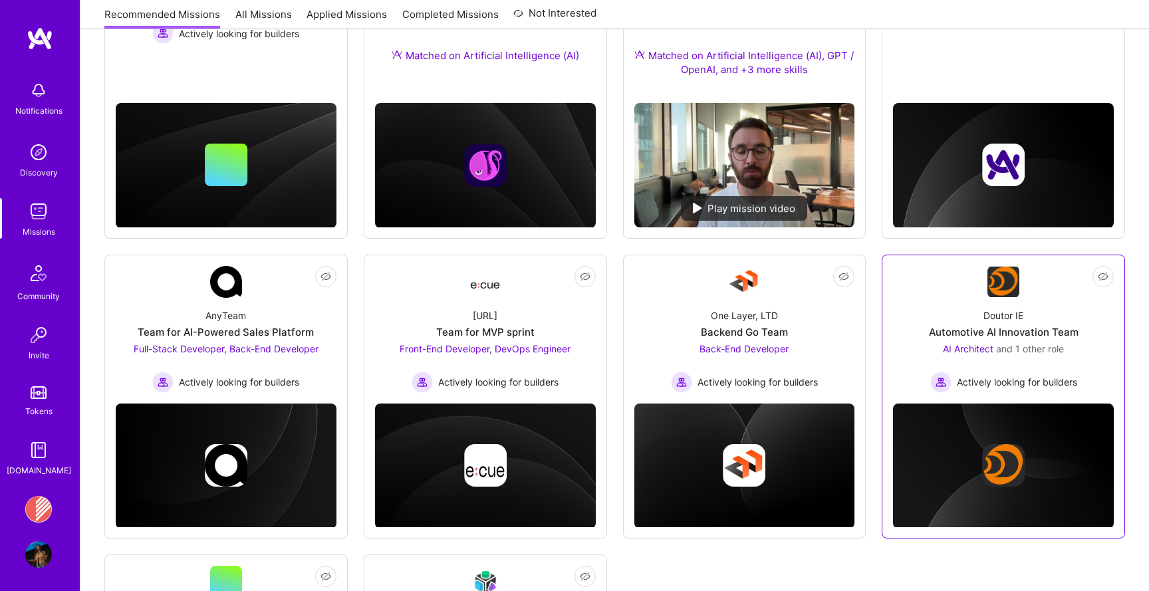
click at [952, 313] on div "Doutor IE Automotive AI Innovation Team AI Architect and 1 other role Actively …" at bounding box center [1003, 345] width 221 height 95
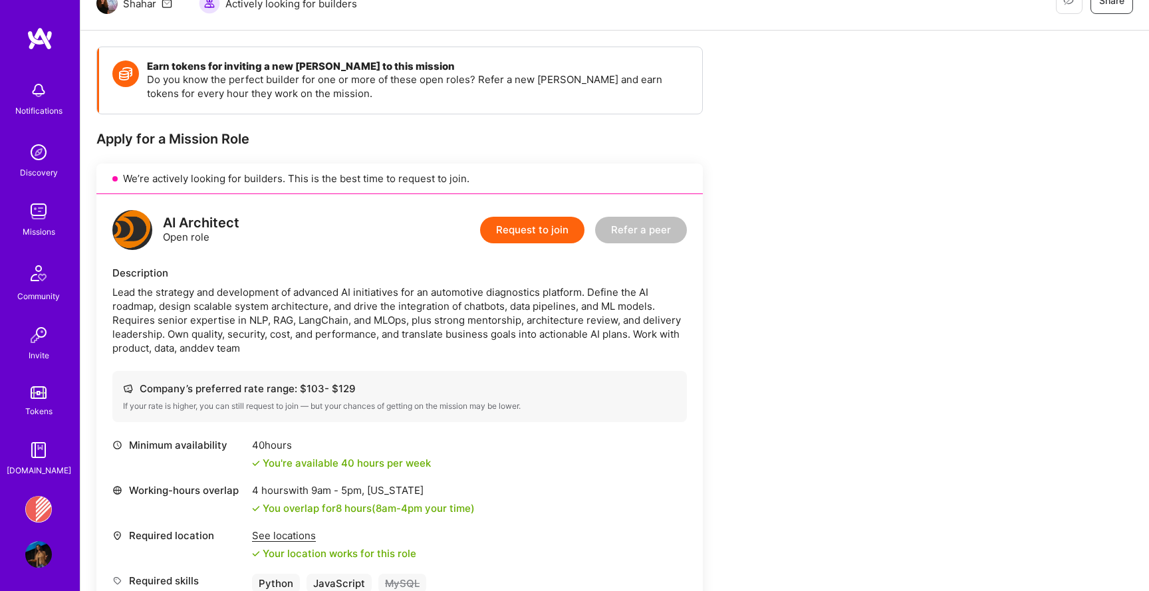
scroll to position [170, 0]
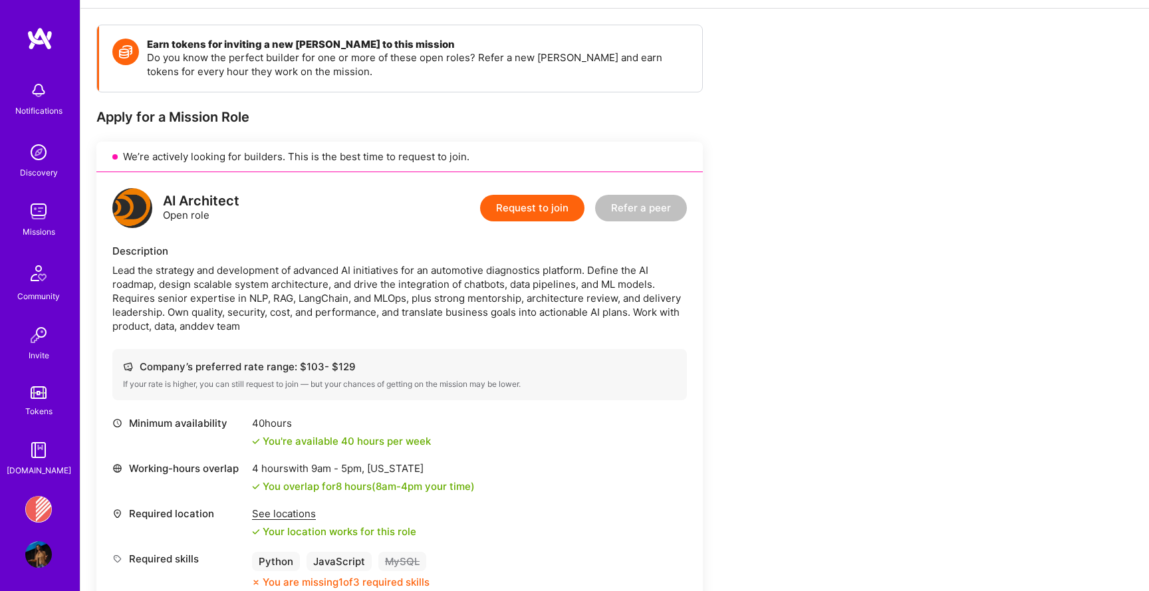
click at [465, 289] on div "Lead the strategy and development of advanced AI initiatives for an automotive …" at bounding box center [399, 298] width 575 height 70
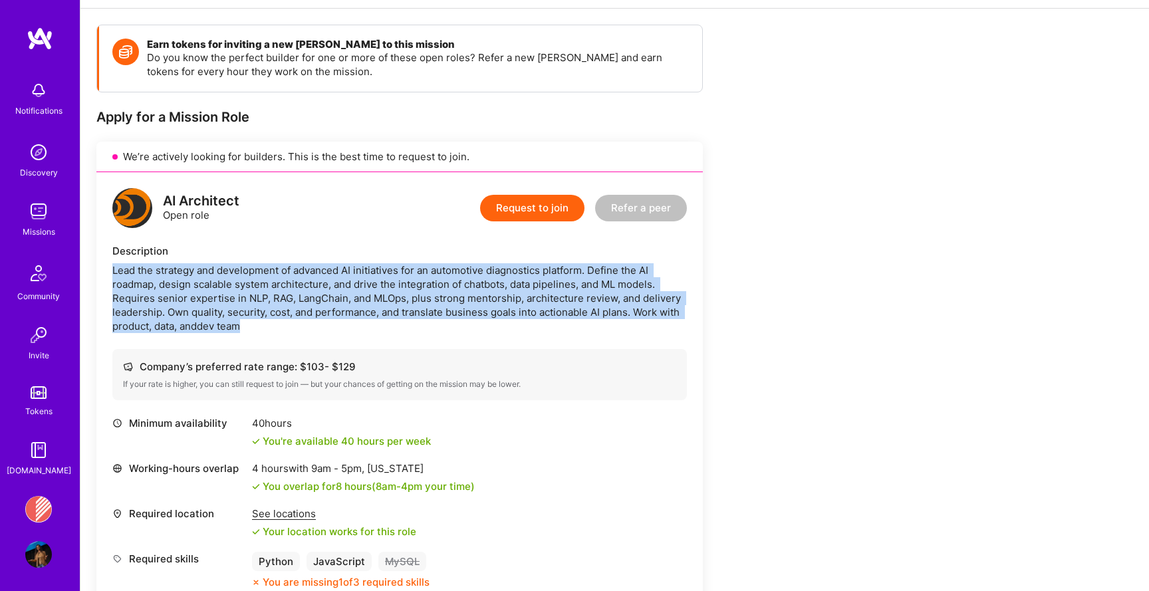
click at [465, 289] on div "Lead the strategy and development of advanced AI initiatives for an automotive …" at bounding box center [399, 298] width 575 height 70
copy div "Lead the strategy and development of advanced AI initiatives for an automotive …"
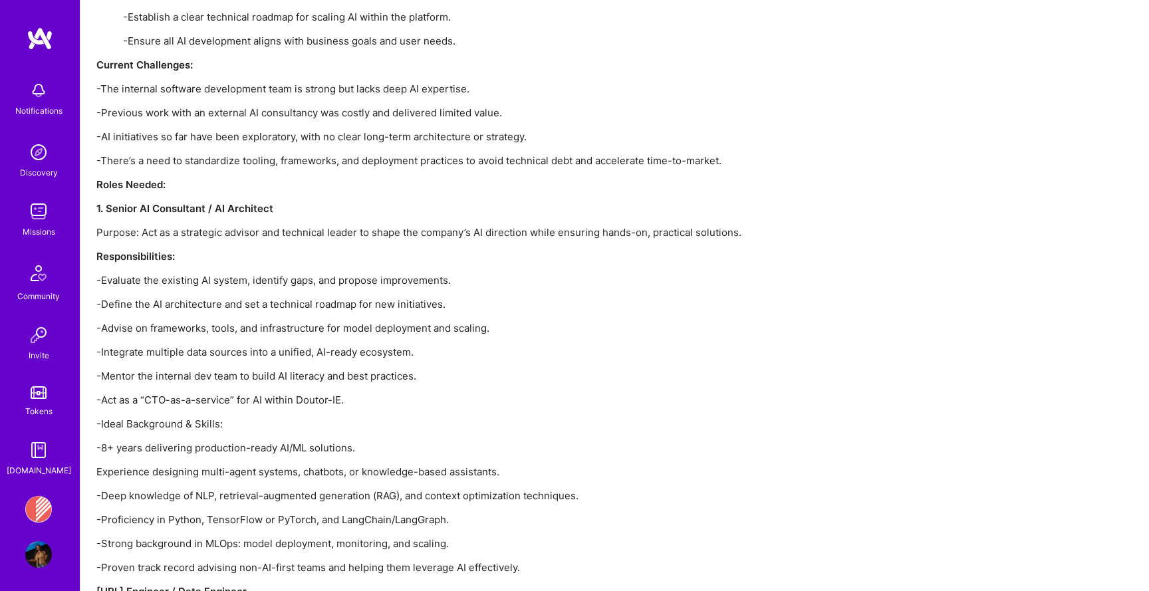
scroll to position [1941, 0]
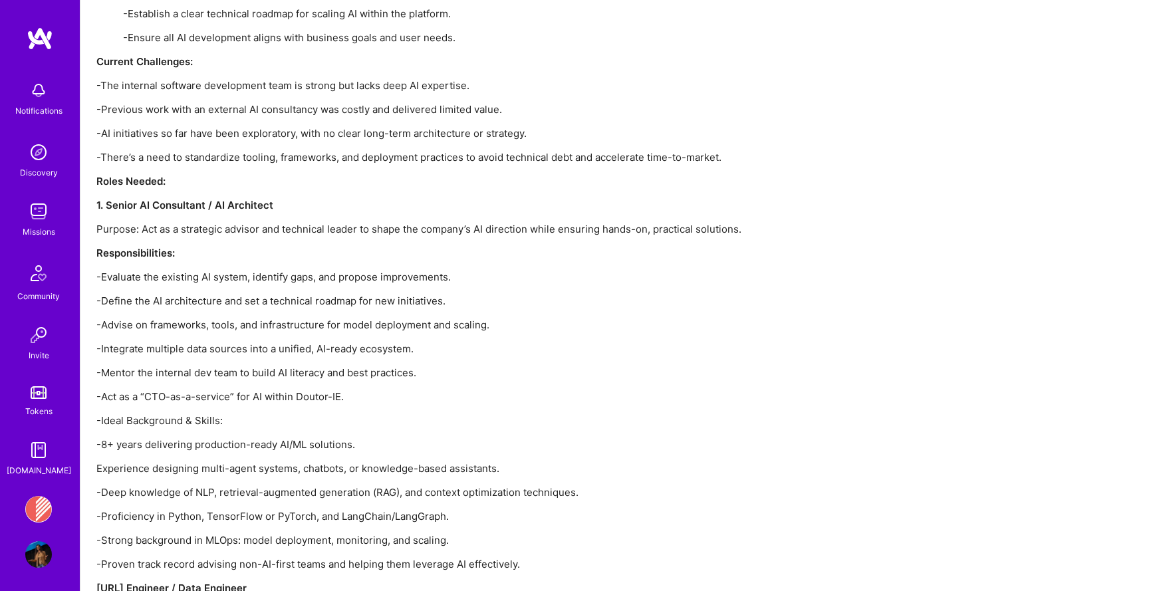
click at [243, 230] on p "Purpose: Act as a strategic advisor and technical leader to shape the company’s…" at bounding box center [495, 229] width 798 height 14
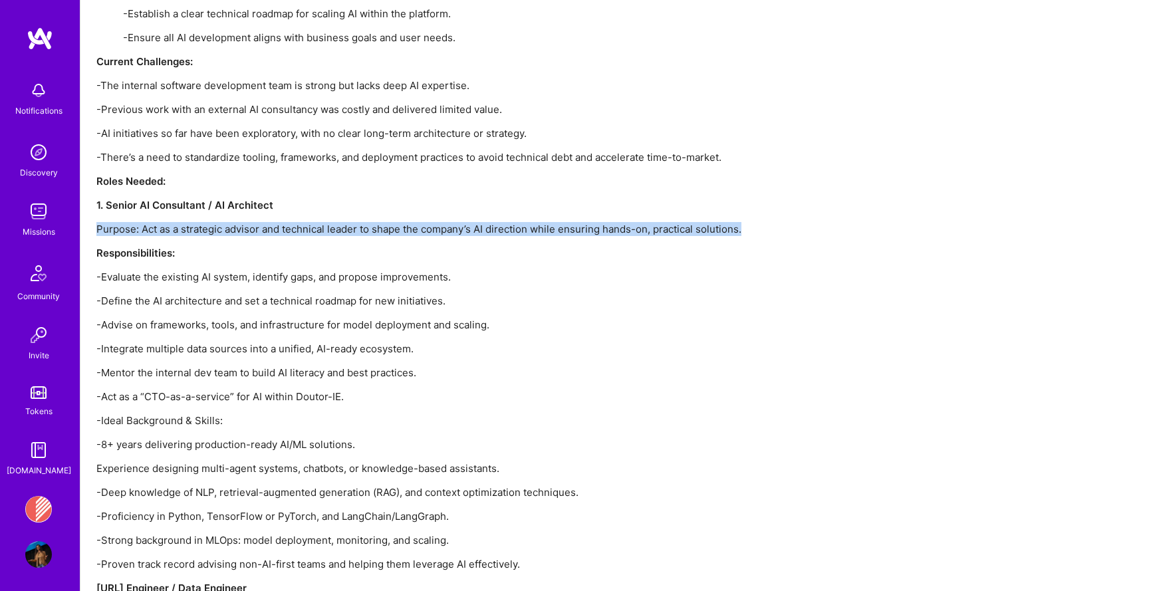
click at [243, 230] on p "Purpose: Act as a strategic advisor and technical leader to shape the company’s…" at bounding box center [495, 229] width 798 height 14
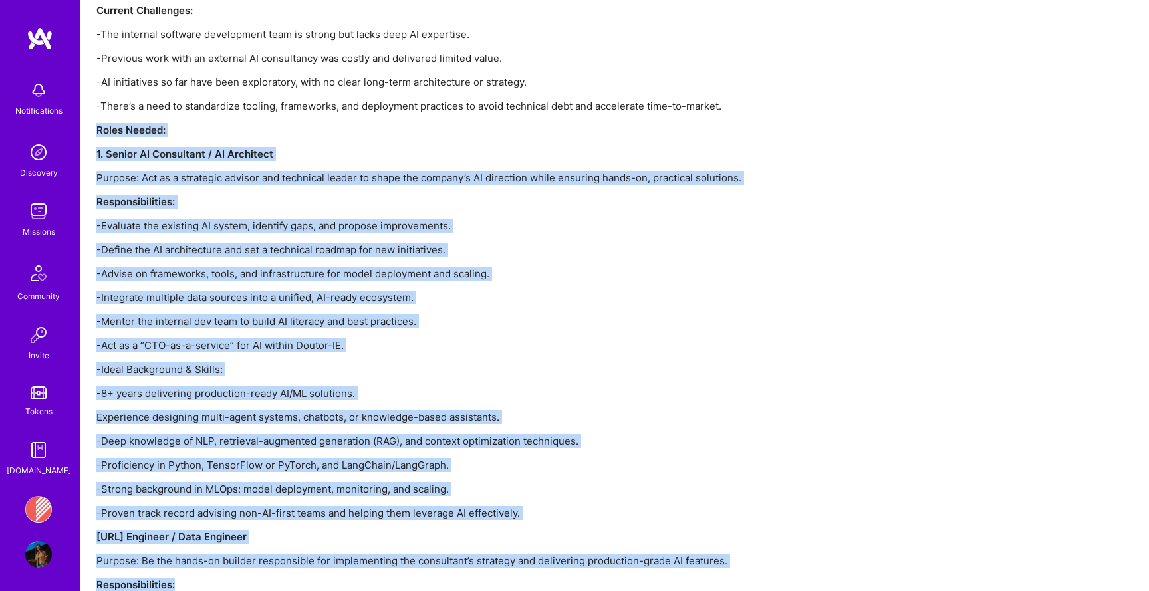
scroll to position [1993, 0]
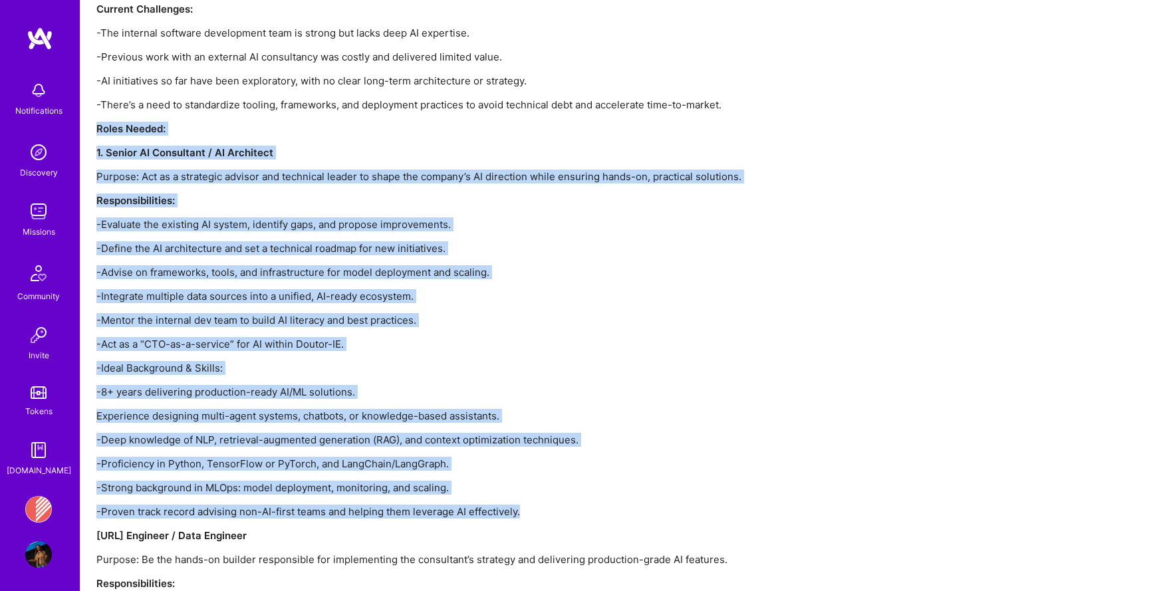
drag, startPoint x: 90, startPoint y: 176, endPoint x: 572, endPoint y: 523, distance: 594.0
copy div "Roles Needed: 1. Senior AI Consultant / AI Architect Purpose: Act as a strategi…"
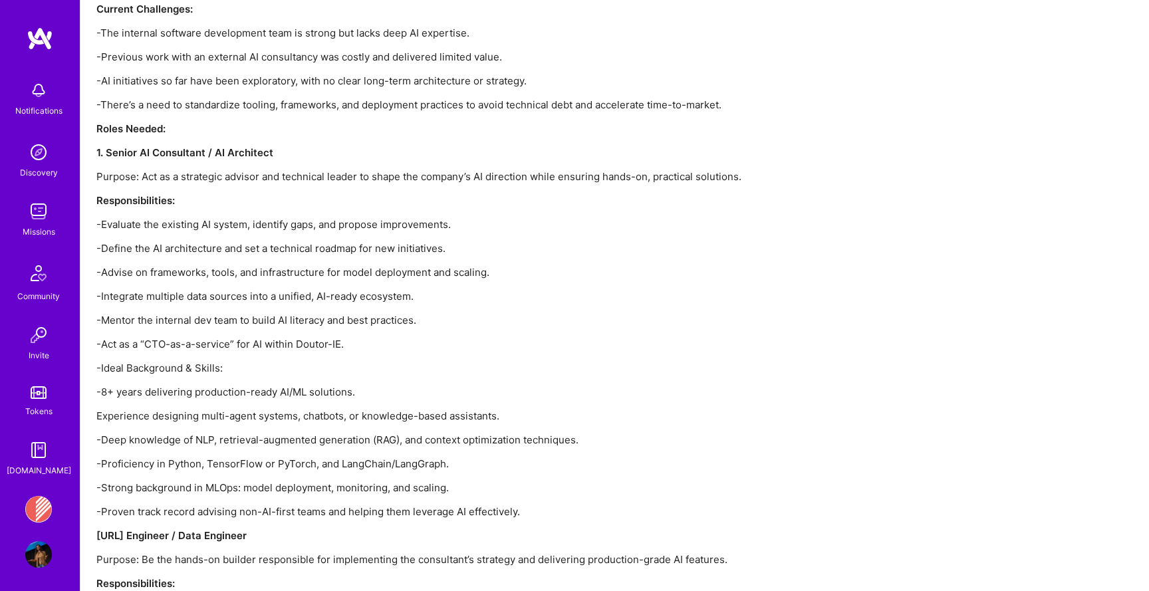
click at [227, 241] on div "Doutor-IE is a leading automotive technology company providing advanced tools a…" at bounding box center [495, 237] width 798 height 1185
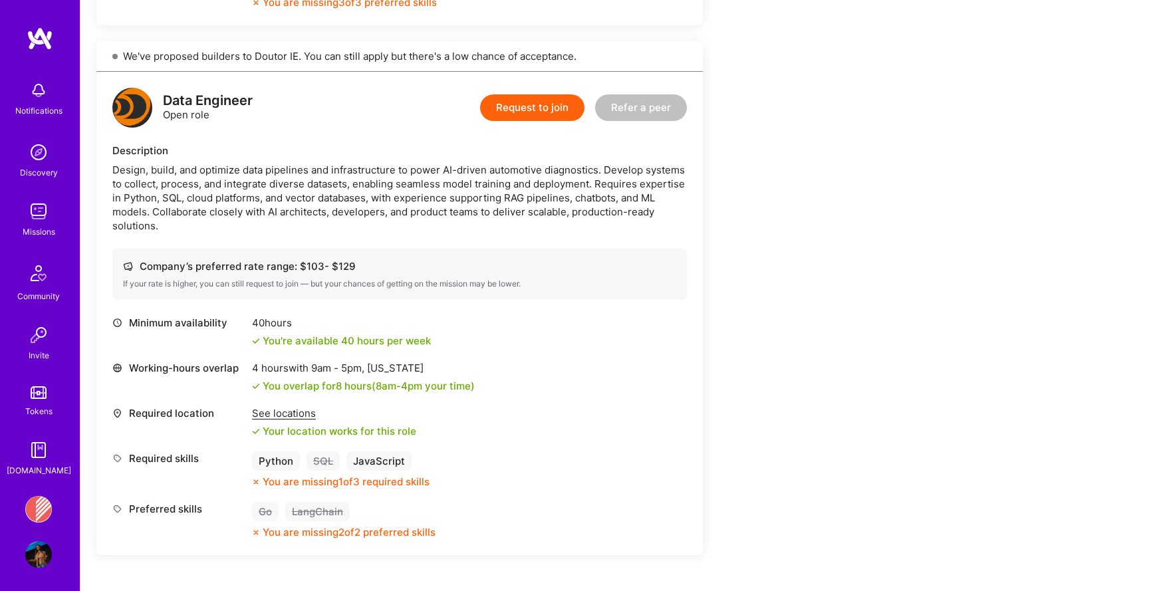
scroll to position [1123, 0]
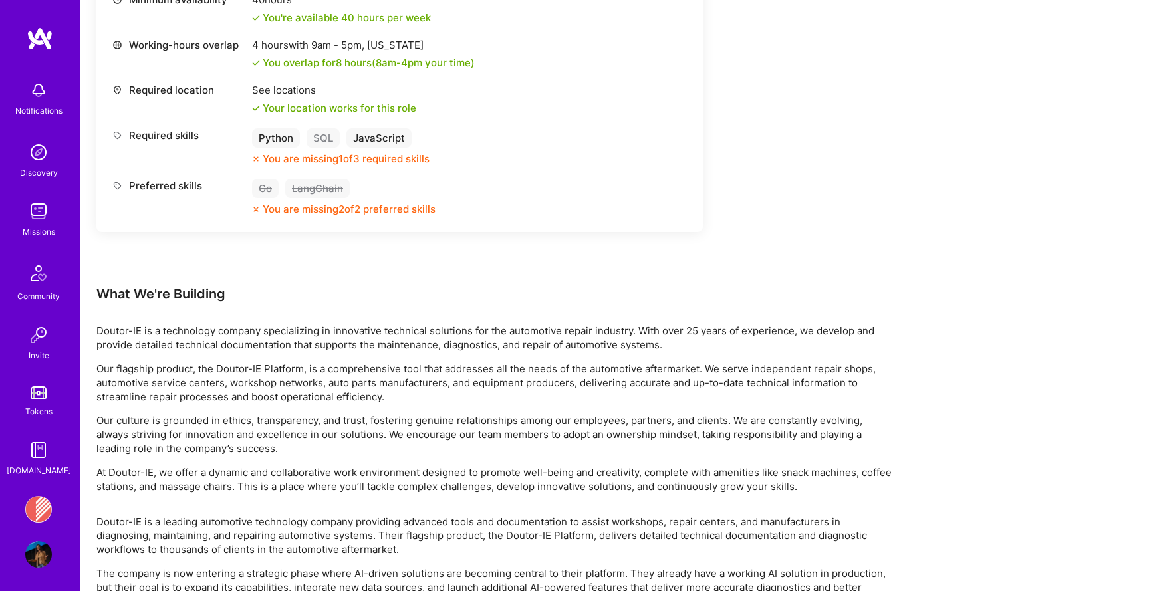
click at [38, 215] on img at bounding box center [38, 211] width 27 height 27
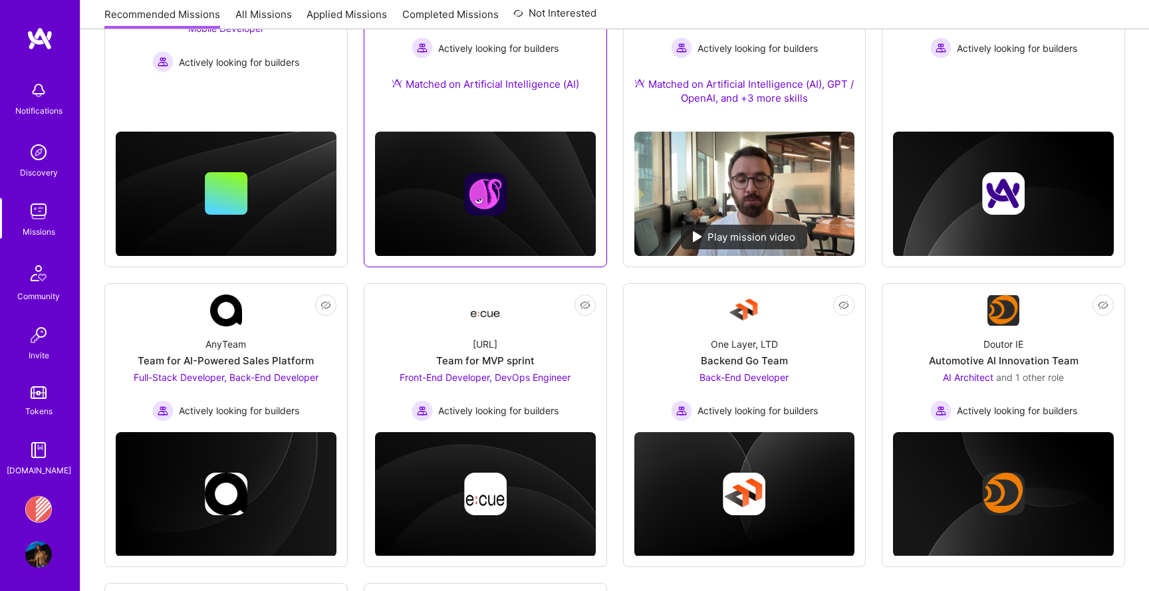
scroll to position [400, 0]
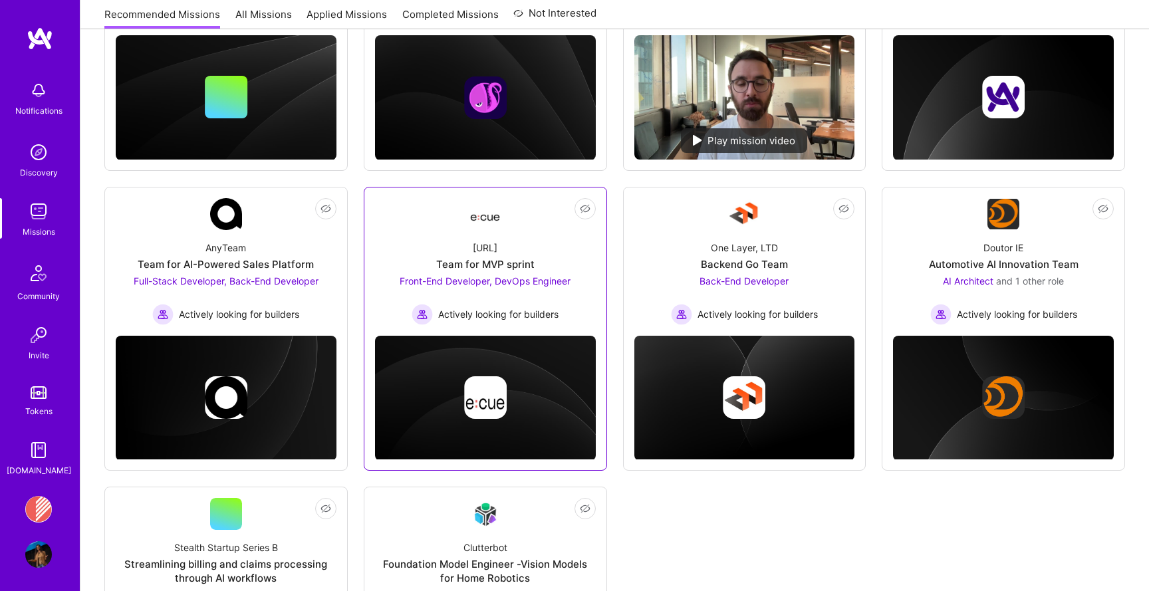
click at [511, 218] on link "Not Interested Ecue.ai Team for MVP sprint Front-End Developer, DevOps Engineer…" at bounding box center [485, 261] width 221 height 127
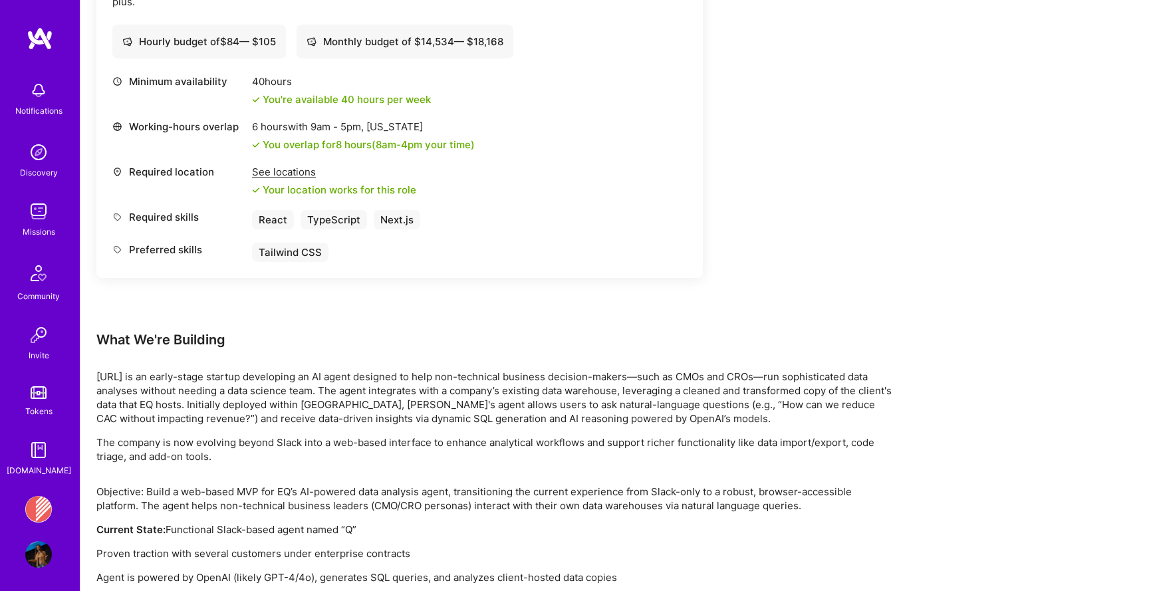
scroll to position [958, 0]
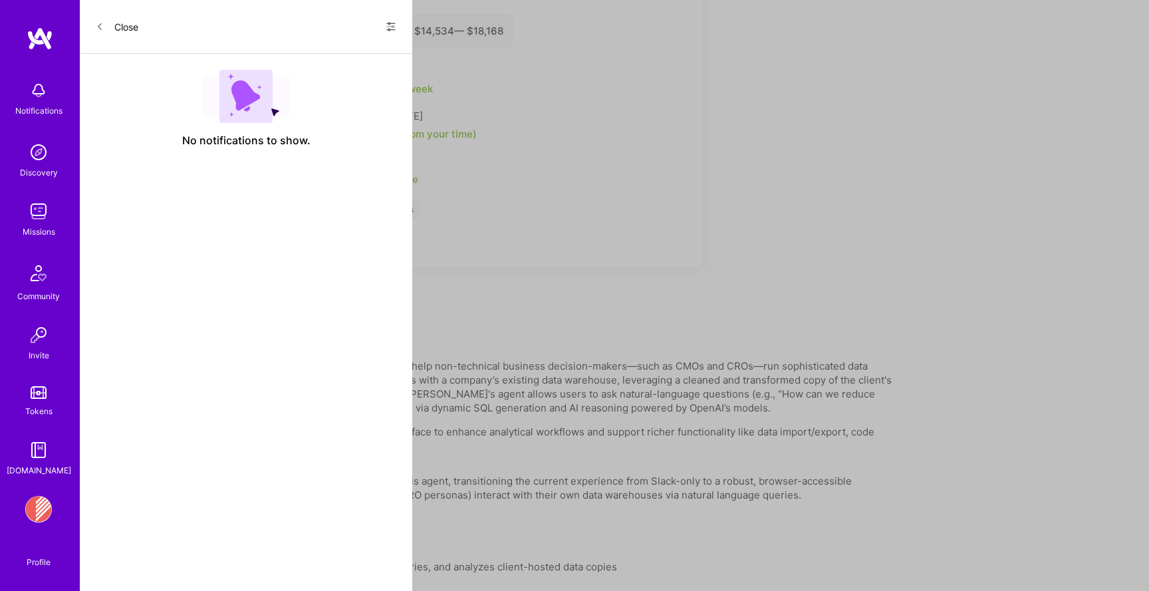
scroll to position [400, 0]
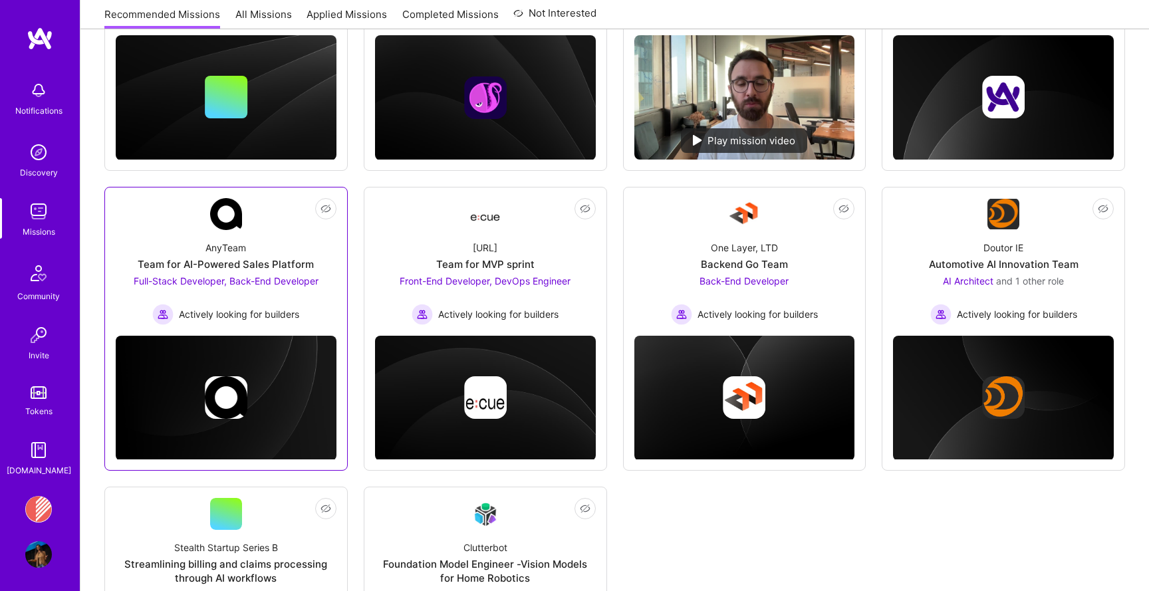
click at [324, 249] on div "AnyTeam Team for AI-Powered Sales Platform Full-Stack Developer, Back-End Devel…" at bounding box center [226, 277] width 221 height 95
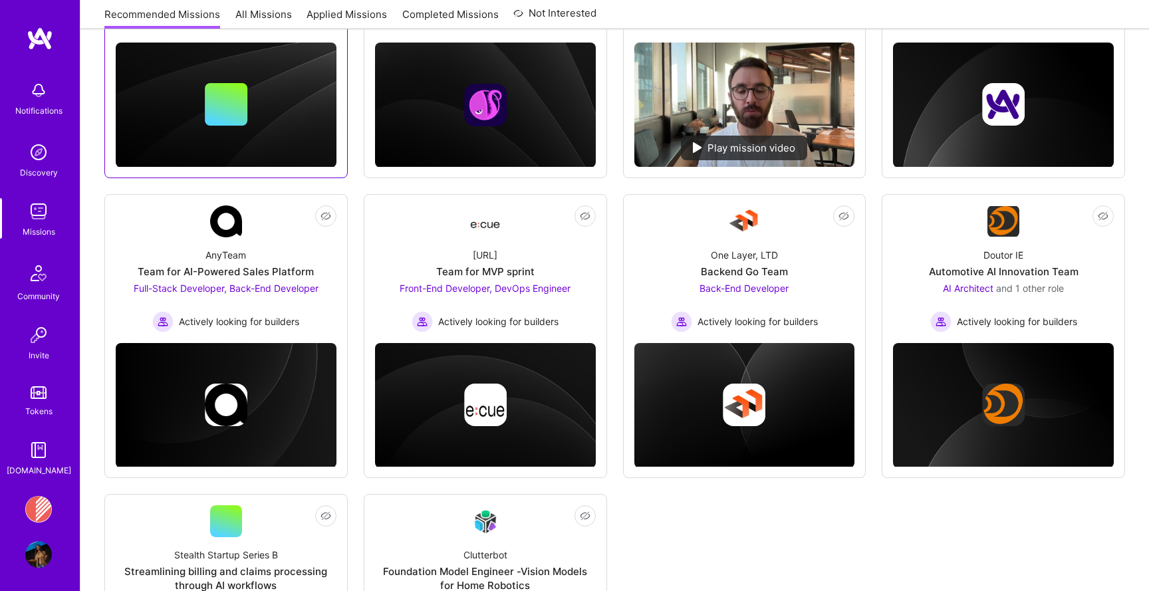
scroll to position [686, 0]
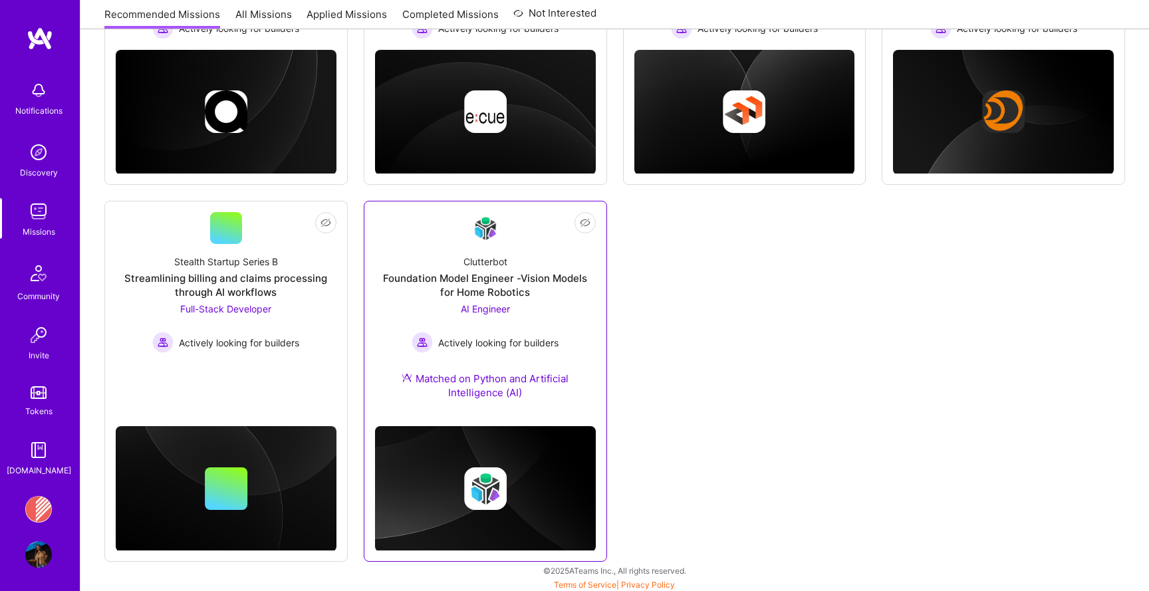
click at [415, 310] on div "AI Engineer Actively looking for builders" at bounding box center [485, 327] width 147 height 51
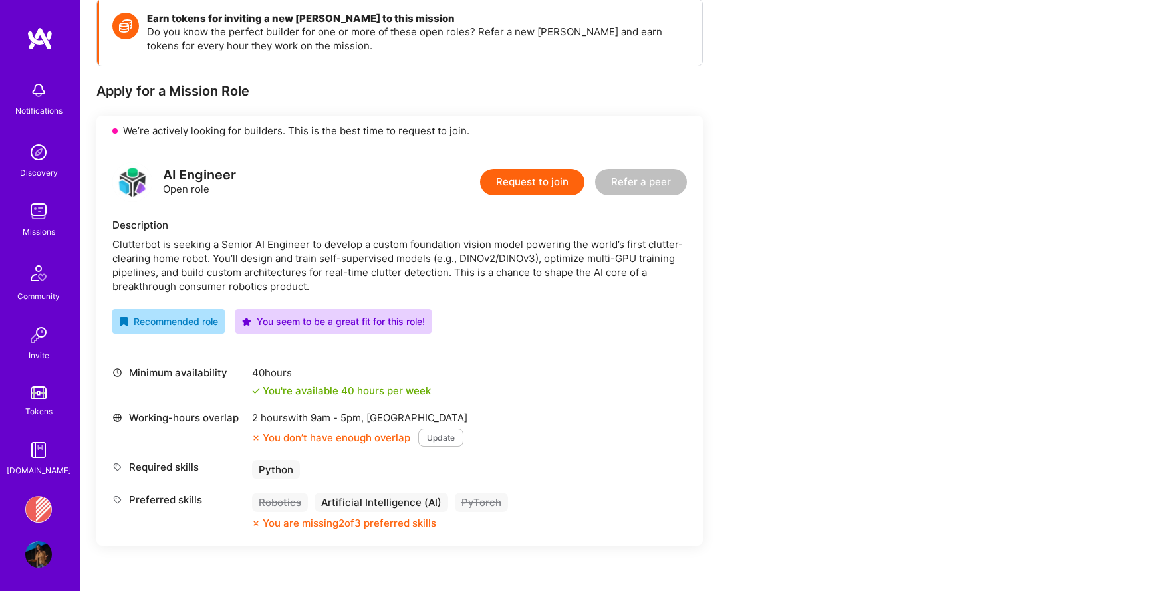
scroll to position [215, 0]
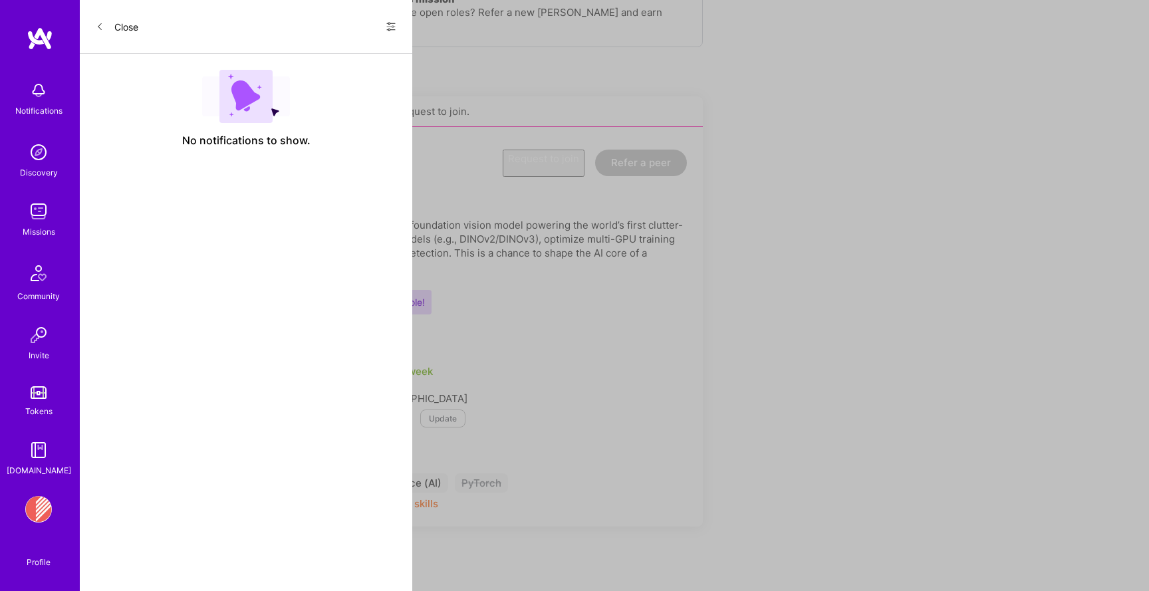
scroll to position [686, 0]
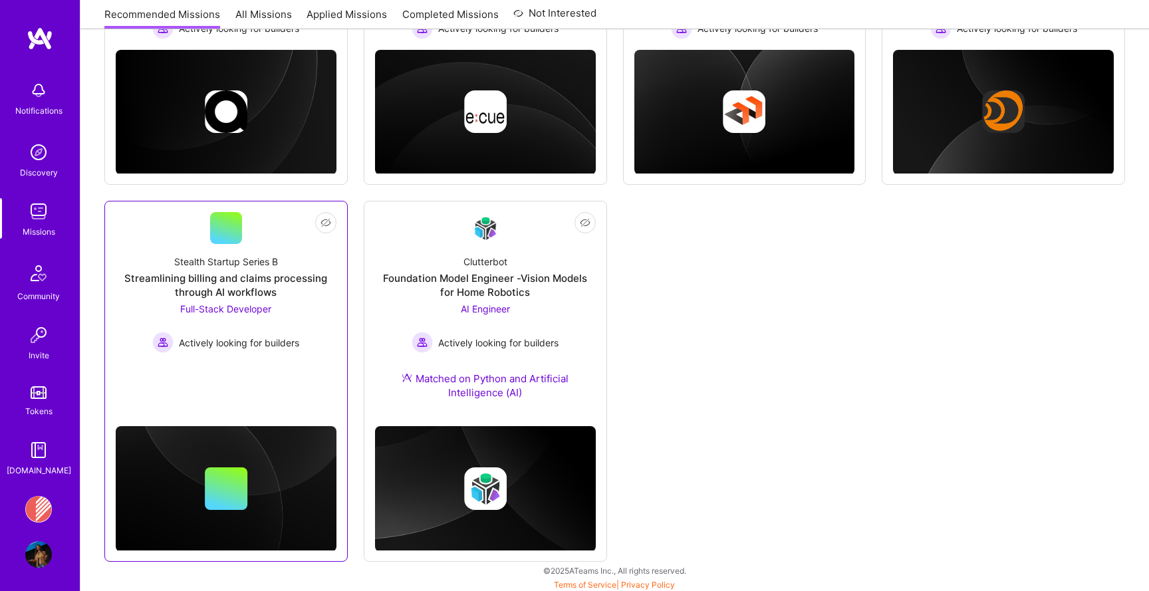
click at [301, 390] on div at bounding box center [226, 469] width 221 height 164
click at [307, 271] on div "Streamlining billing and claims processing through AI workflows" at bounding box center [226, 285] width 221 height 28
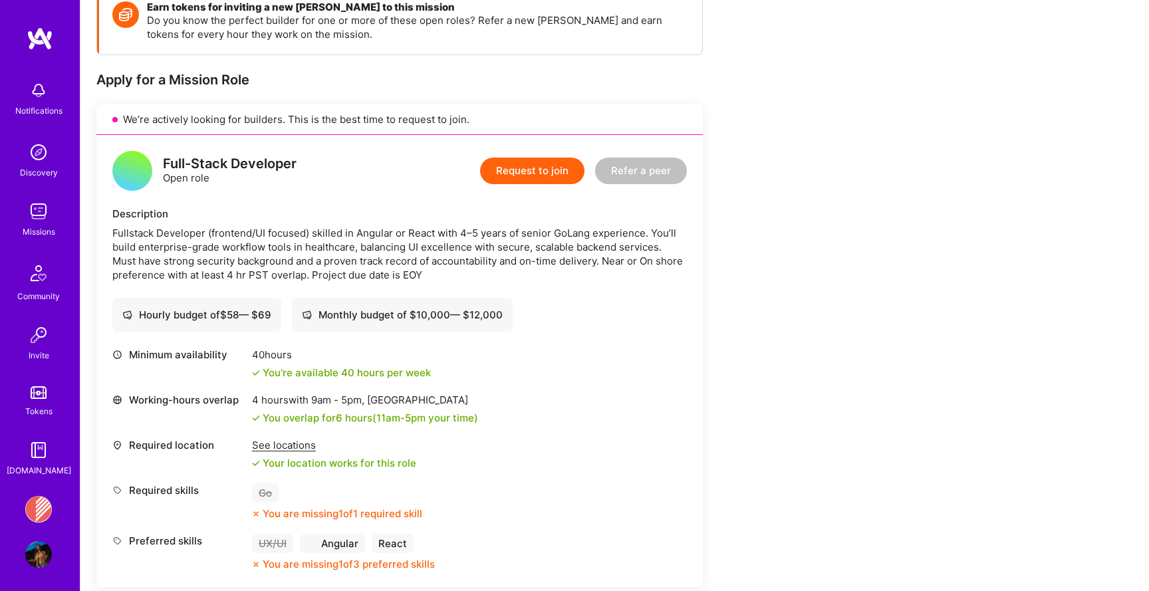
scroll to position [212, 0]
